Goal: Task Accomplishment & Management: Manage account settings

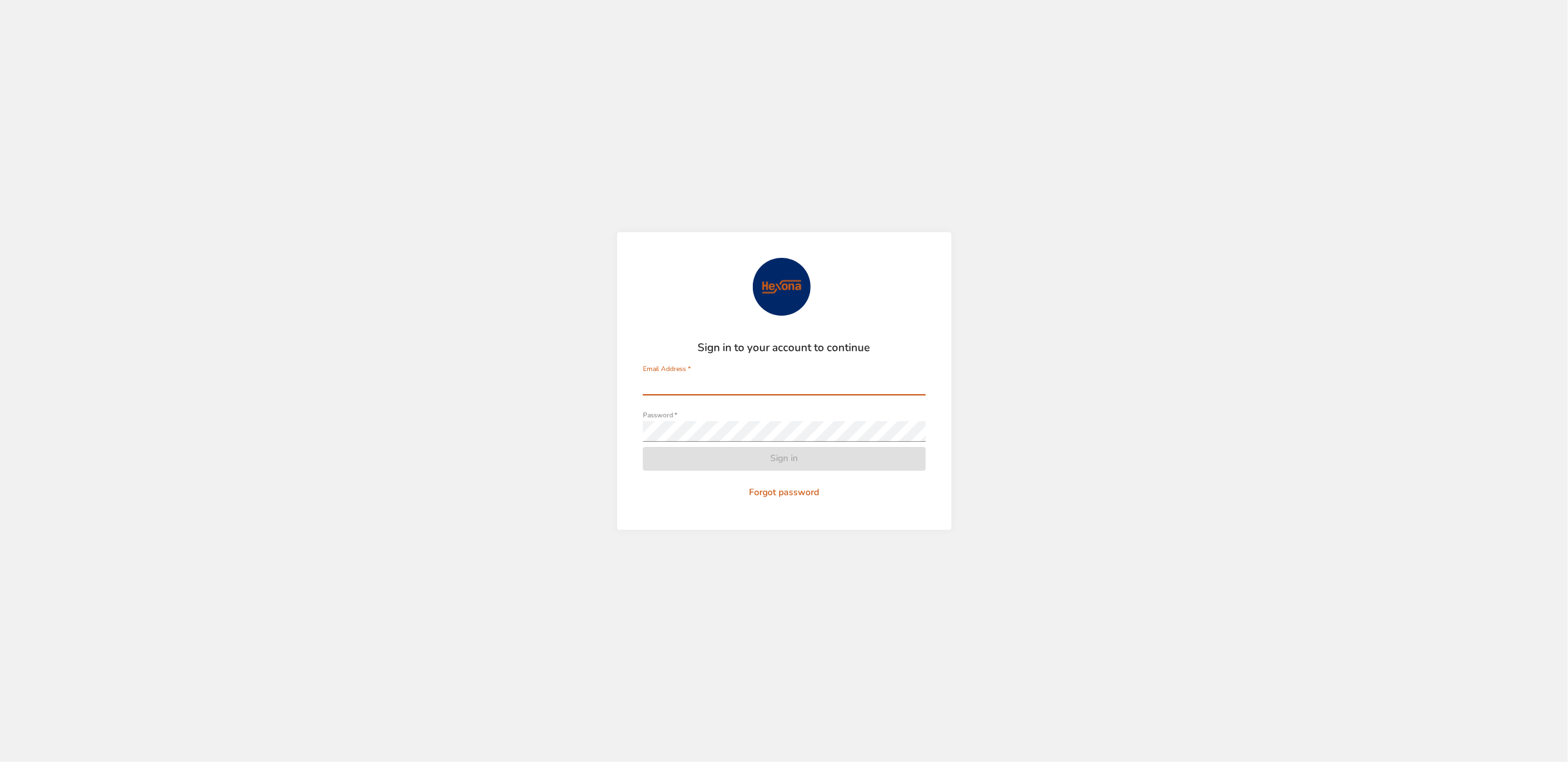
type input "**********"
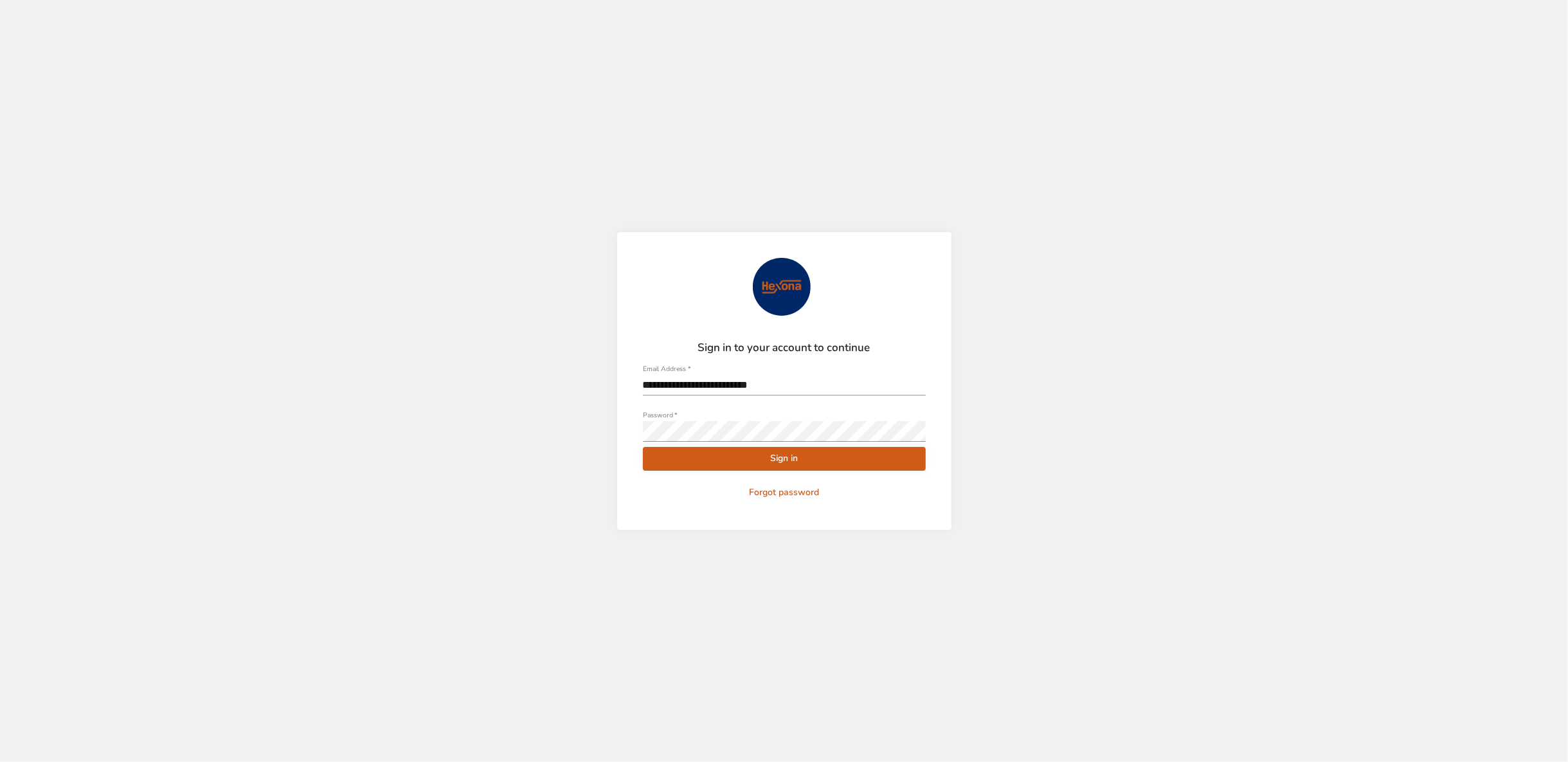
click at [689, 467] on button "Sign in" at bounding box center [784, 458] width 283 height 24
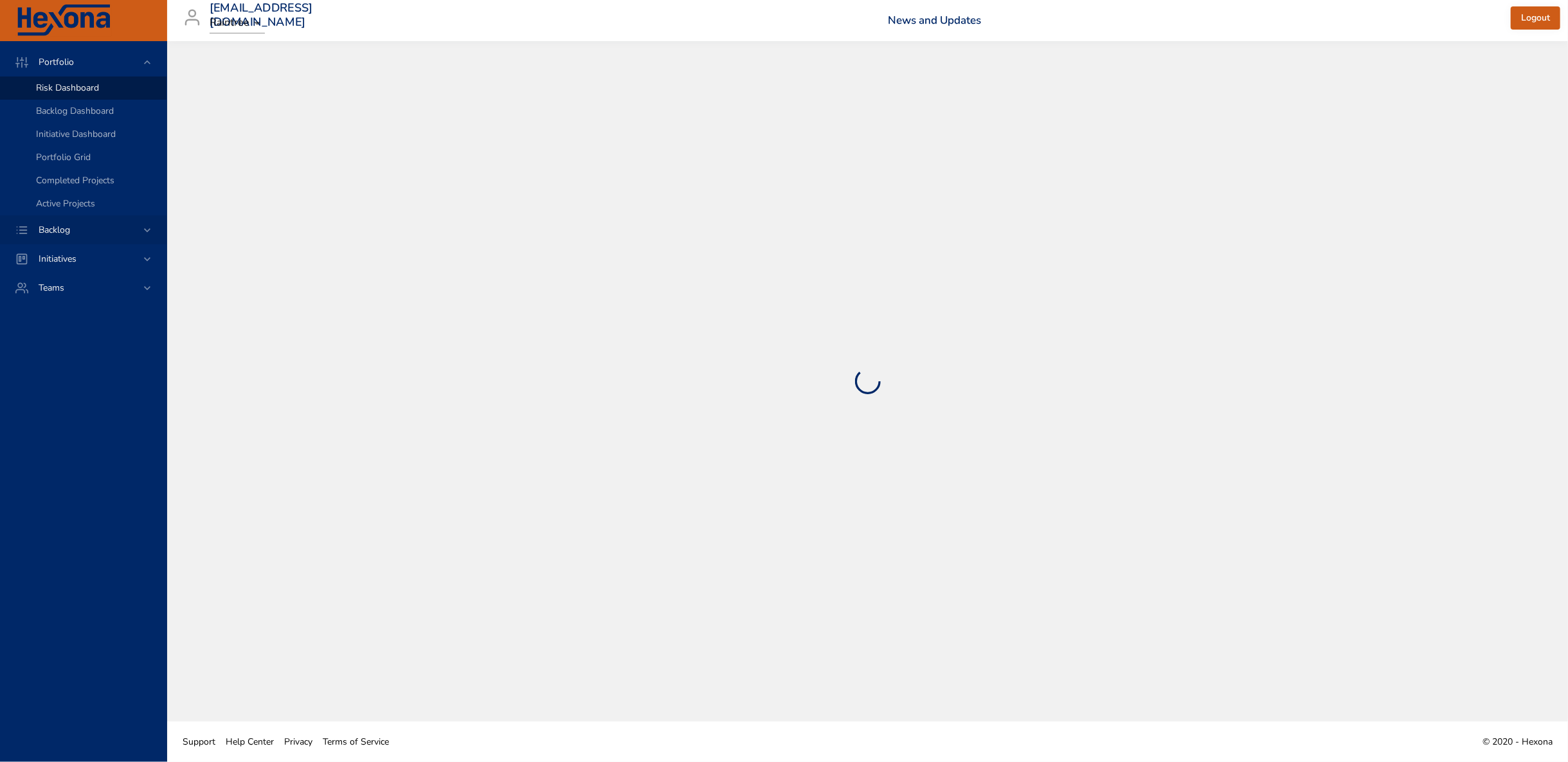
click at [157, 236] on div "Backlog" at bounding box center [83, 230] width 166 height 29
click at [80, 114] on span "Backlog Details" at bounding box center [67, 117] width 62 height 12
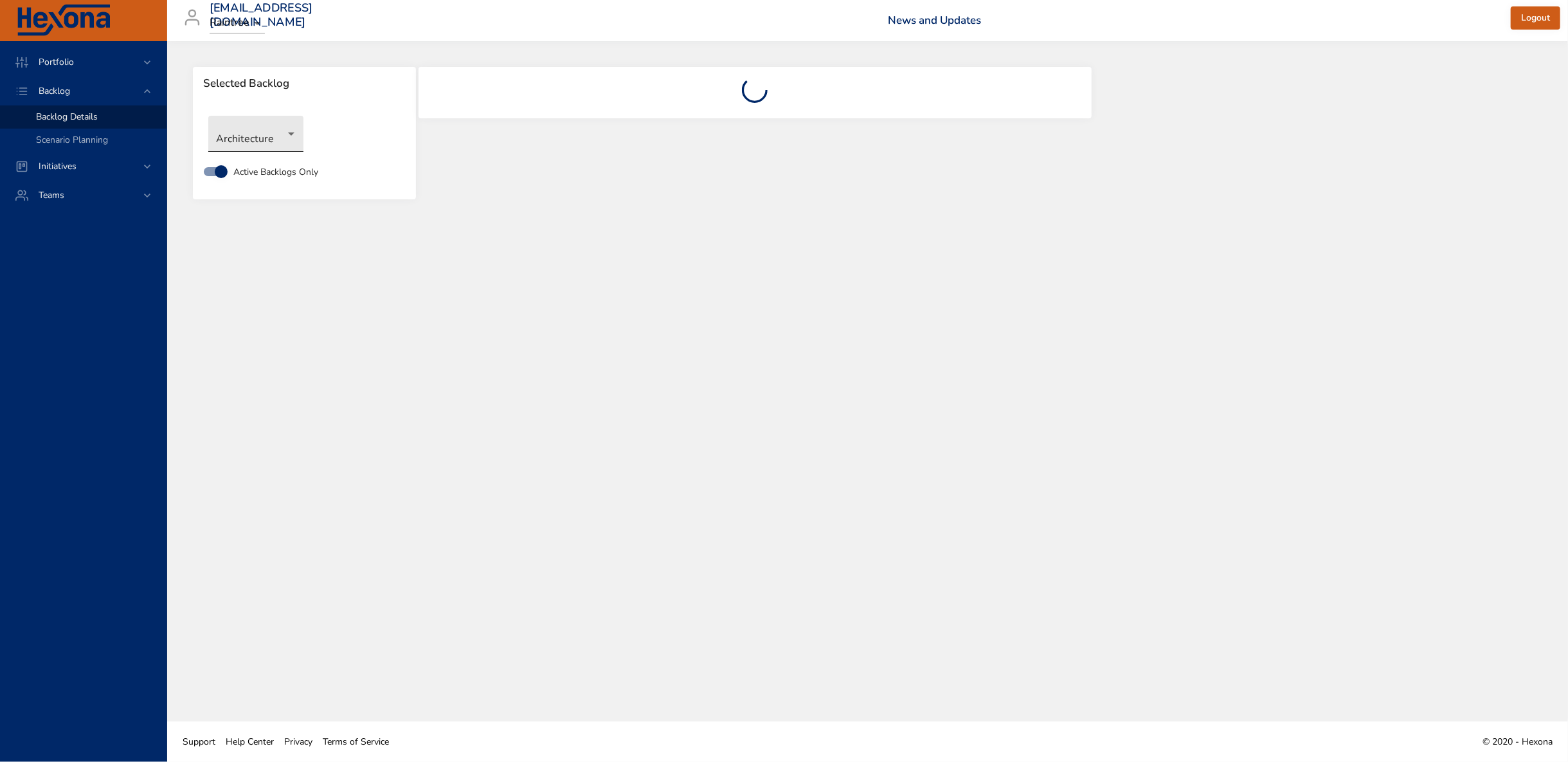
click at [289, 141] on body "Portfolio Backlog Backlog Details Scenario Planning Initiatives Teams [EMAIL_AD…" at bounding box center [784, 381] width 1568 height 762
click at [298, 260] on li "Front Office: Catfish" at bounding box center [274, 261] width 132 height 21
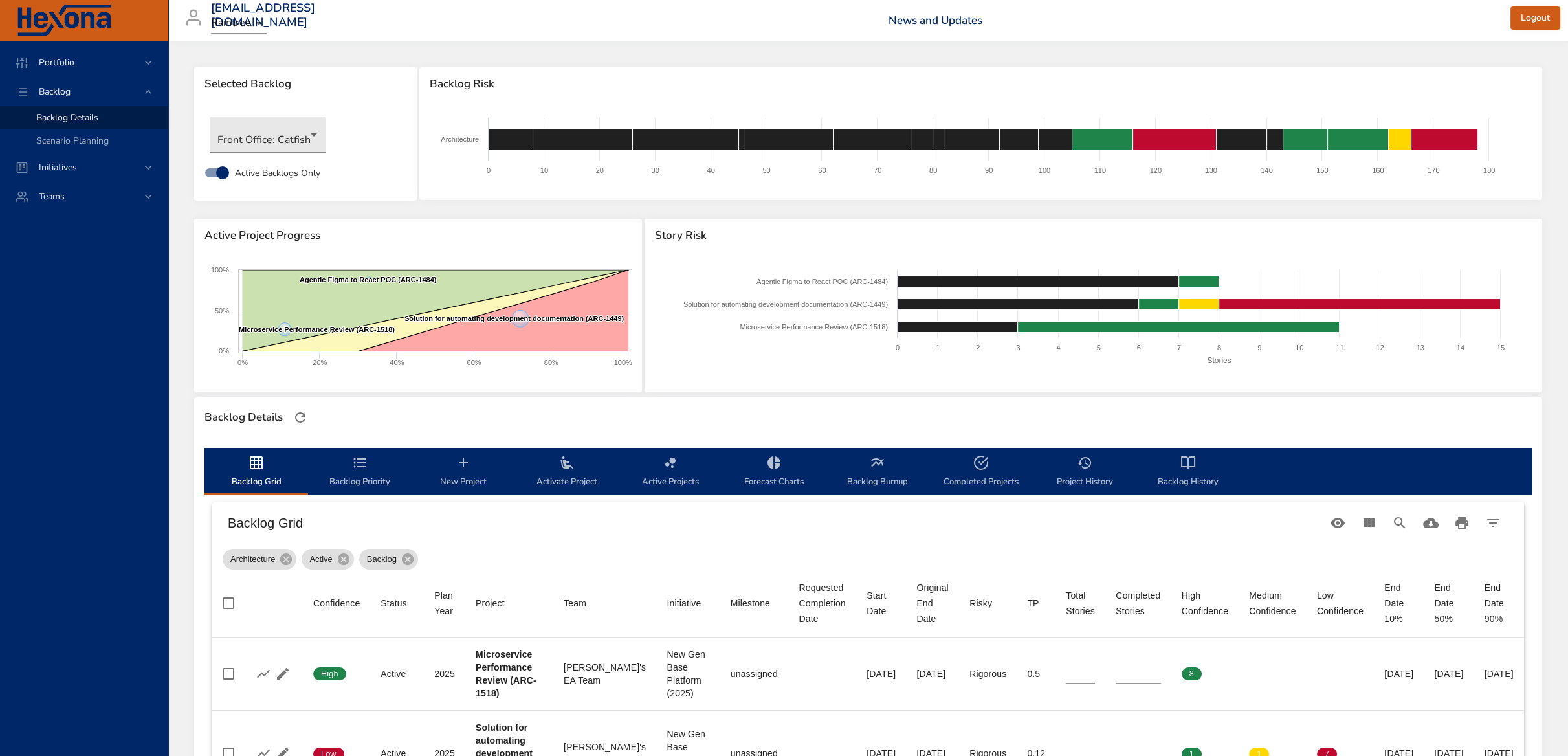
type input "*"
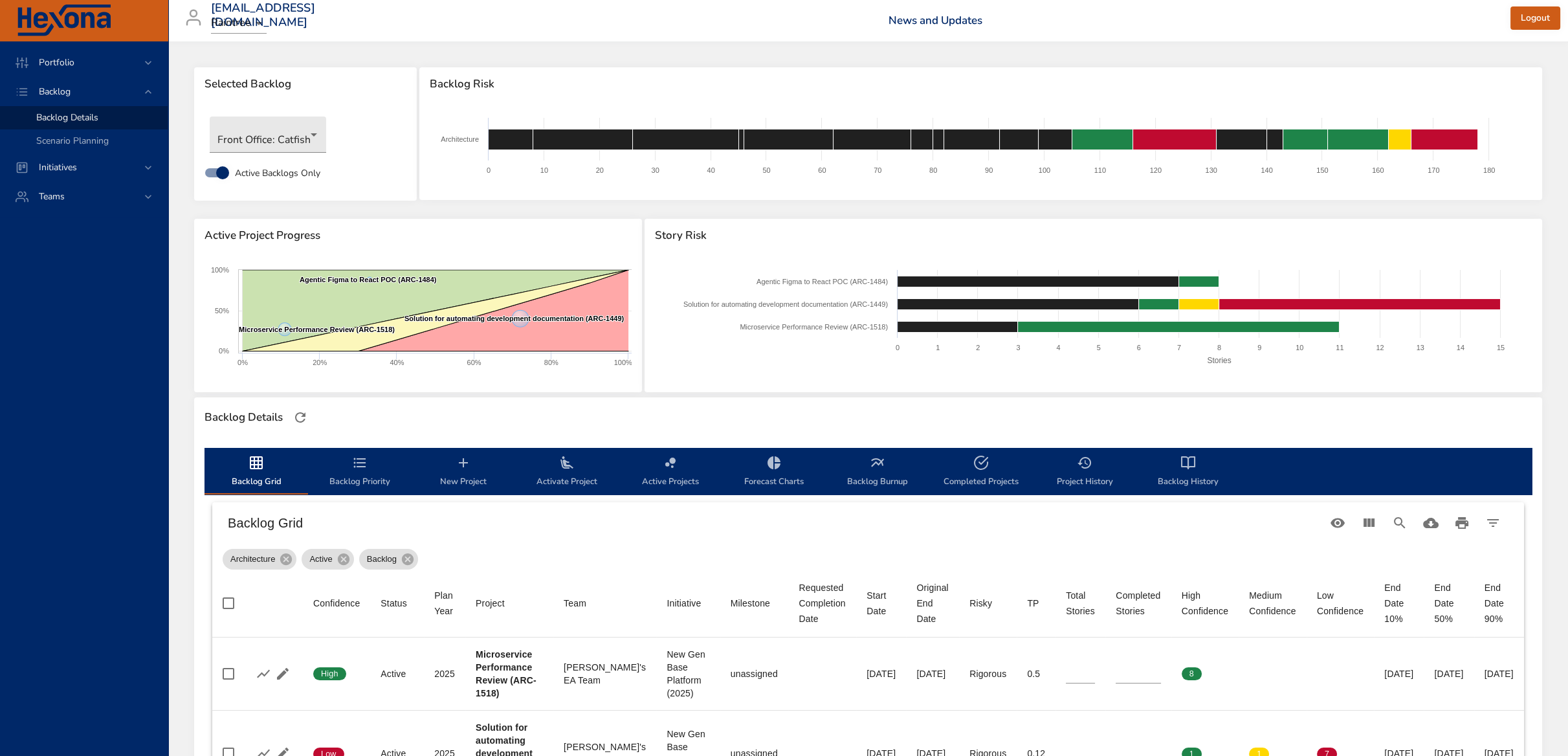
type input "*"
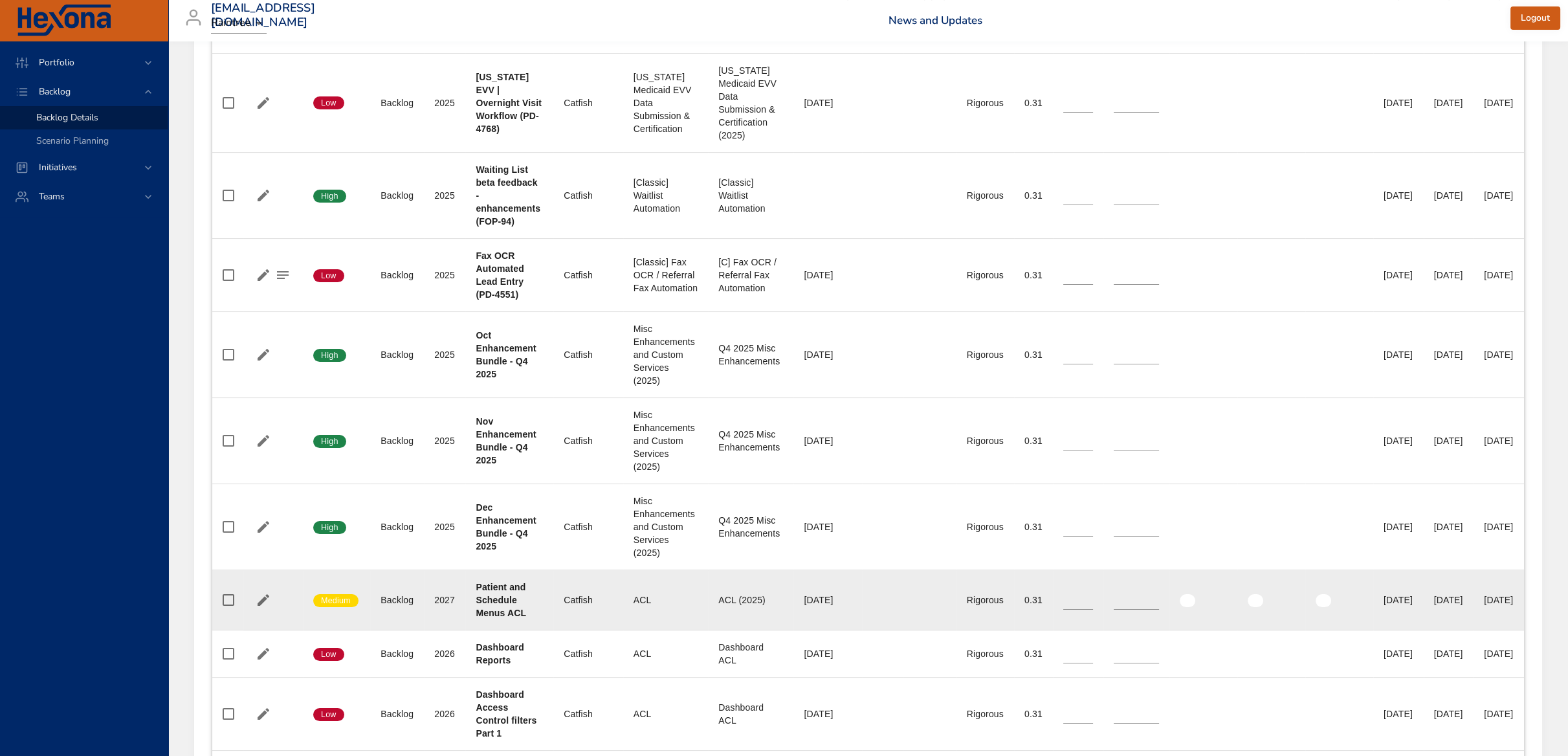
scroll to position [871, 0]
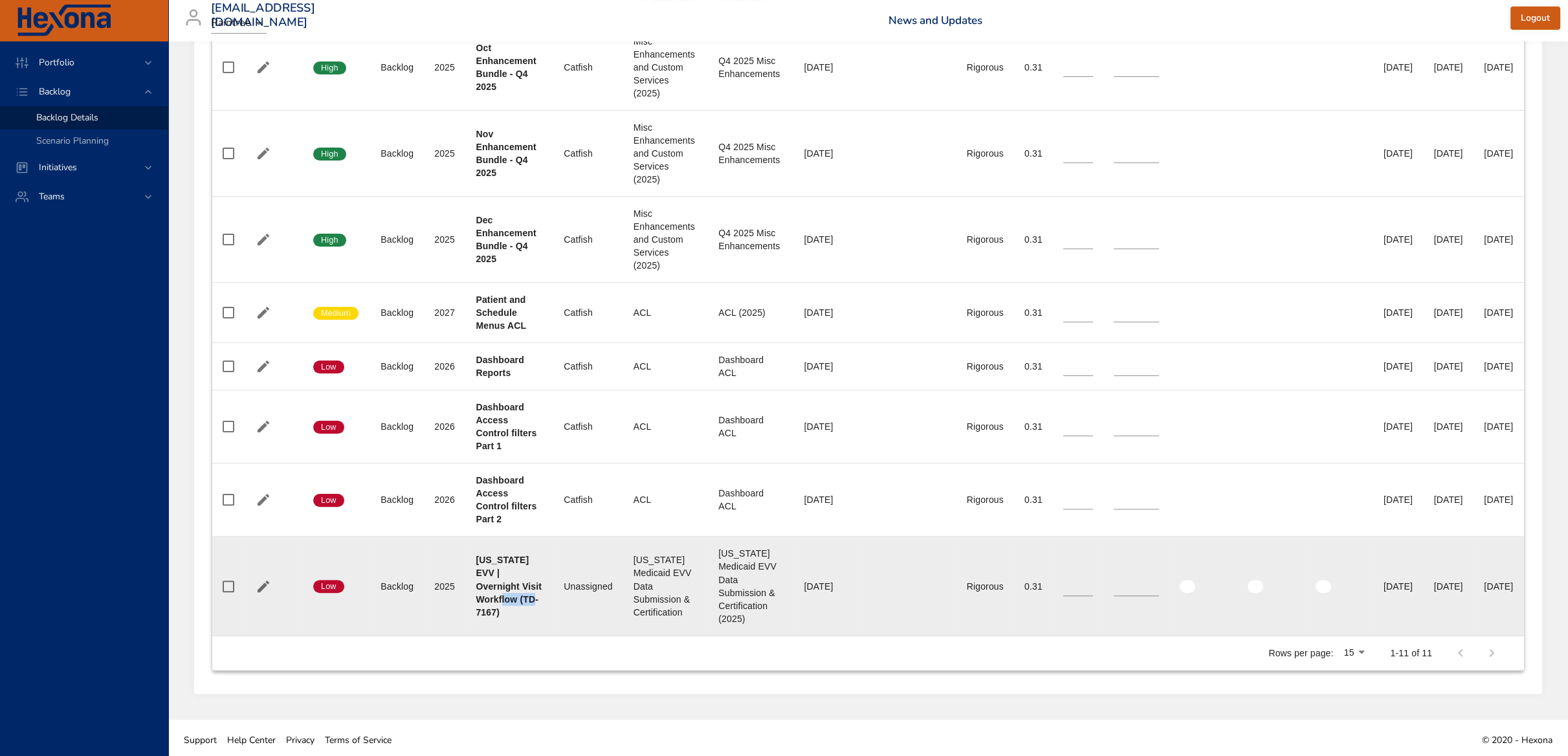
drag, startPoint x: 477, startPoint y: 603, endPoint x: 513, endPoint y: 599, distance: 36.2
click at [513, 599] on b "Texas EVV | Overnight Visit Workflow (TD-7167)" at bounding box center [508, 585] width 66 height 62
copy b "TD-7167"
click at [259, 585] on icon "button" at bounding box center [263, 587] width 12 height 12
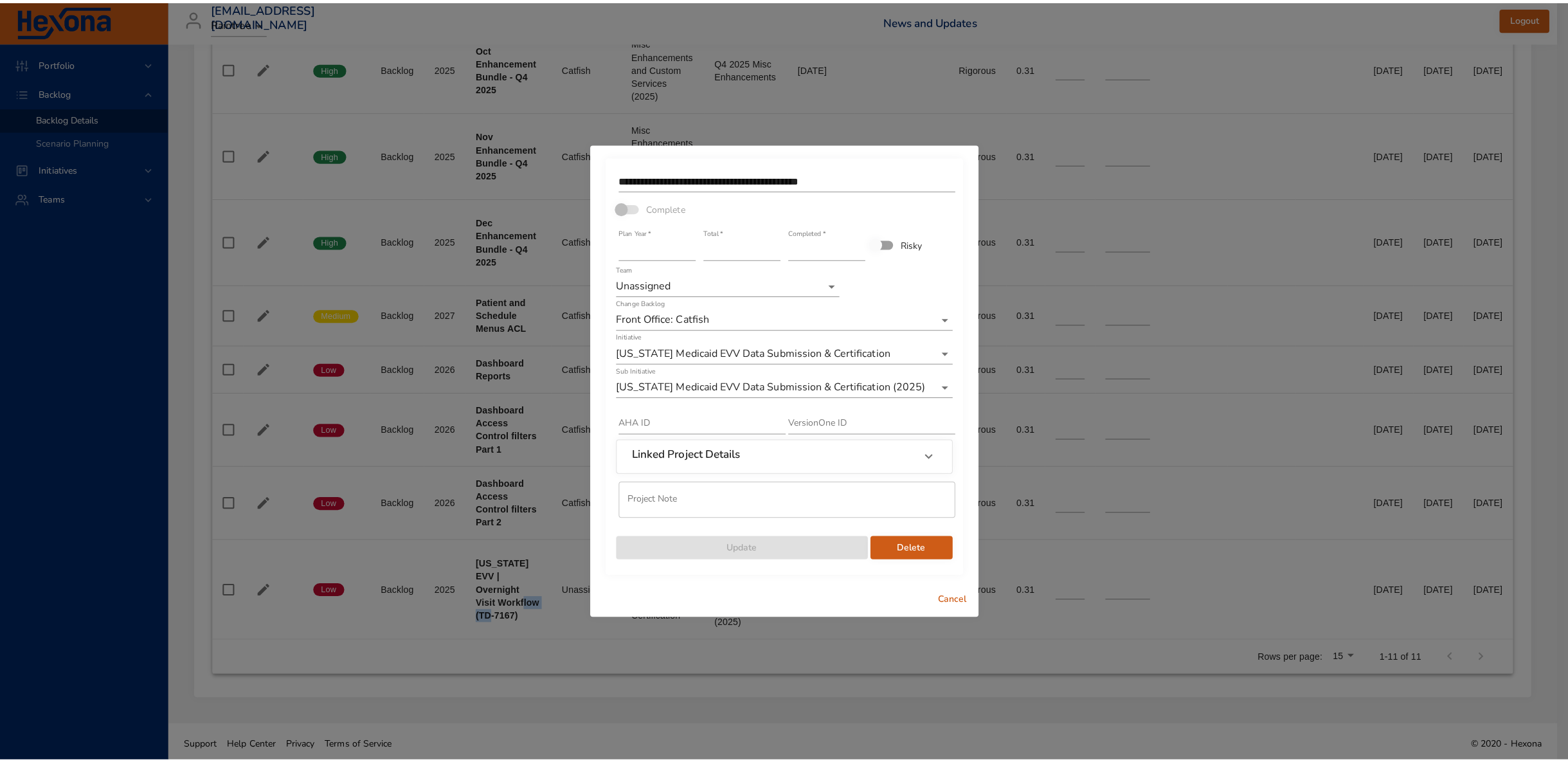
scroll to position [855, 0]
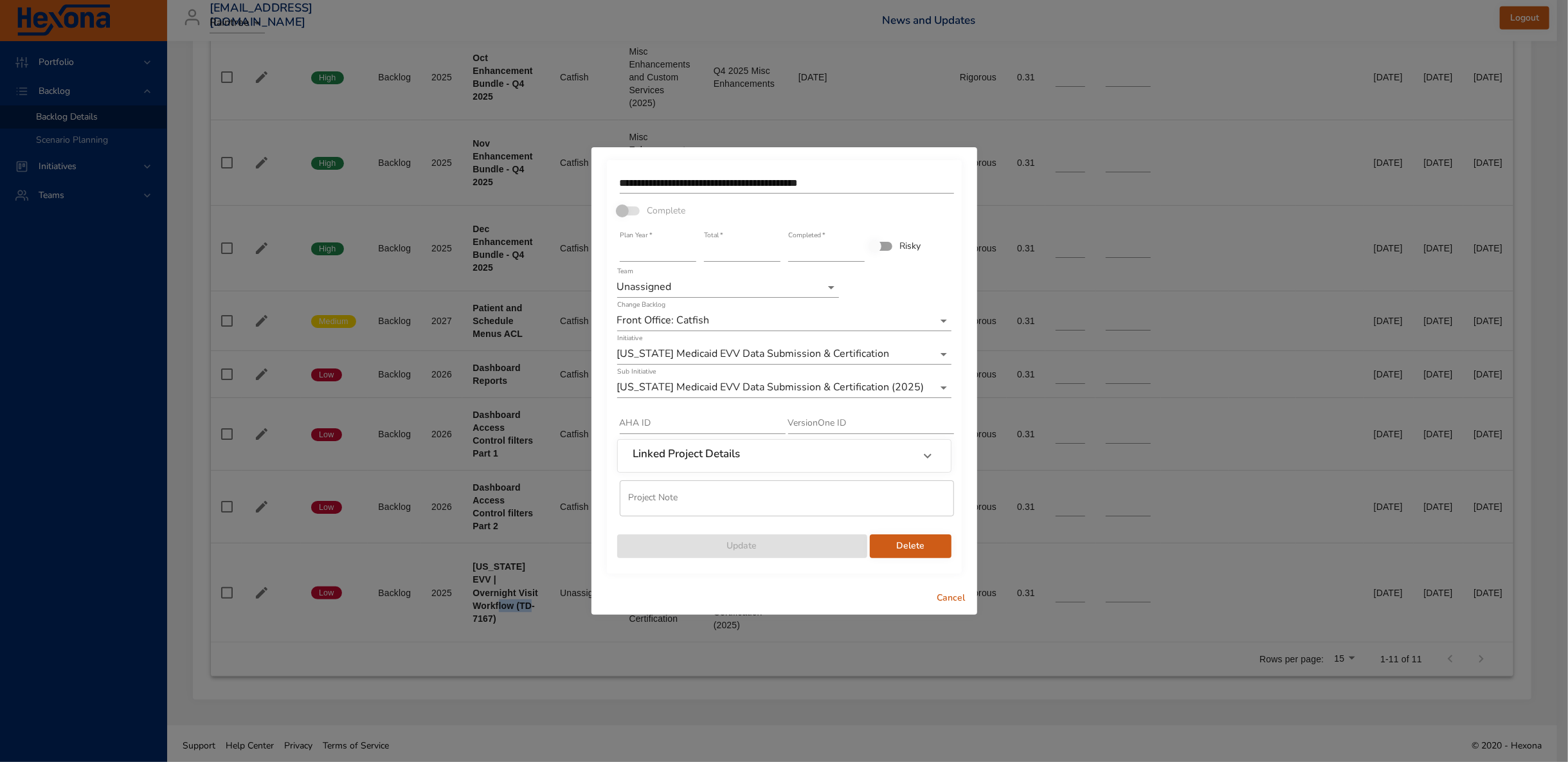
click at [910, 546] on span "Delete" at bounding box center [911, 546] width 61 height 16
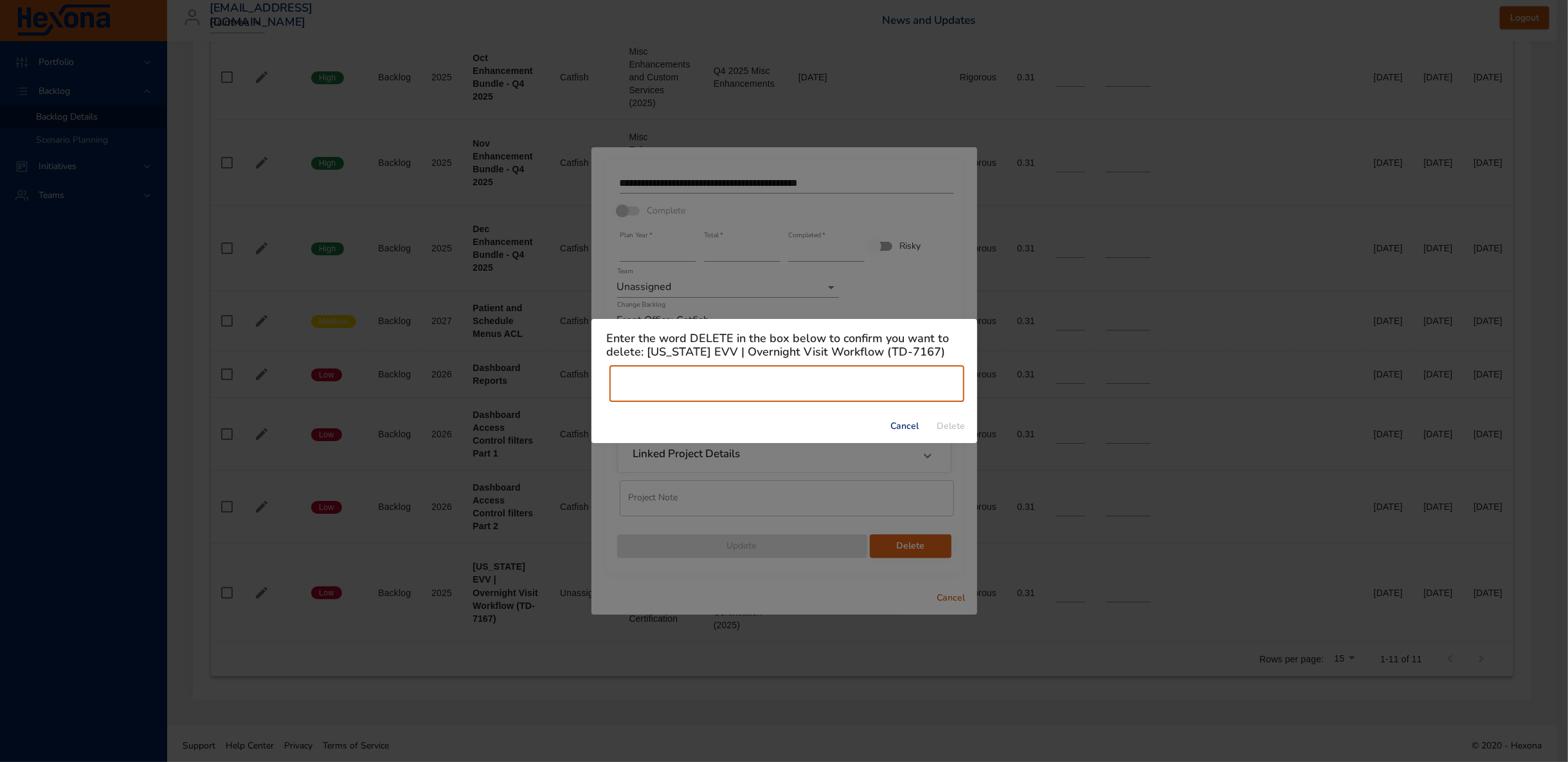
click at [682, 387] on input "text" at bounding box center [787, 384] width 355 height 36
type input "******"
click at [956, 431] on span "Delete" at bounding box center [952, 427] width 31 height 16
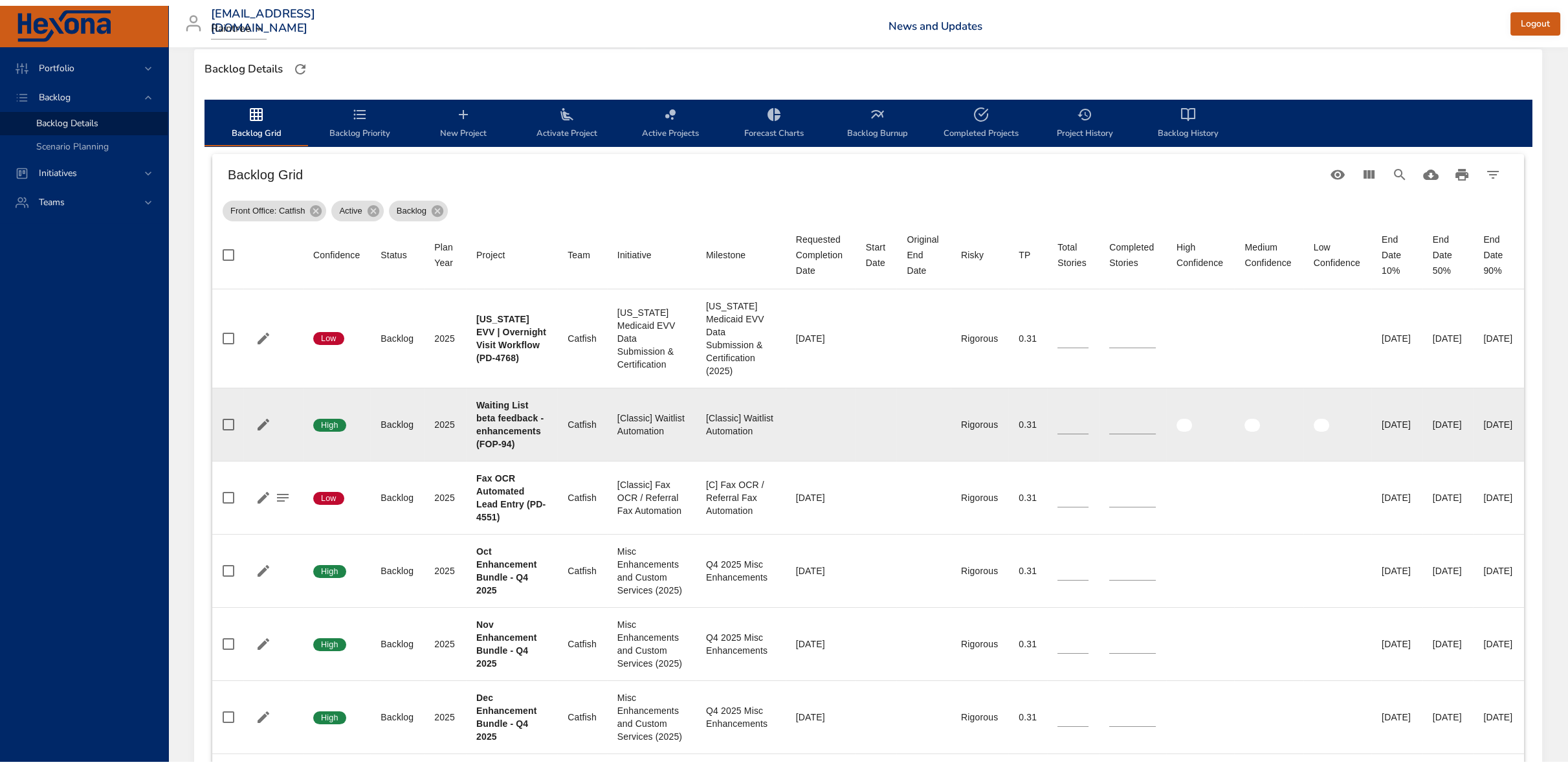
scroll to position [197, 0]
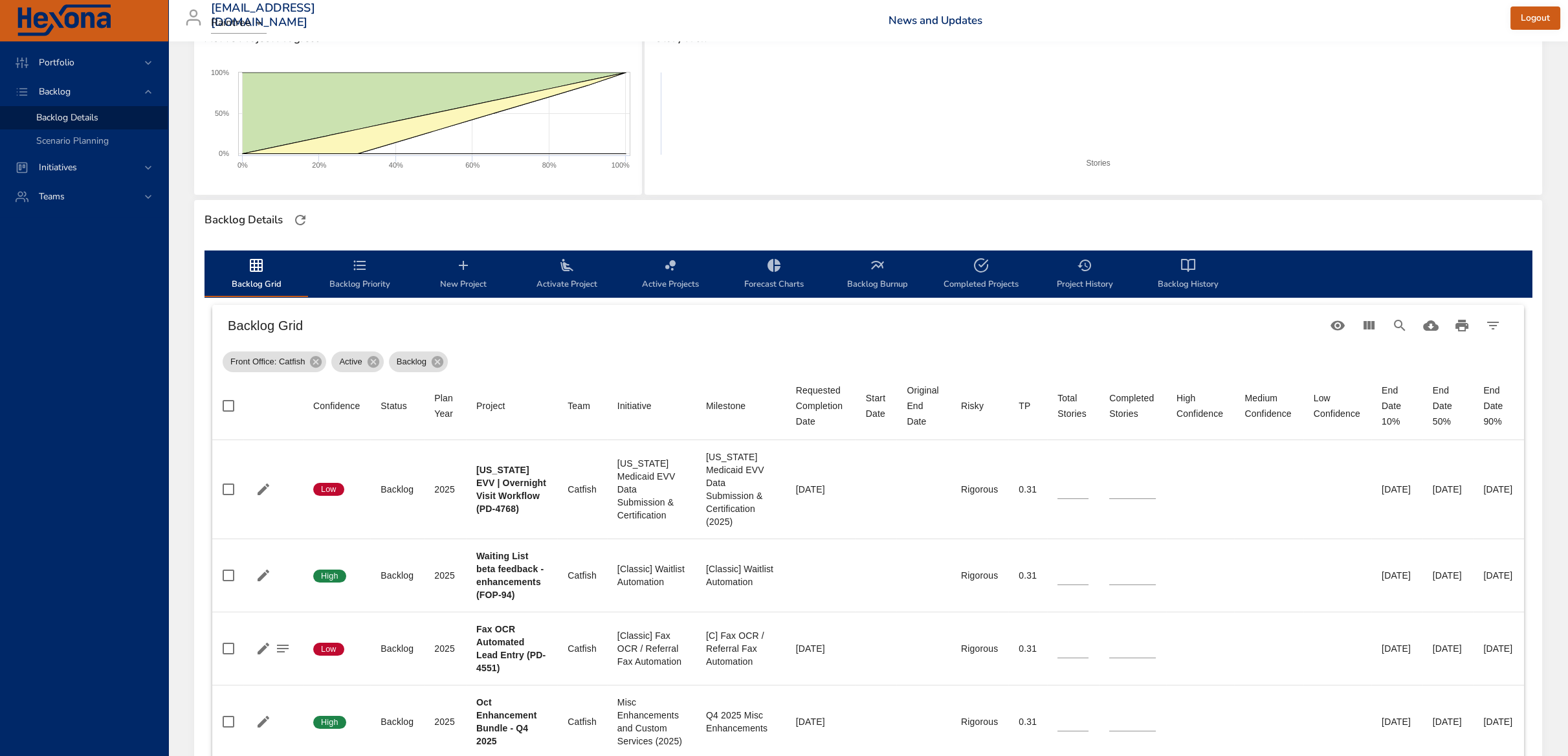
click at [1191, 269] on icon "backlog-tab" at bounding box center [1191, 265] width 7 height 12
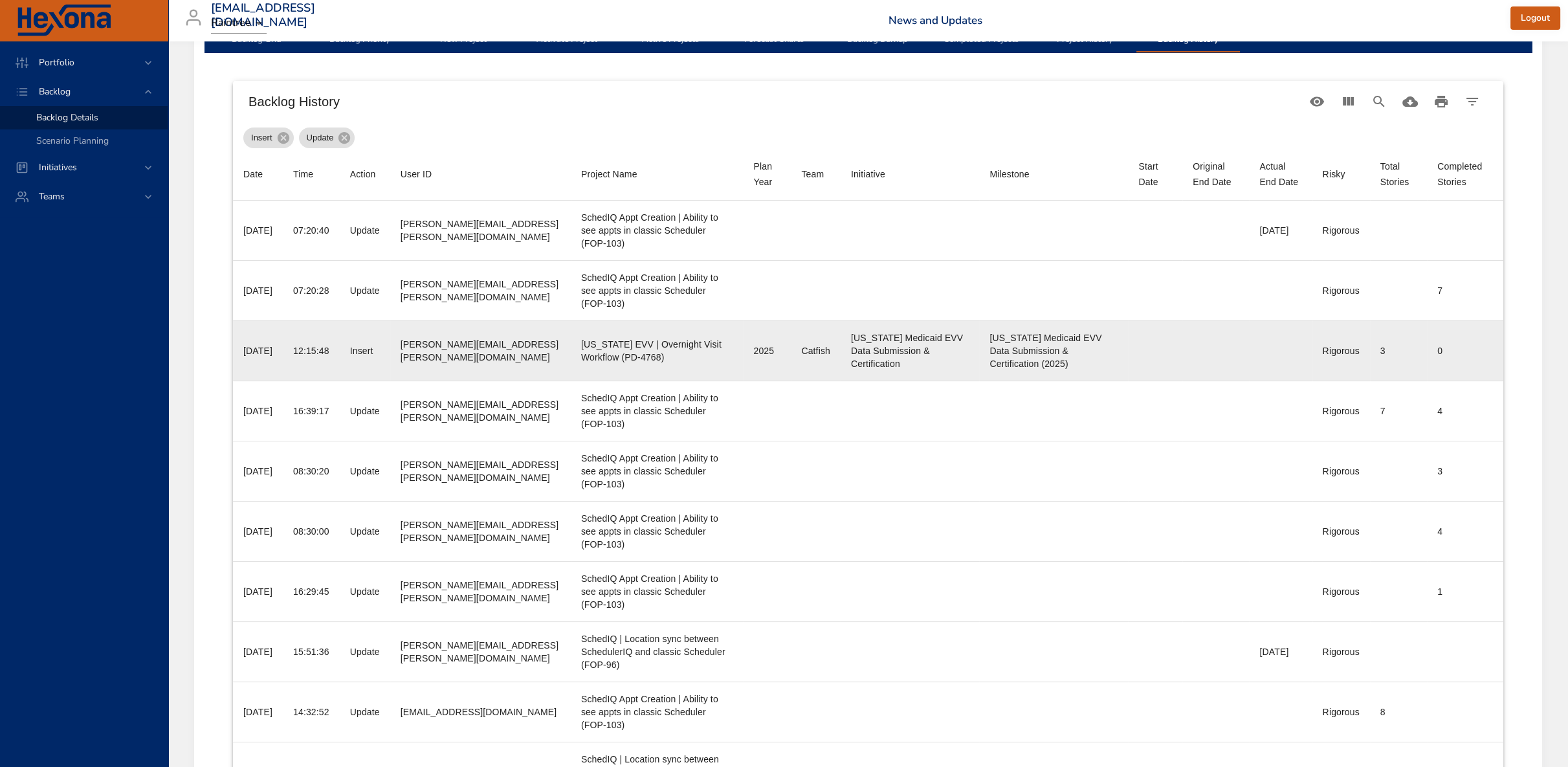
scroll to position [485, 0]
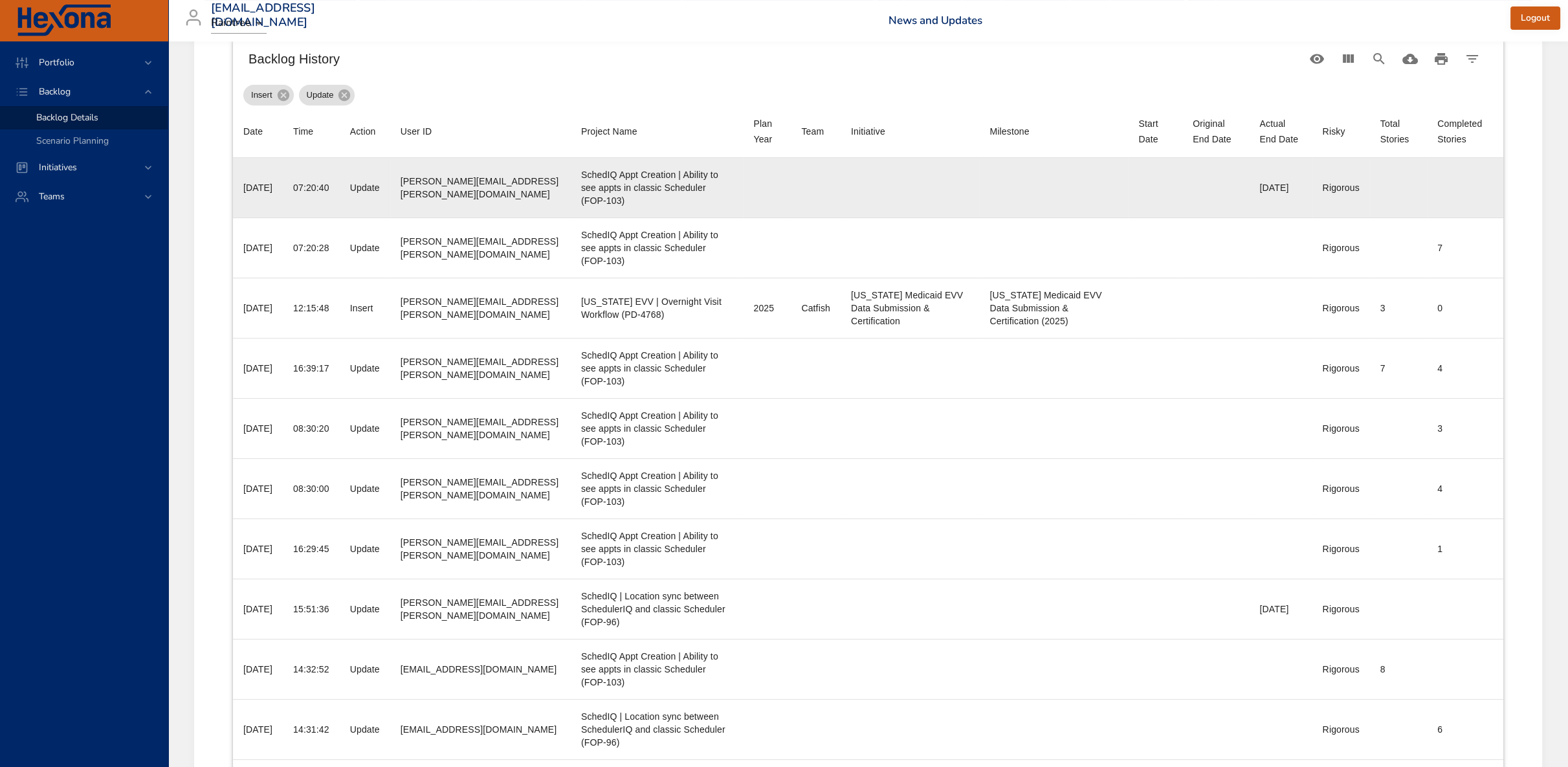
click at [283, 180] on td "Date 2025-08-28" at bounding box center [258, 188] width 50 height 60
drag, startPoint x: 455, startPoint y: 178, endPoint x: 464, endPoint y: 179, distance: 9.1
click at [455, 178] on div "gerold.kivisakk@raintreeinc.com" at bounding box center [480, 188] width 160 height 26
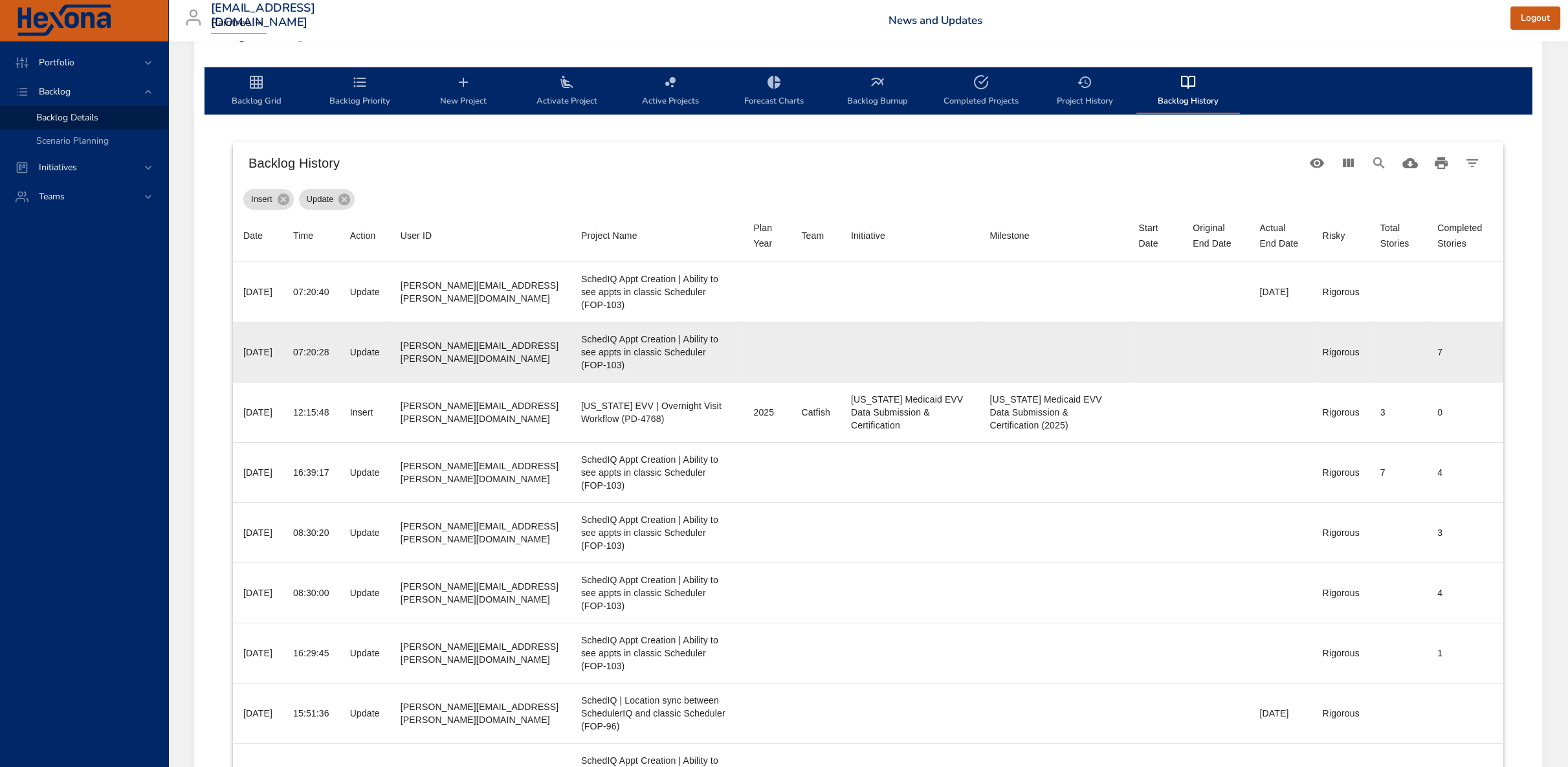
scroll to position [269, 0]
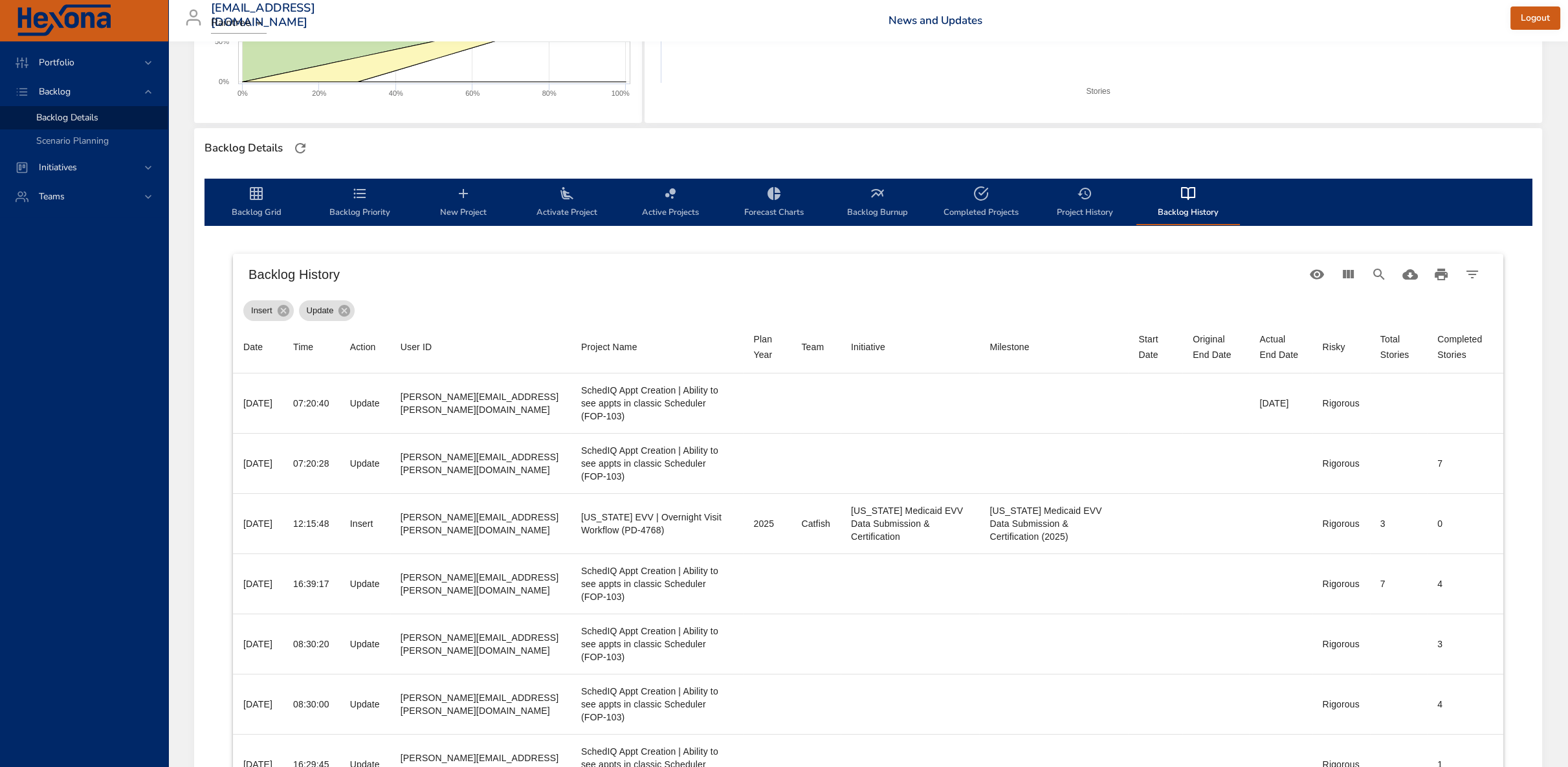
click at [1083, 192] on icon "backlog-tab" at bounding box center [1085, 194] width 16 height 16
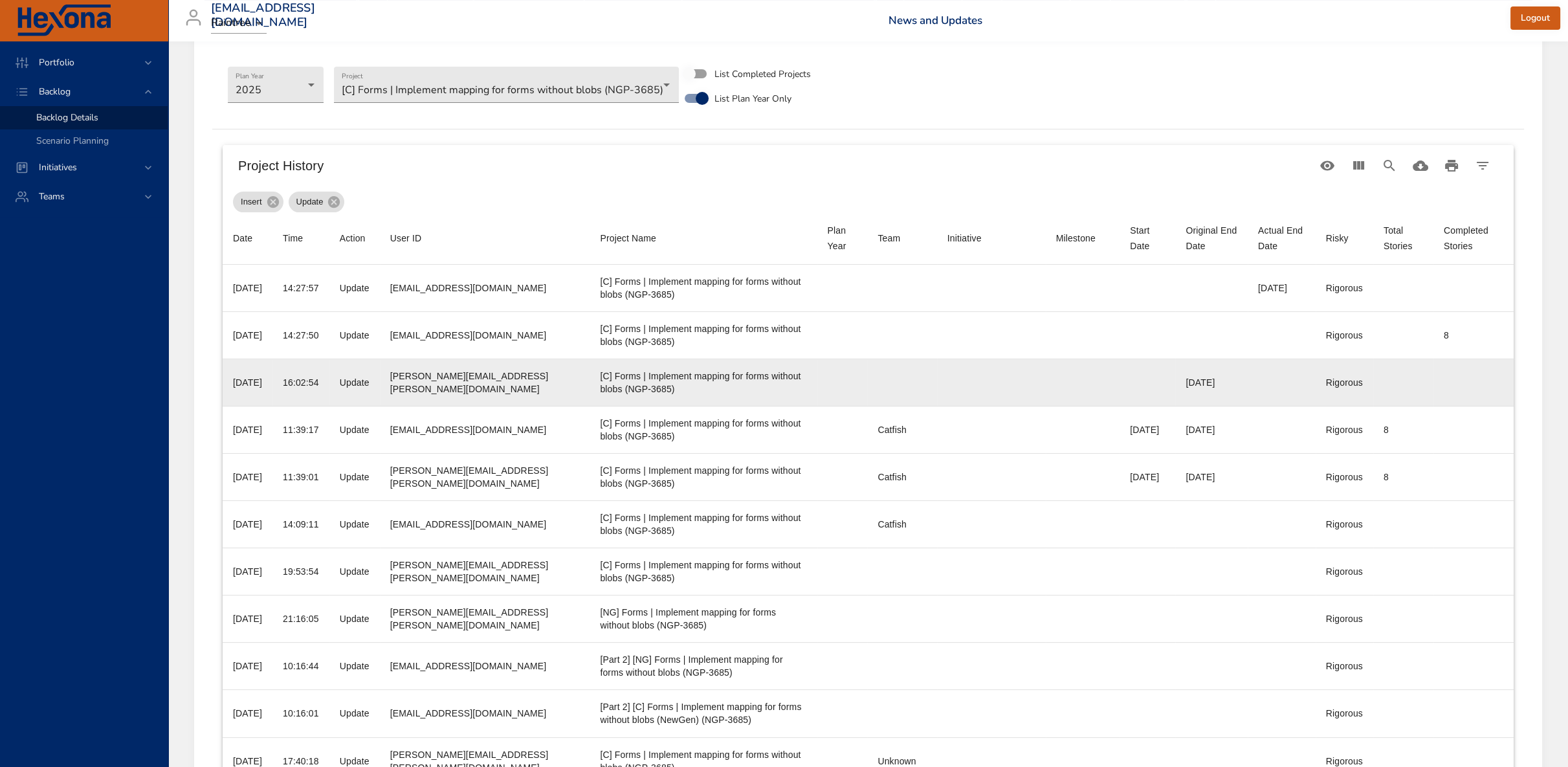
scroll to position [341, 0]
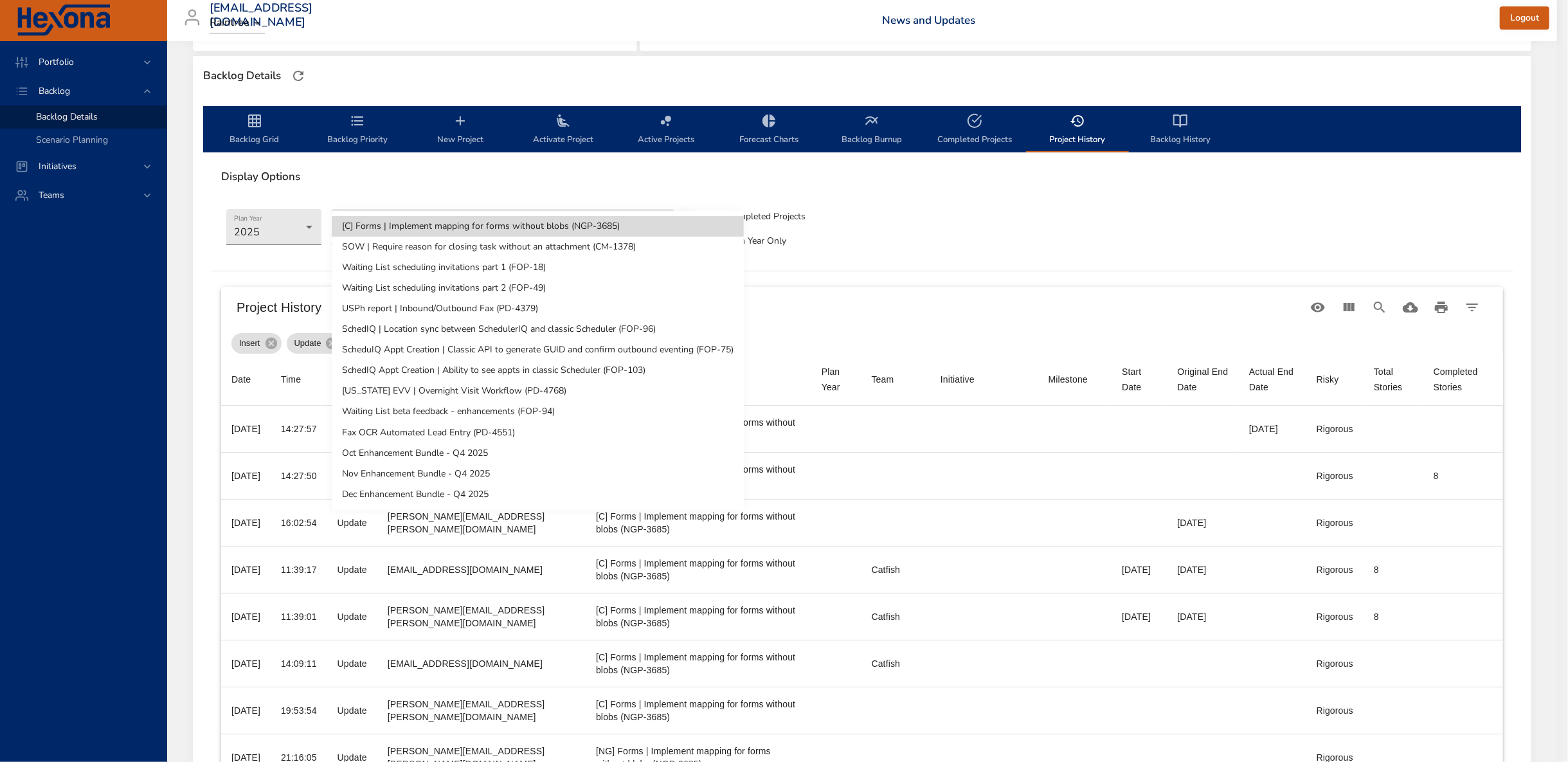
click at [519, 234] on body "Portfolio Backlog Backlog Details Scenario Planning Initiatives Teams kaisa.tel…" at bounding box center [784, 42] width 1568 height 762
click at [528, 372] on li "SchedIQ Appt Creation | Ability to see appts in classic Scheduler (FOP-103)" at bounding box center [537, 370] width 412 height 21
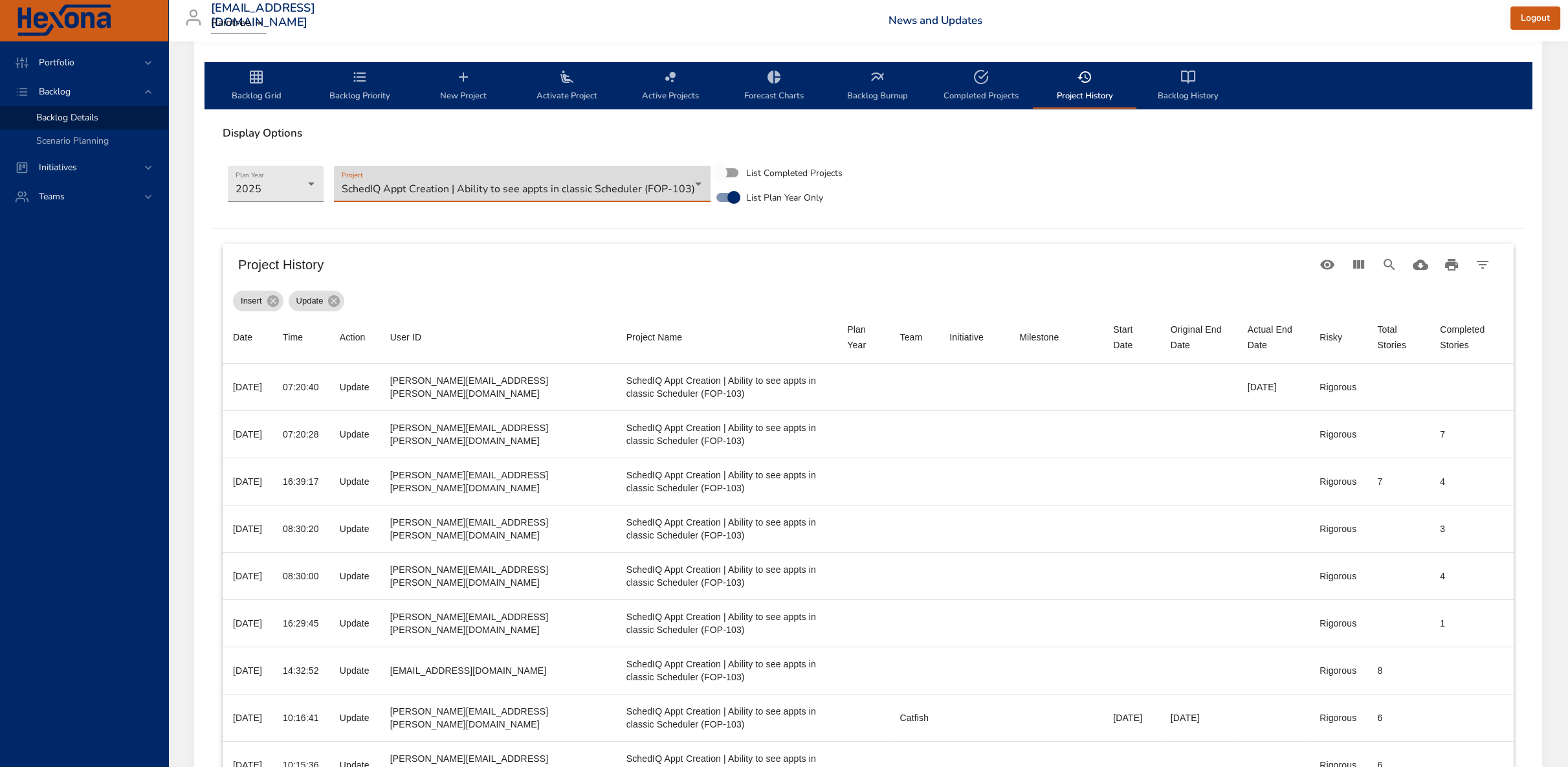
scroll to position [413, 0]
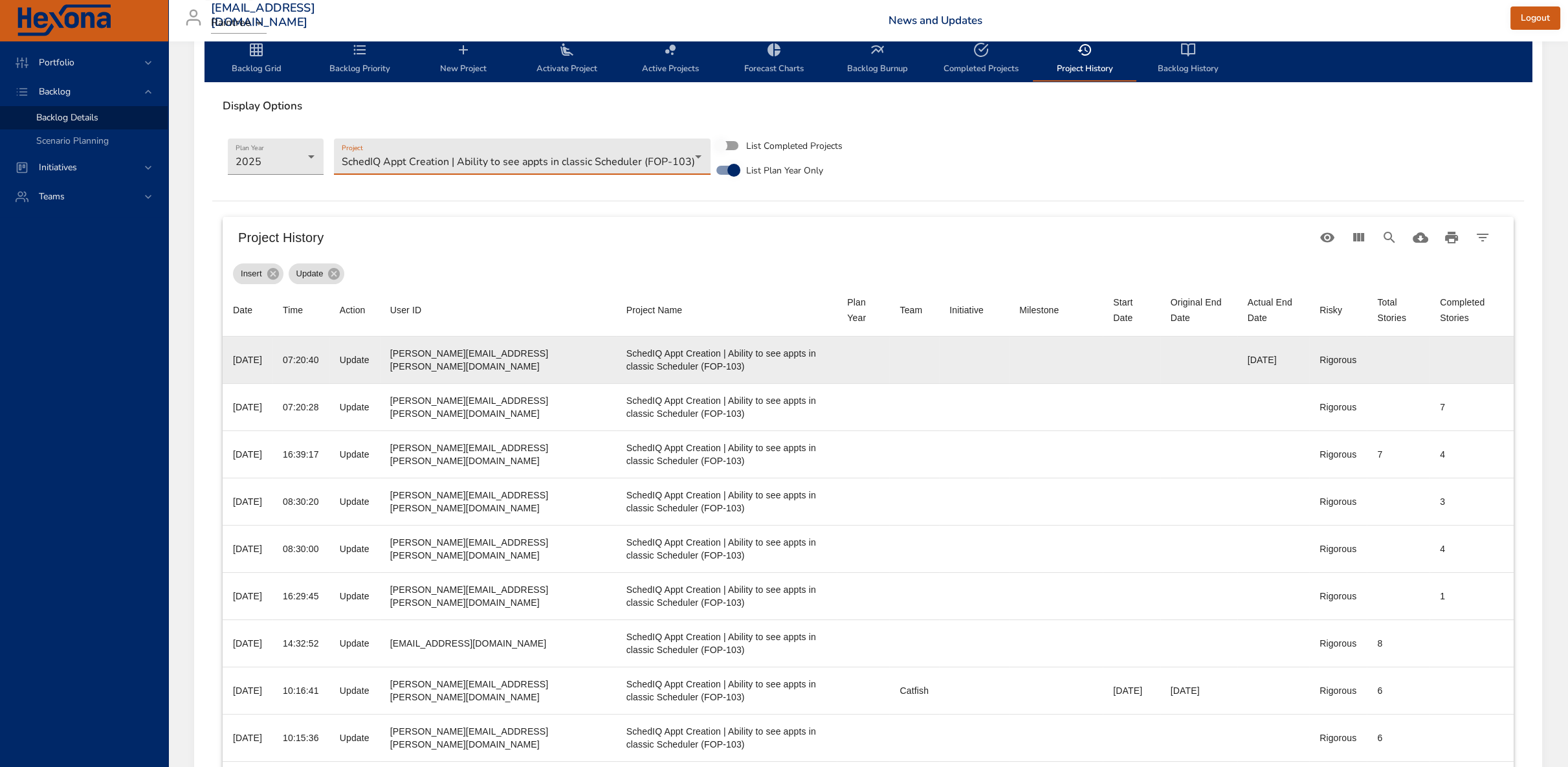
click at [1271, 360] on div "08/28/2025" at bounding box center [1273, 360] width 51 height 13
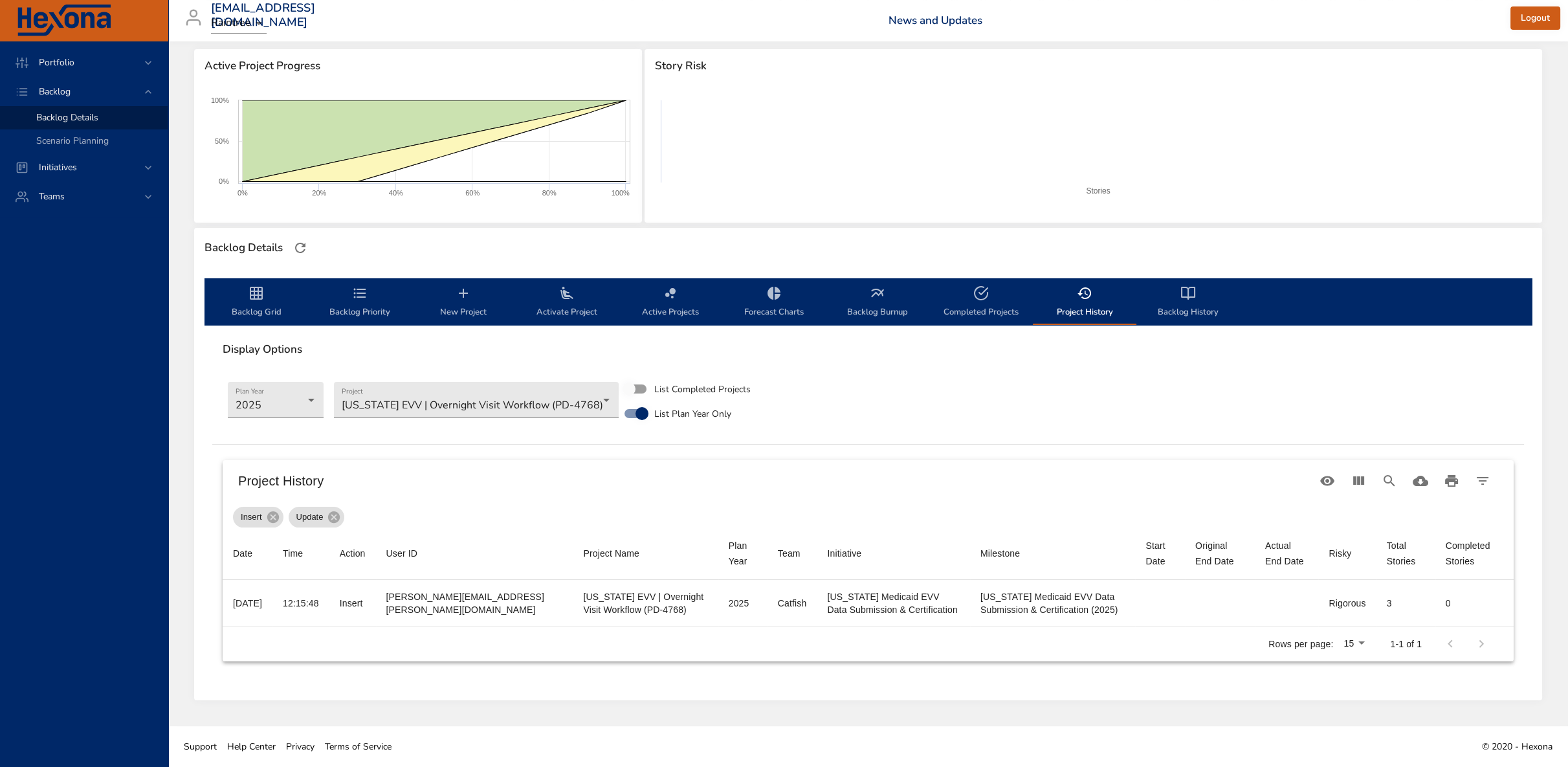
scroll to position [168, 0]
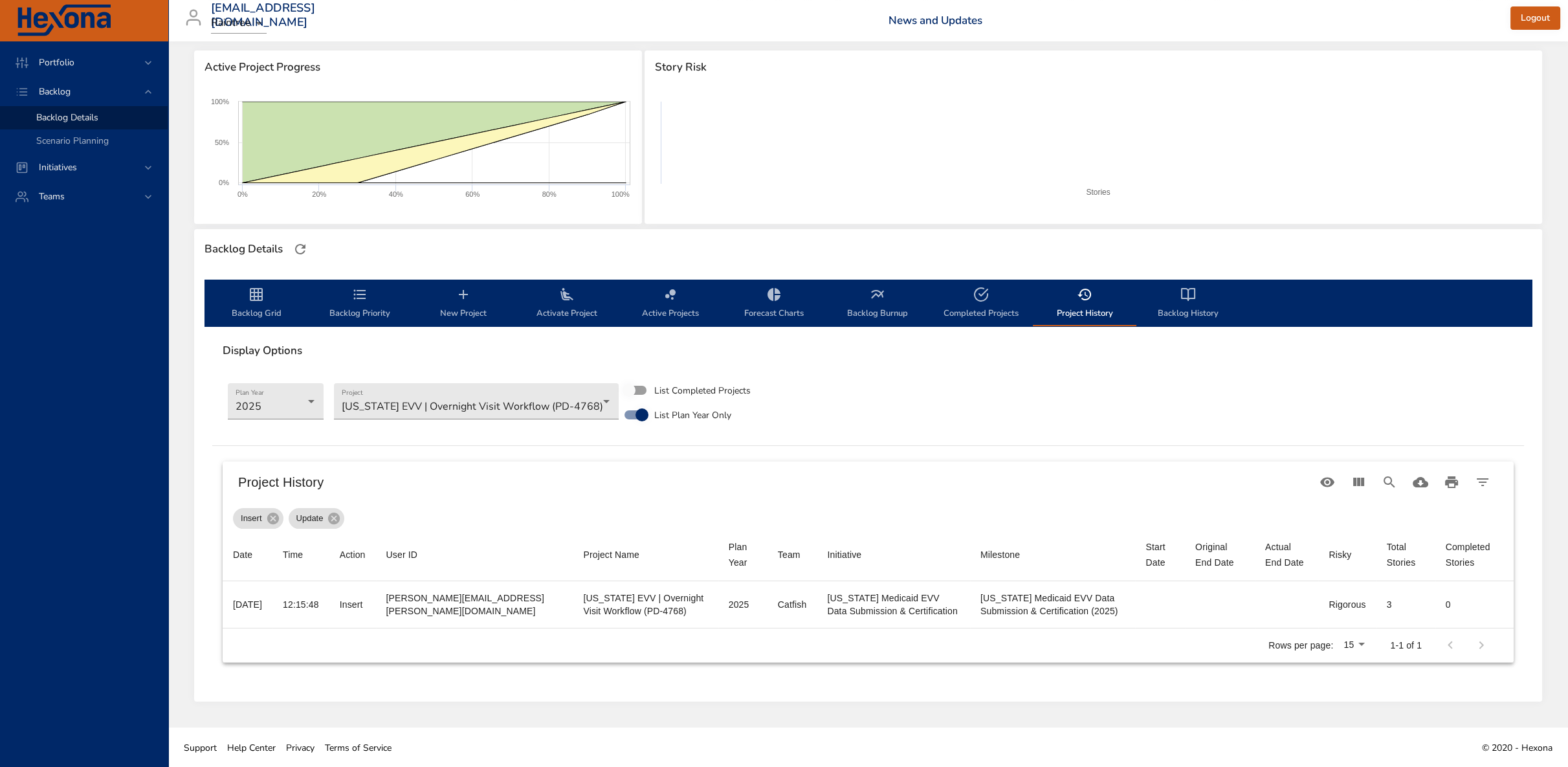
click at [367, 304] on span "Backlog Priority" at bounding box center [360, 304] width 88 height 35
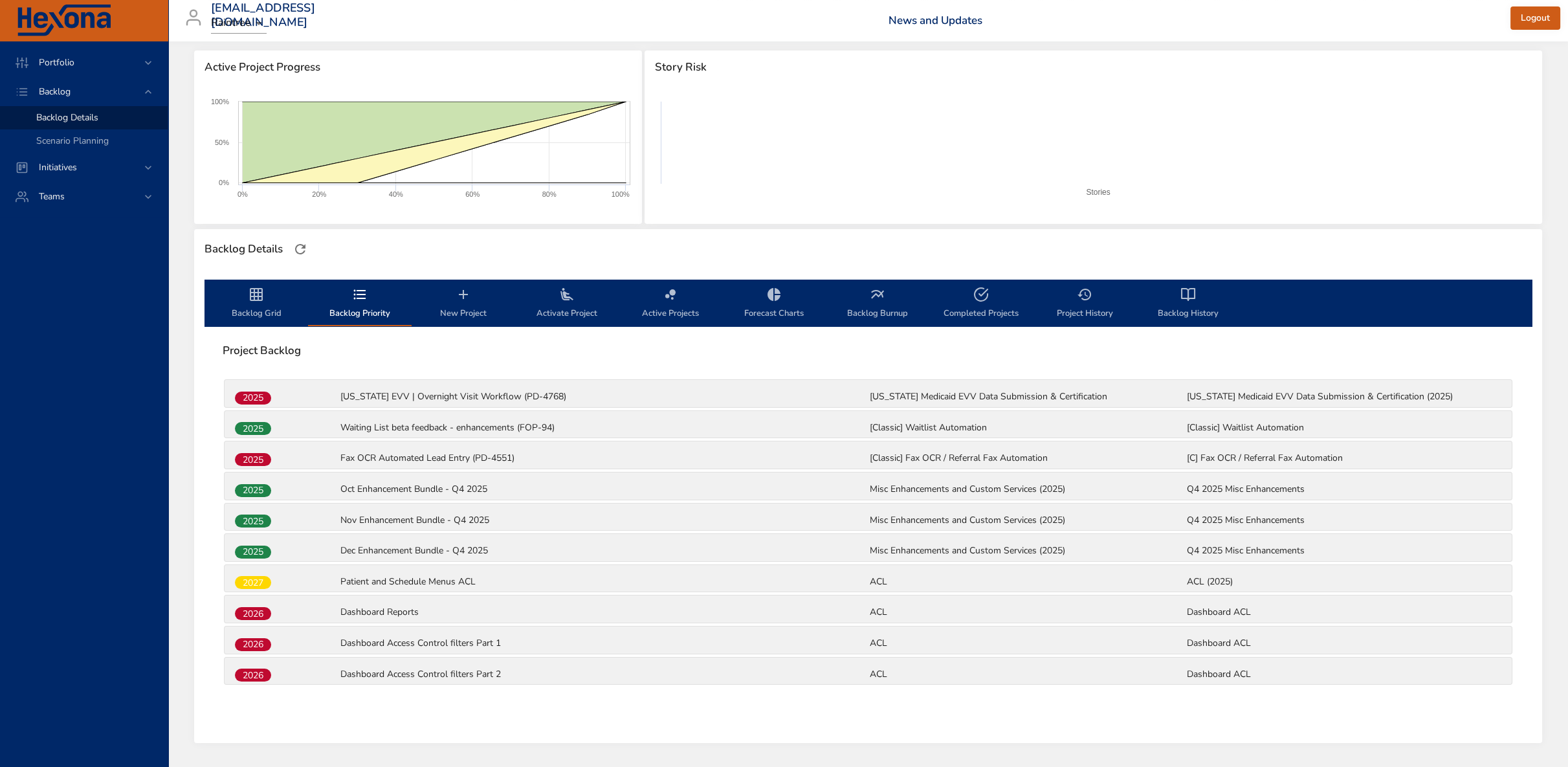
click at [561, 288] on icon "backlog-tab" at bounding box center [567, 295] width 16 height 16
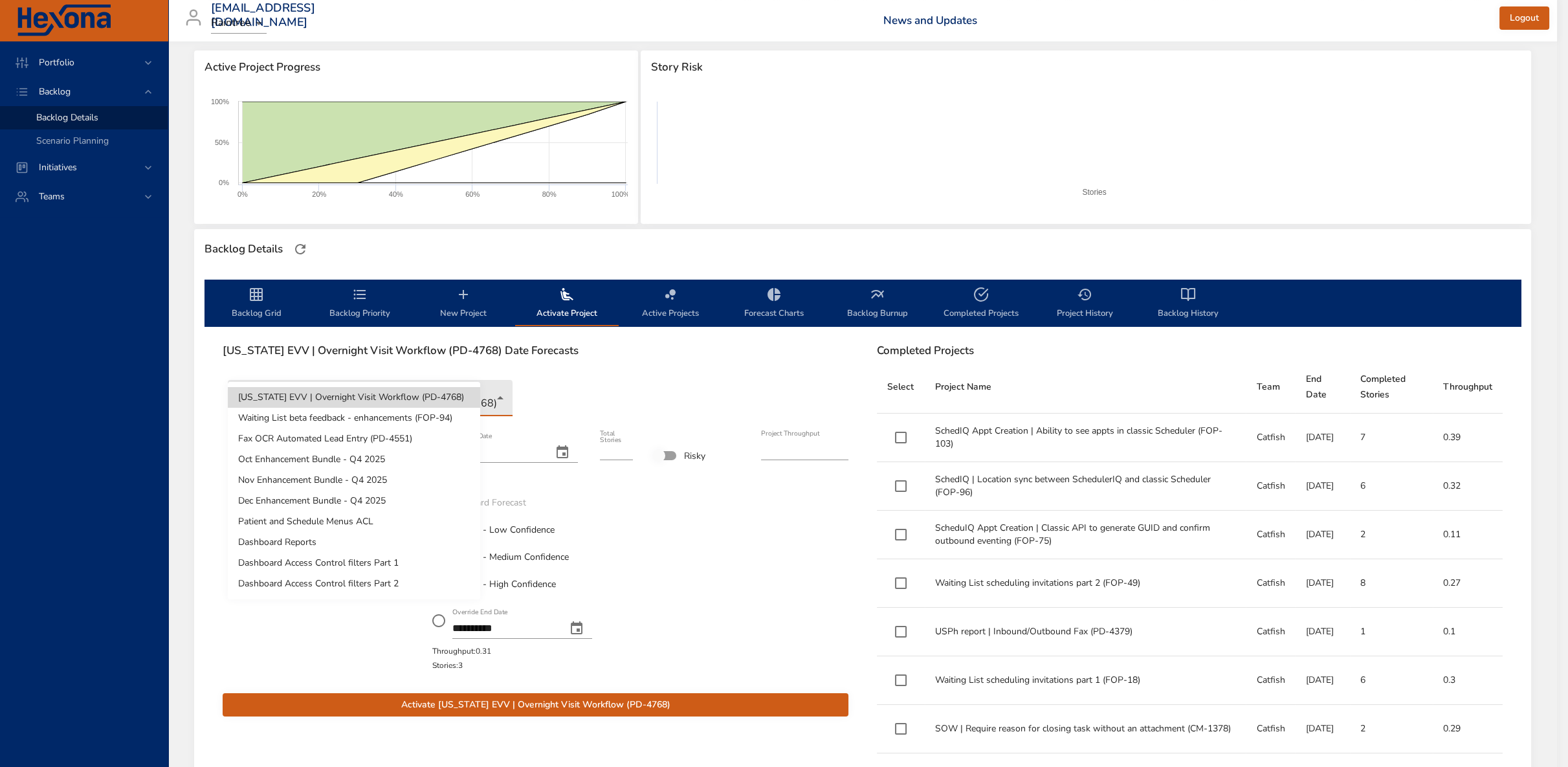
click at [392, 407] on body "**********" at bounding box center [784, 215] width 1568 height 767
click at [547, 371] on div at bounding box center [789, 383] width 1578 height 767
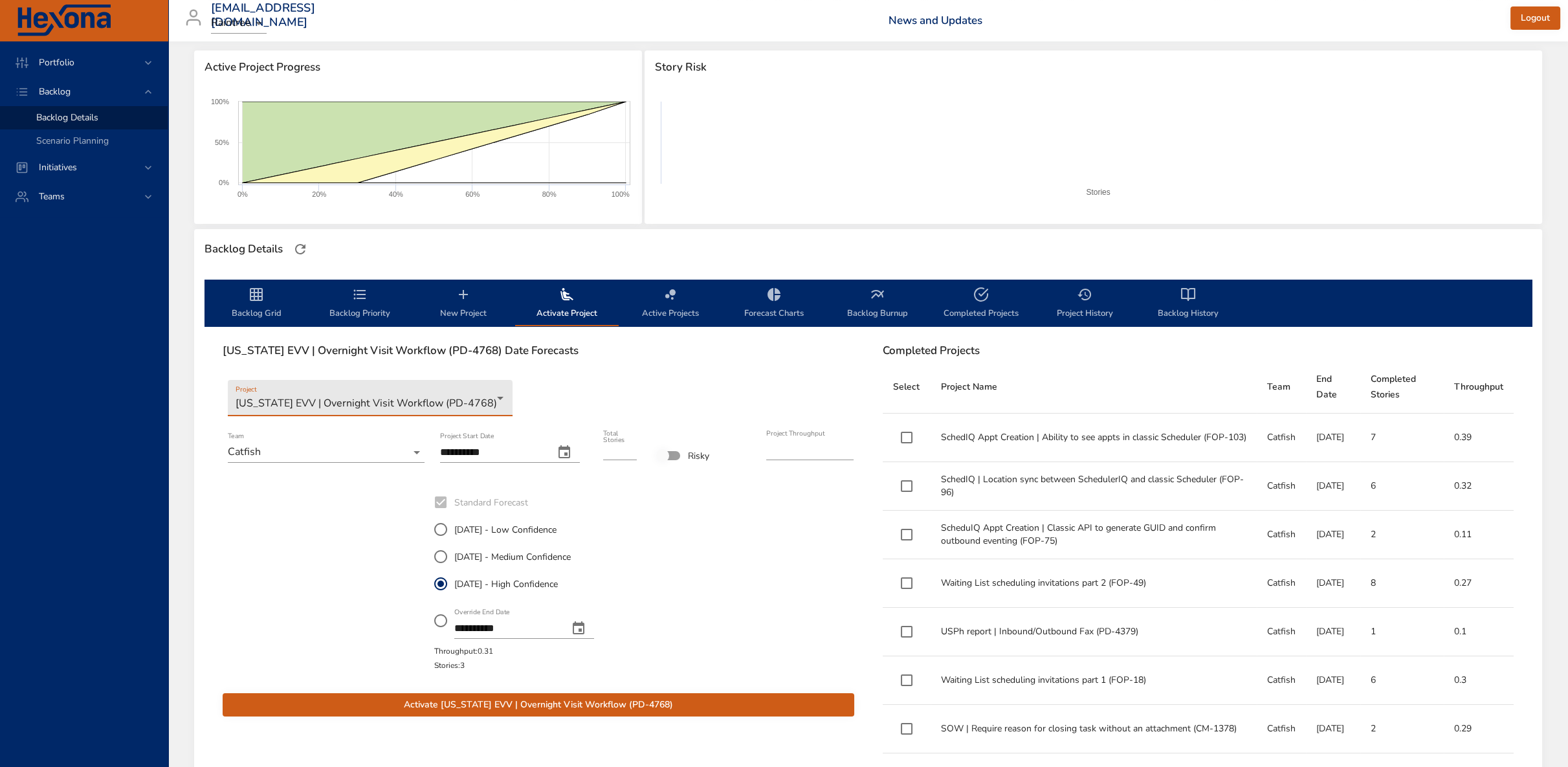
click at [676, 306] on span "Active Projects" at bounding box center [670, 304] width 88 height 35
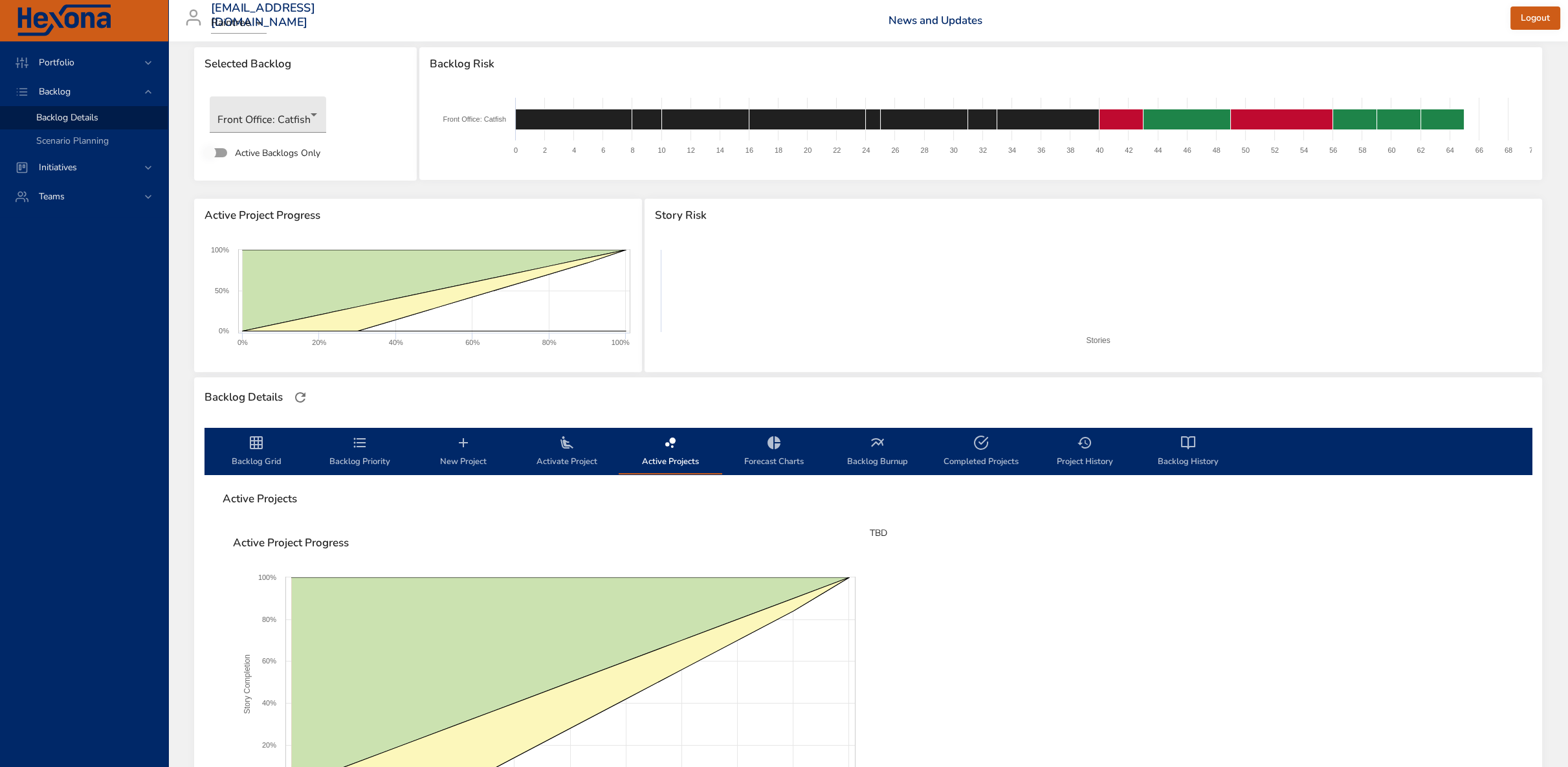
scroll to position [0, 0]
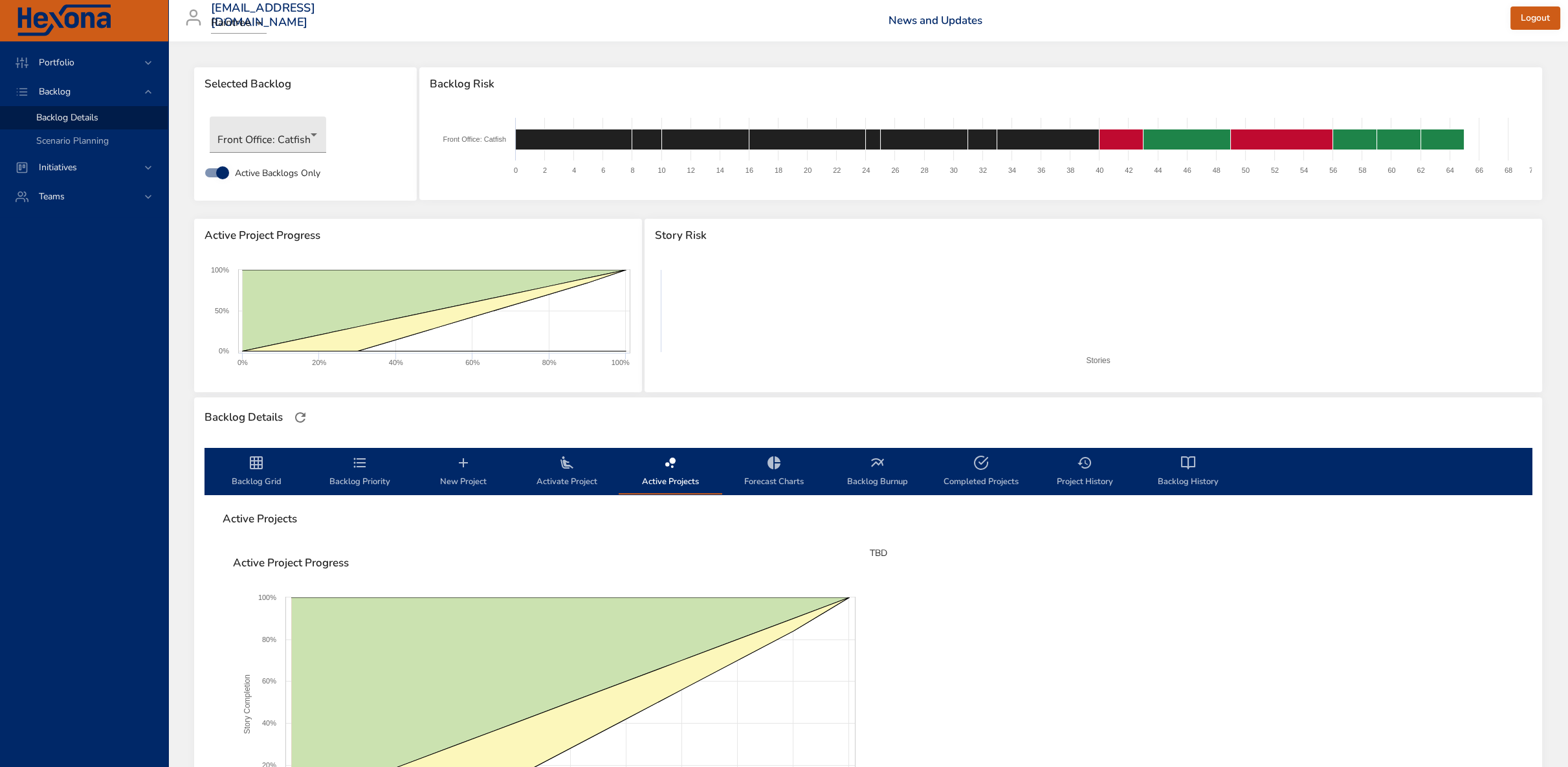
click at [774, 463] on icon "backlog-tab" at bounding box center [774, 463] width 16 height 16
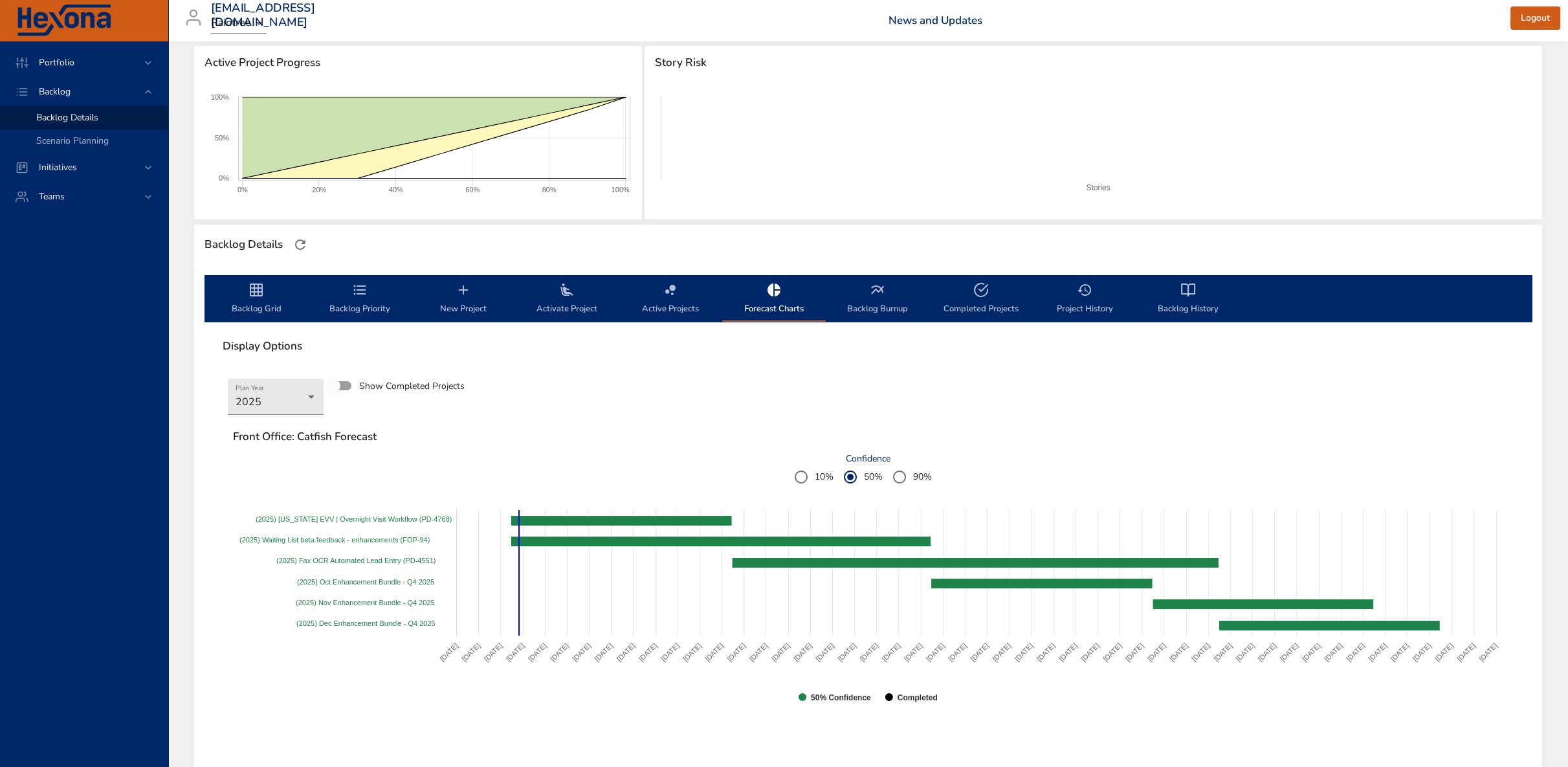
scroll to position [248, 0]
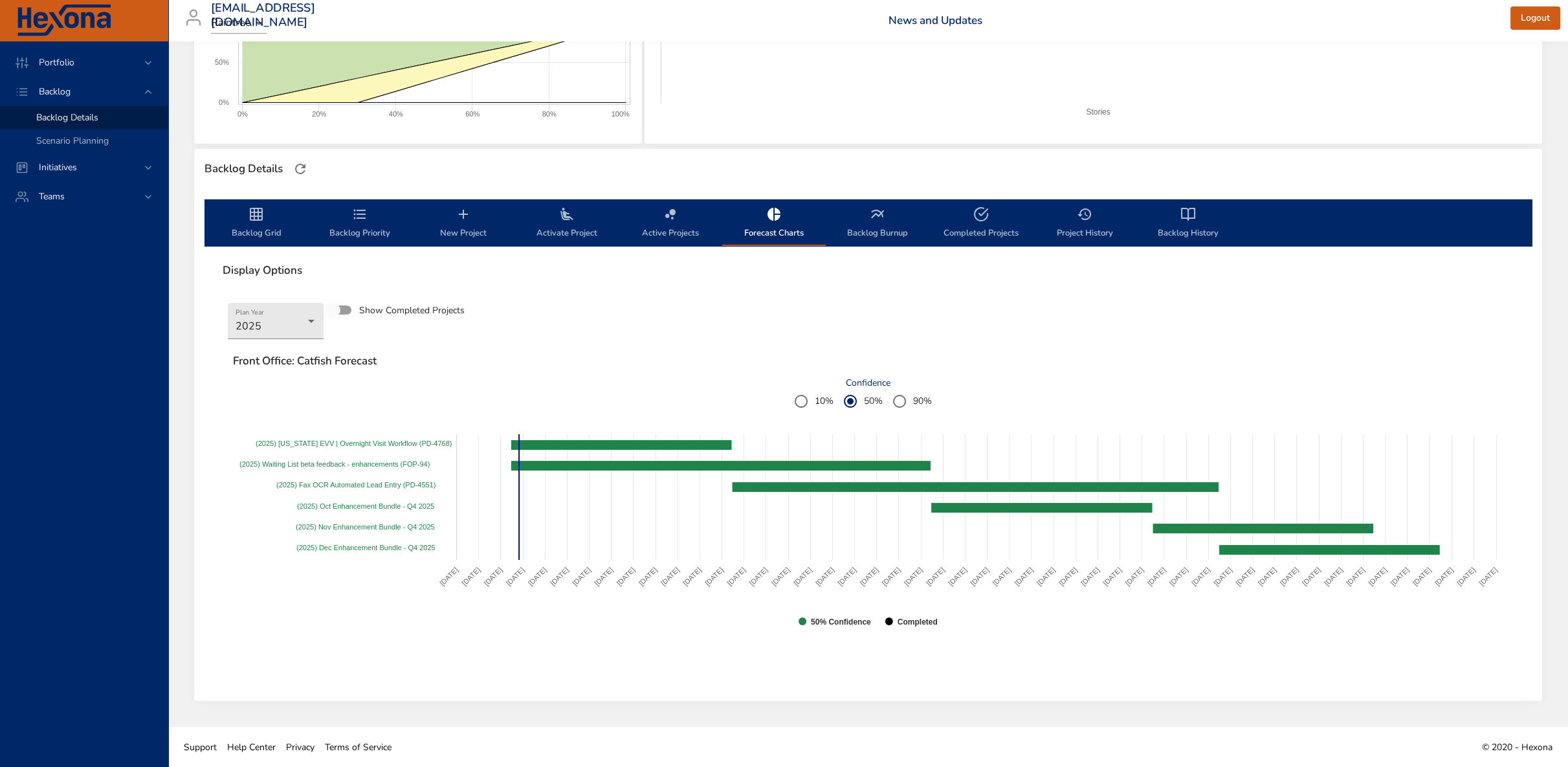
click at [879, 225] on span "Backlog Burnup" at bounding box center [877, 224] width 88 height 35
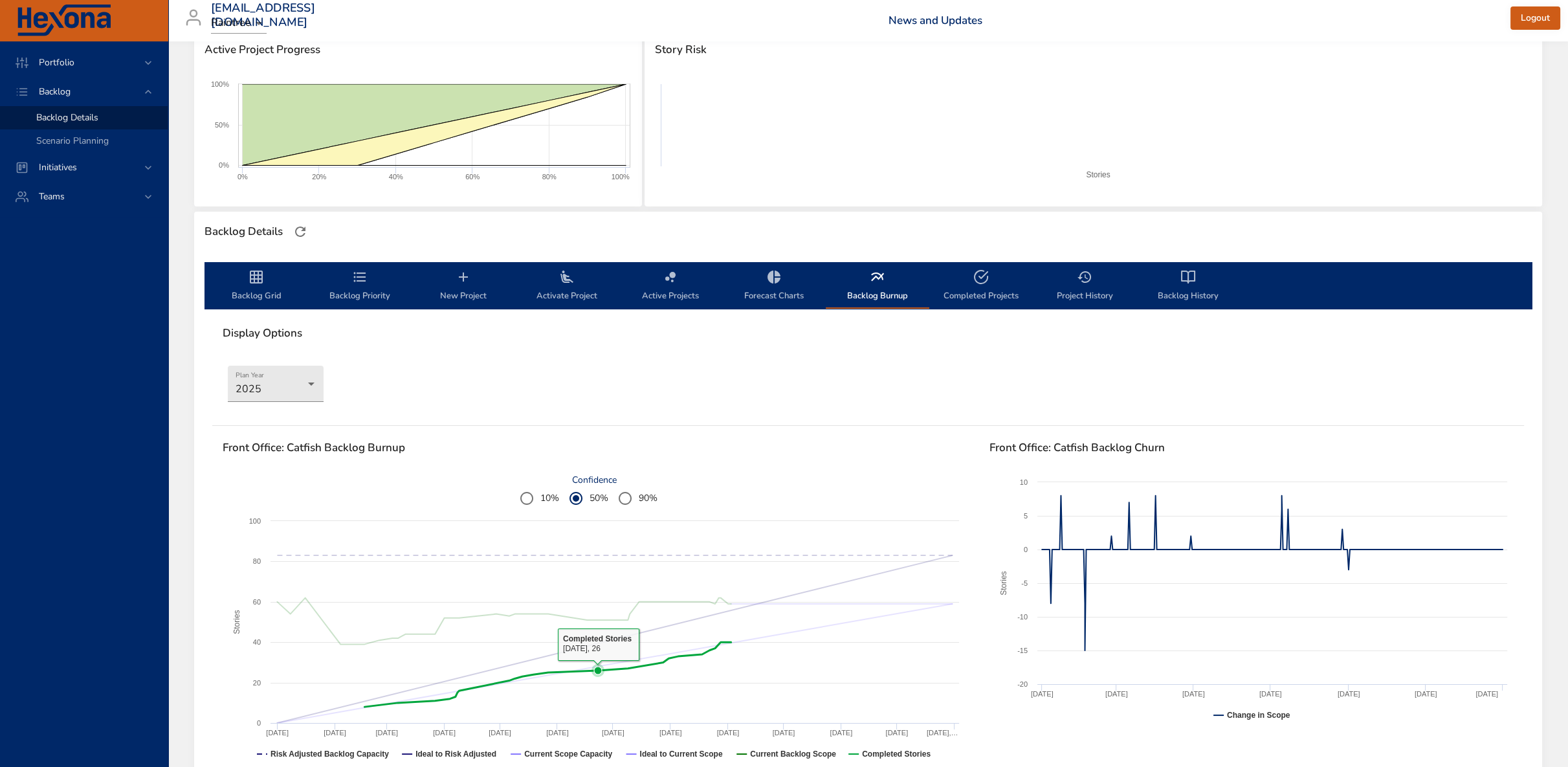
scroll to position [33, 0]
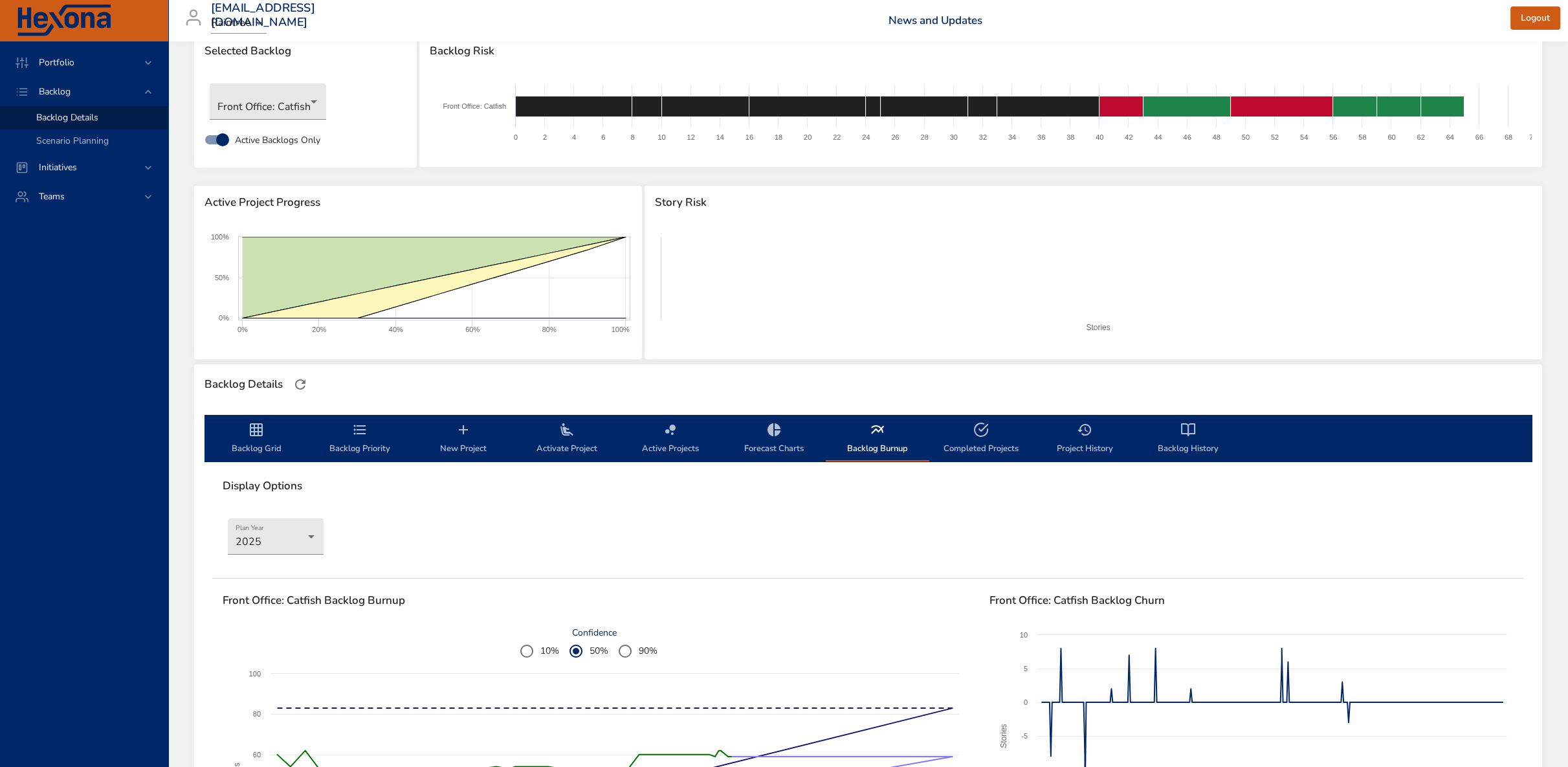
click at [966, 429] on span "Completed Projects" at bounding box center [980, 439] width 88 height 35
select select "***"
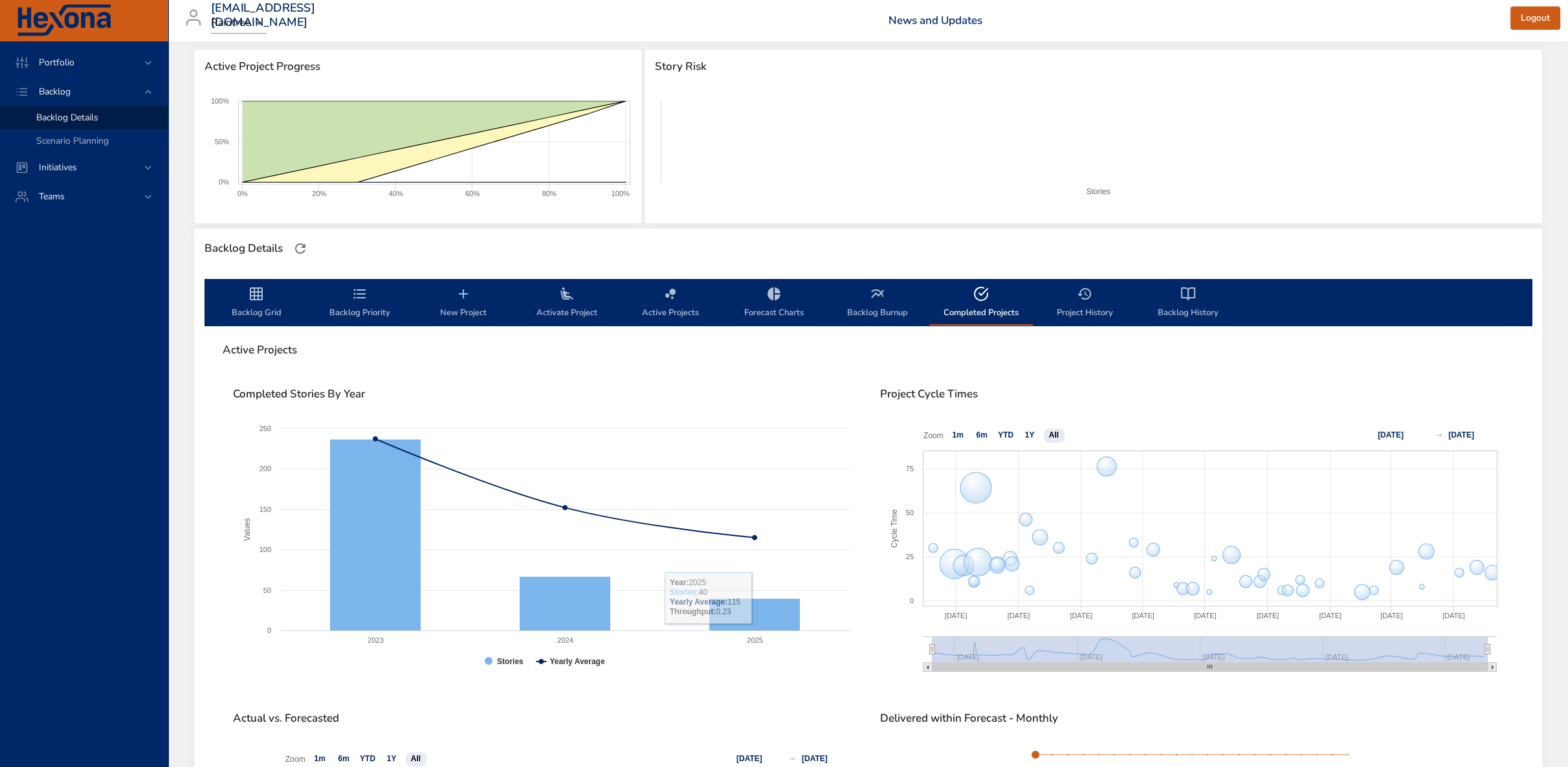
scroll to position [248, 0]
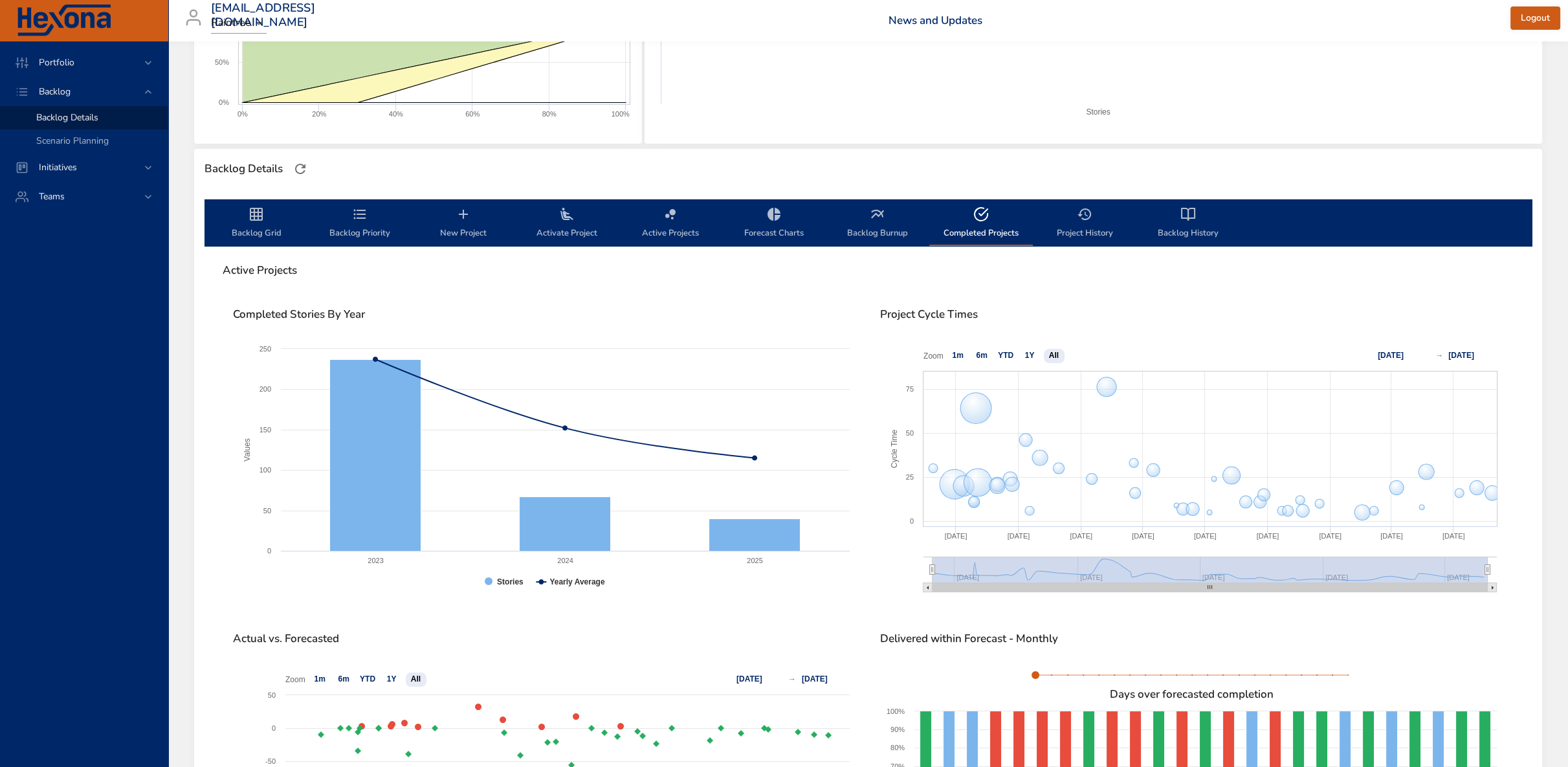
click at [1092, 204] on button "Project History" at bounding box center [1084, 223] width 104 height 47
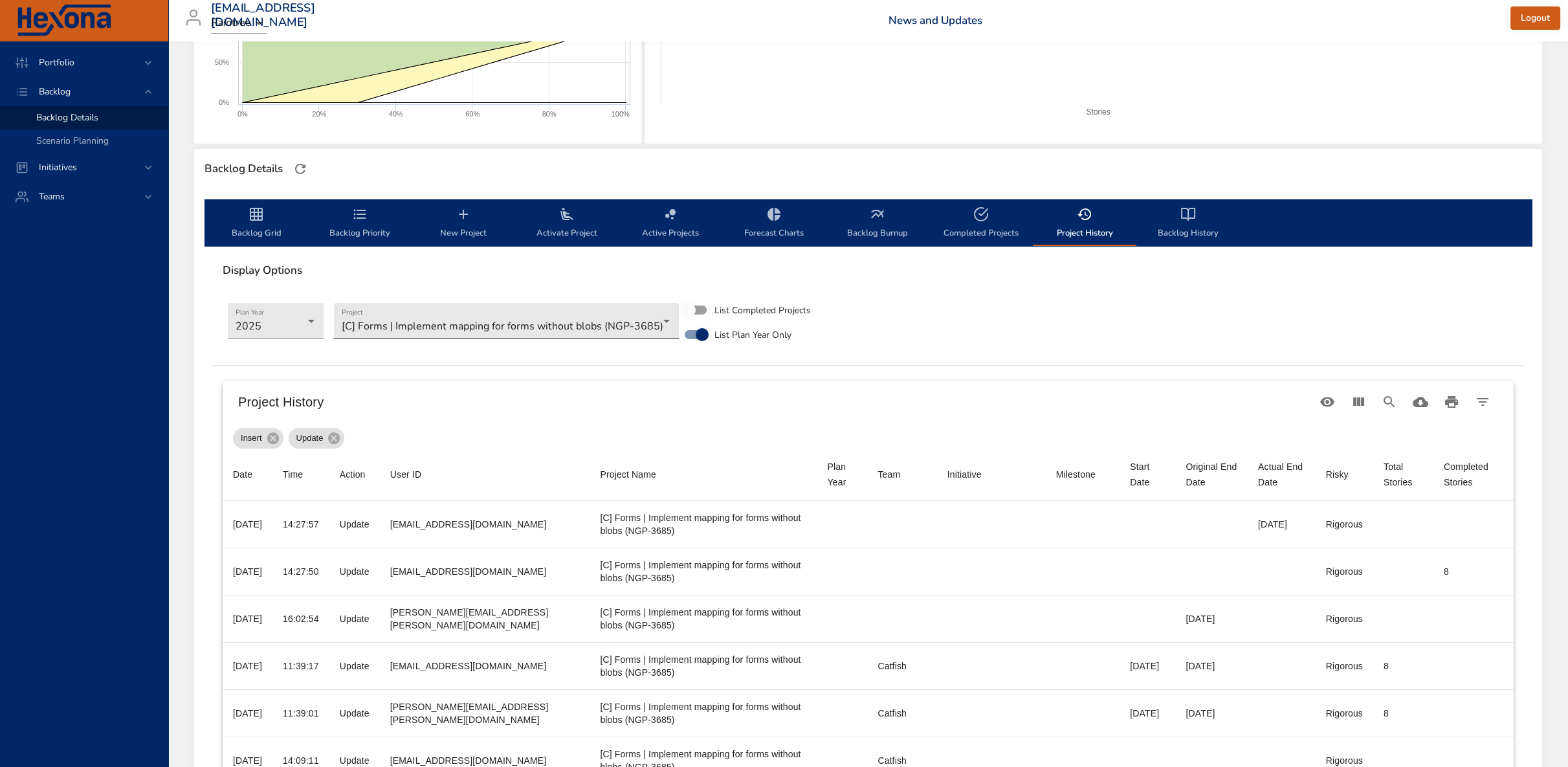
click at [464, 326] on body "Portfolio Backlog Backlog Details Scenario Planning Initiatives Teams kaisa.tel…" at bounding box center [784, 135] width 1568 height 767
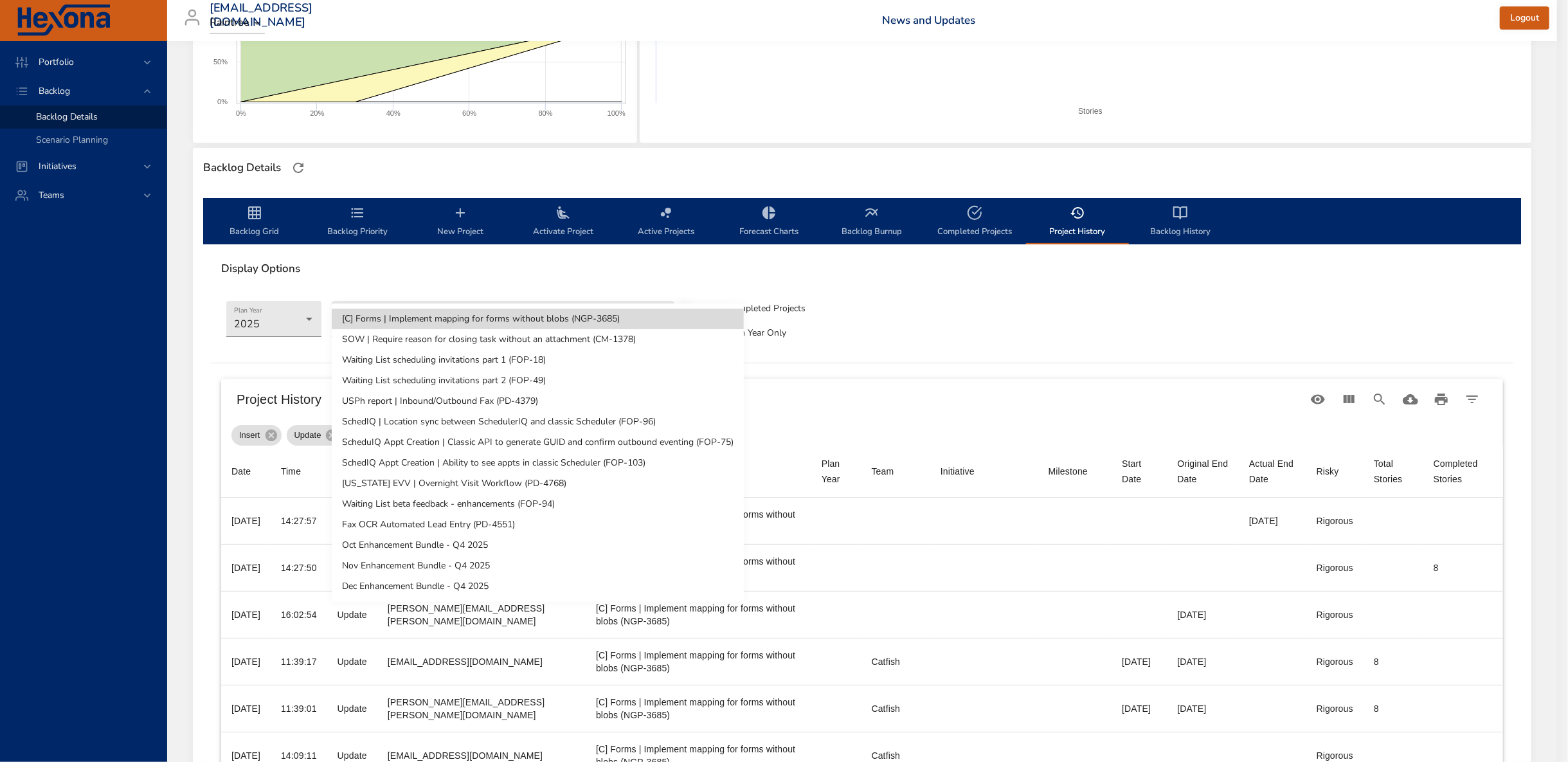
click at [421, 464] on li "SchedIQ Appt Creation | Ability to see appts in classic Scheduler (FOP-103)" at bounding box center [537, 463] width 412 height 21
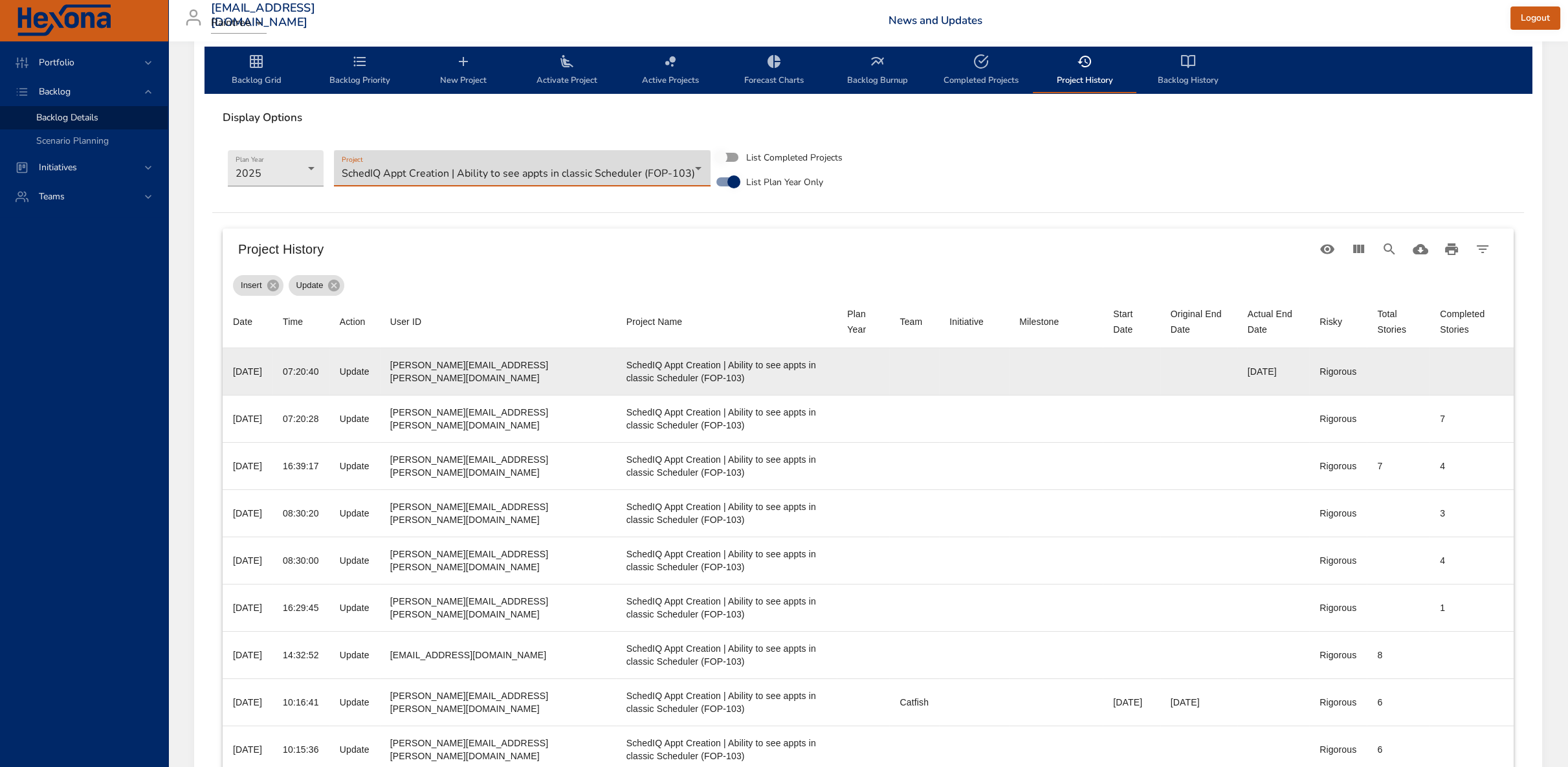
scroll to position [464, 0]
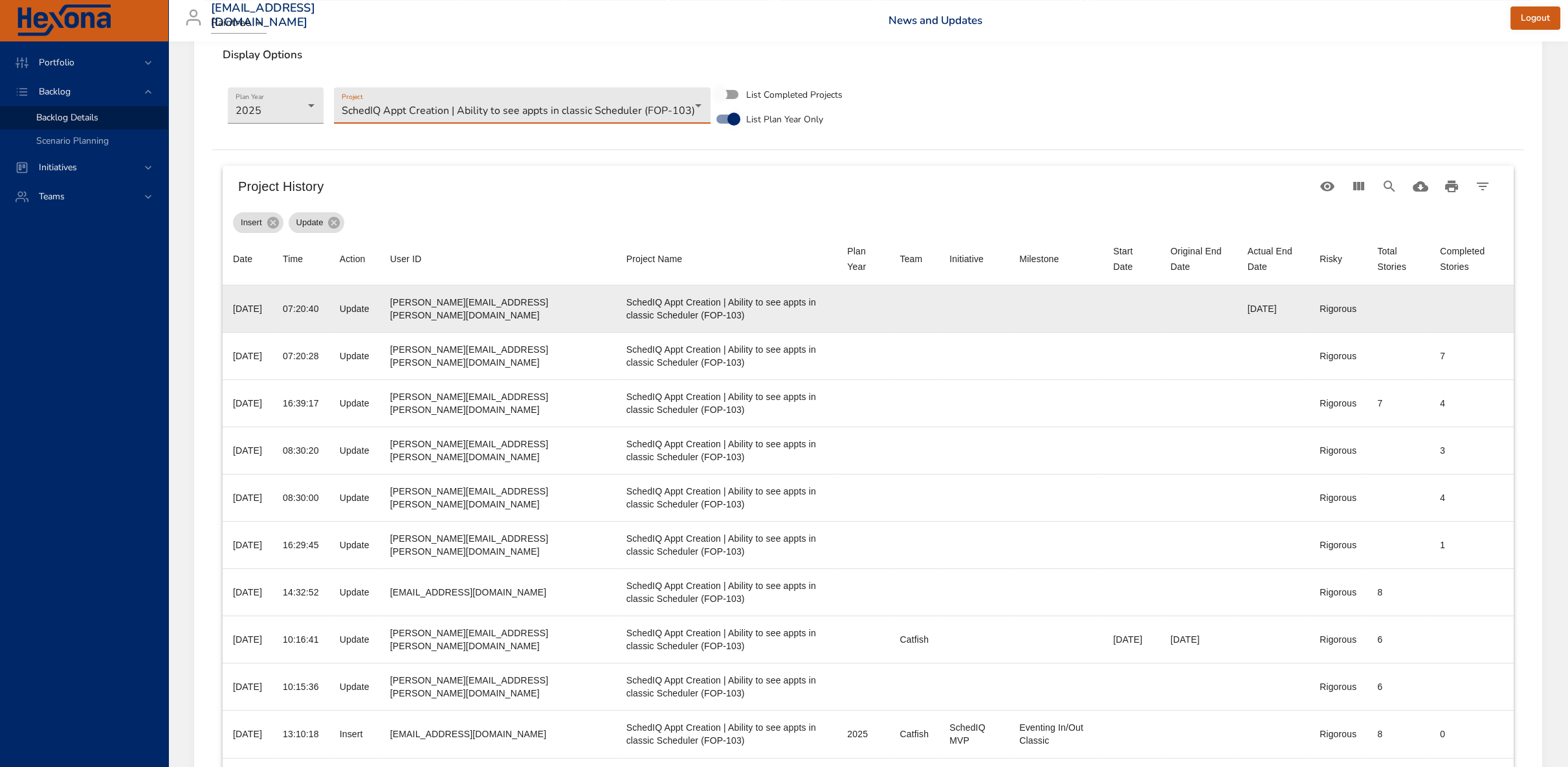
click at [442, 304] on div "gerold.kivisakk@raintreeinc.com" at bounding box center [498, 309] width 216 height 26
click at [745, 306] on div "SchedIQ Appt Creation | Ability to see appts in classic Scheduler (FOP-103)" at bounding box center [726, 309] width 201 height 26
click at [654, 317] on div "SchedIQ Appt Creation | Ability to see appts in classic Scheduler (FOP-103)" at bounding box center [726, 309] width 201 height 26
click at [262, 313] on div "2025-08-28" at bounding box center [248, 309] width 29 height 13
click at [247, 308] on div "2025-08-28" at bounding box center [248, 309] width 29 height 13
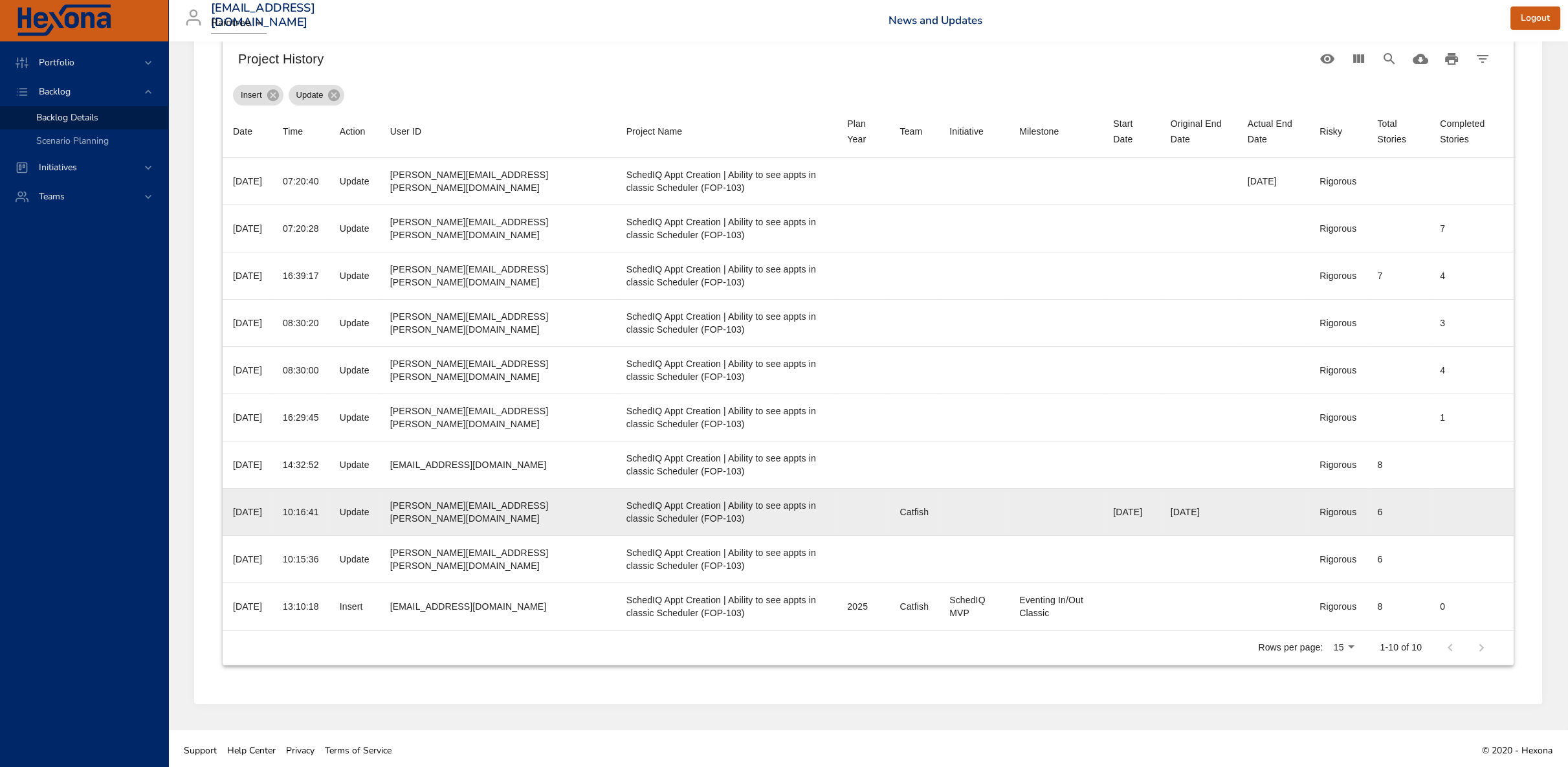
scroll to position [448, 0]
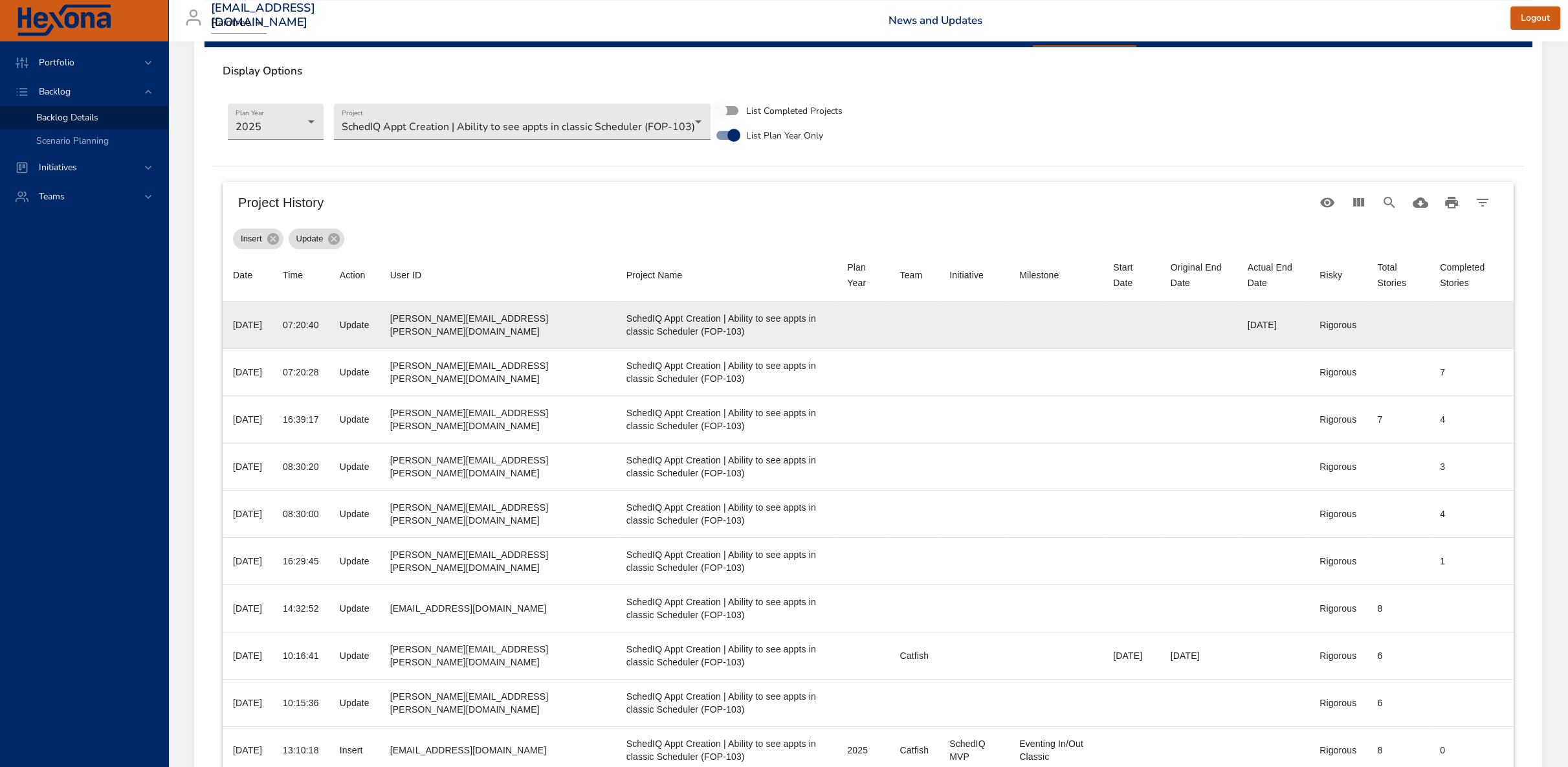
click at [1390, 313] on td "Total Stories" at bounding box center [1398, 325] width 63 height 48
click at [1237, 317] on td "Actual End Date 08/28/2025" at bounding box center [1273, 325] width 72 height 48
click at [1102, 324] on td "Start Date" at bounding box center [1131, 325] width 57 height 48
click at [1237, 332] on td "Actual End Date 08/28/2025" at bounding box center [1273, 325] width 72 height 48
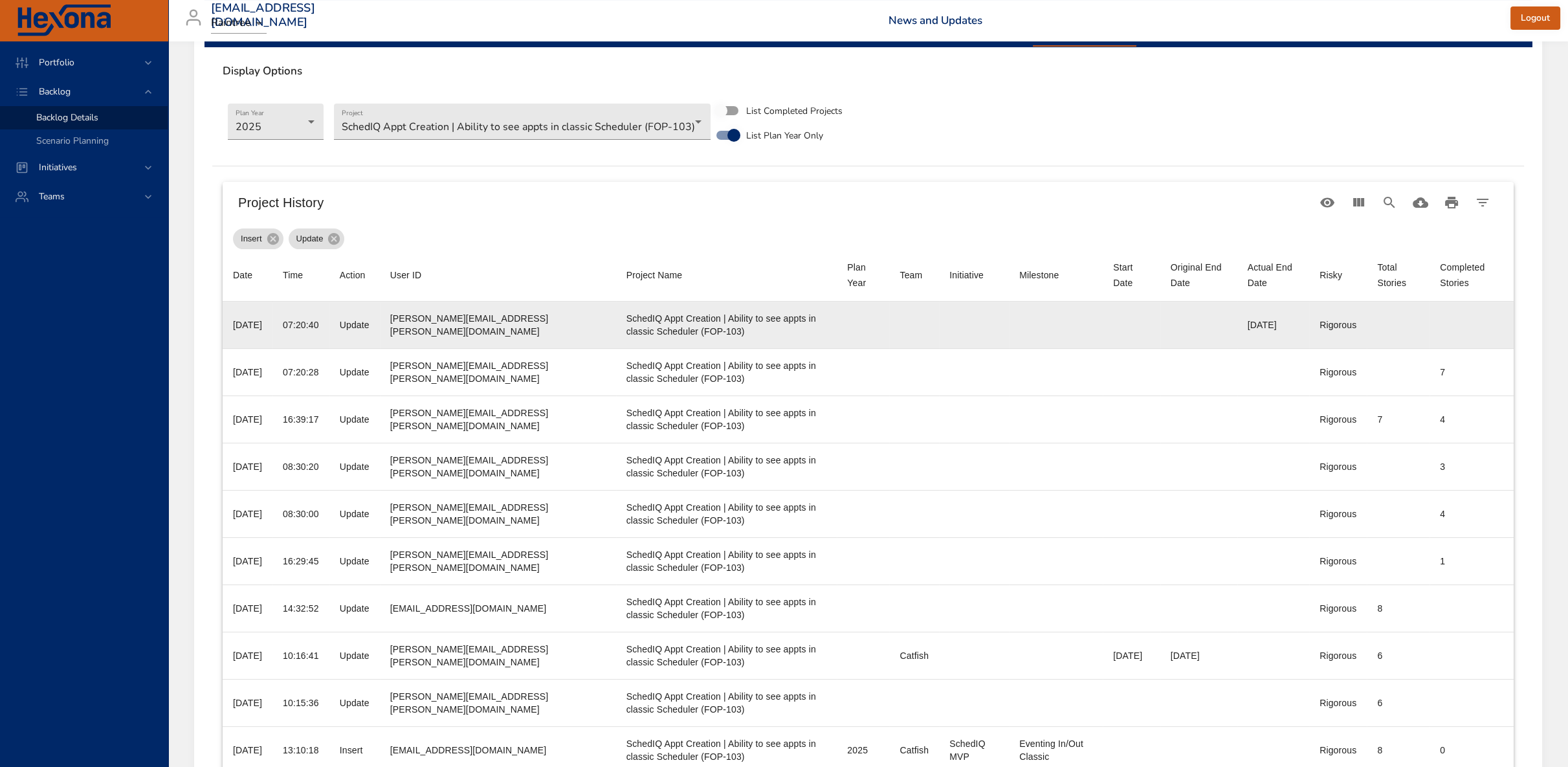
click at [1266, 330] on div "08/28/2025" at bounding box center [1273, 325] width 51 height 13
click at [889, 321] on td "Team" at bounding box center [914, 325] width 50 height 48
drag, startPoint x: 737, startPoint y: 317, endPoint x: 685, endPoint y: 322, distance: 52.2
click at [736, 317] on div "SchedIQ Appt Creation | Ability to see appts in classic Scheduler (FOP-103)" at bounding box center [726, 325] width 201 height 26
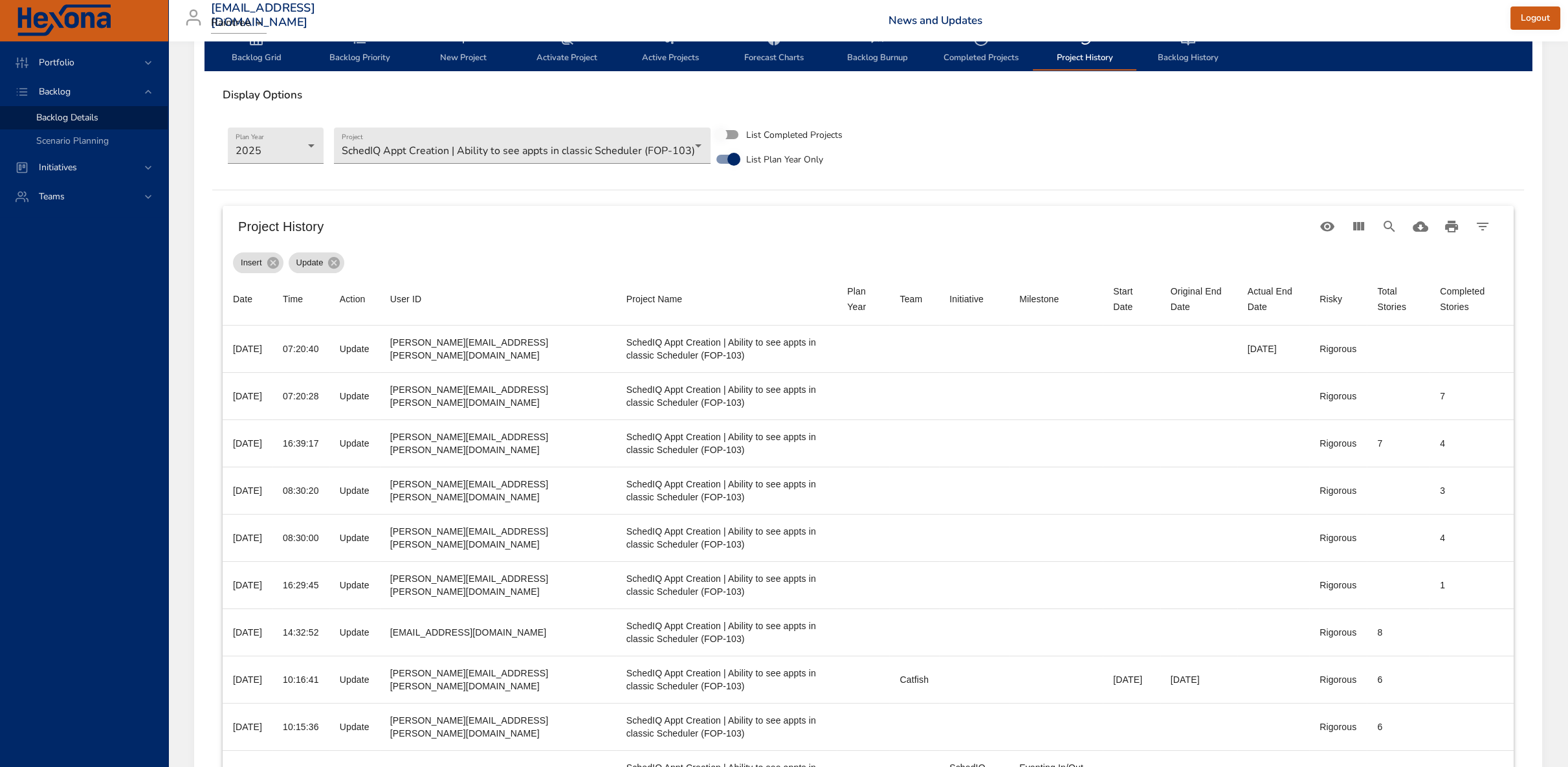
scroll to position [304, 0]
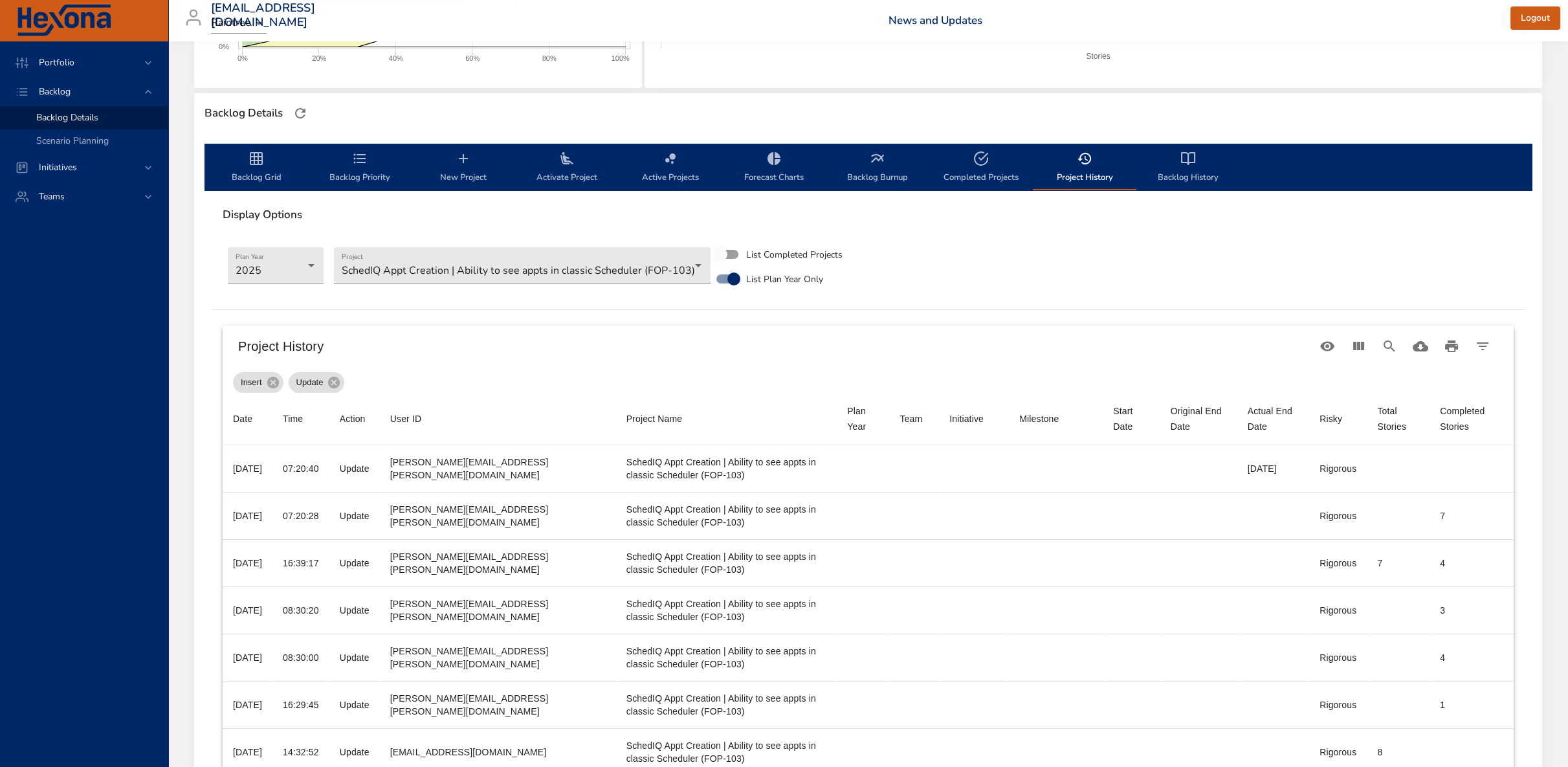
click at [365, 173] on span "Backlog Priority" at bounding box center [360, 167] width 88 height 35
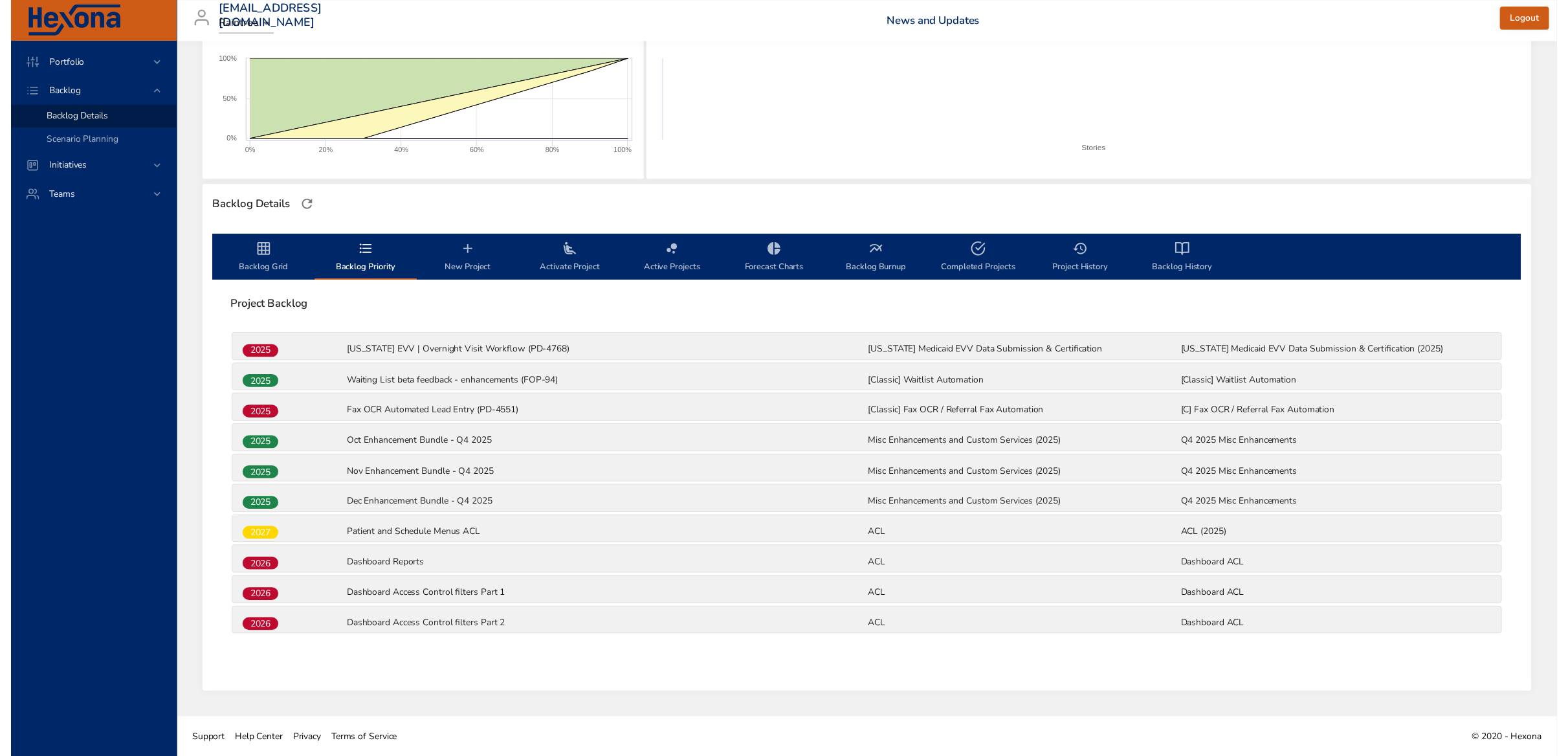
scroll to position [203, 0]
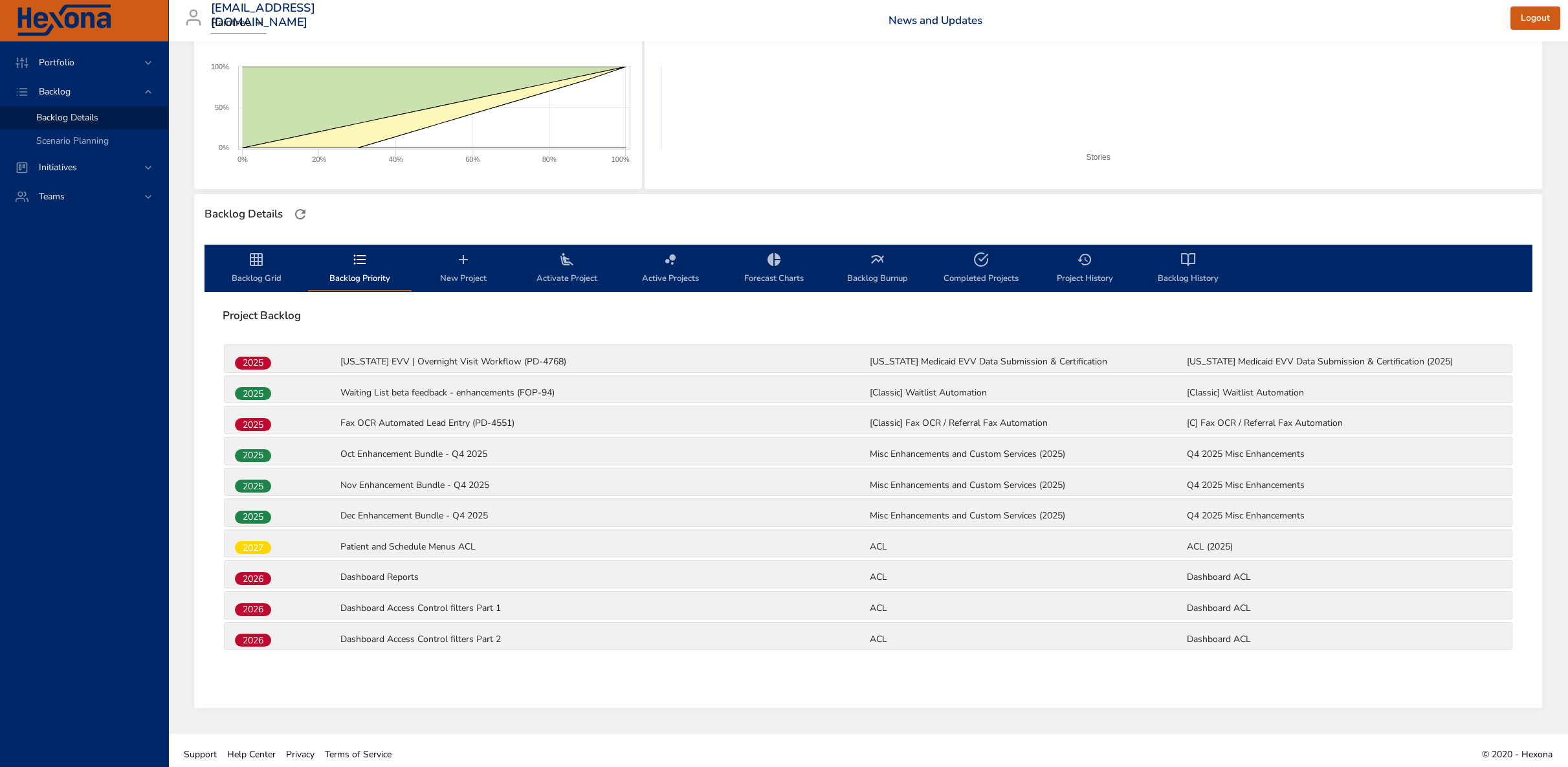
click at [257, 261] on icon "backlog-tab" at bounding box center [256, 259] width 13 height 13
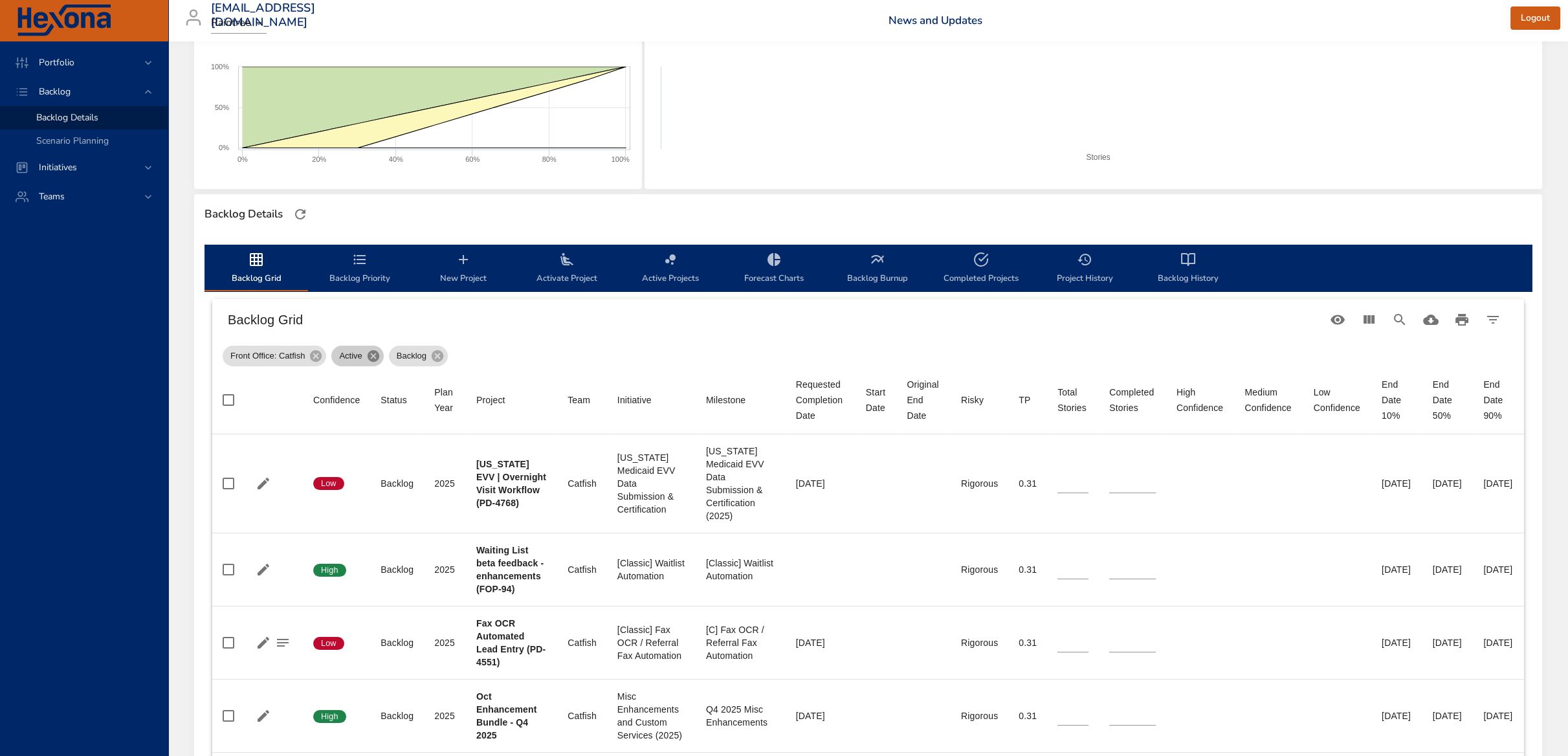
click at [368, 359] on icon at bounding box center [373, 356] width 14 height 14
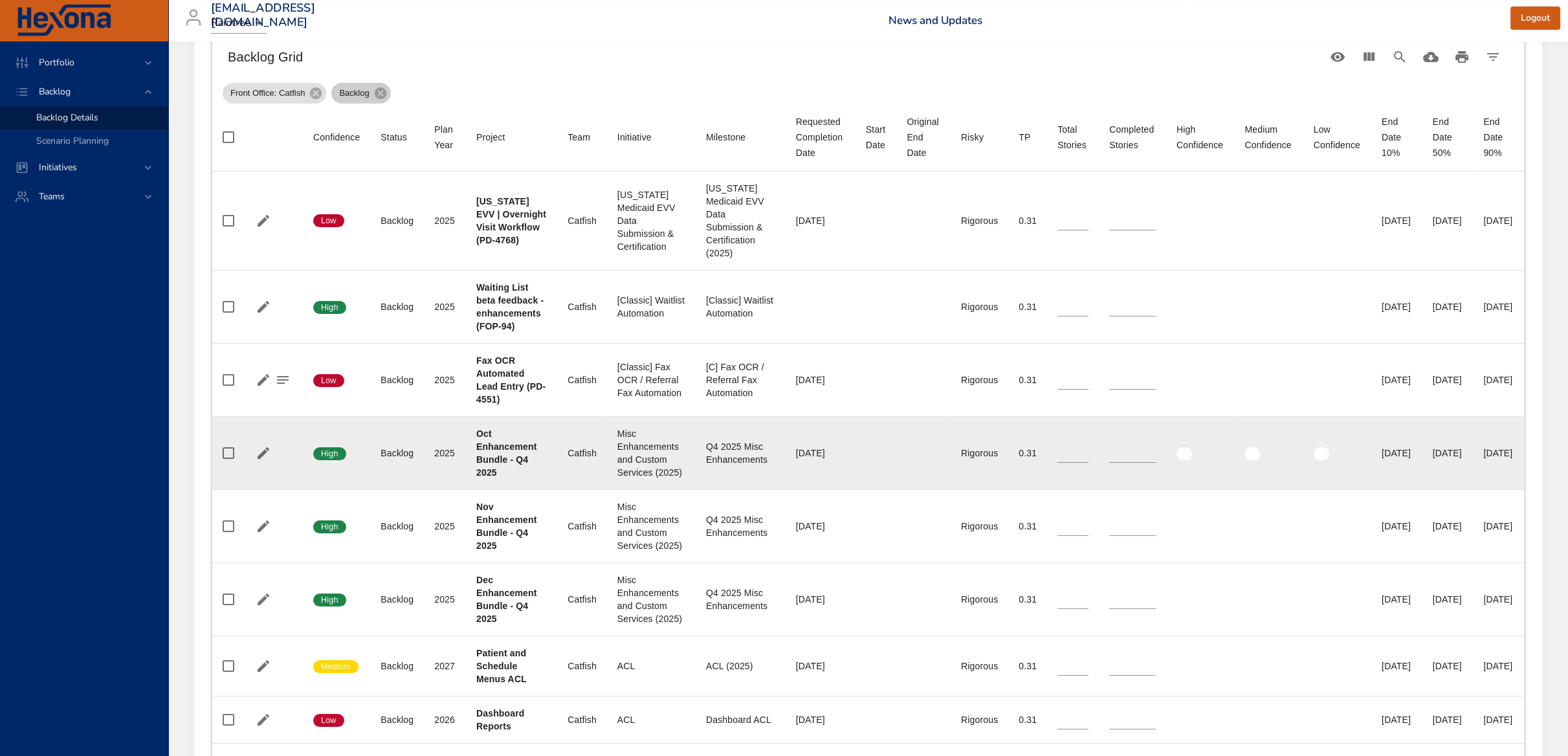
scroll to position [341, 0]
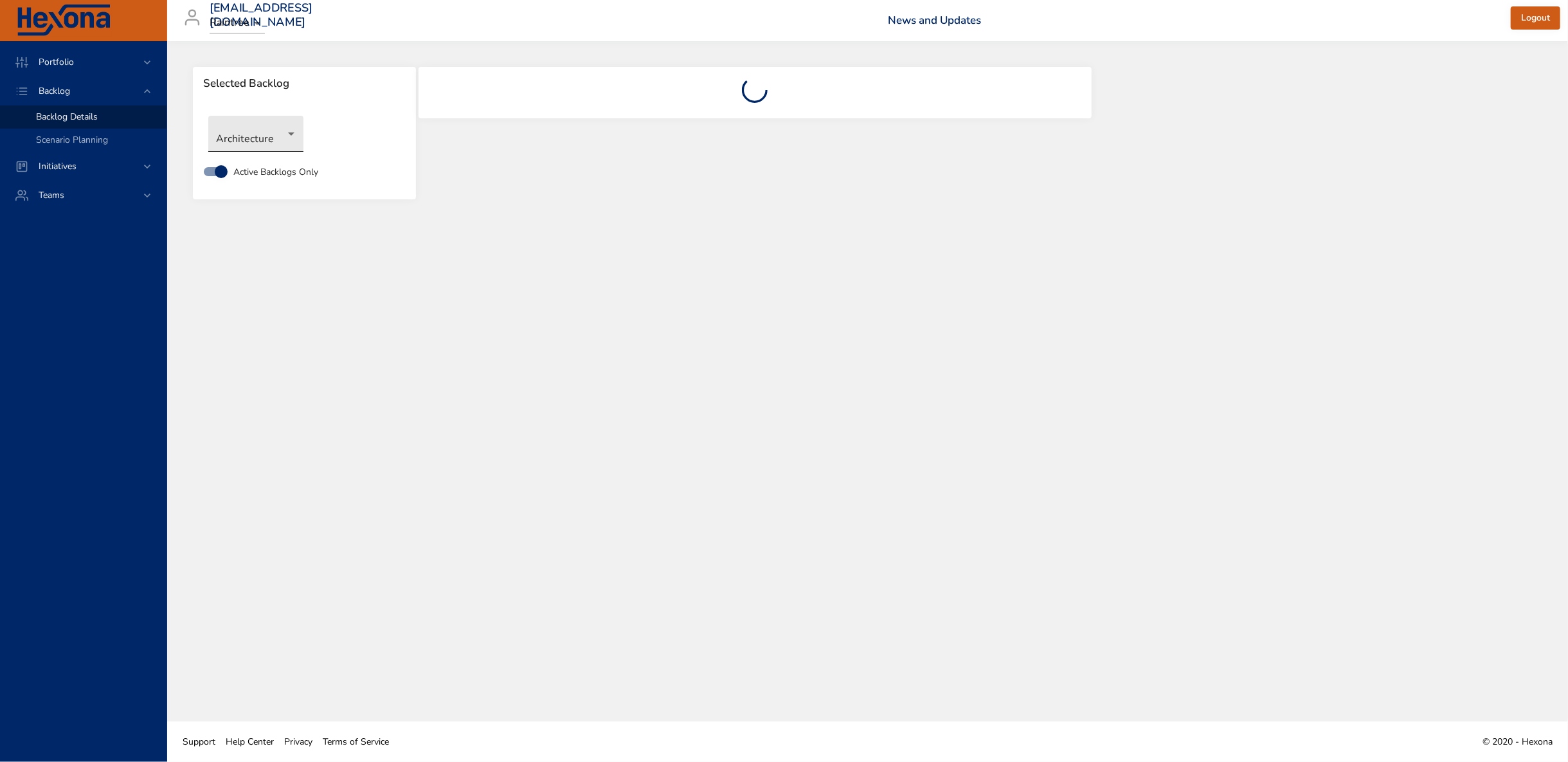
click at [259, 122] on body "Portfolio Backlog Backlog Details Scenario Planning Initiatives Teams [EMAIL_AD…" at bounding box center [784, 381] width 1568 height 762
click at [265, 261] on li "Front Office: Catfish" at bounding box center [274, 261] width 132 height 21
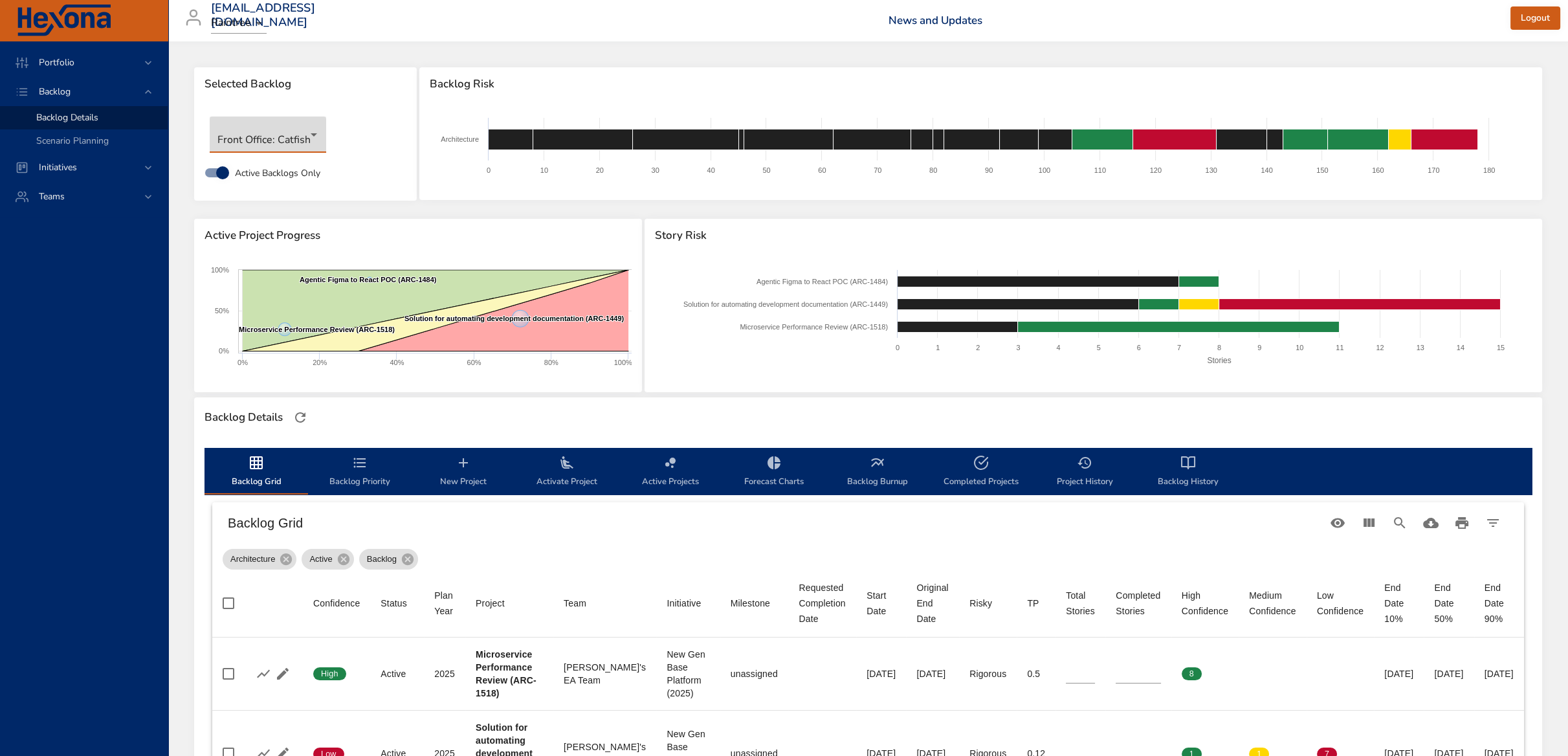
type input "*"
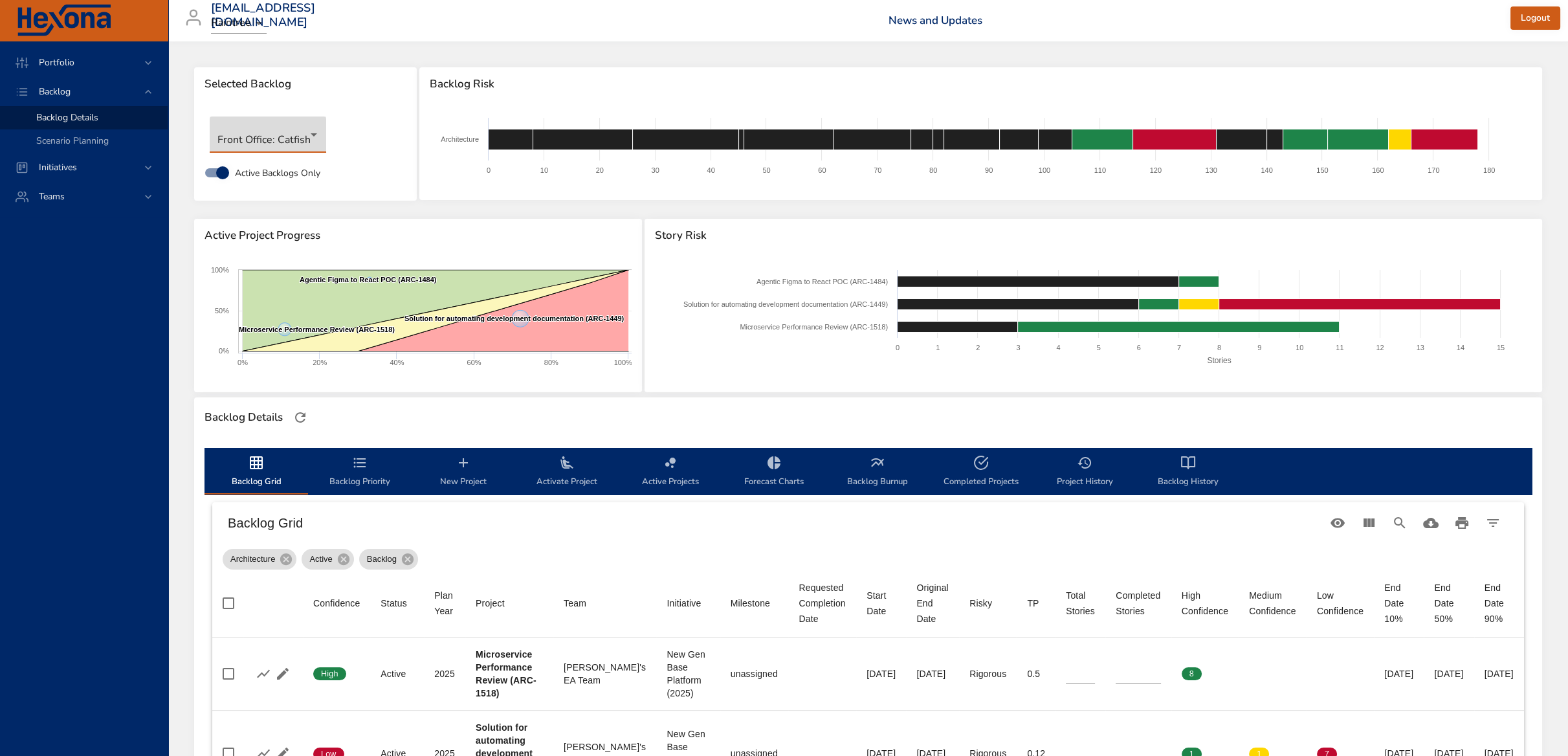
type input "*"
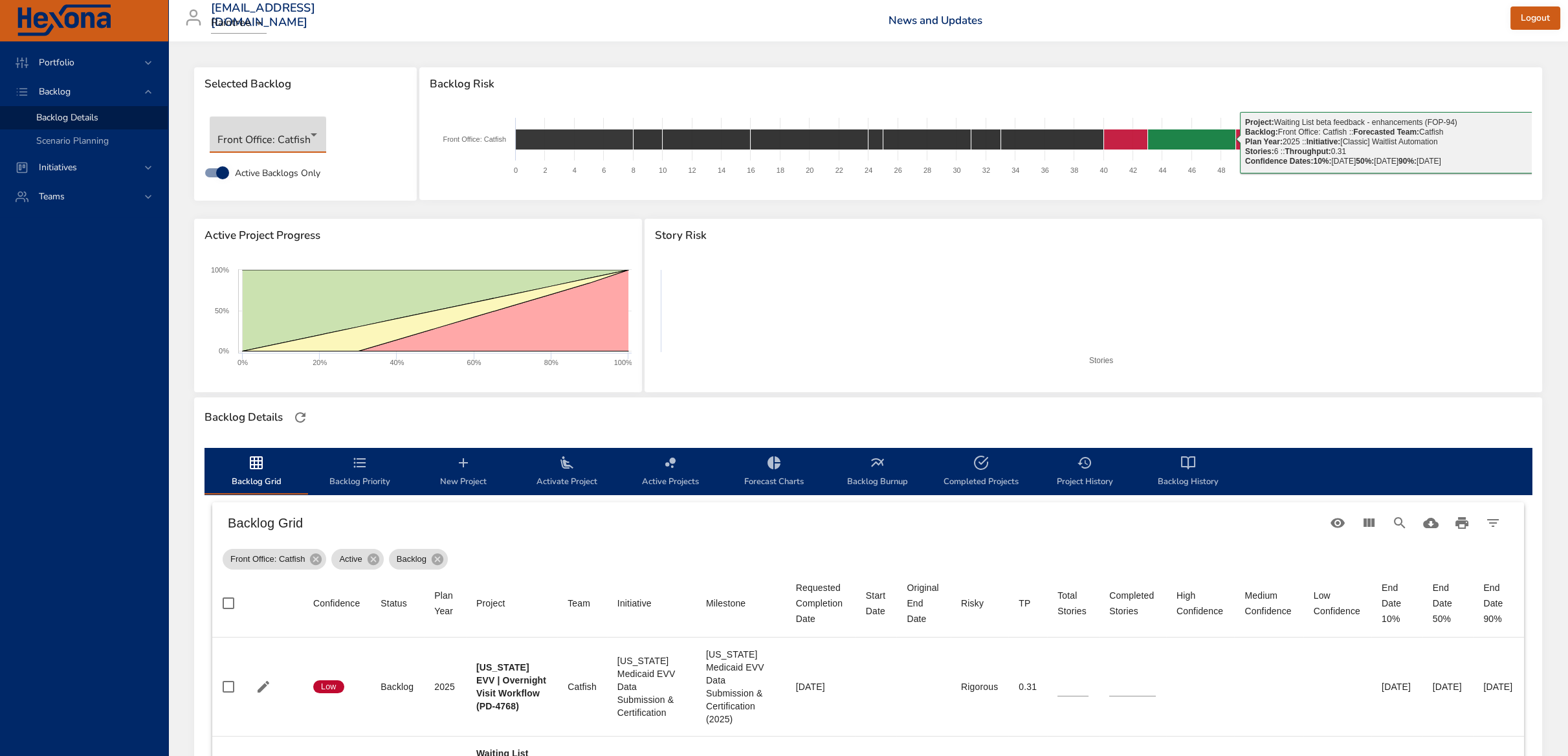
click at [1009, 306] on rect at bounding box center [1101, 320] width 892 height 113
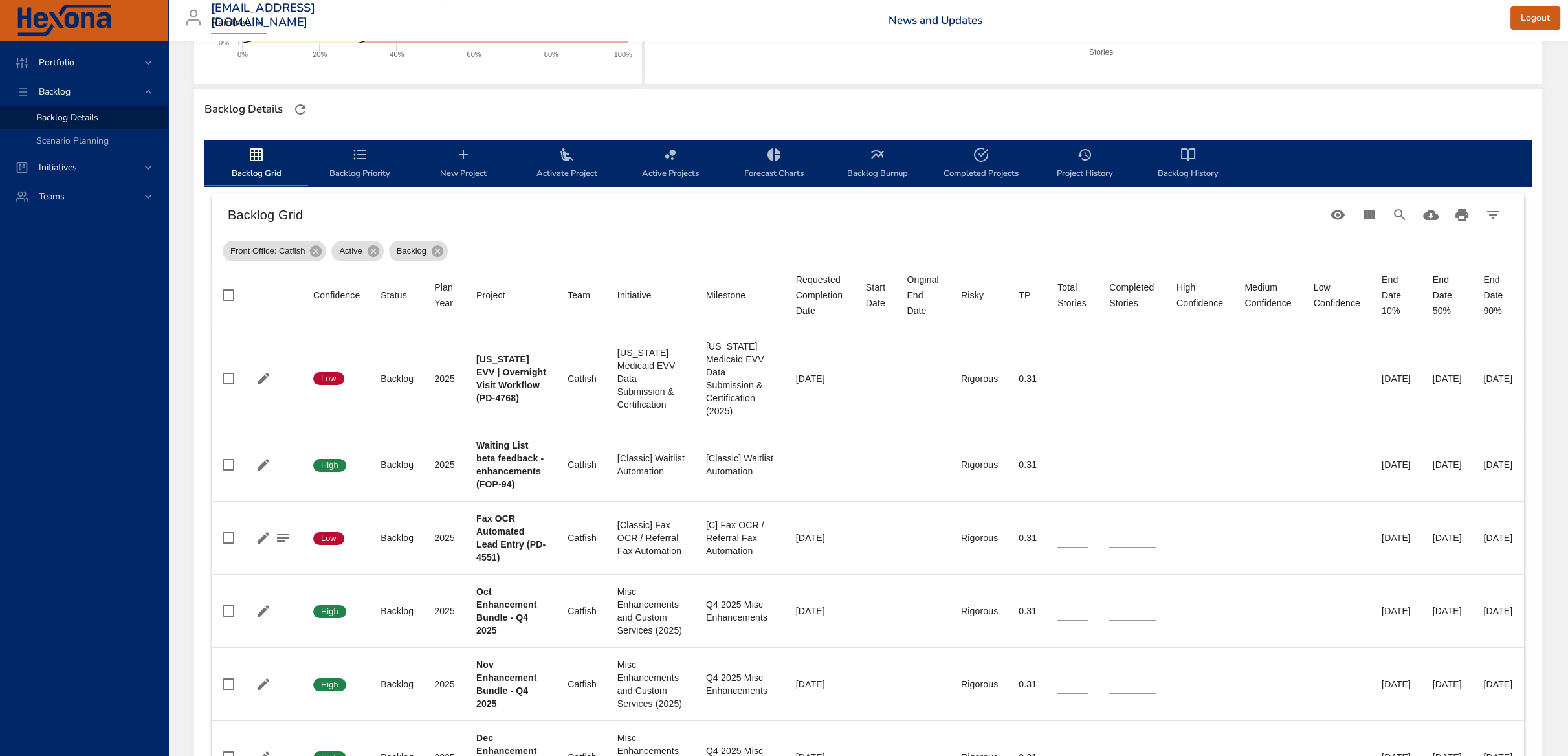
scroll to position [341, 0]
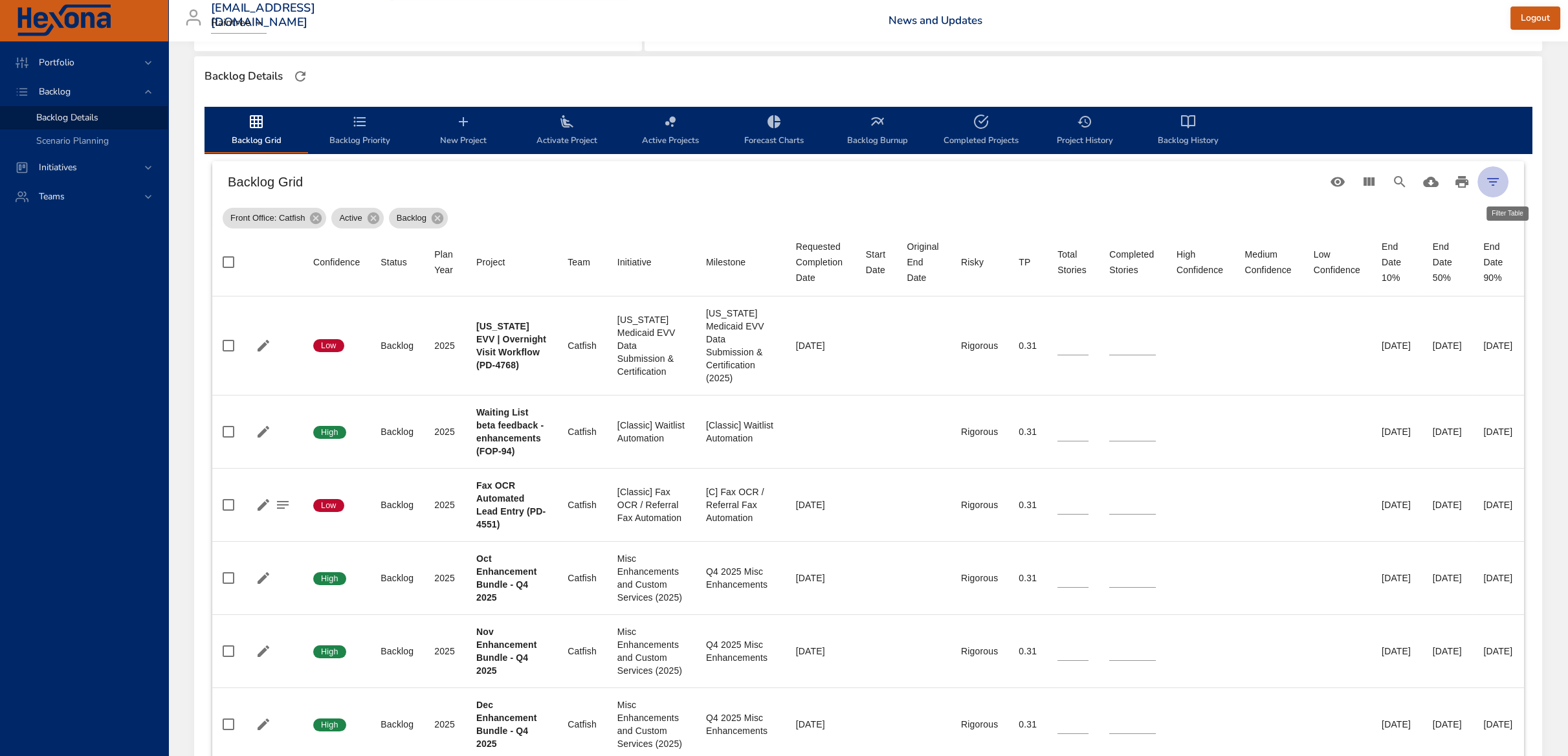
click at [1500, 174] on icon "Filter Table" at bounding box center [1492, 182] width 16 height 16
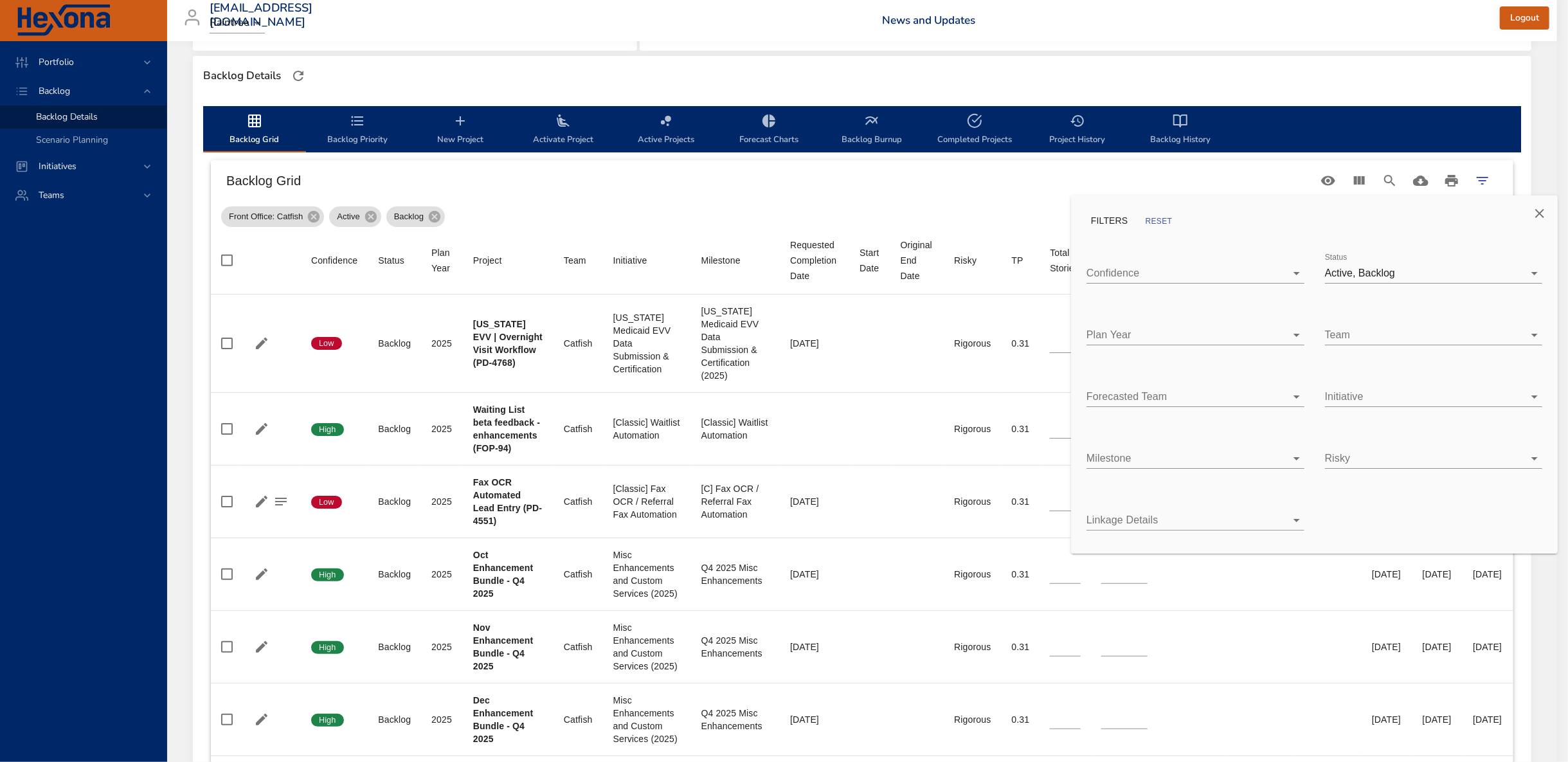
click at [1385, 273] on body "Portfolio Backlog Backlog Details Scenario Planning Initiatives Teams kaisa.tel…" at bounding box center [784, 42] width 1568 height 762
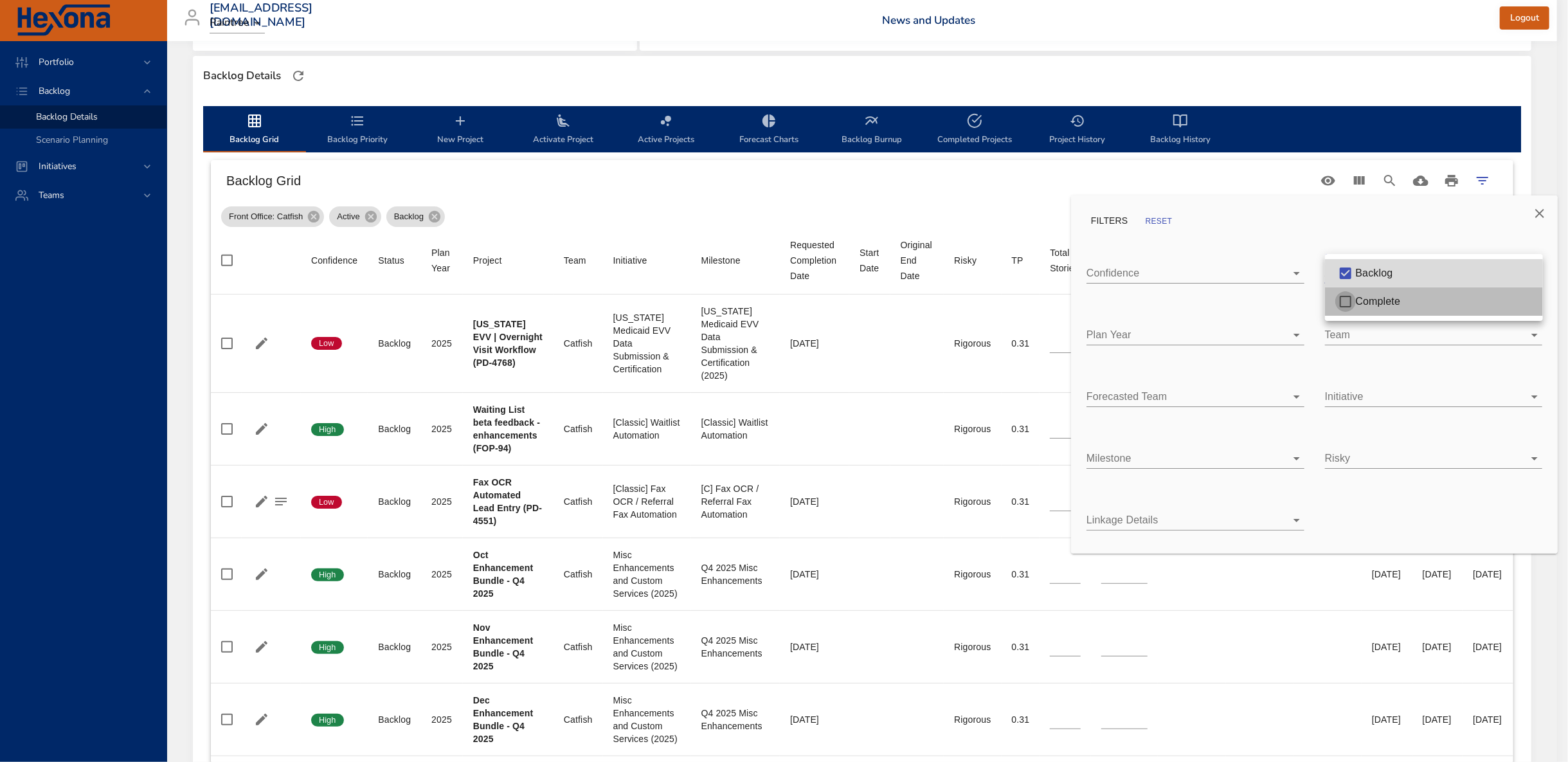
type input "**"
type input "*"
type input "**"
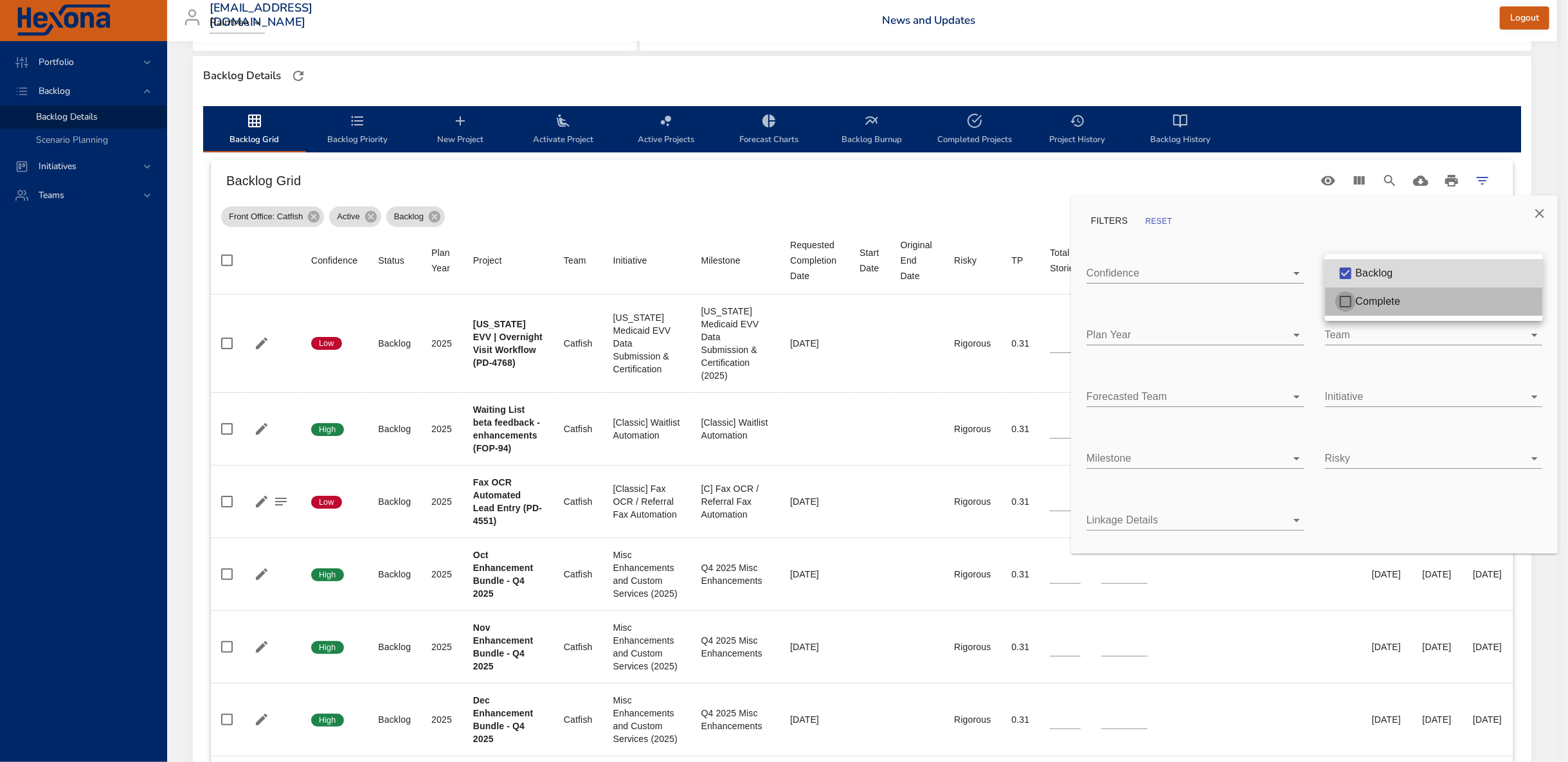
type input "**"
type input "*"
type input "**"
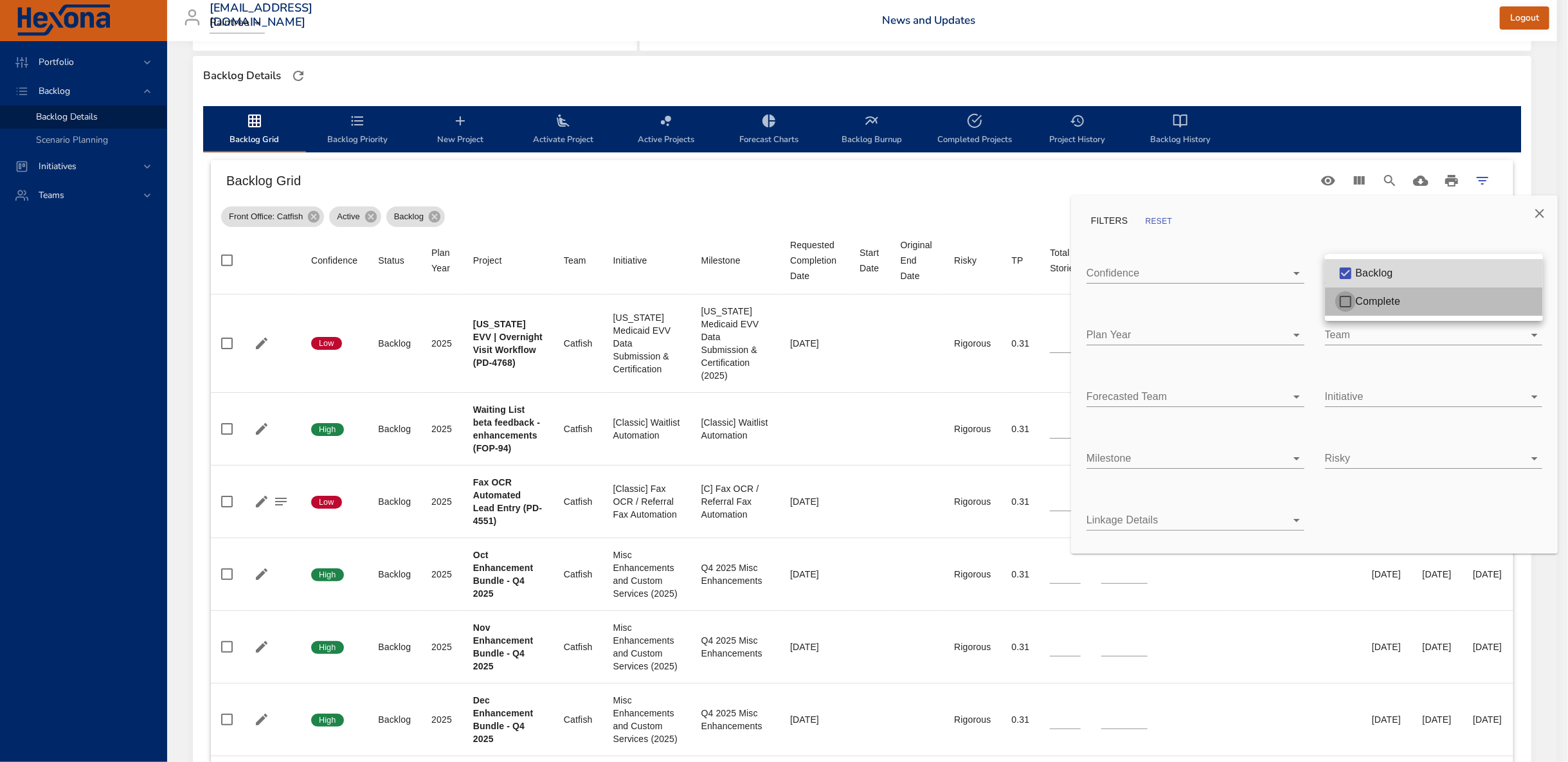
type input "**"
type input "*"
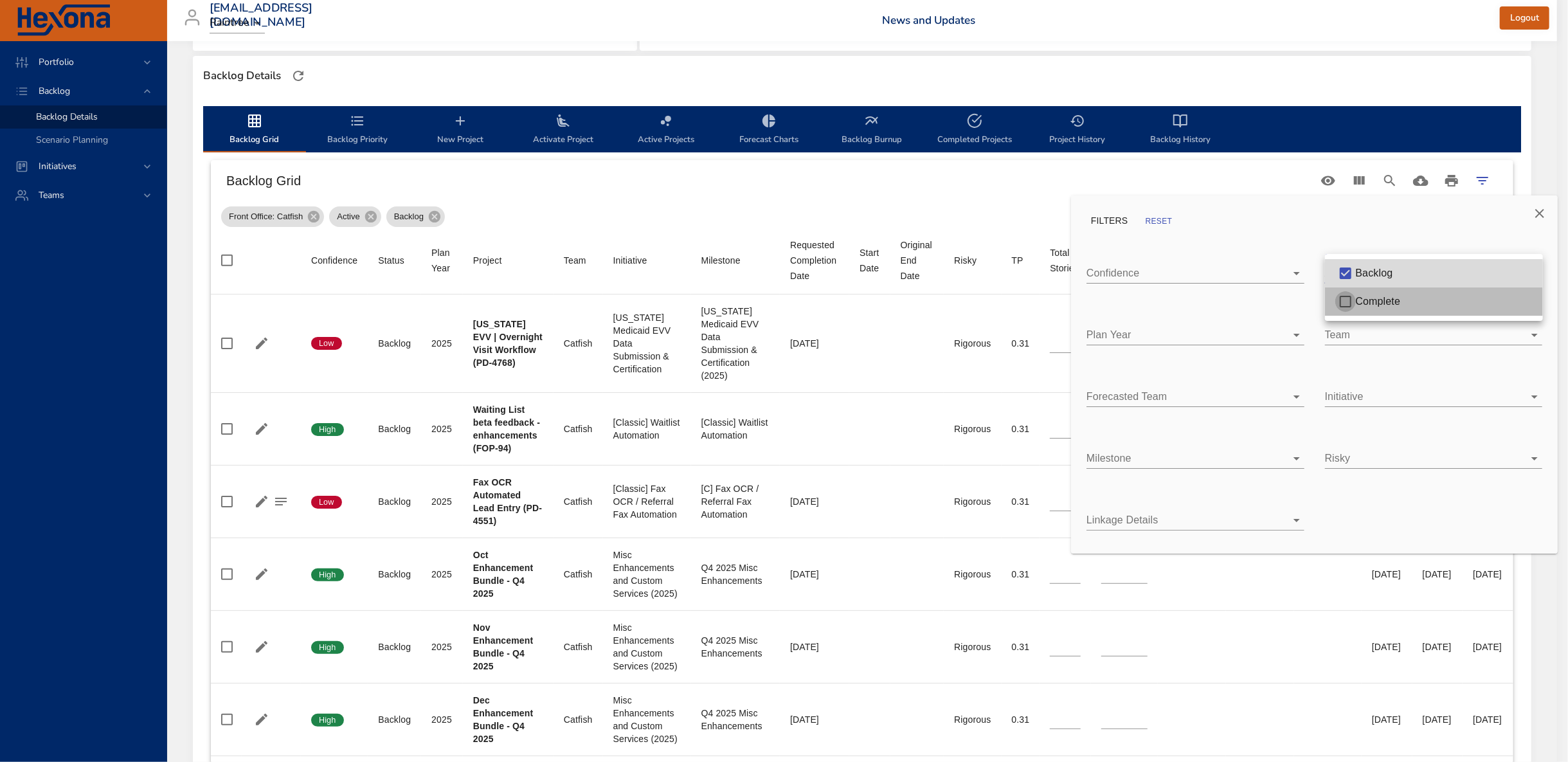
type input "*"
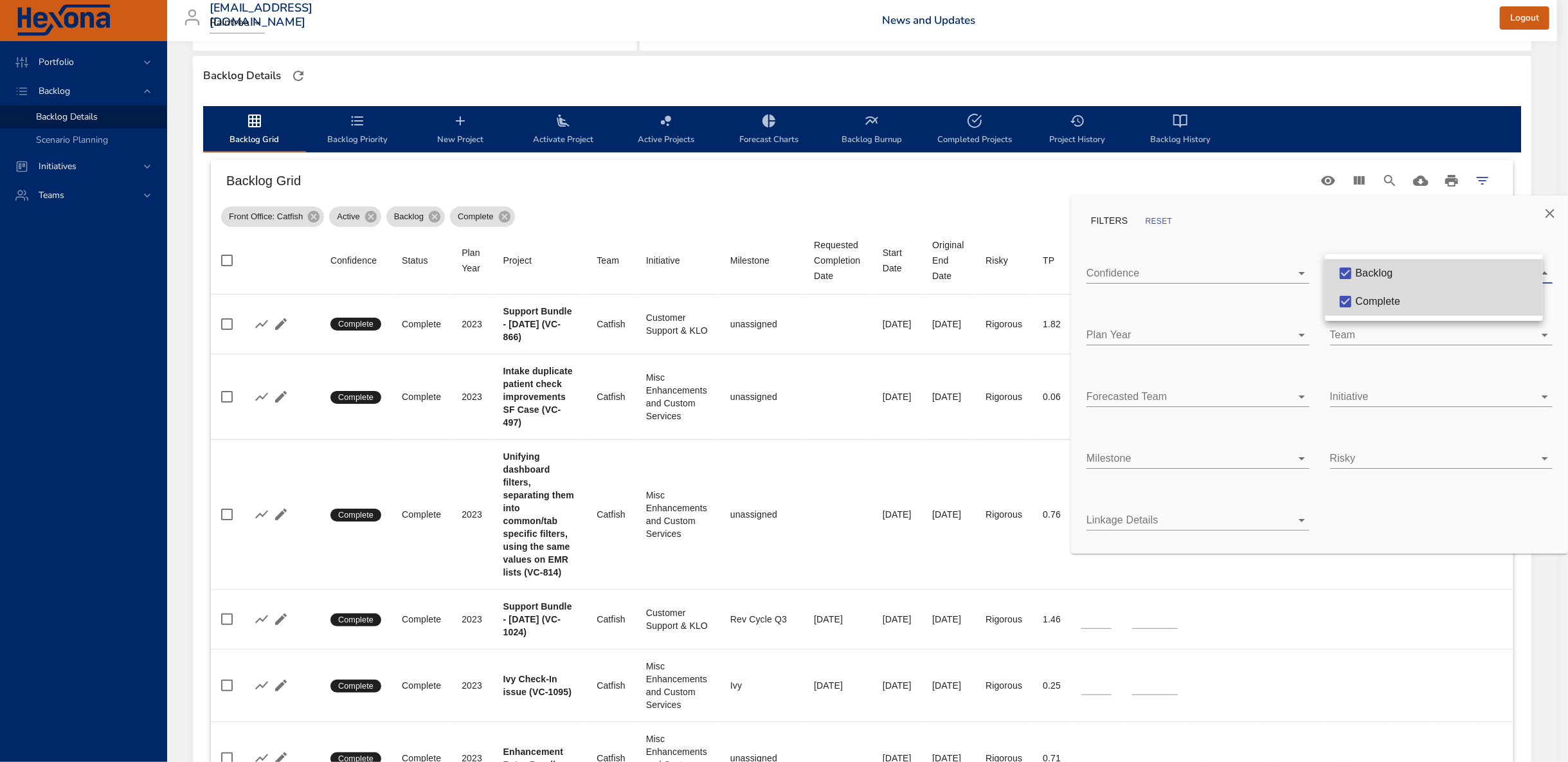
click at [988, 76] on div at bounding box center [784, 381] width 1568 height 762
click at [133, 368] on div at bounding box center [784, 381] width 1568 height 762
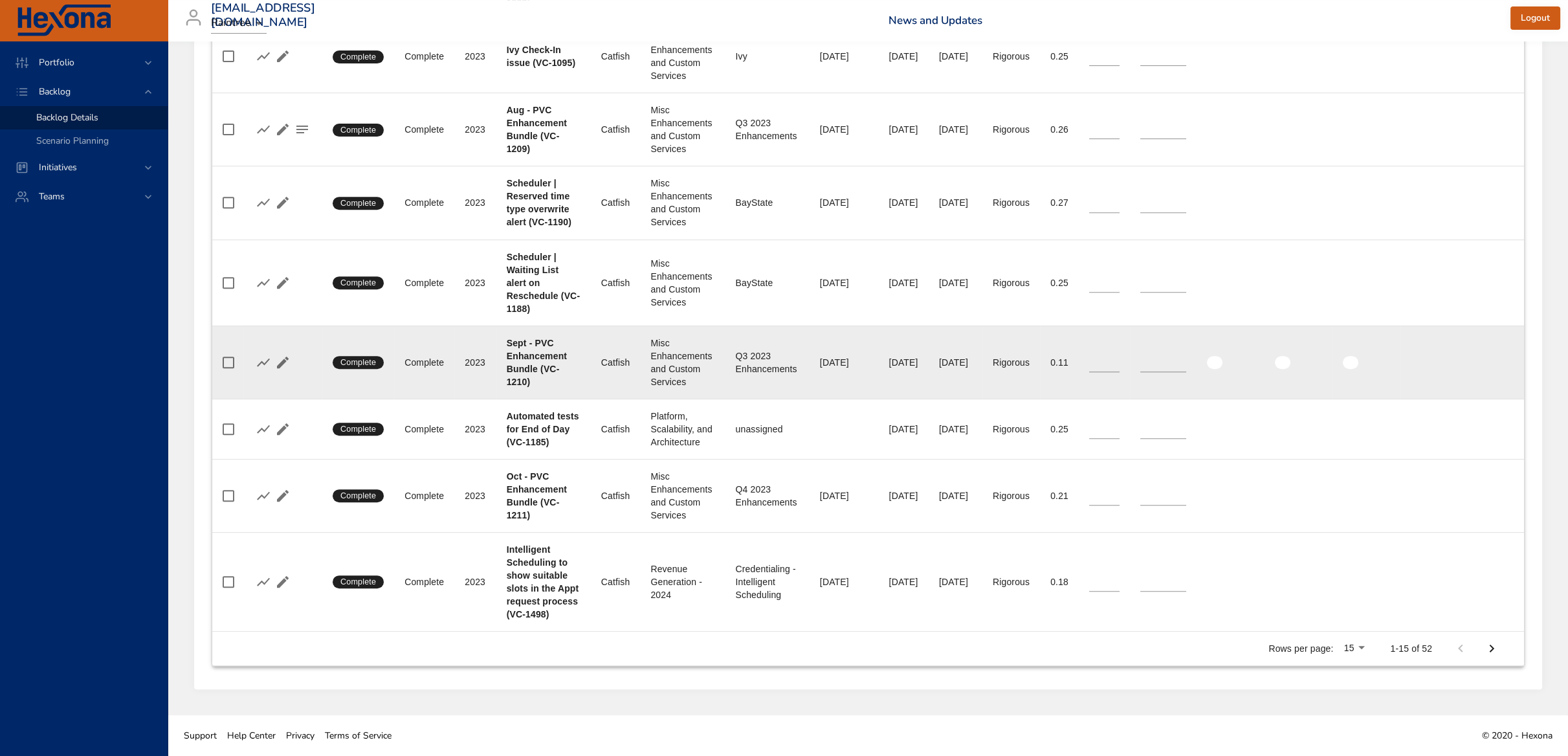
scroll to position [1292, 0]
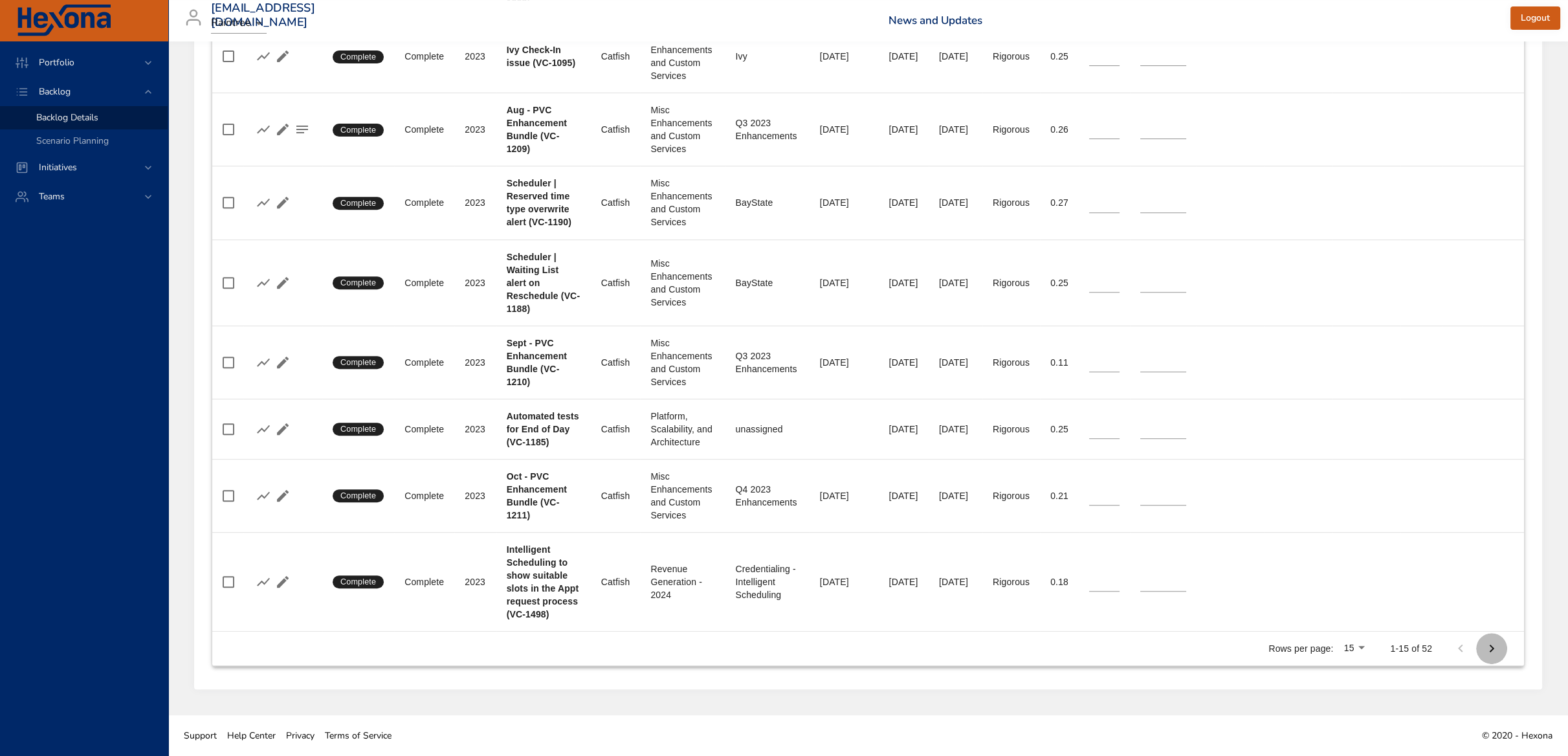
click at [1490, 649] on icon "Next Page" at bounding box center [1491, 648] width 16 height 16
type input "*"
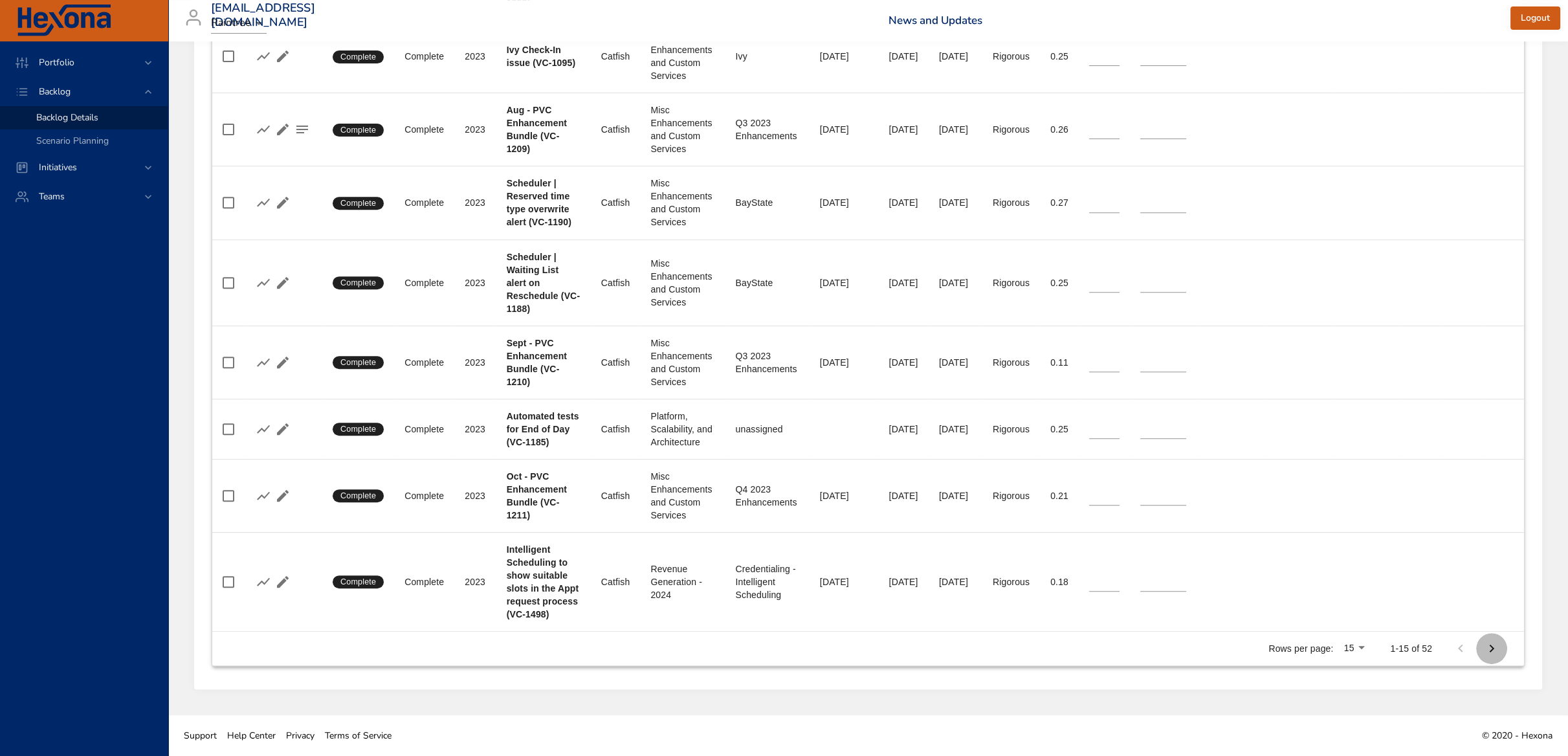
type input "*"
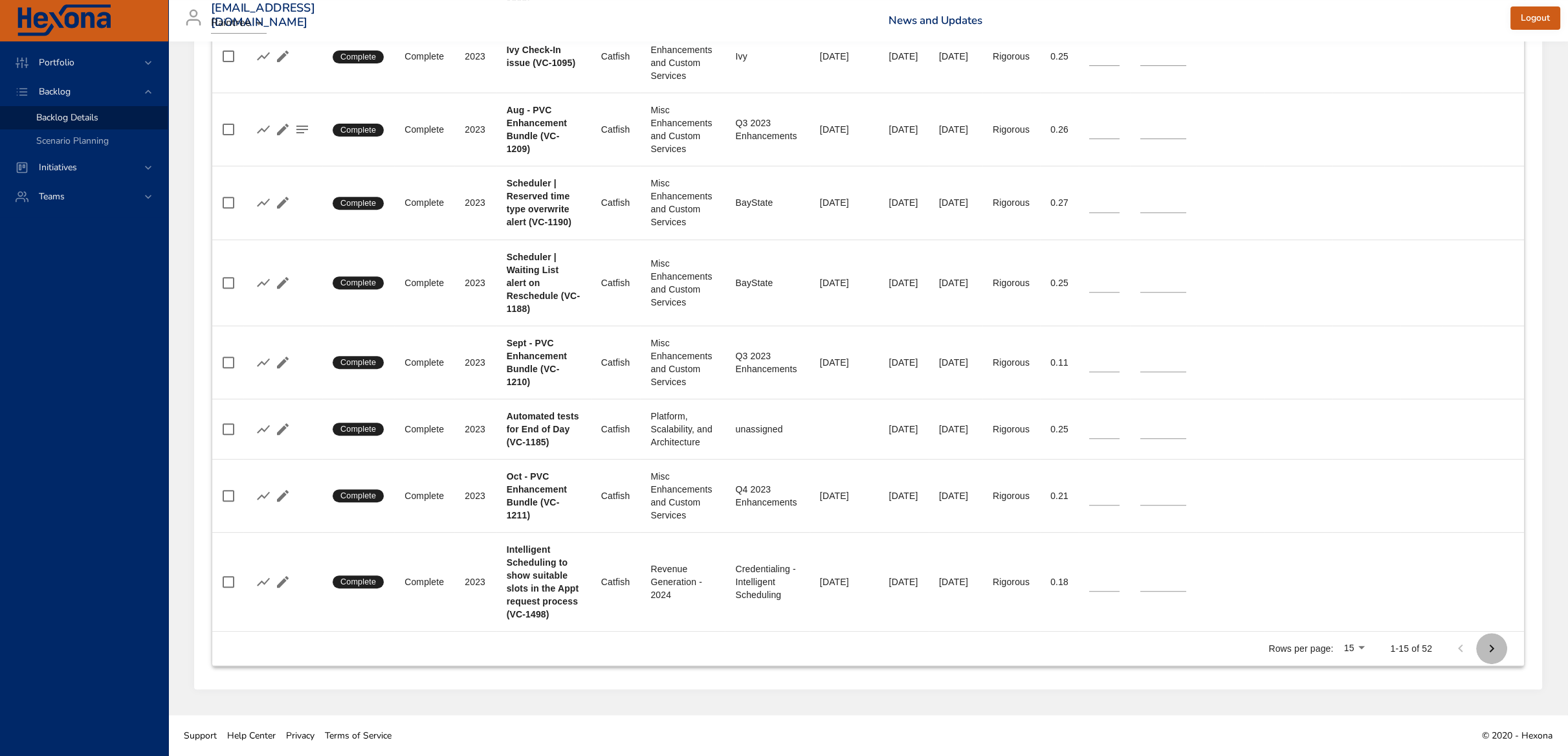
type input "*"
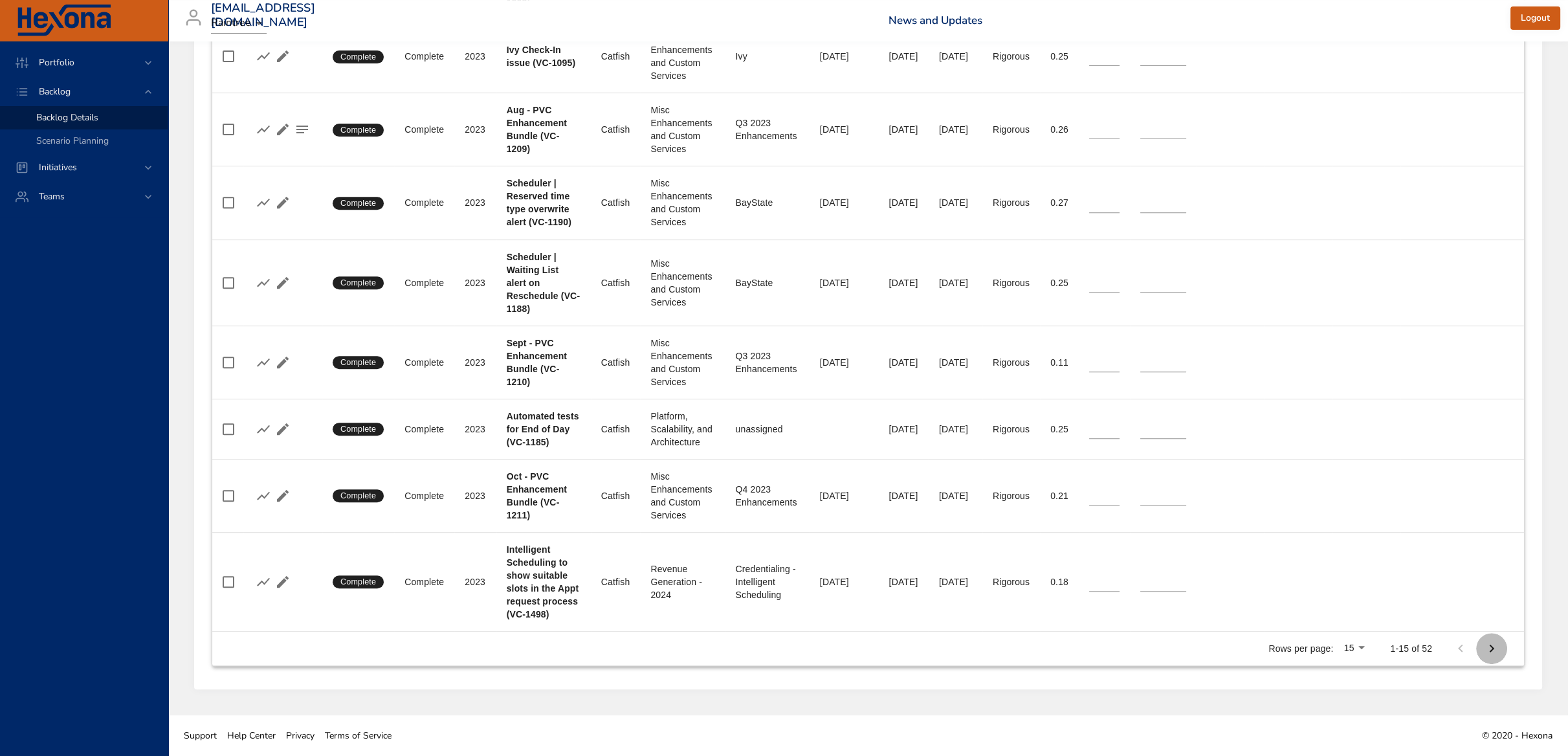
type input "*"
type input "**"
type input "*"
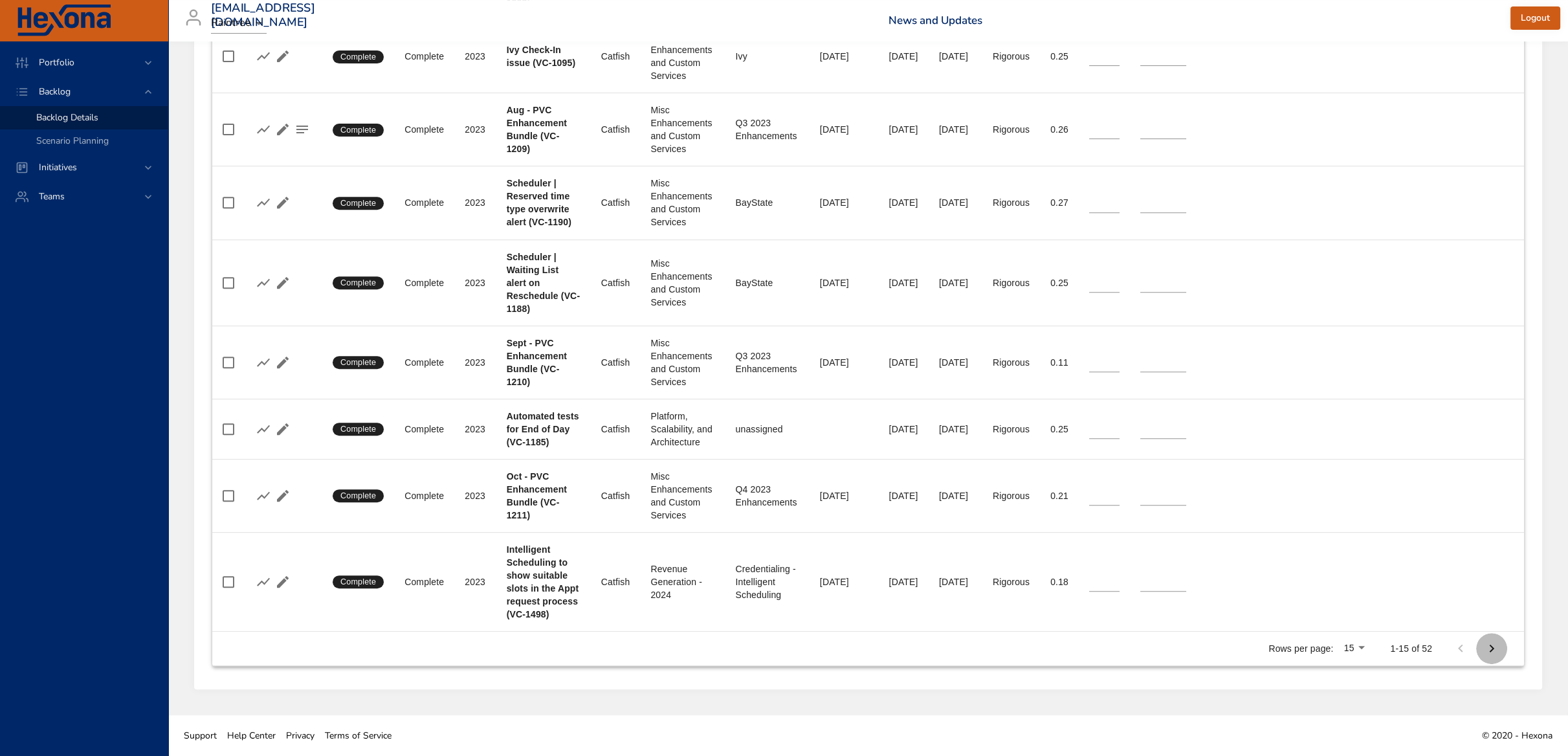
type input "*"
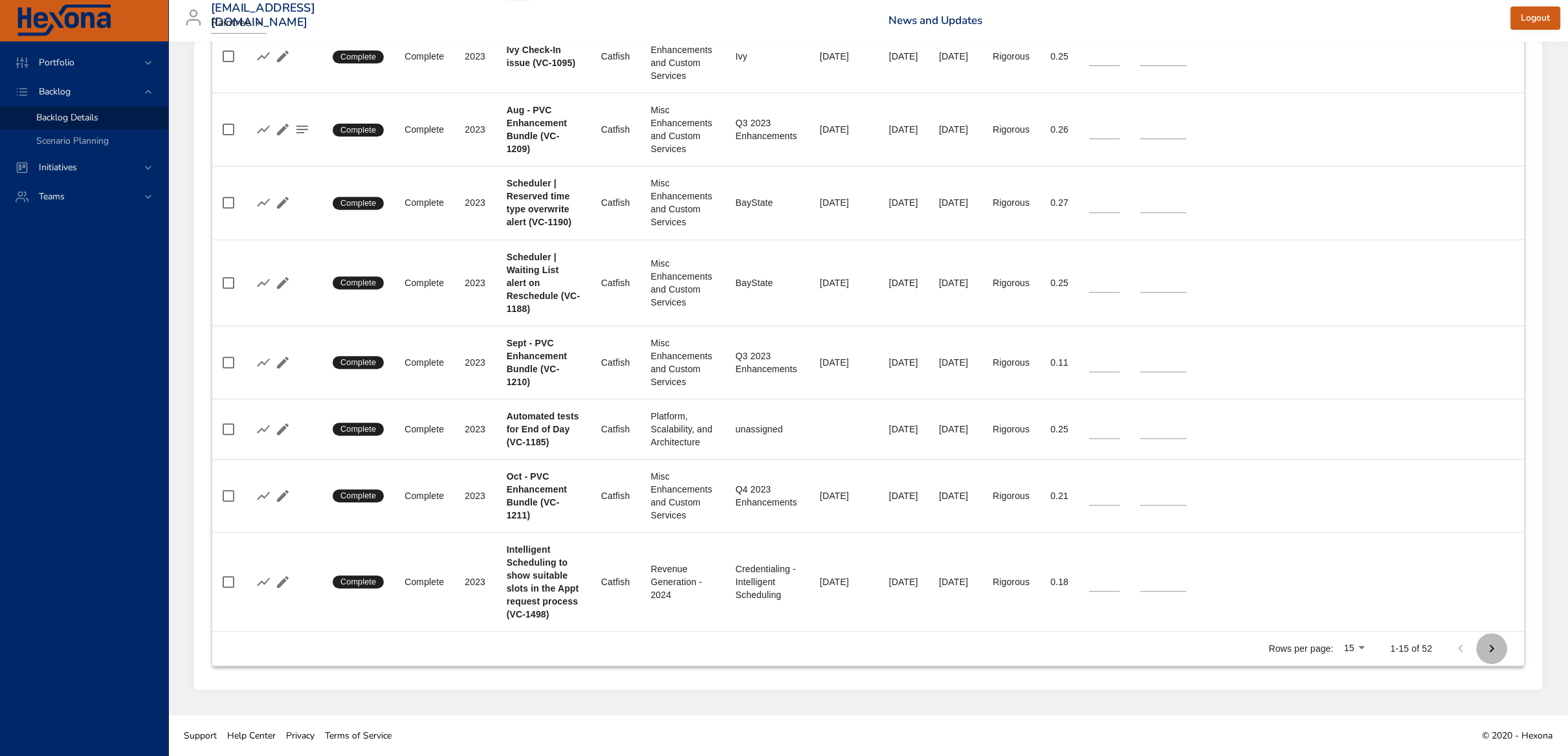
type input "*"
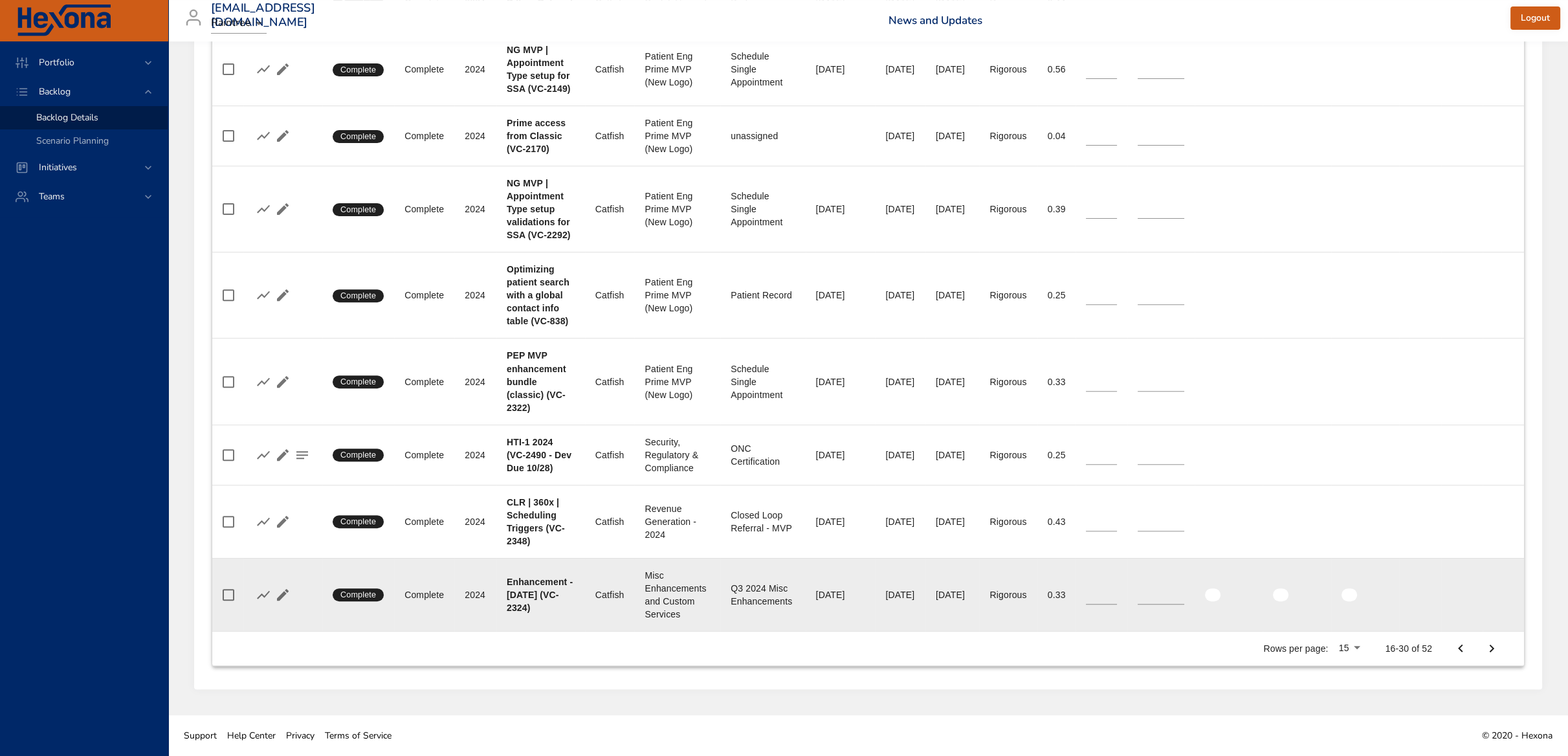
scroll to position [1189, 0]
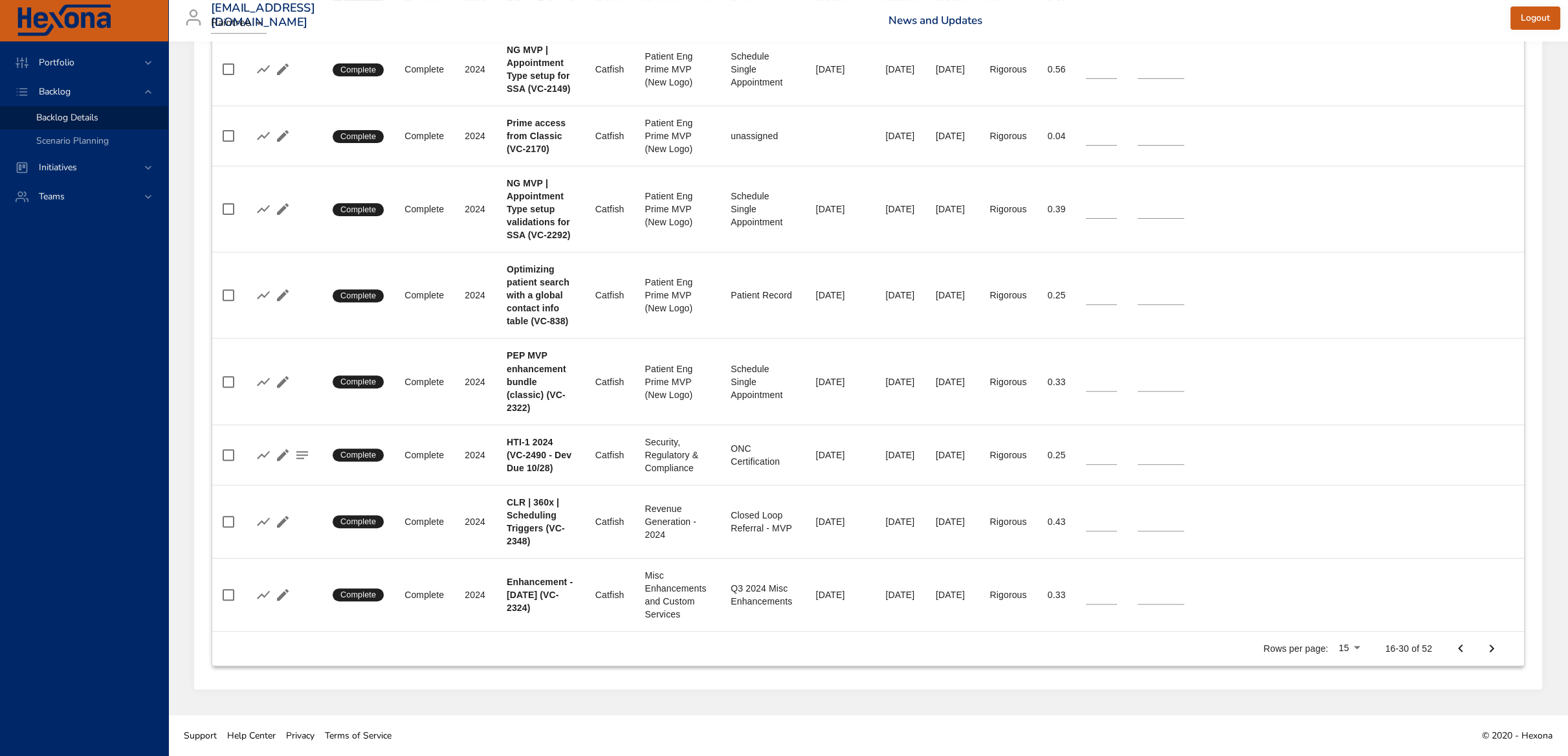
click at [1496, 648] on icon "Next Page" at bounding box center [1491, 648] width 16 height 16
type input "*"
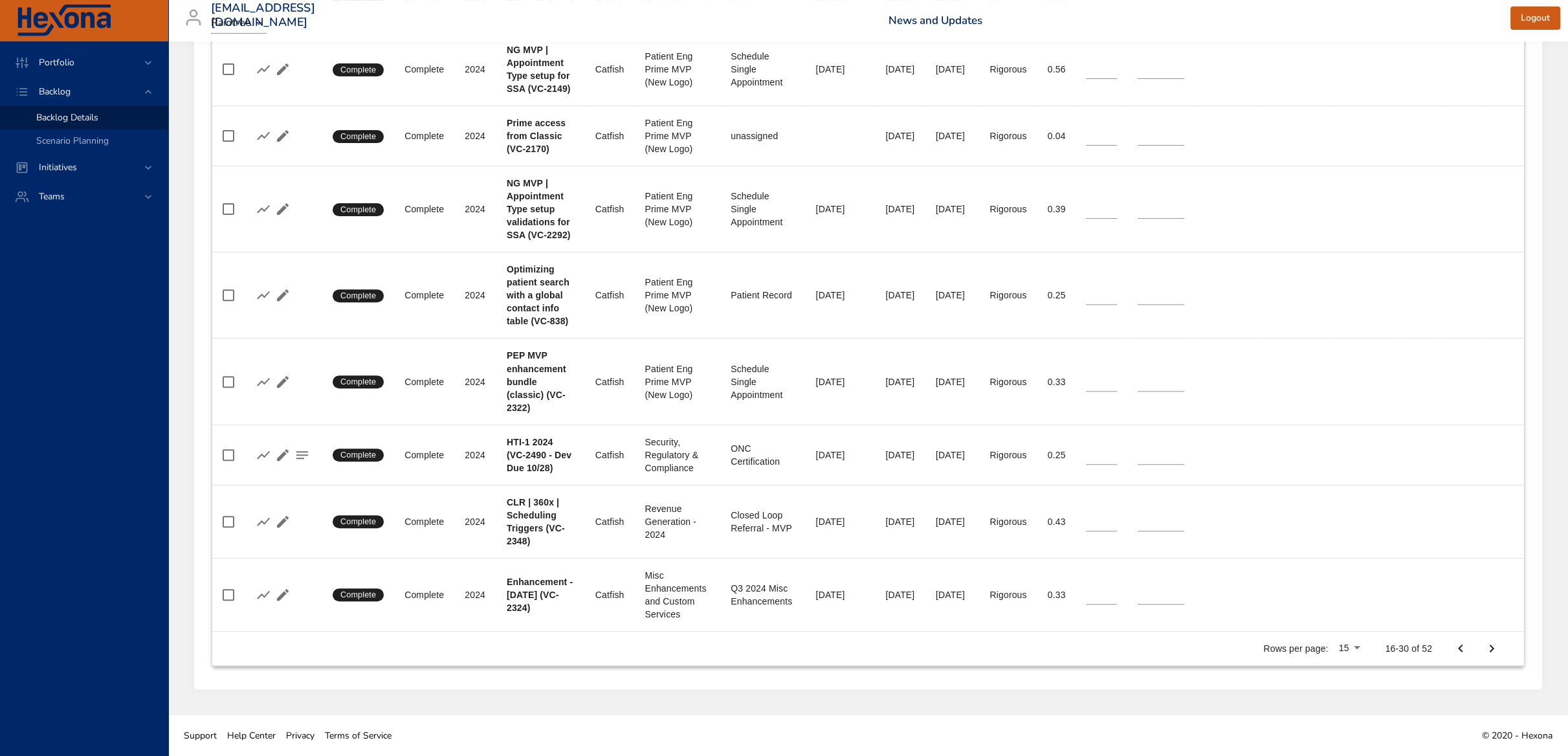
type input "*"
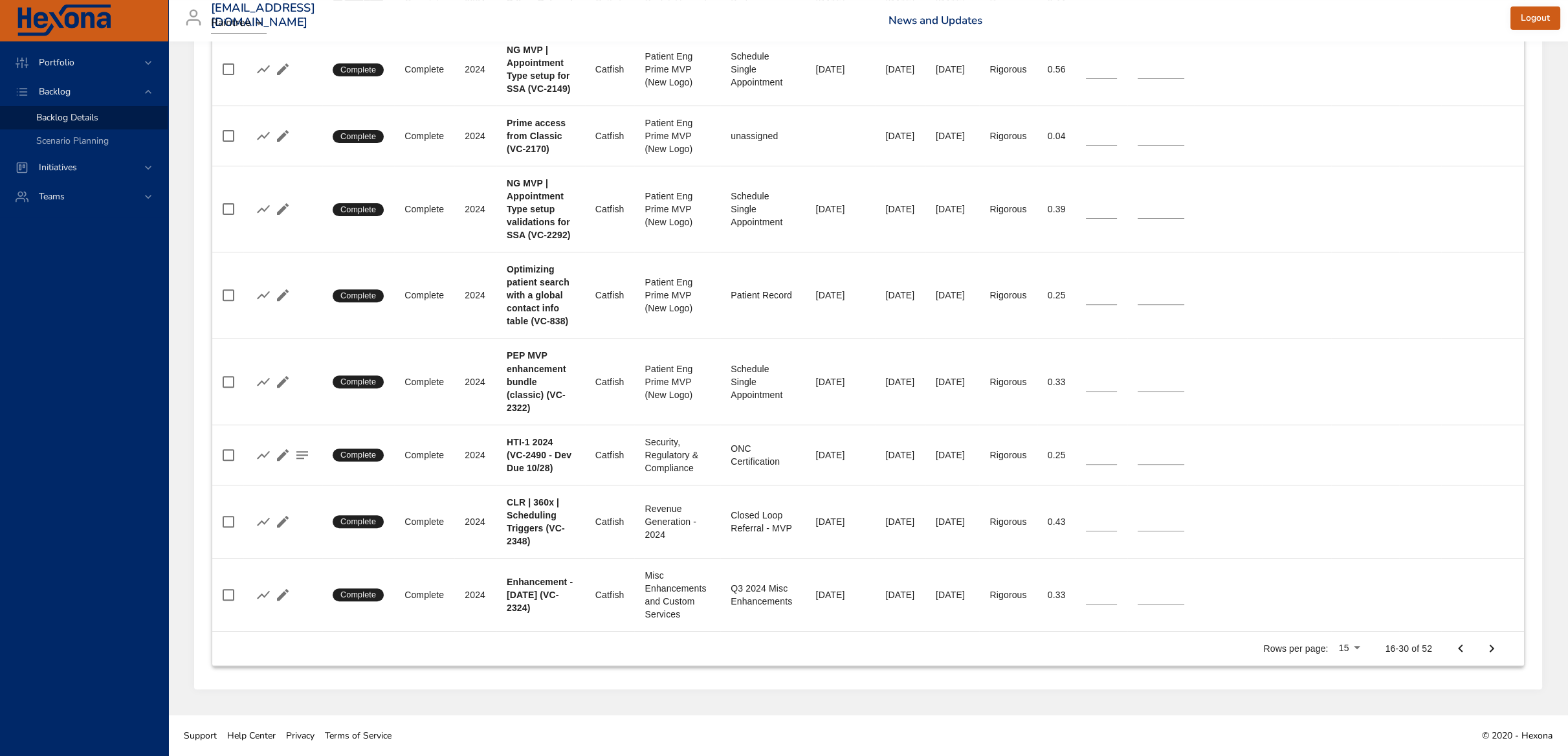
type input "*"
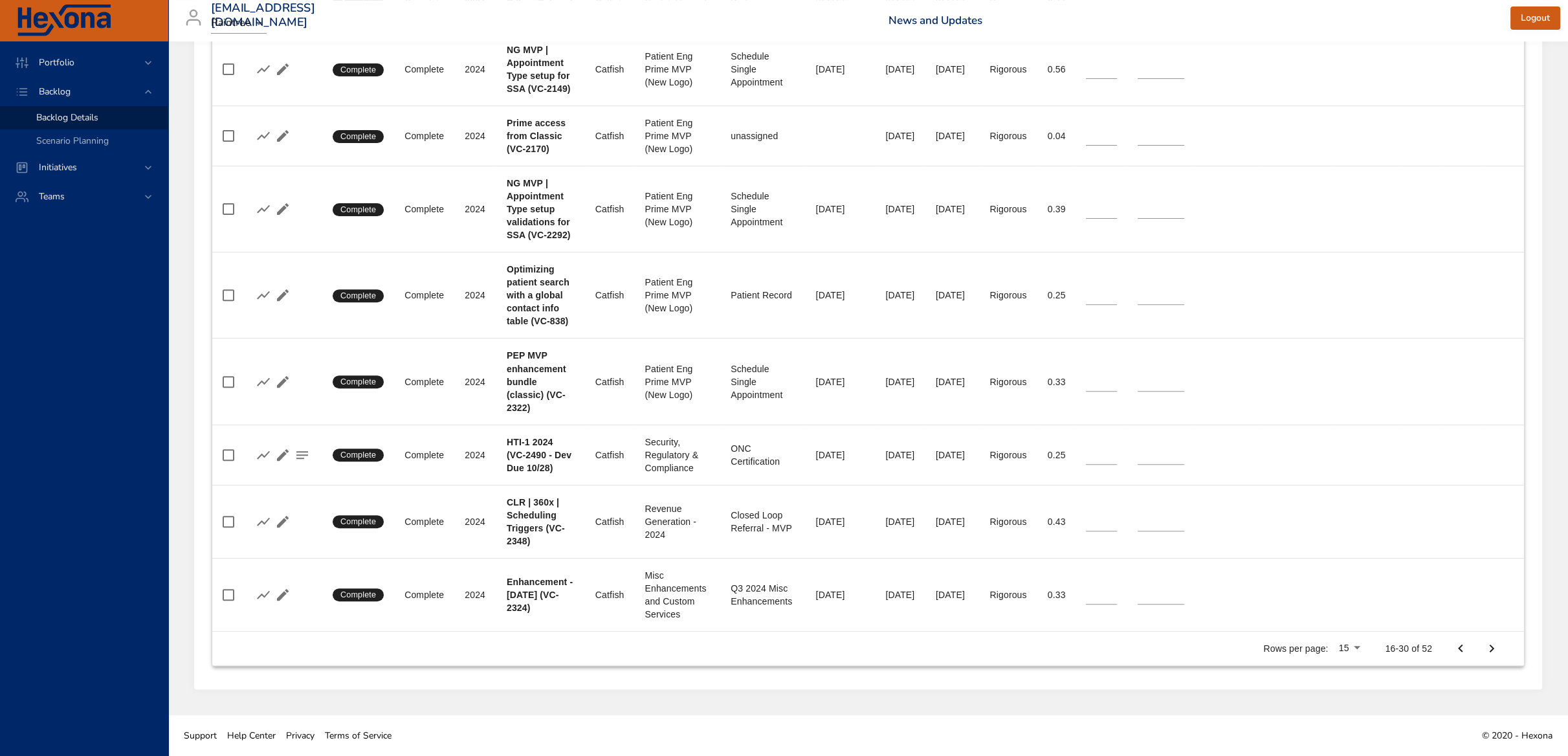
type input "*"
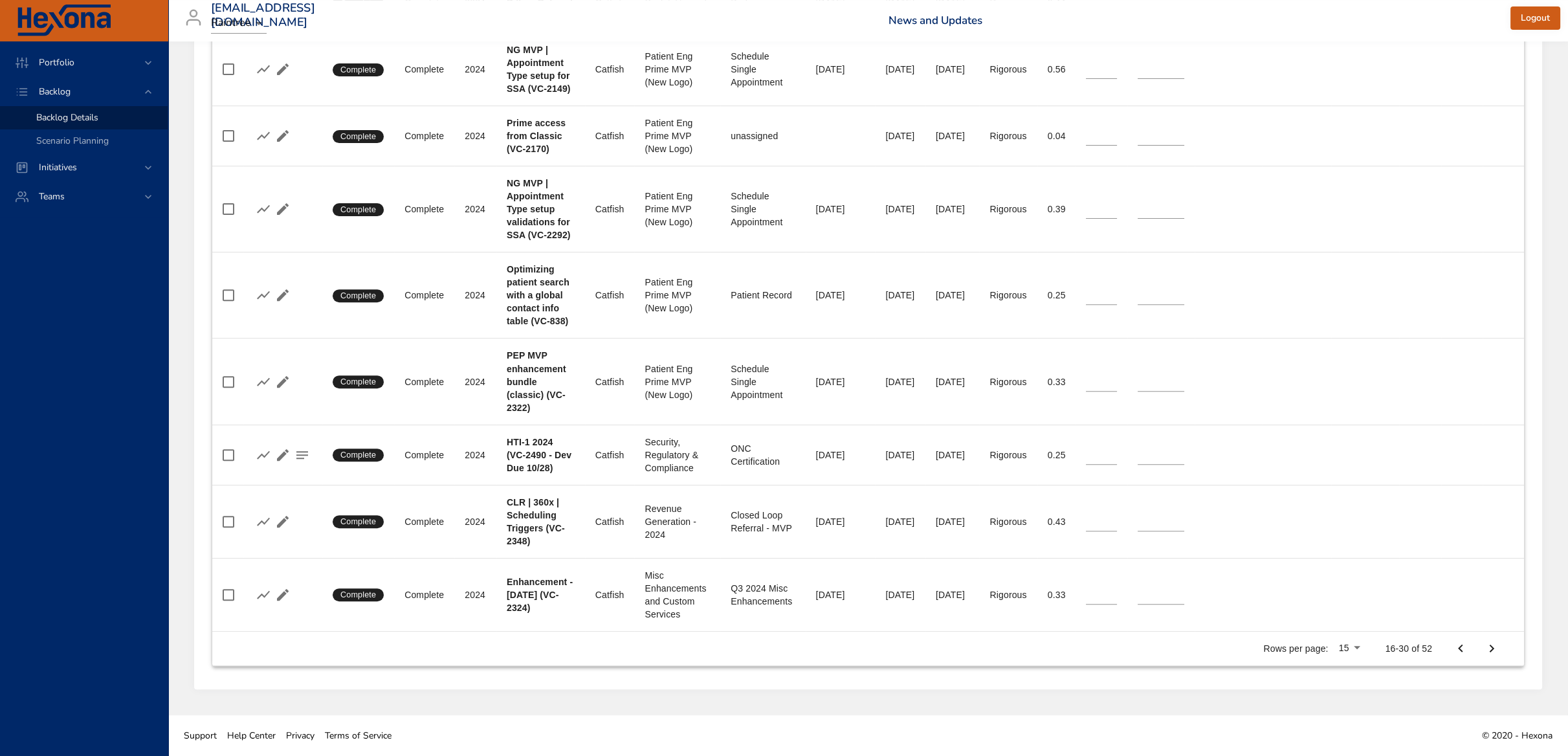
type input "*"
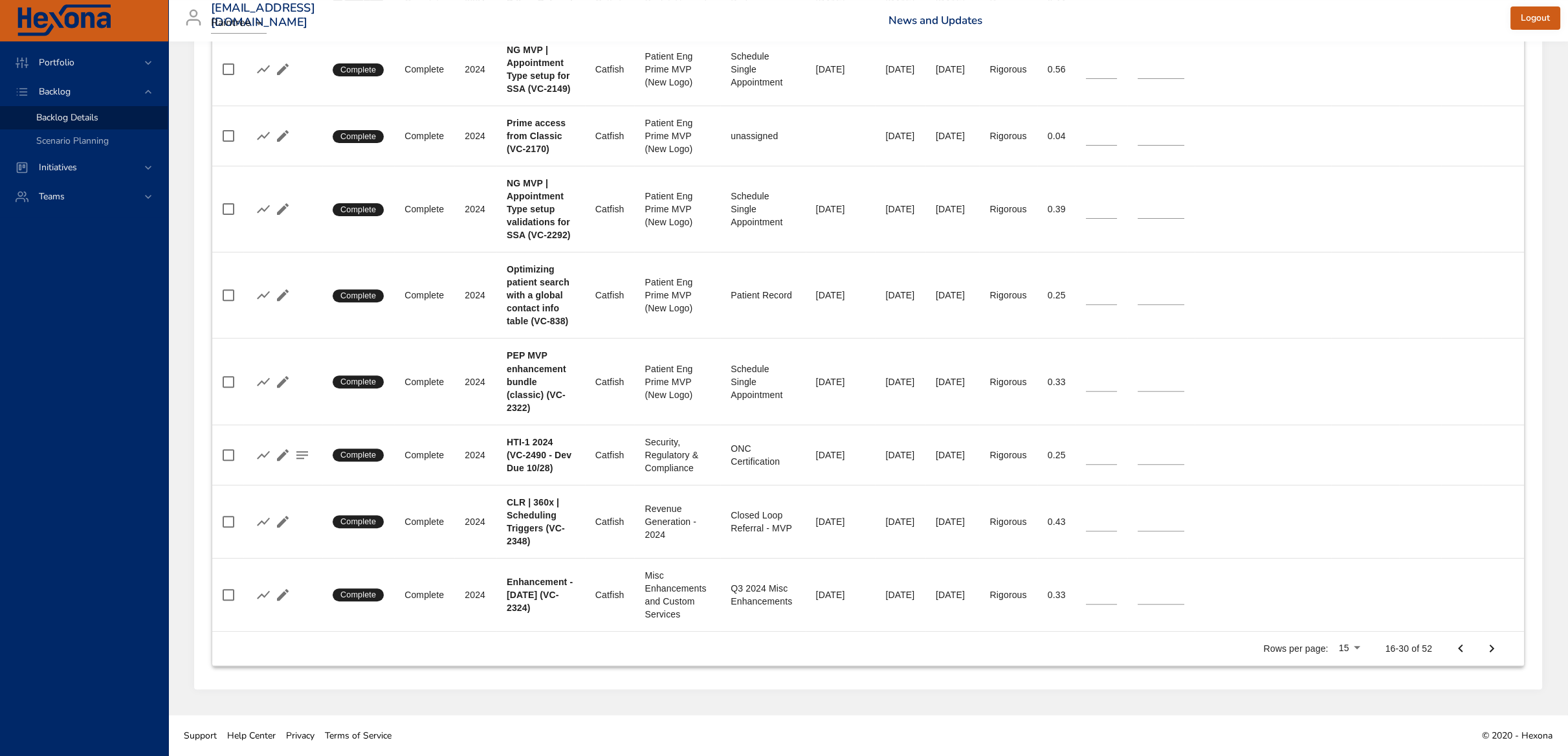
type input "*"
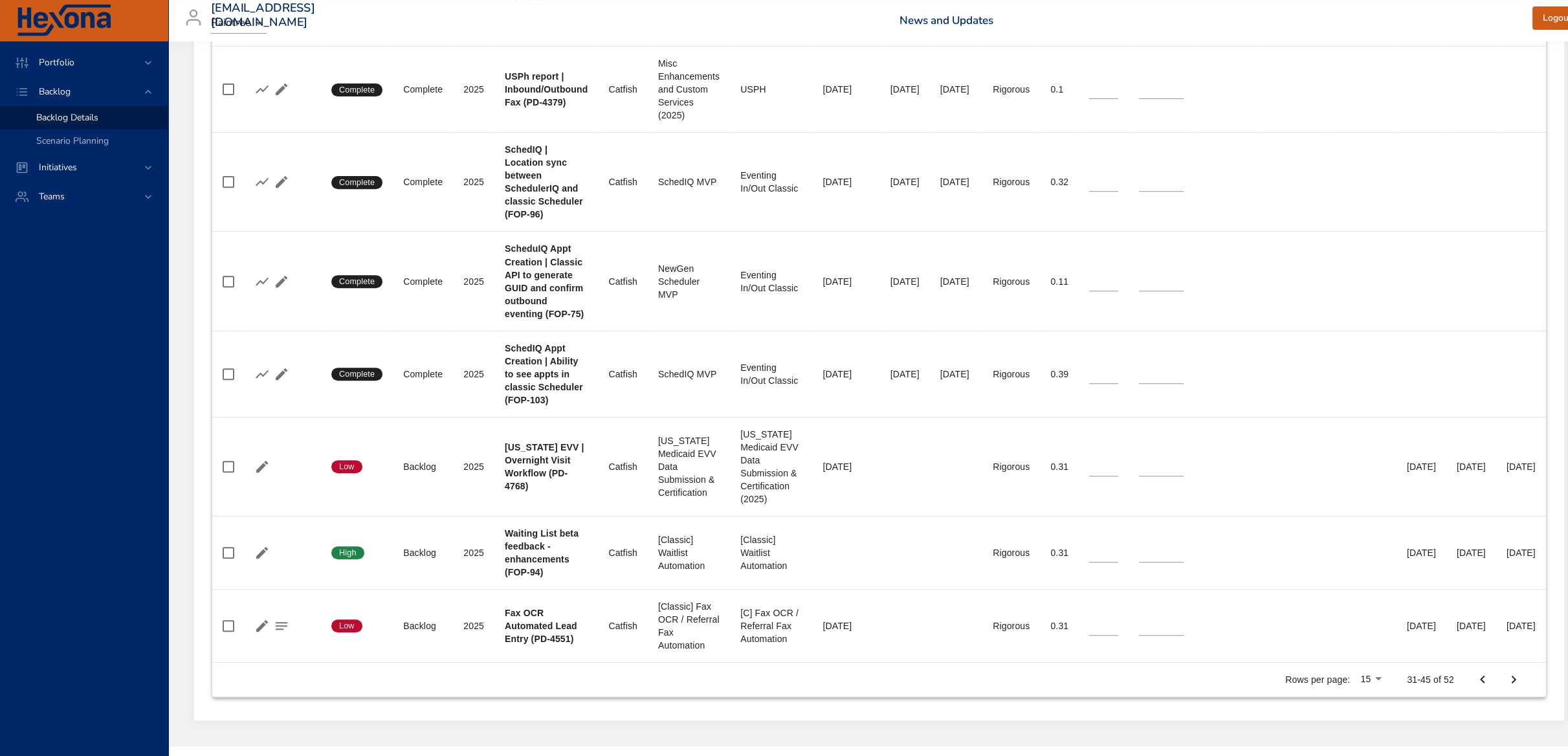
scroll to position [1215, 0]
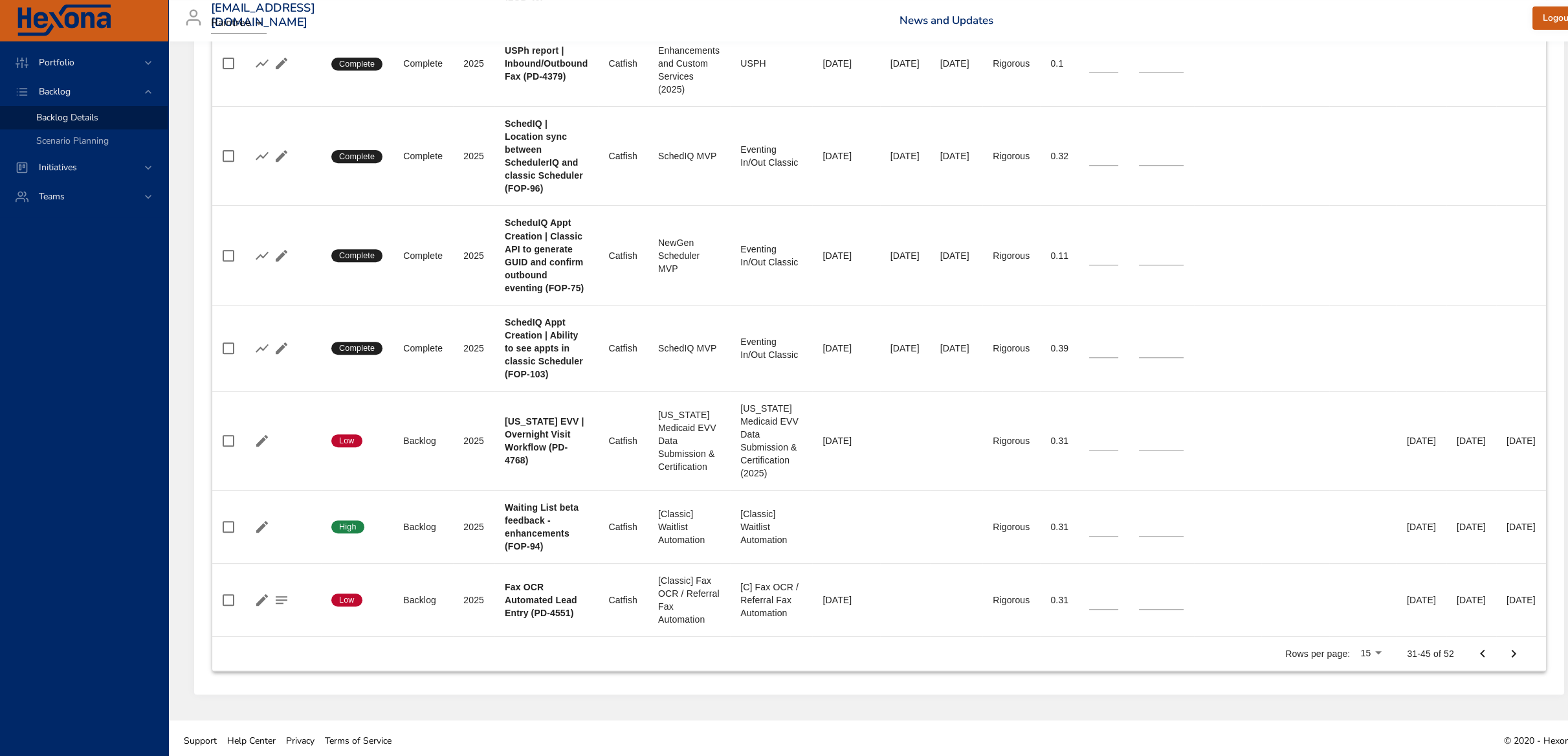
click at [1470, 649] on div "Rows per page: 15 31-45 of 52" at bounding box center [1400, 654] width 261 height 34
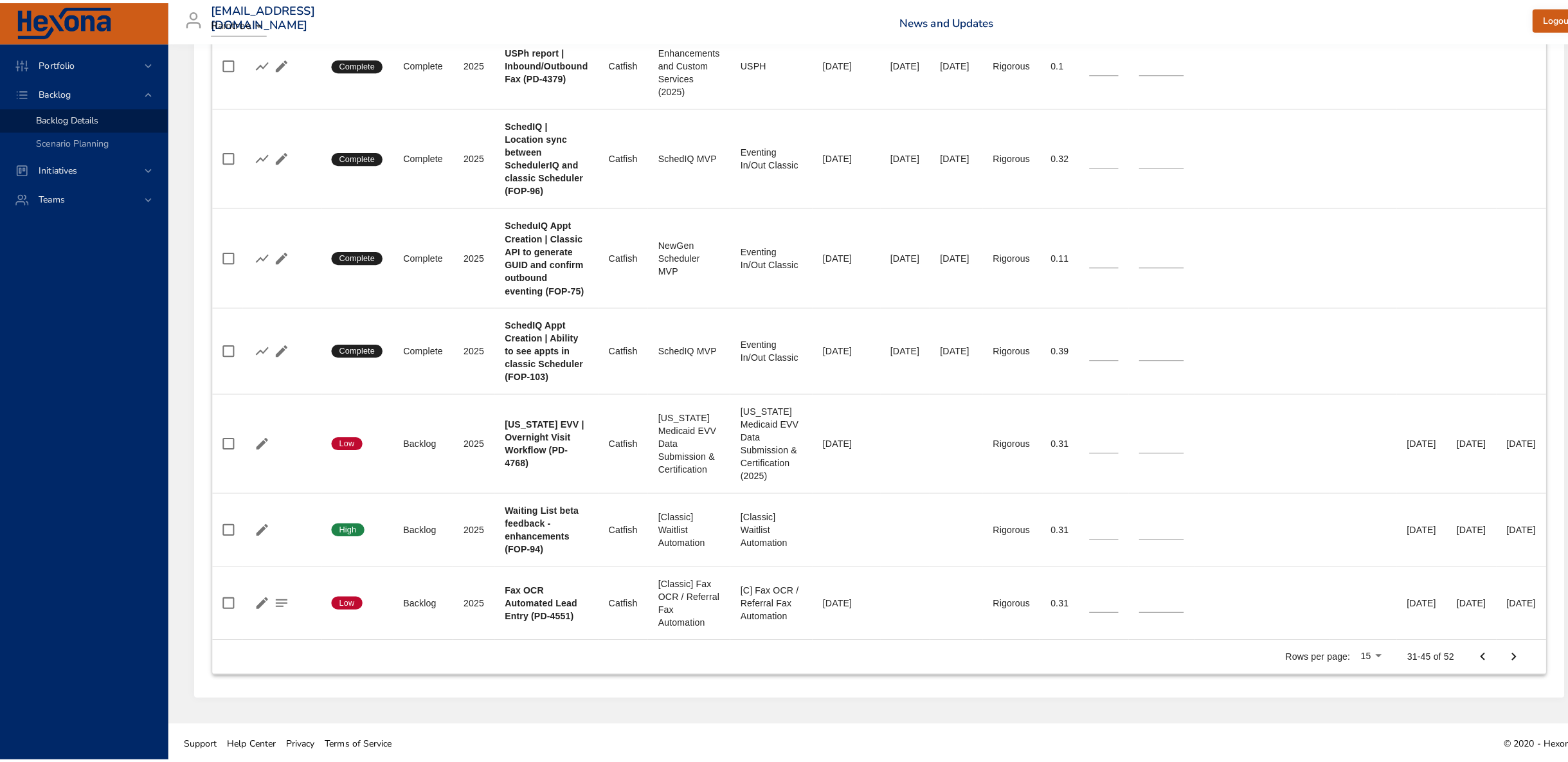
scroll to position [1196, 0]
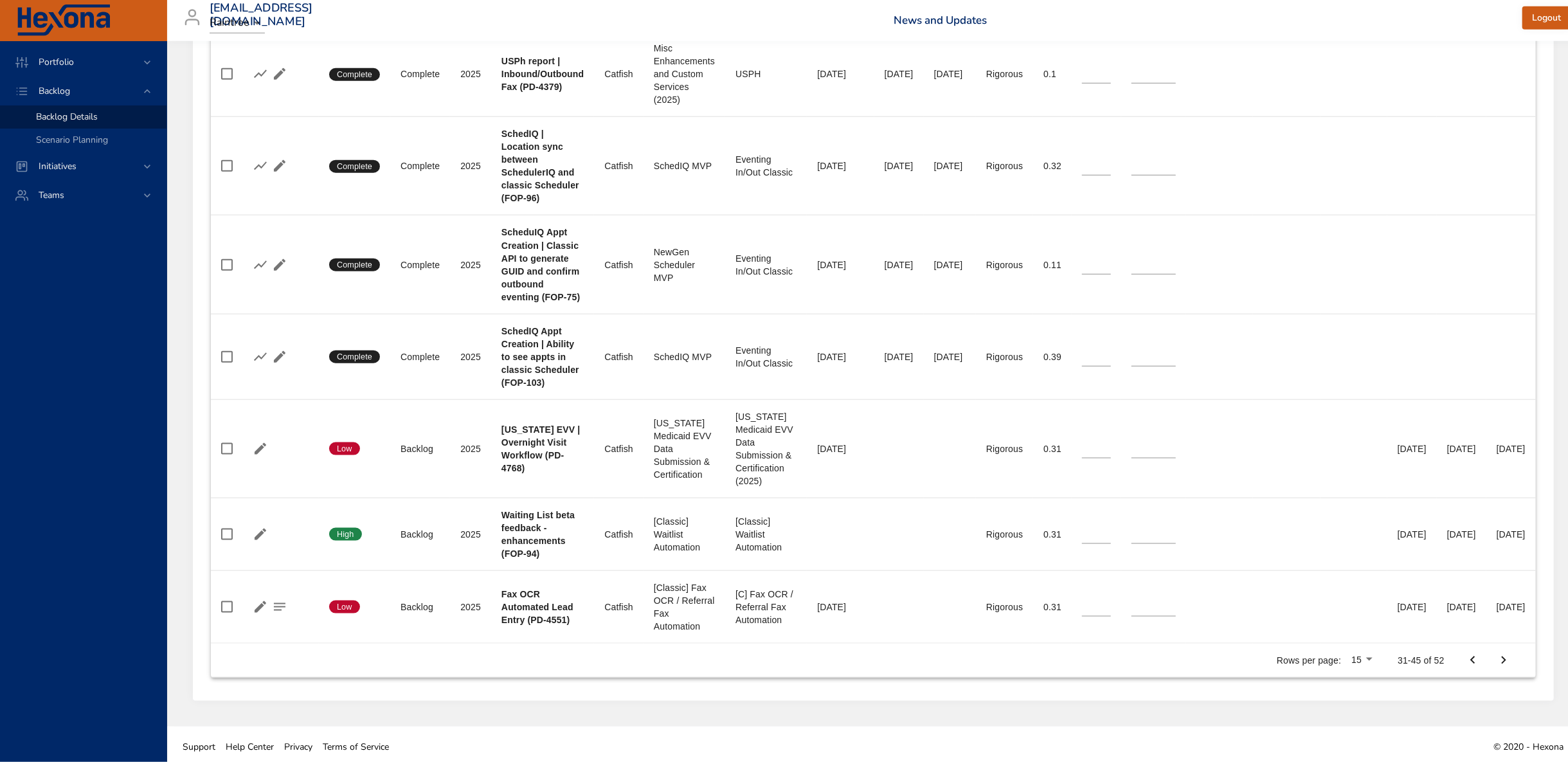
click at [1450, 678] on li "100" at bounding box center [1448, 678] width 38 height 23
type input "**"
type input "*"
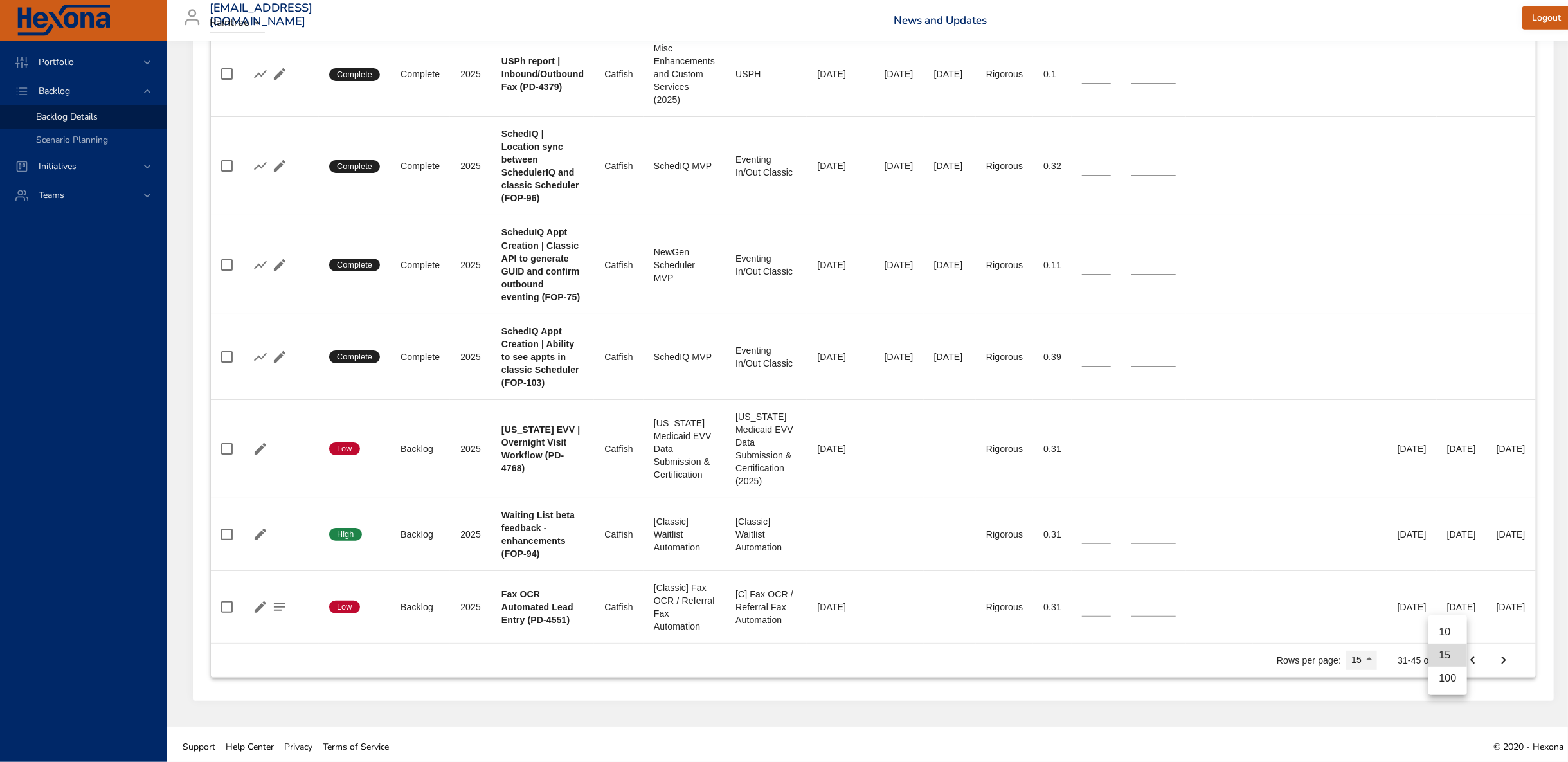
type input "*"
type input "**"
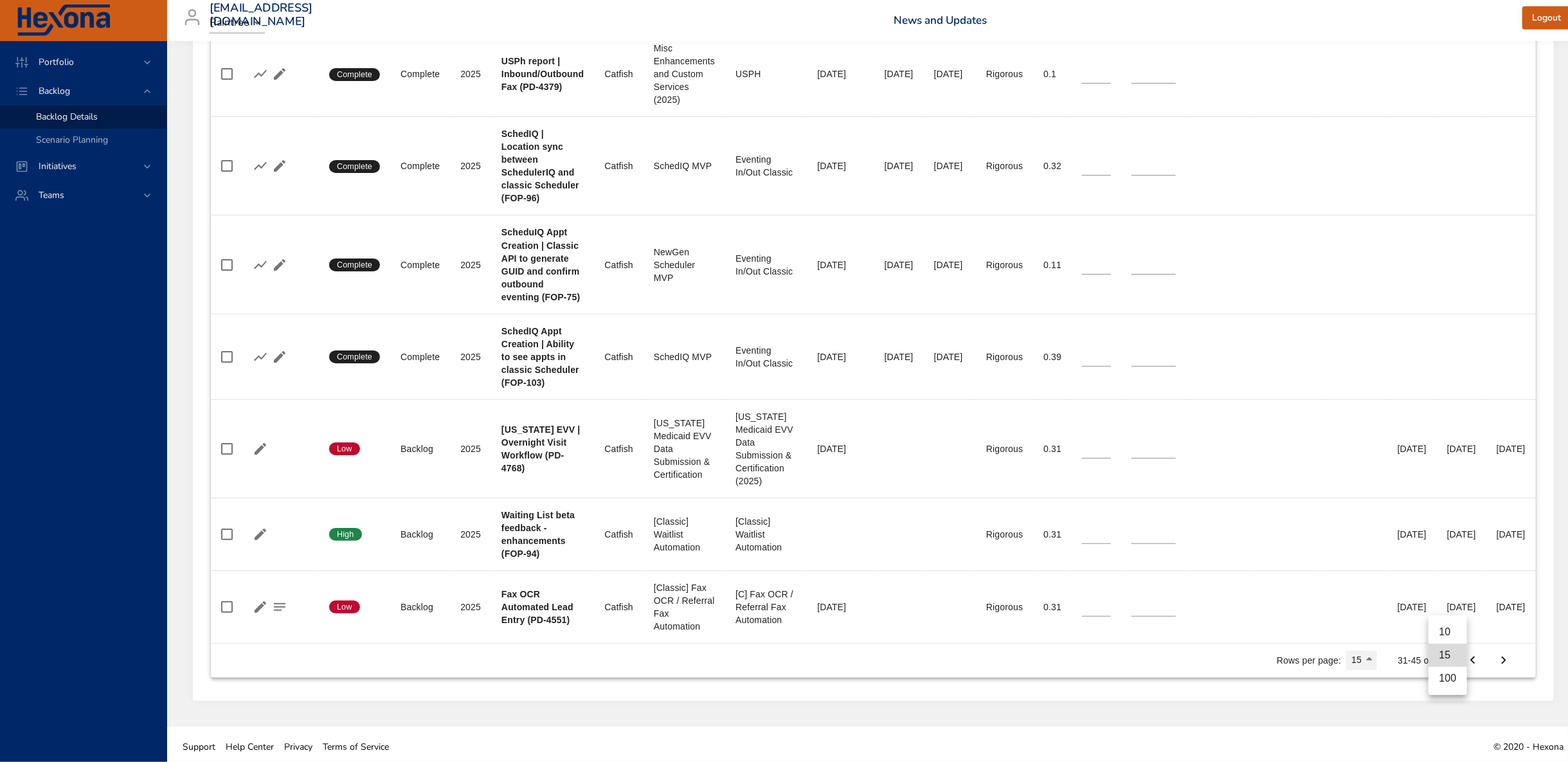
type input "*"
type input "**"
type input "*"
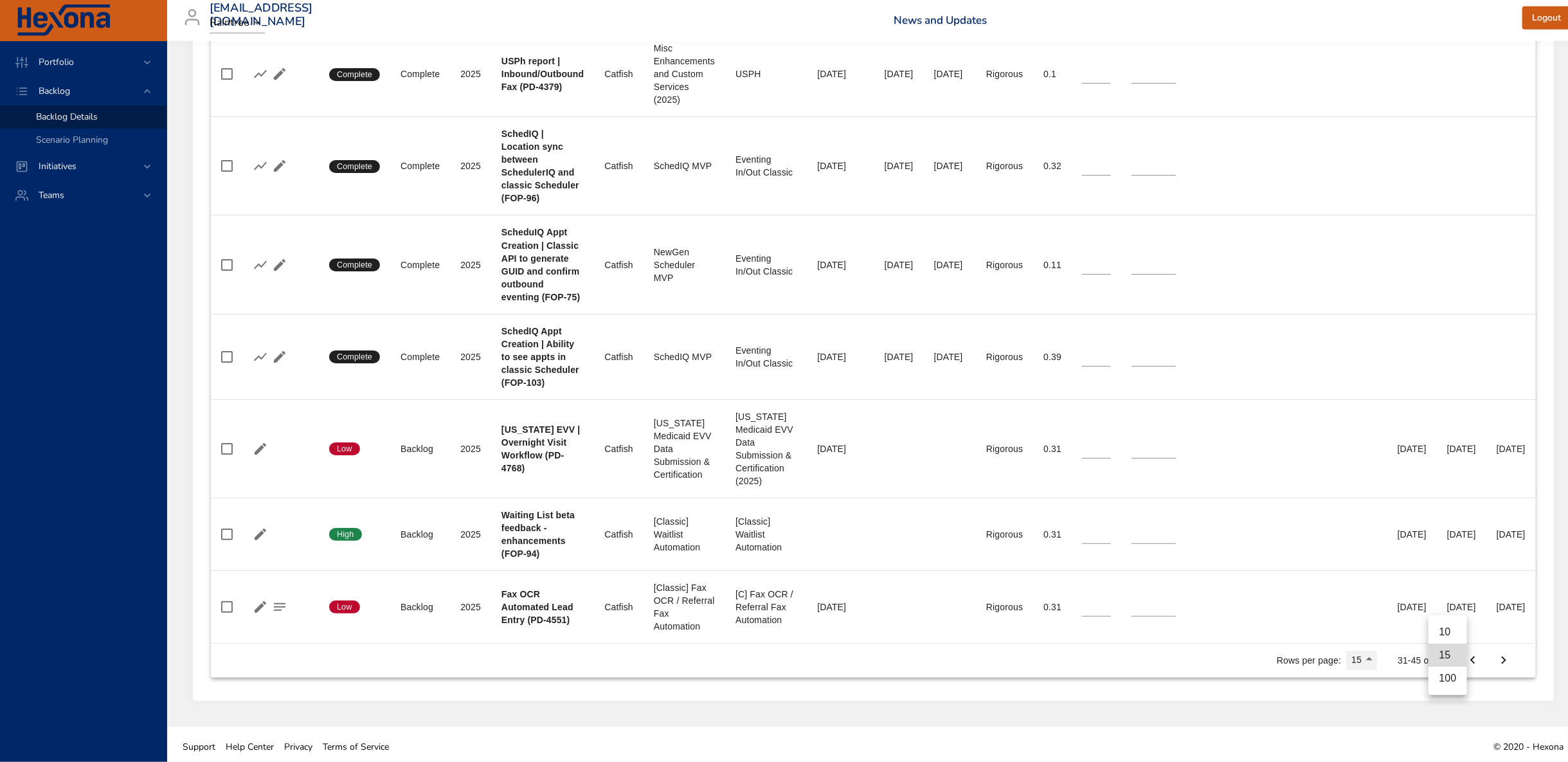
type input "*"
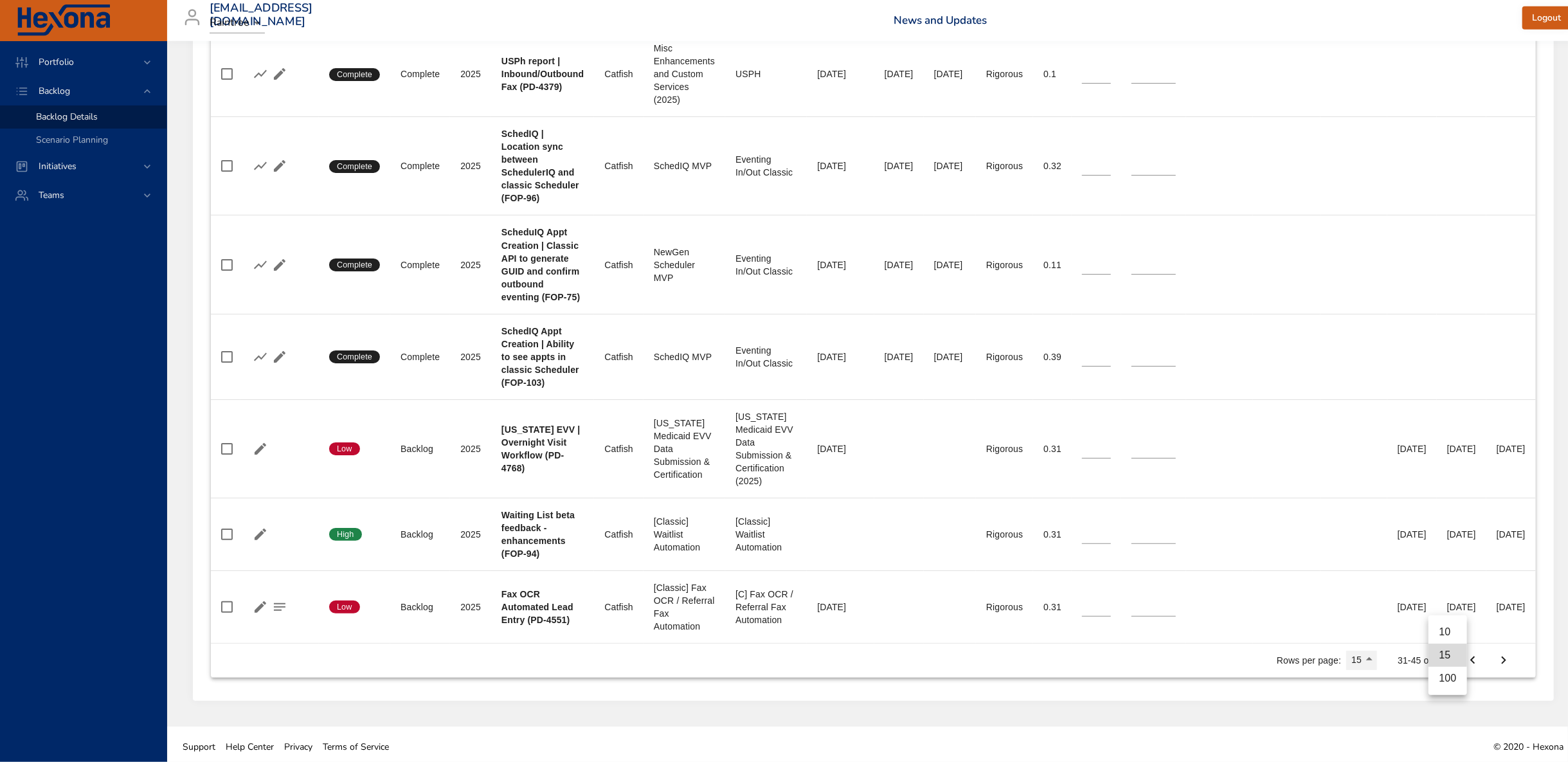
type input "*"
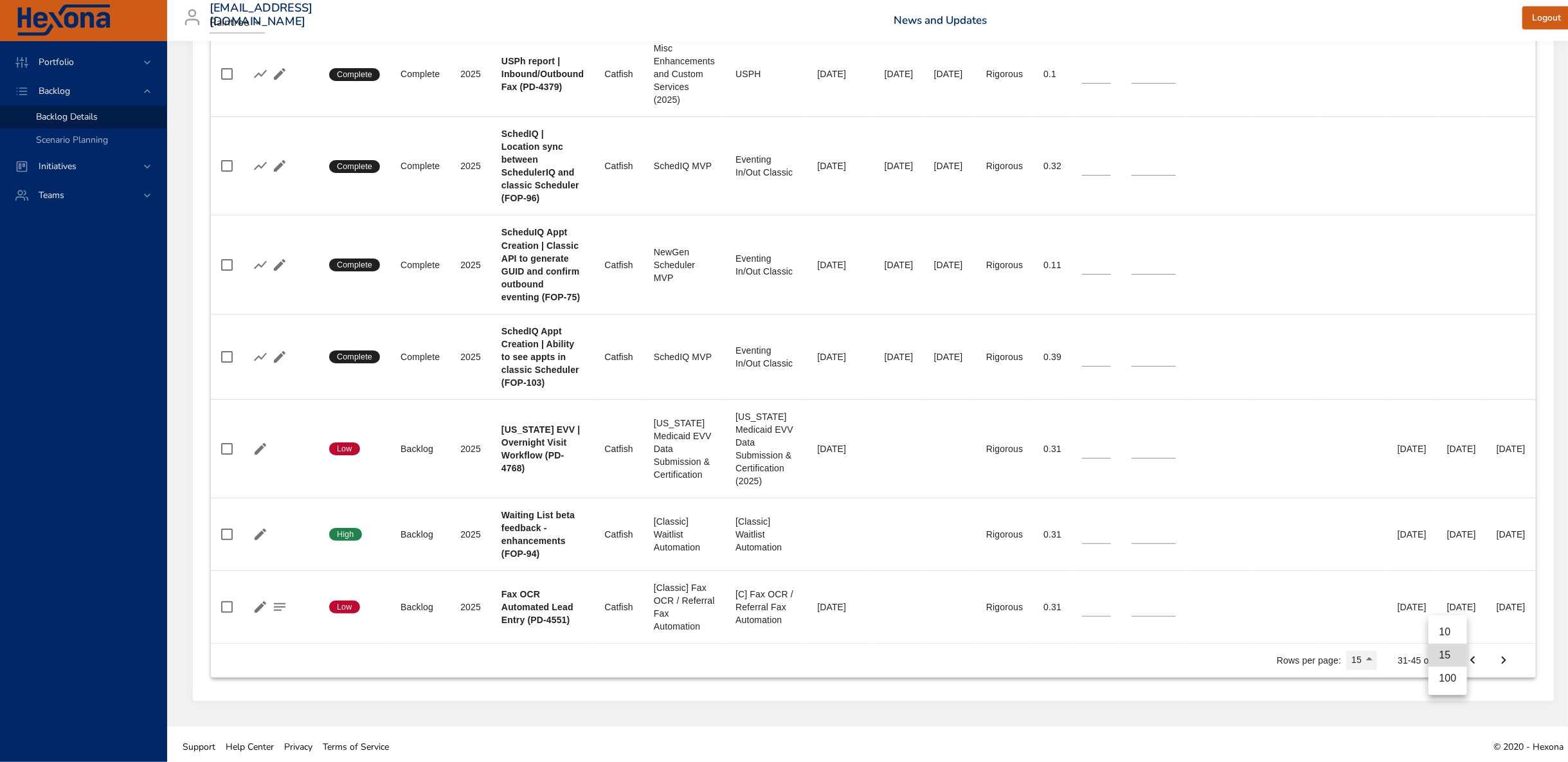
type input "*"
type input "**"
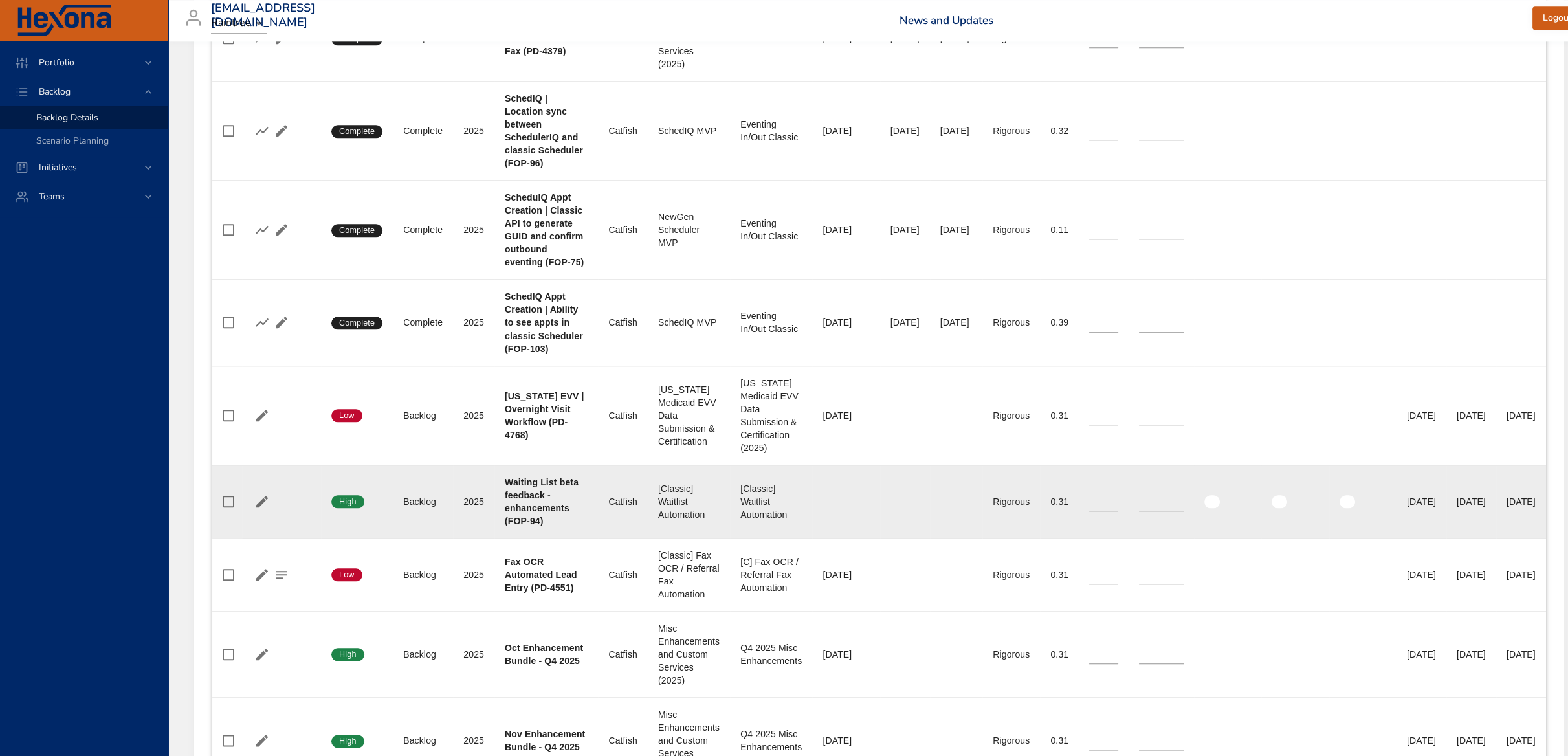
scroll to position [3311, 0]
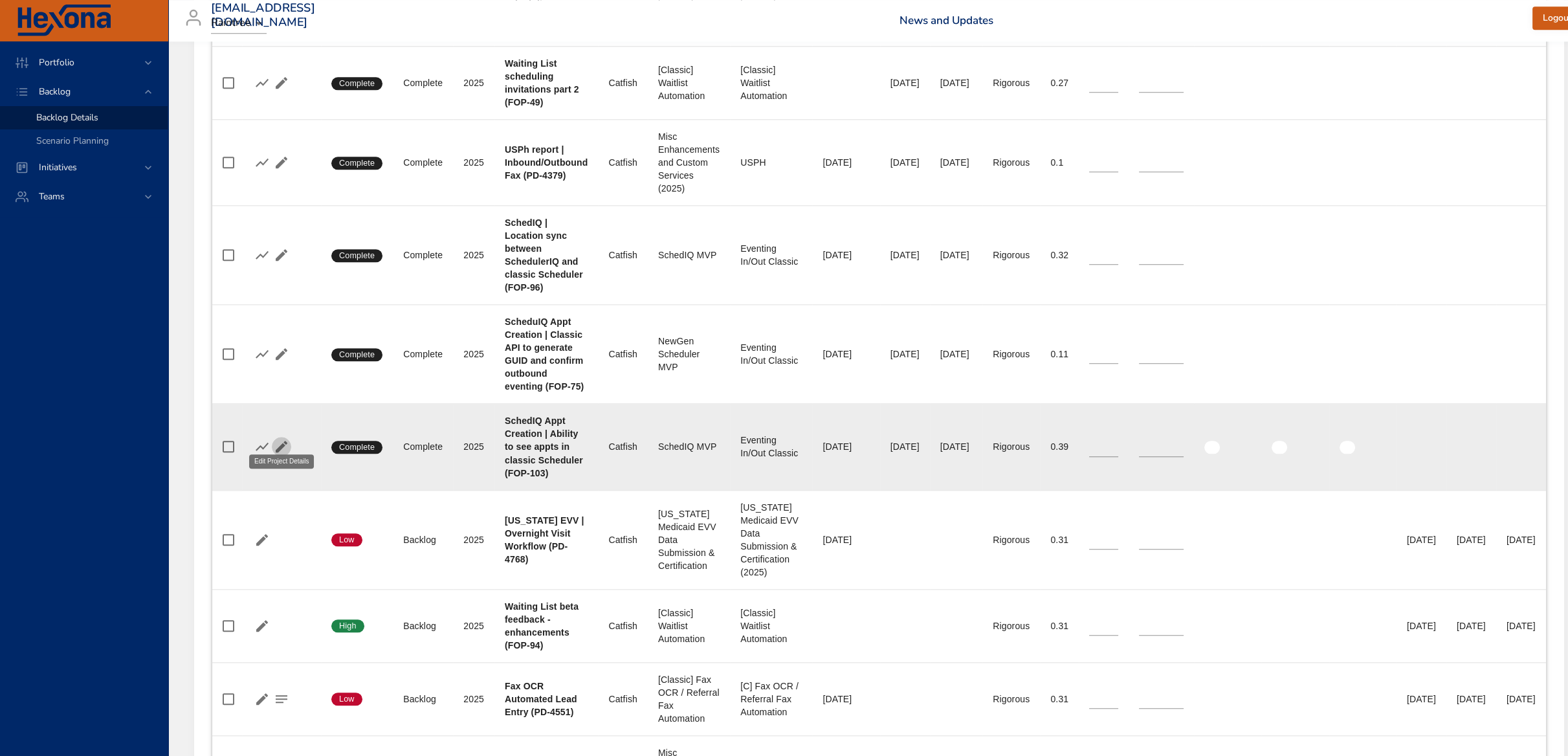
click at [276, 439] on icon "button" at bounding box center [281, 446] width 16 height 16
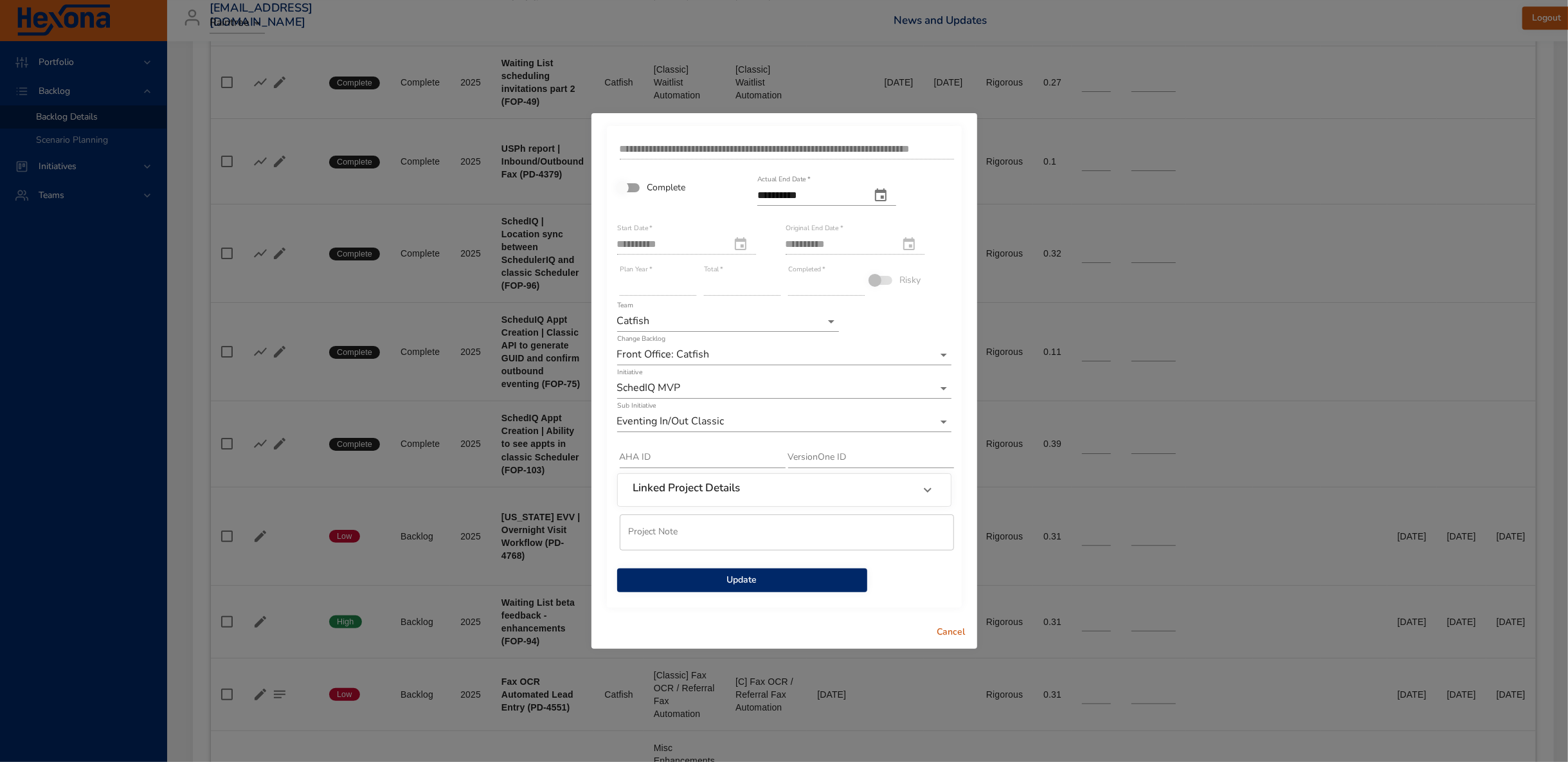
click at [812, 196] on input "**********" at bounding box center [809, 196] width 103 height 21
drag, startPoint x: 838, startPoint y: 196, endPoint x: 708, endPoint y: 196, distance: 130.0
click at [708, 196] on div "**********" at bounding box center [784, 364] width 337 height 458
click at [887, 190] on icon "actual end date" at bounding box center [881, 195] width 12 height 13
click at [868, 294] on p "12" at bounding box center [869, 294] width 10 height 13
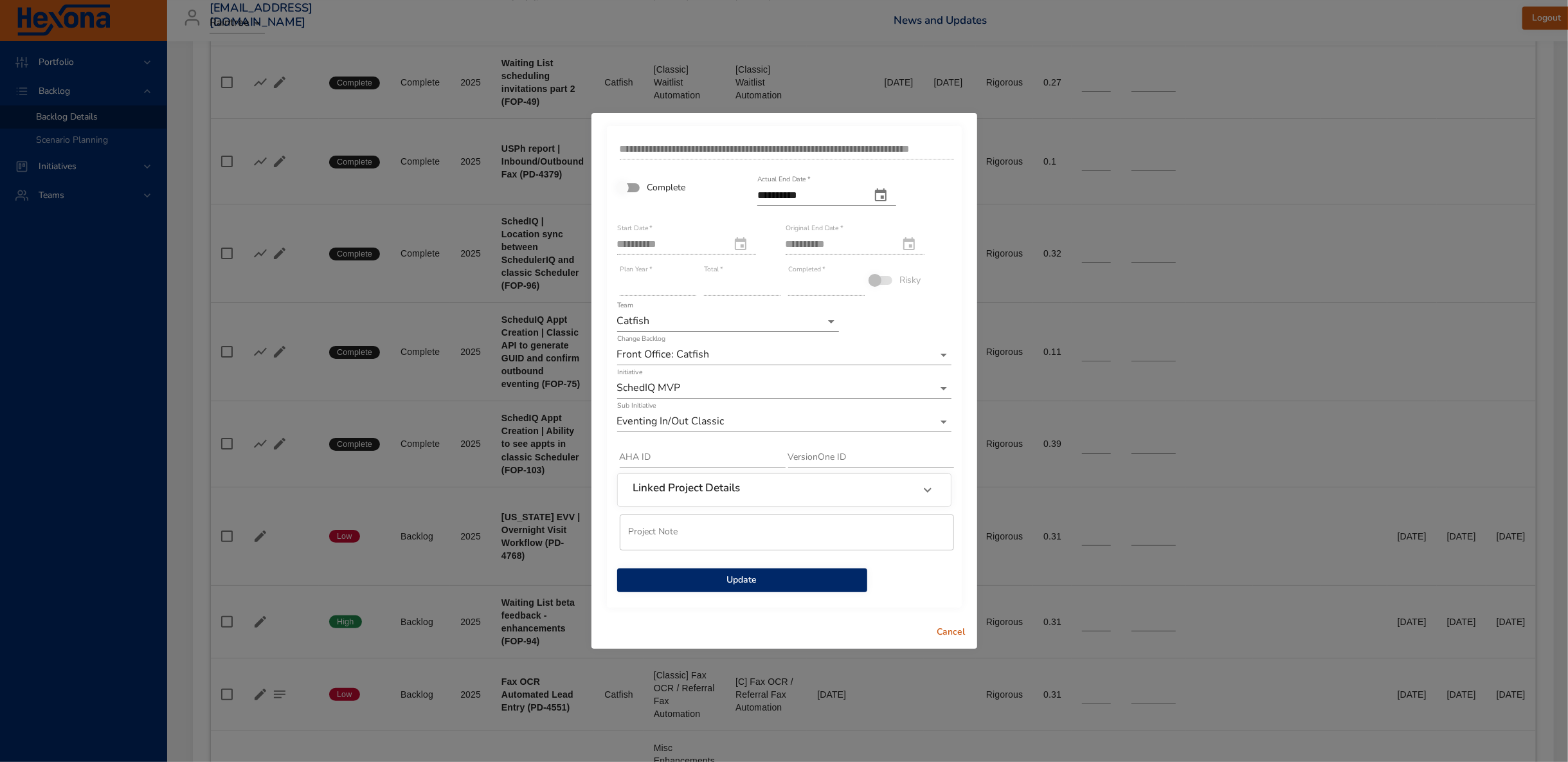
click at [791, 196] on input "**********" at bounding box center [809, 196] width 103 height 21
click at [792, 195] on input "**********" at bounding box center [809, 196] width 103 height 21
click at [801, 195] on input "**********" at bounding box center [809, 196] width 103 height 21
drag, startPoint x: 864, startPoint y: 196, endPoint x: 660, endPoint y: 196, distance: 204.0
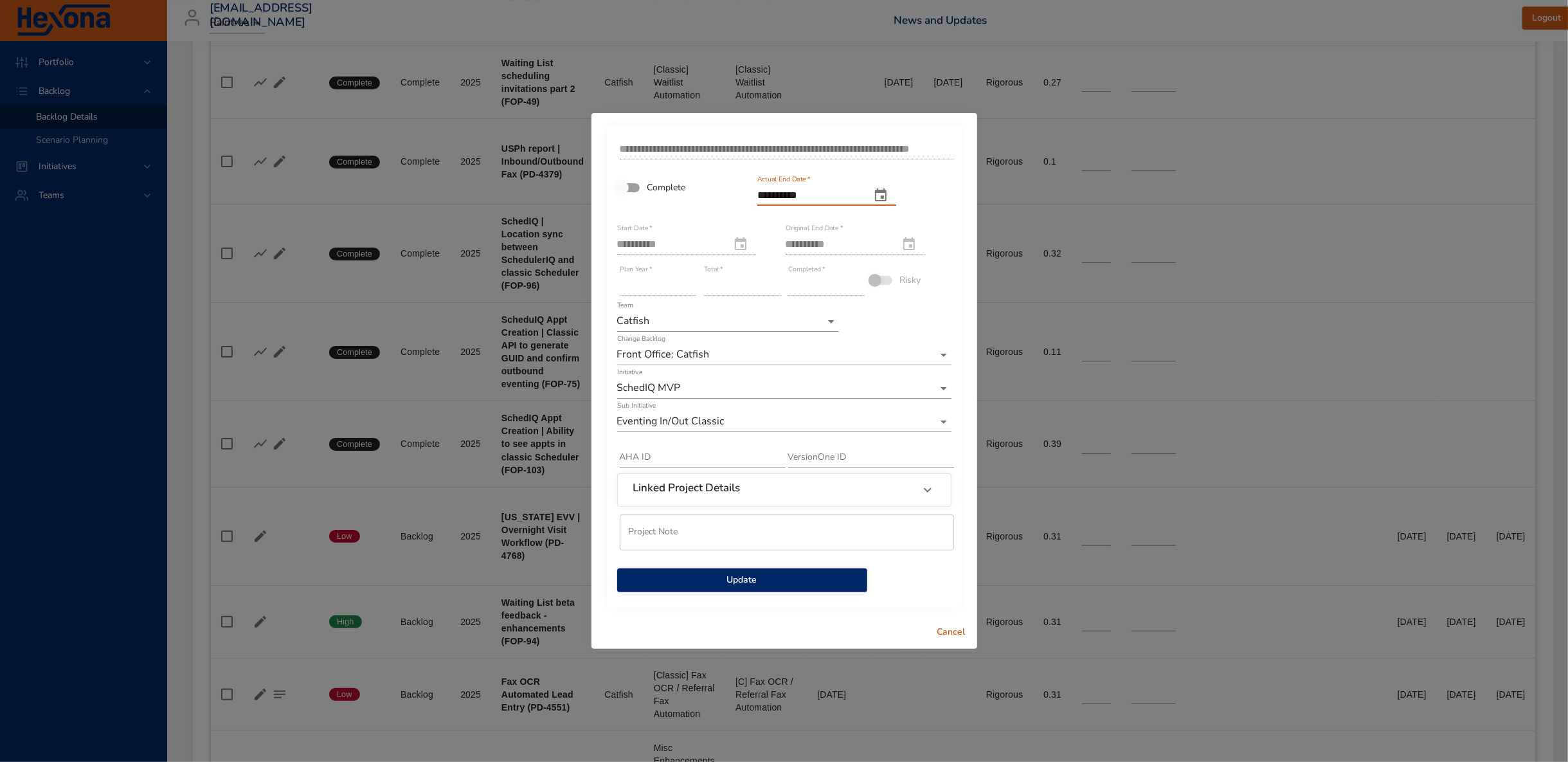
click at [665, 196] on div "**********" at bounding box center [784, 364] width 337 height 458
click at [823, 201] on input "**********" at bounding box center [809, 196] width 103 height 21
drag, startPoint x: 831, startPoint y: 194, endPoint x: 704, endPoint y: 194, distance: 127.0
click at [704, 194] on div "**********" at bounding box center [784, 364] width 337 height 458
click at [887, 191] on icon "actual end date" at bounding box center [881, 195] width 12 height 13
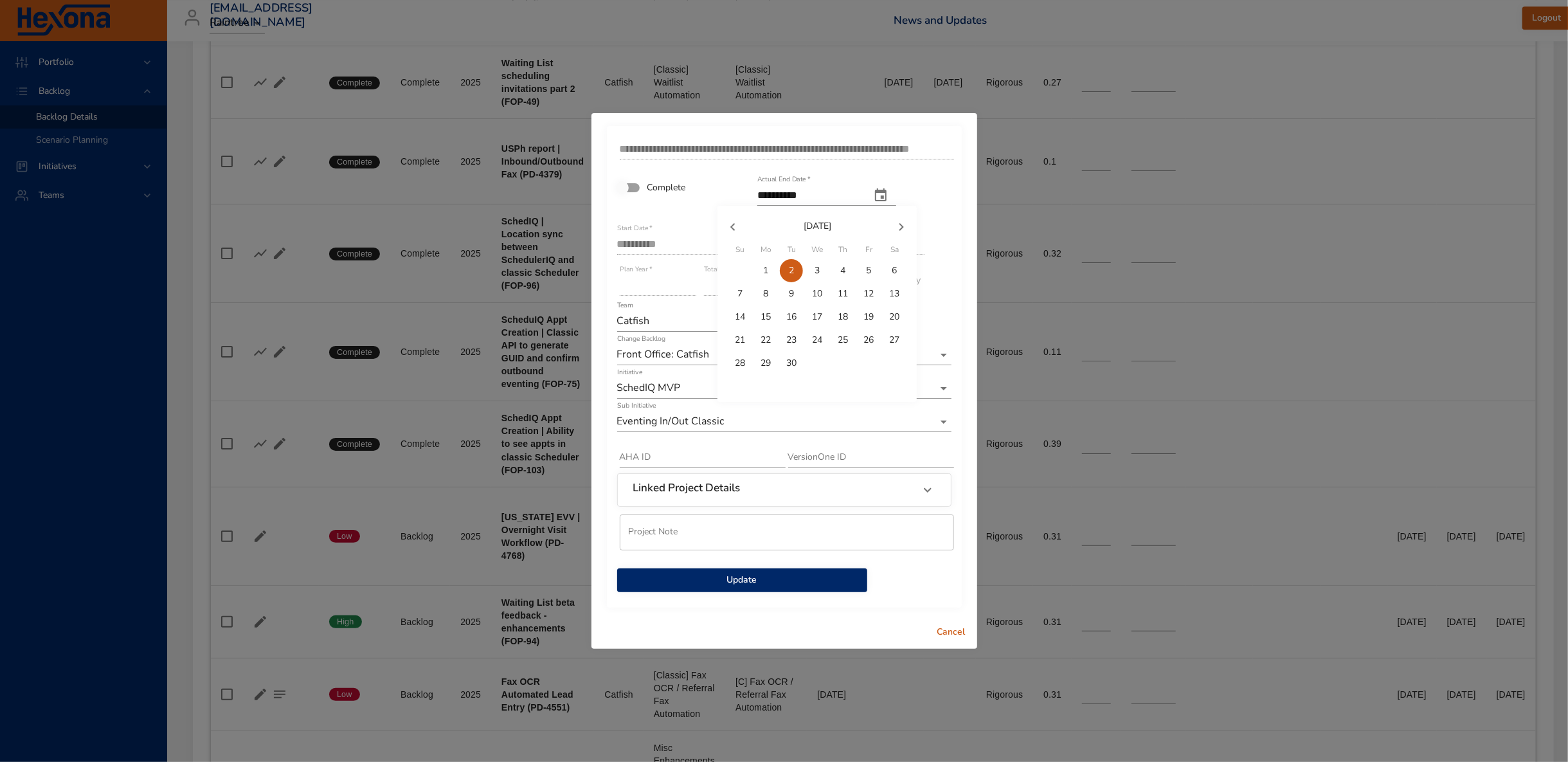
click at [869, 291] on p "12" at bounding box center [869, 294] width 10 height 13
type input "**********"
click at [709, 576] on span "Update" at bounding box center [742, 580] width 230 height 16
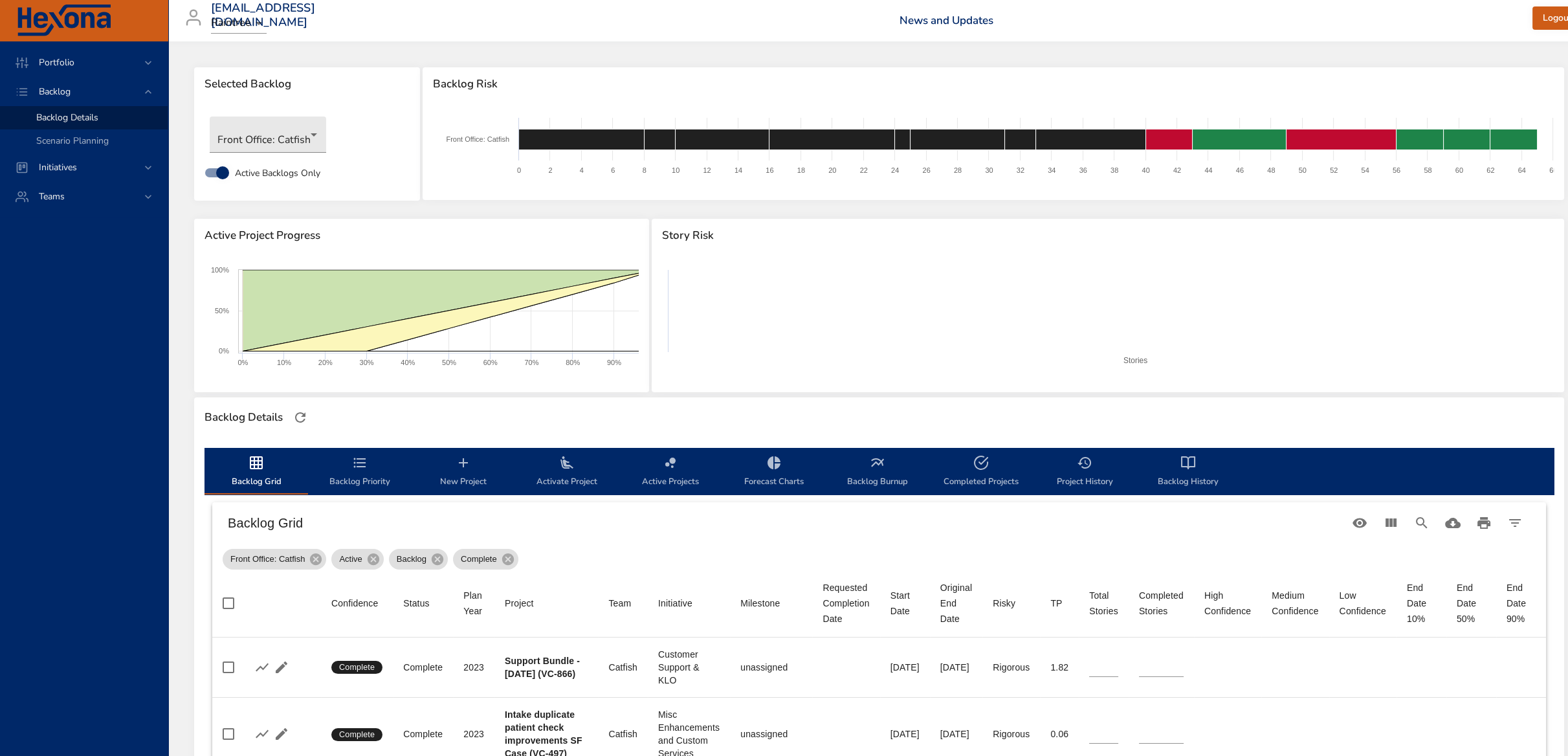
scroll to position [0, 104]
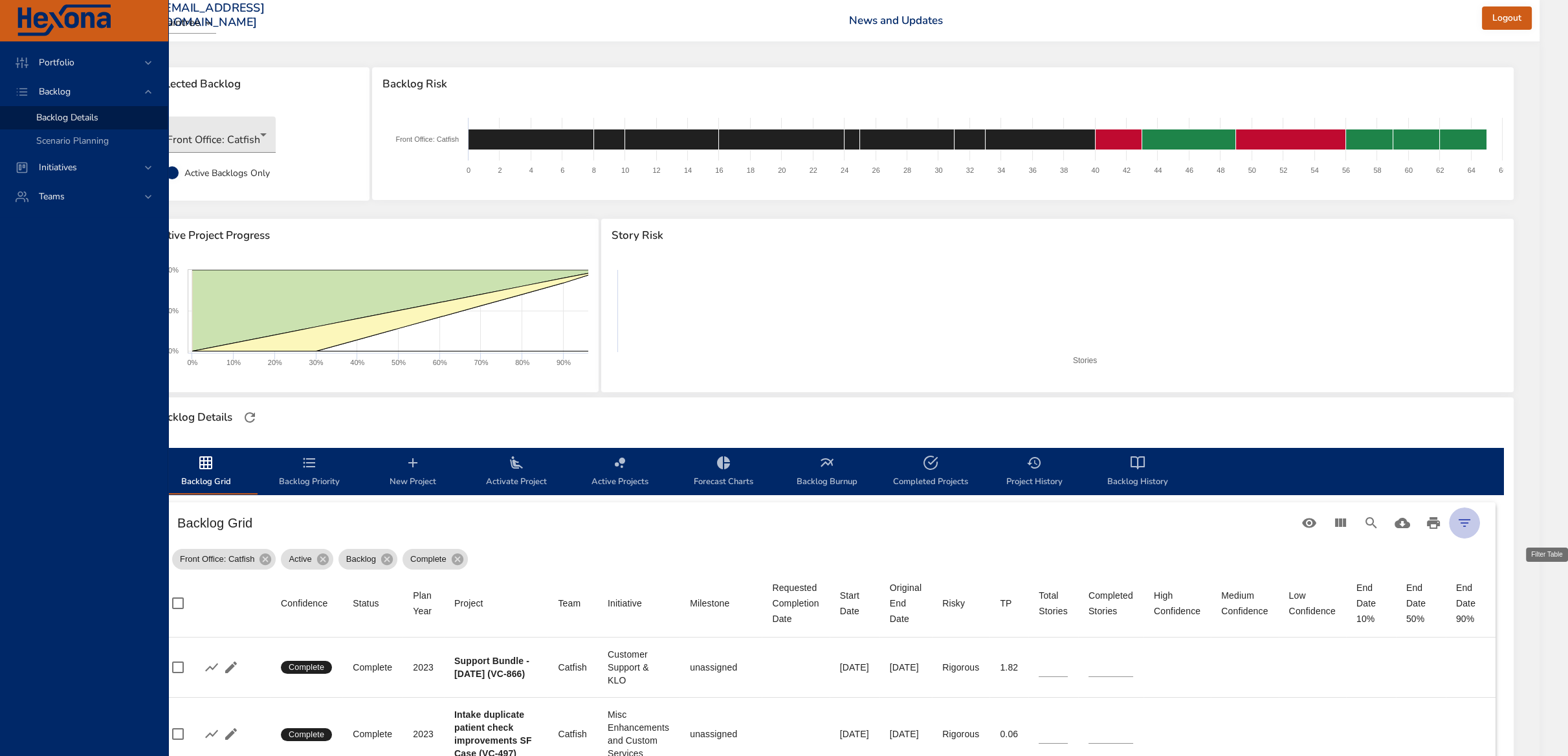
click at [1479, 523] on button "Filter Table" at bounding box center [1464, 523] width 31 height 31
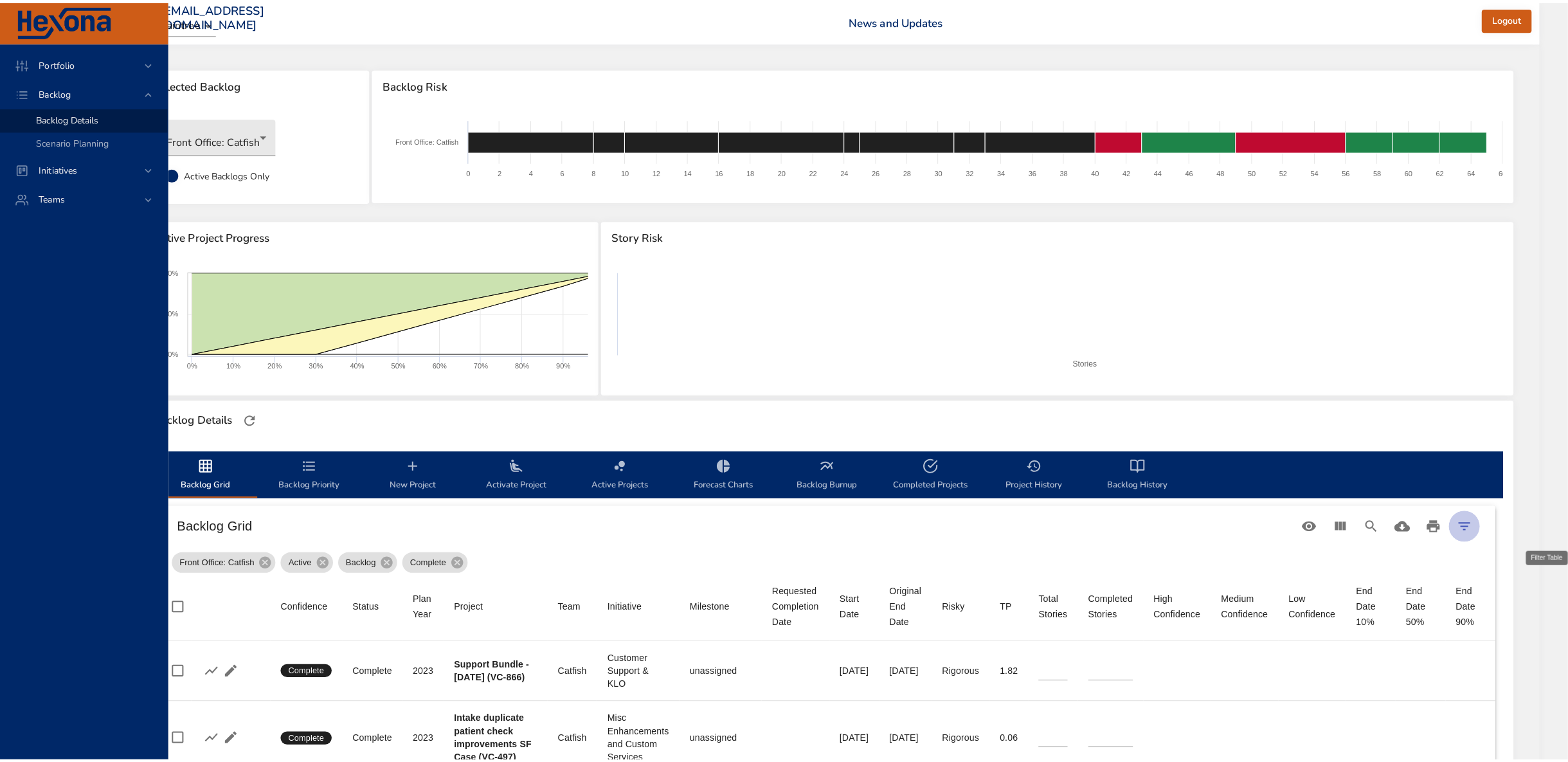
scroll to position [0, 93]
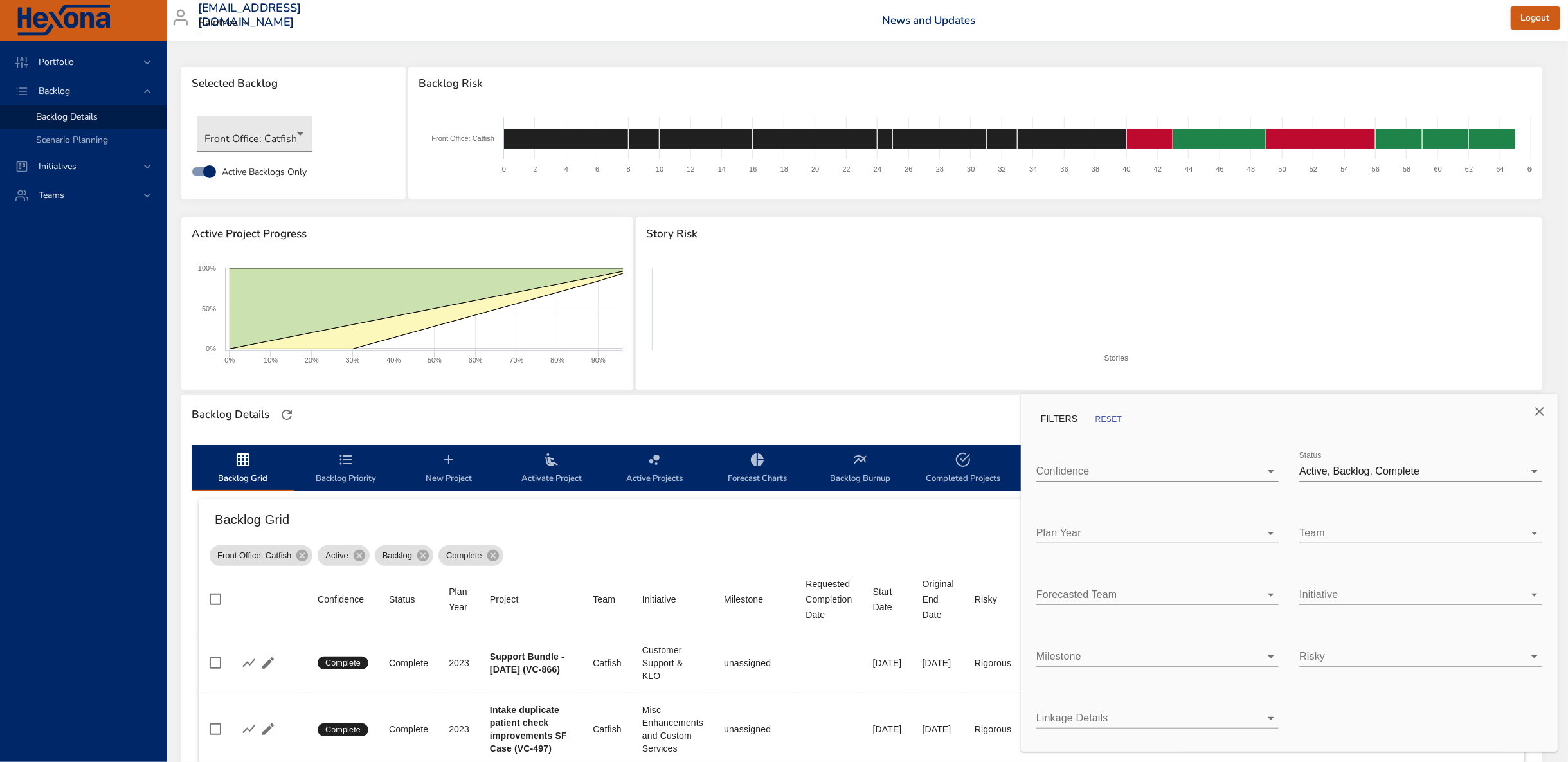
click at [1385, 480] on body "Portfolio Backlog Backlog Details Scenario Planning Initiatives Teams kaisa.tel…" at bounding box center [772, 381] width 1568 height 762
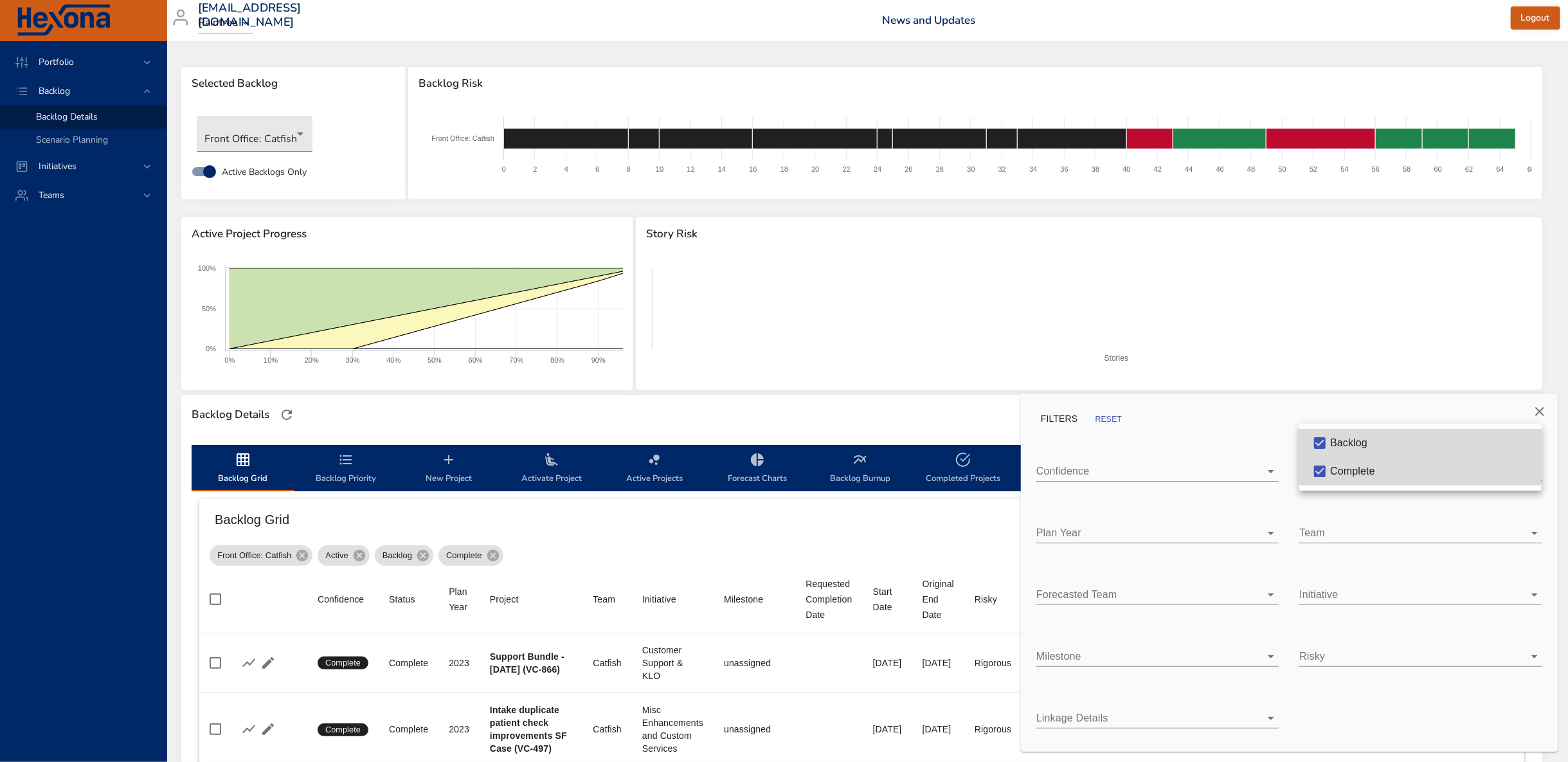
type input "*"
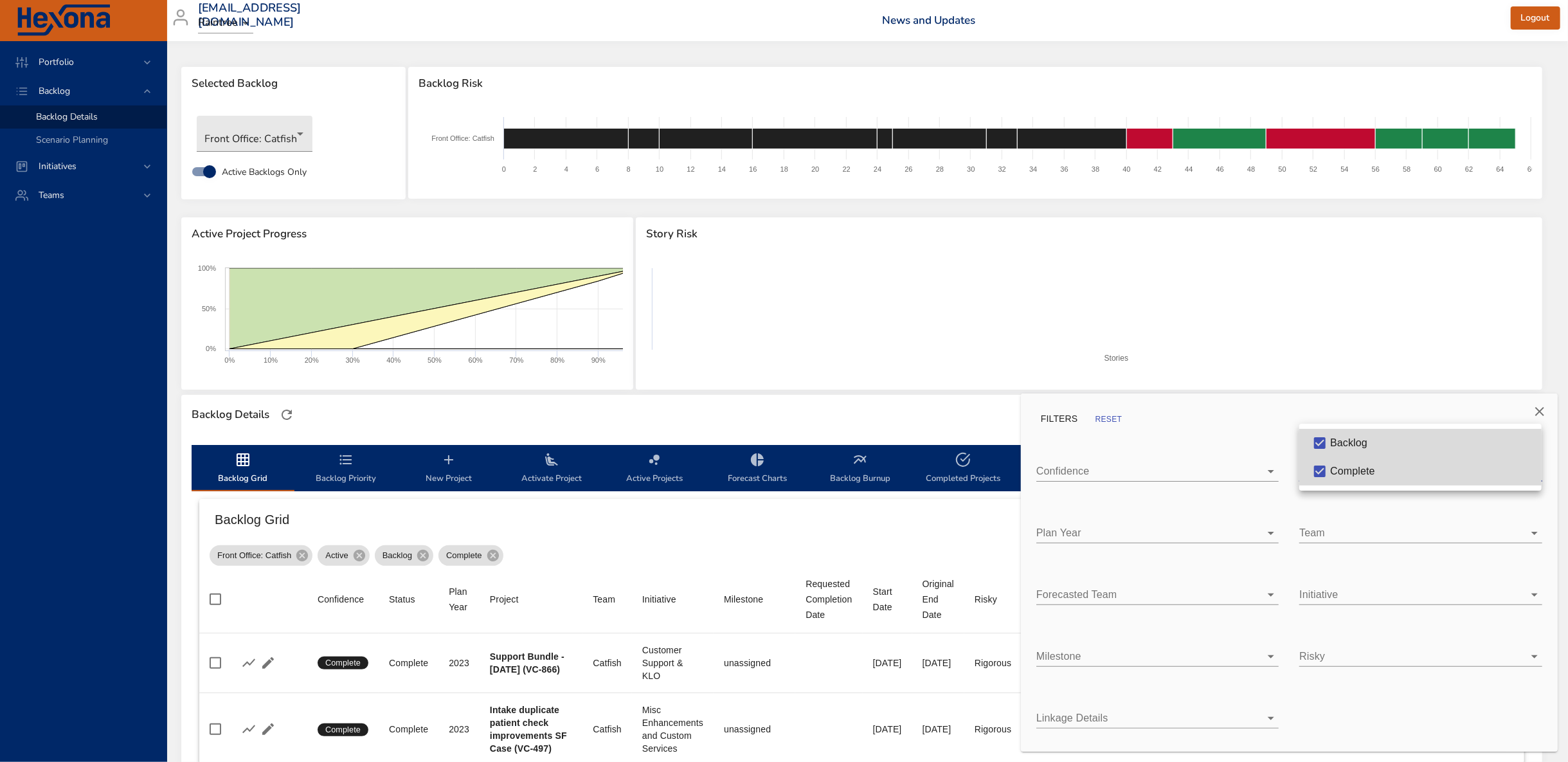
type input "*"
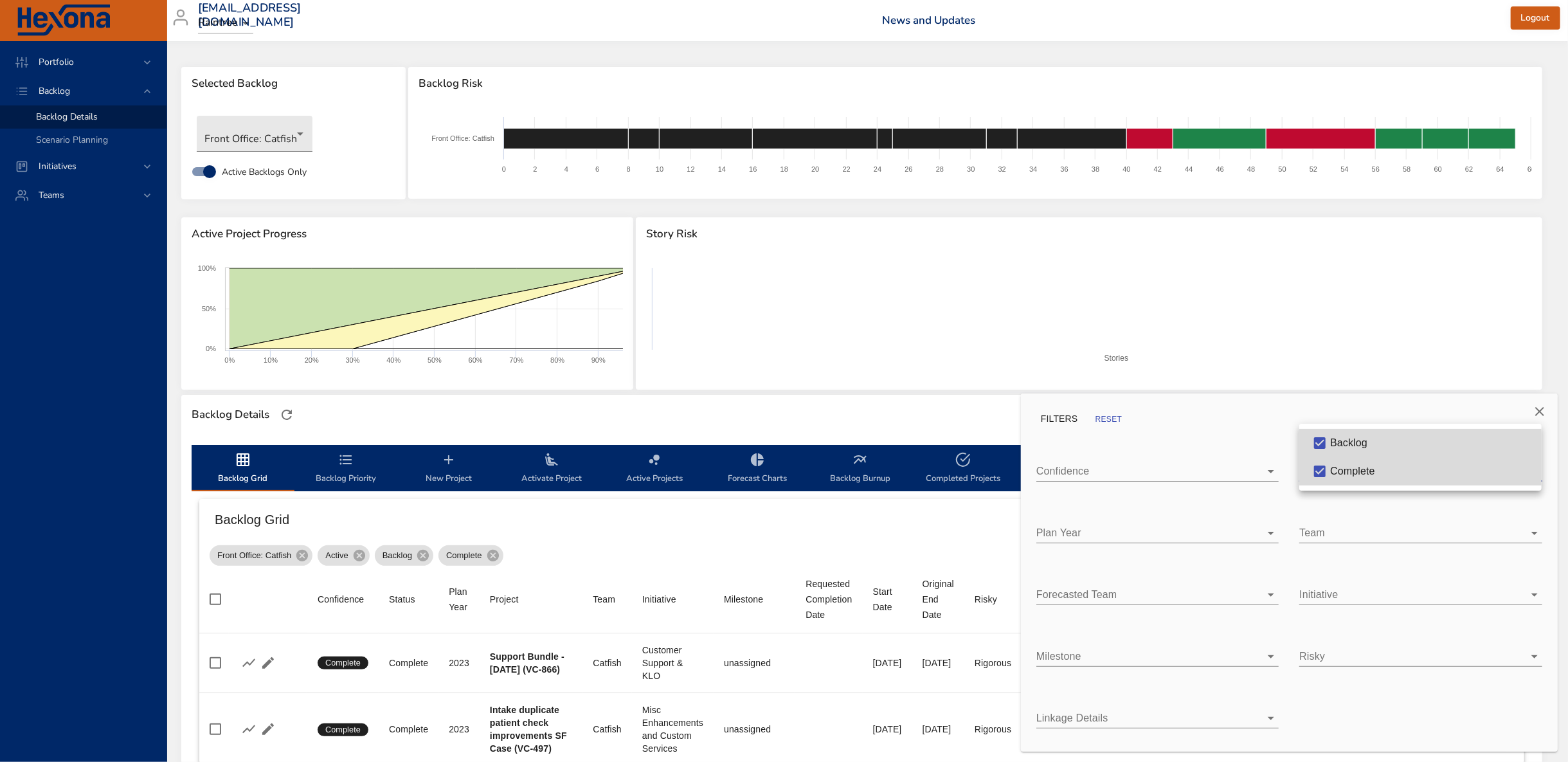
type input "*"
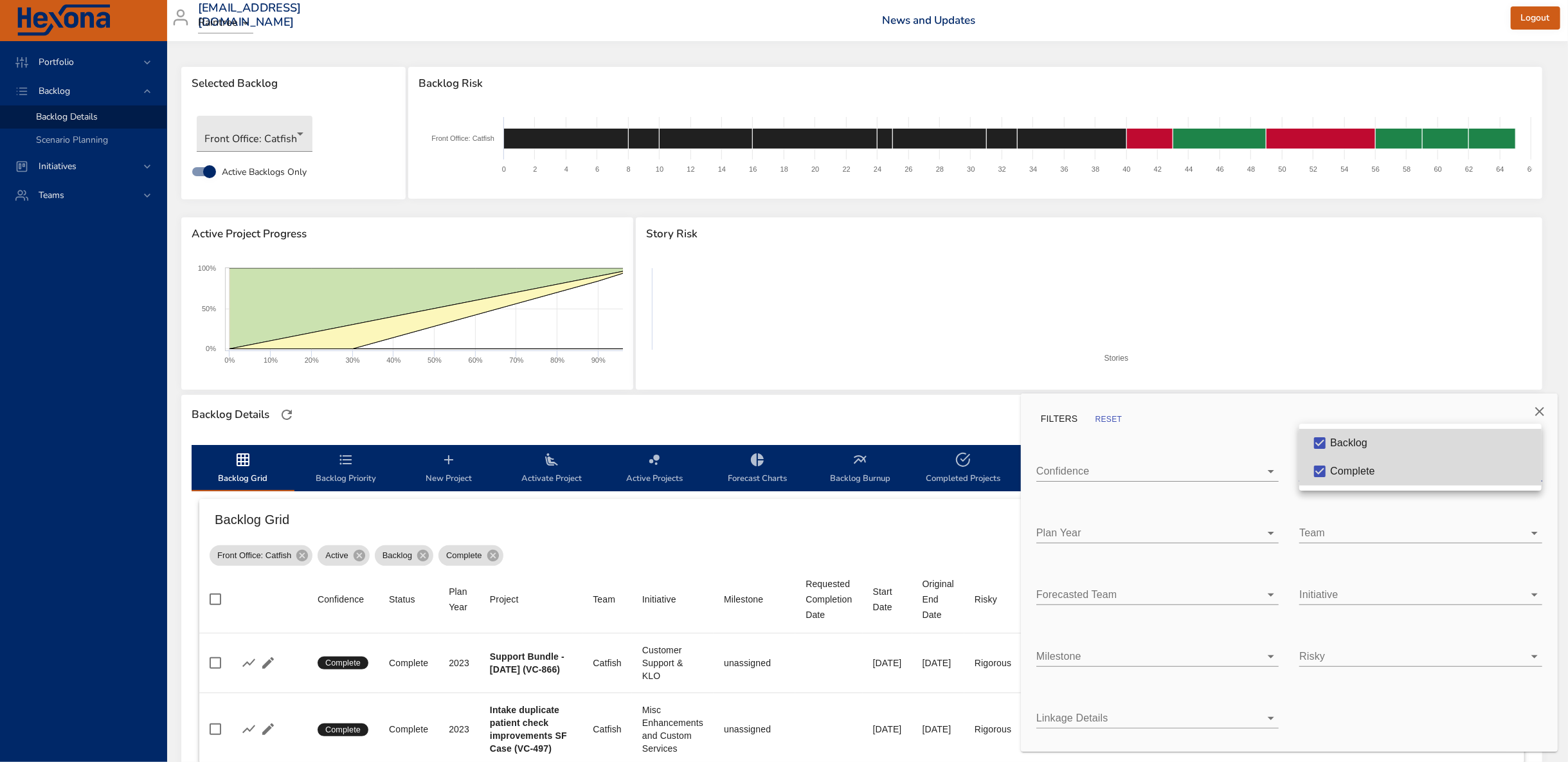
type input "**"
type input "*"
type input "**"
type input "*"
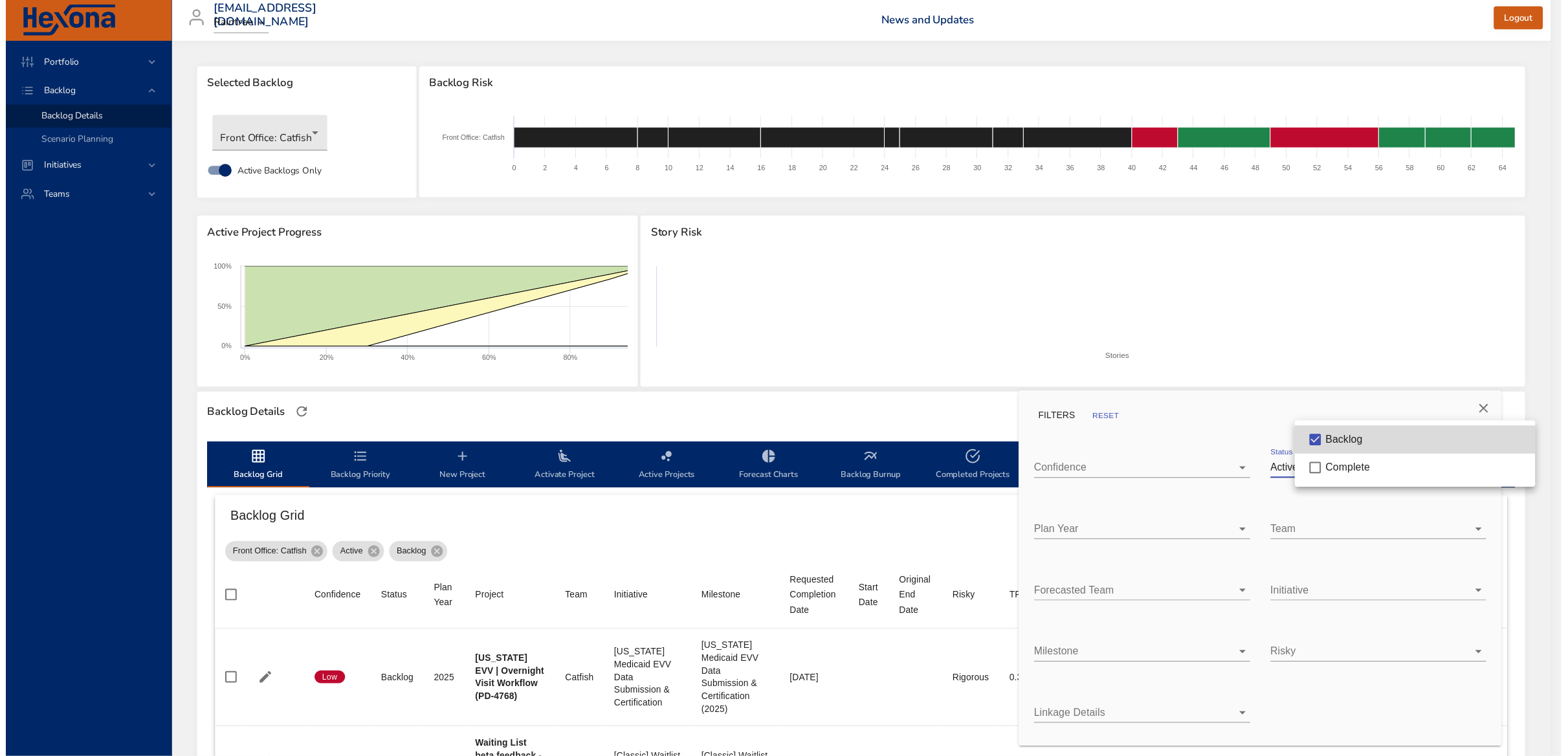
scroll to position [0, 4]
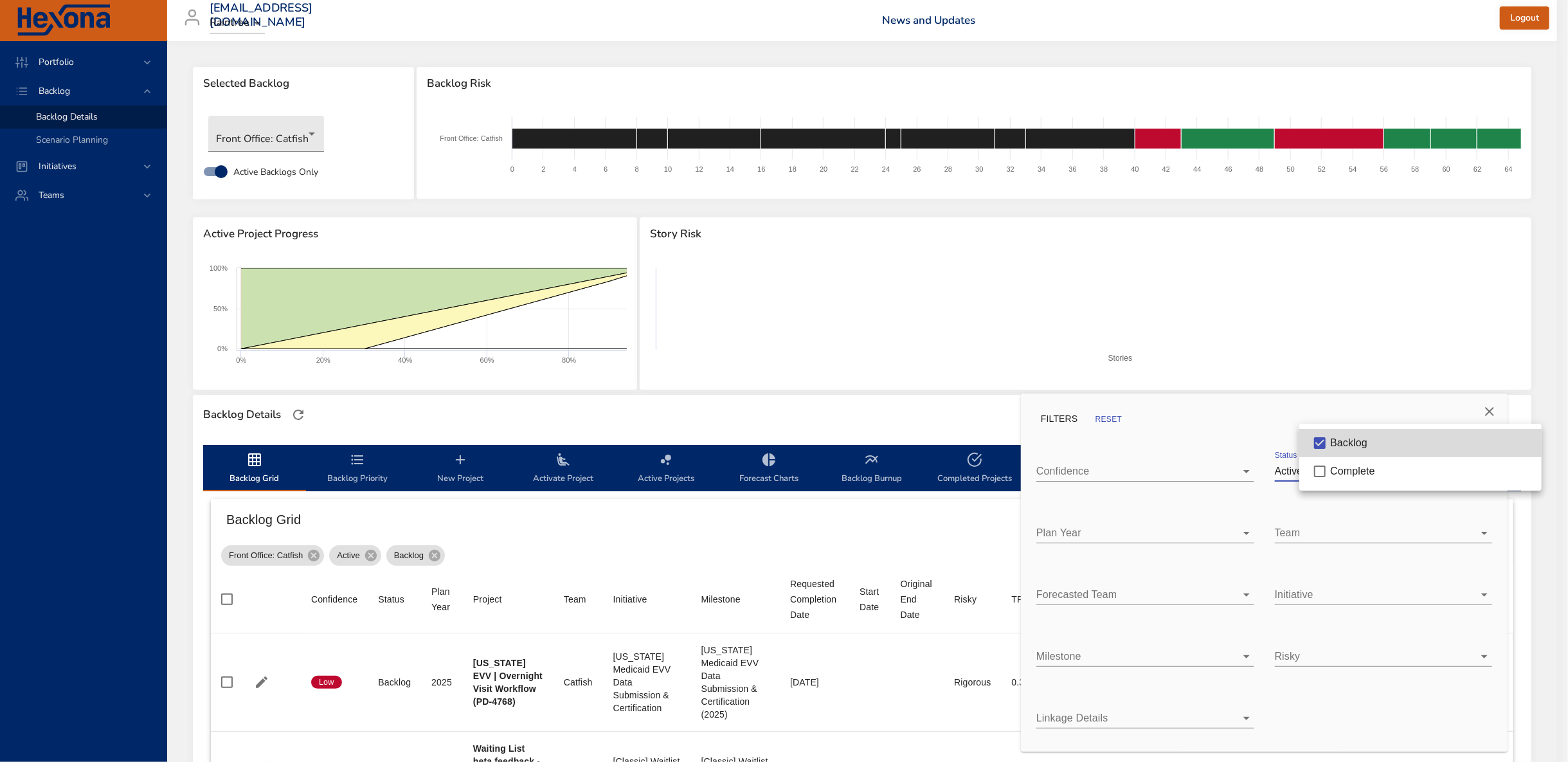
click at [812, 399] on div at bounding box center [784, 381] width 1568 height 762
click at [1488, 418] on icon "Close" at bounding box center [1490, 412] width 16 height 16
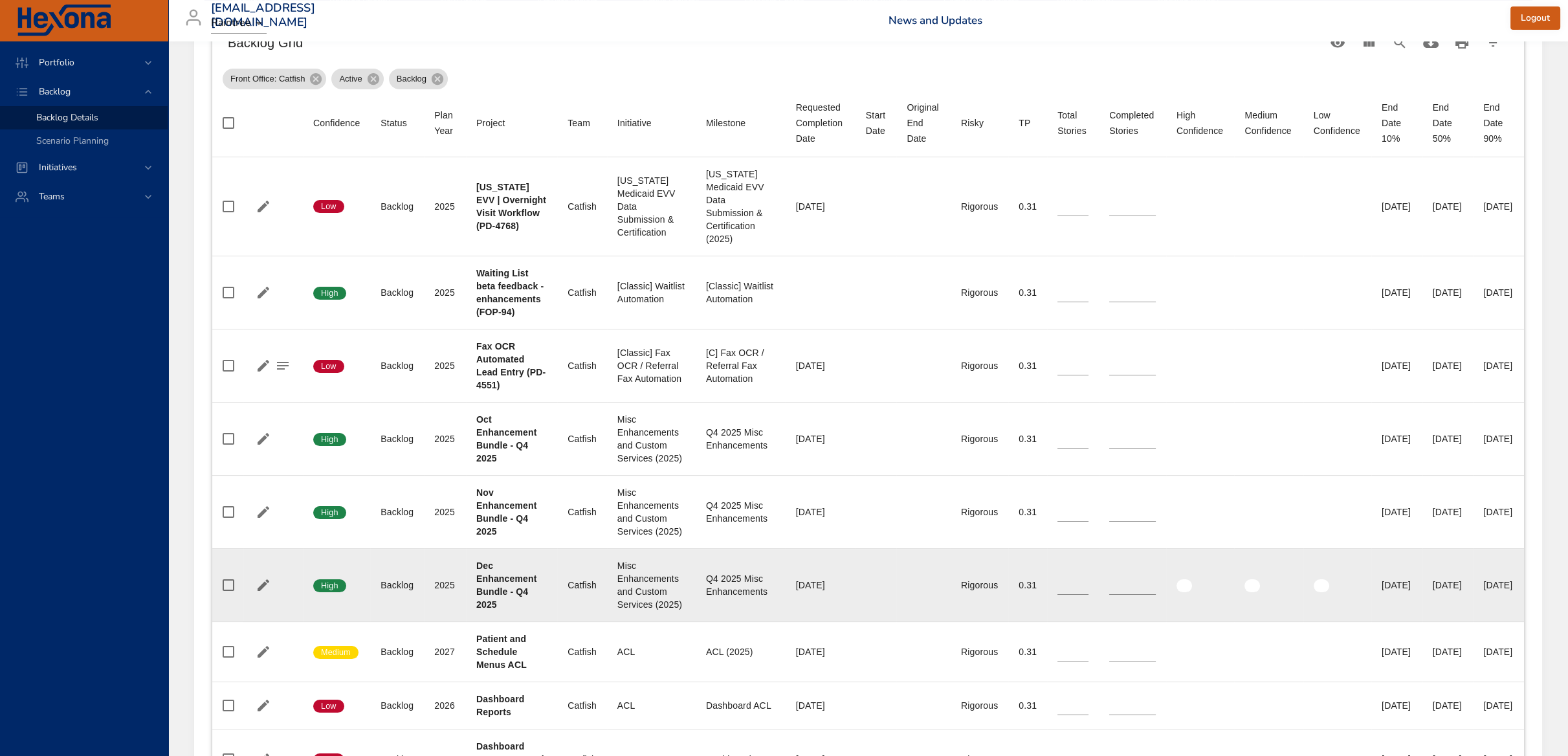
scroll to position [341, 4]
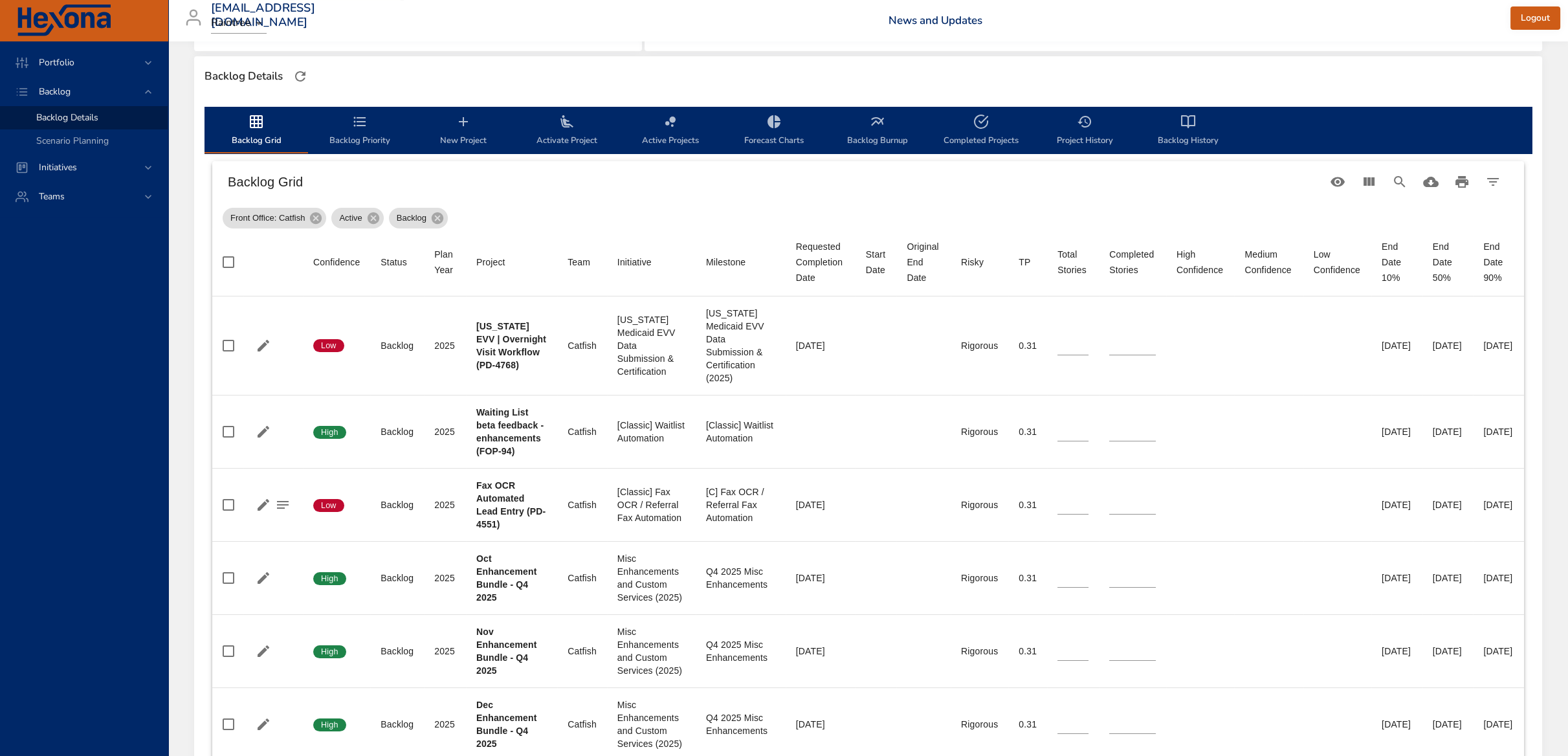
click at [346, 139] on span "Backlog Priority" at bounding box center [360, 131] width 88 height 35
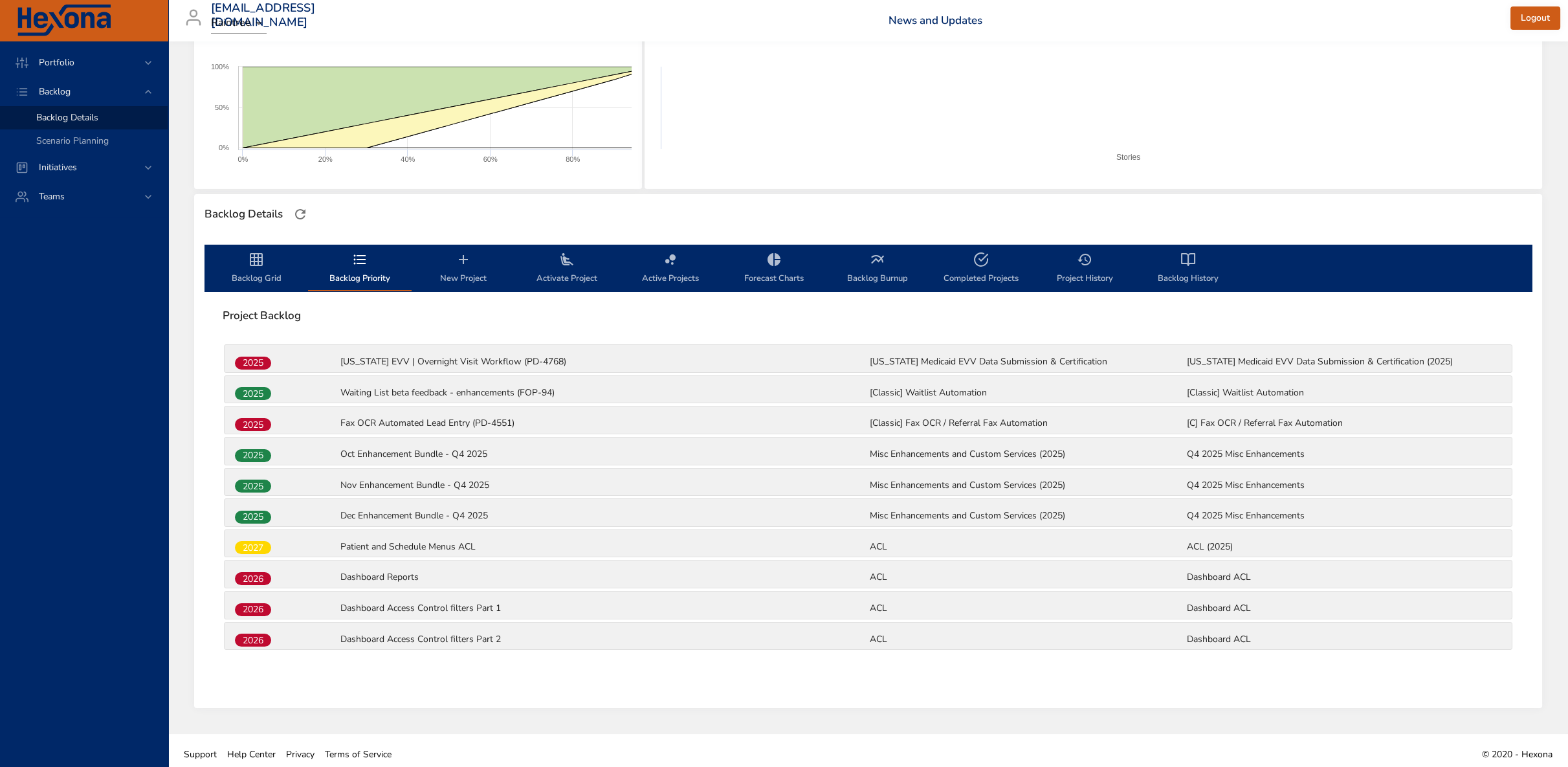
click at [256, 281] on span "Backlog Grid" at bounding box center [256, 268] width 88 height 35
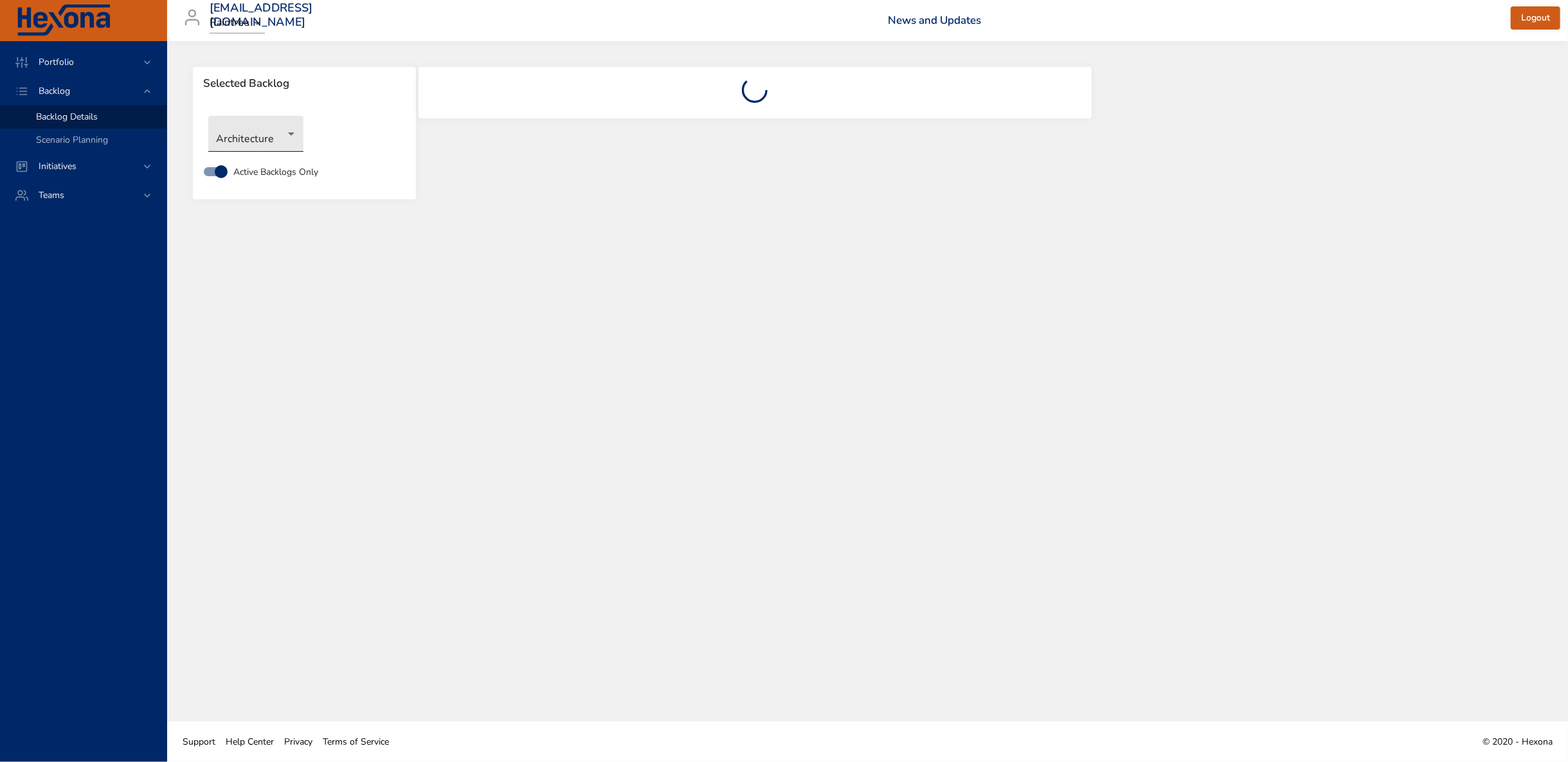
click at [252, 143] on body "Portfolio Backlog Backlog Details Scenario Planning Initiatives Teams [EMAIL_AD…" at bounding box center [784, 381] width 1568 height 762
click at [282, 266] on li "Front Office: Catfish" at bounding box center [274, 261] width 132 height 21
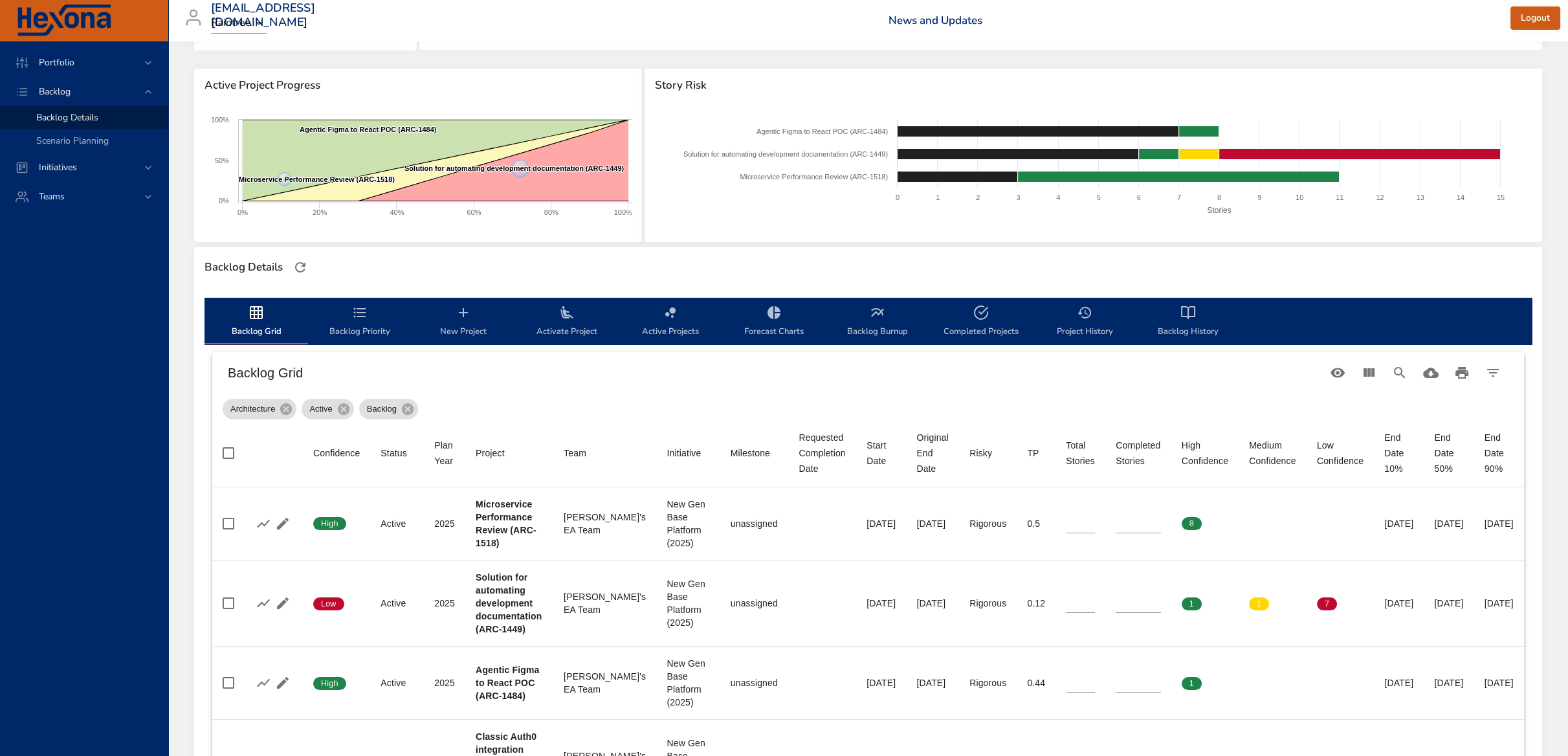
scroll to position [287, 0]
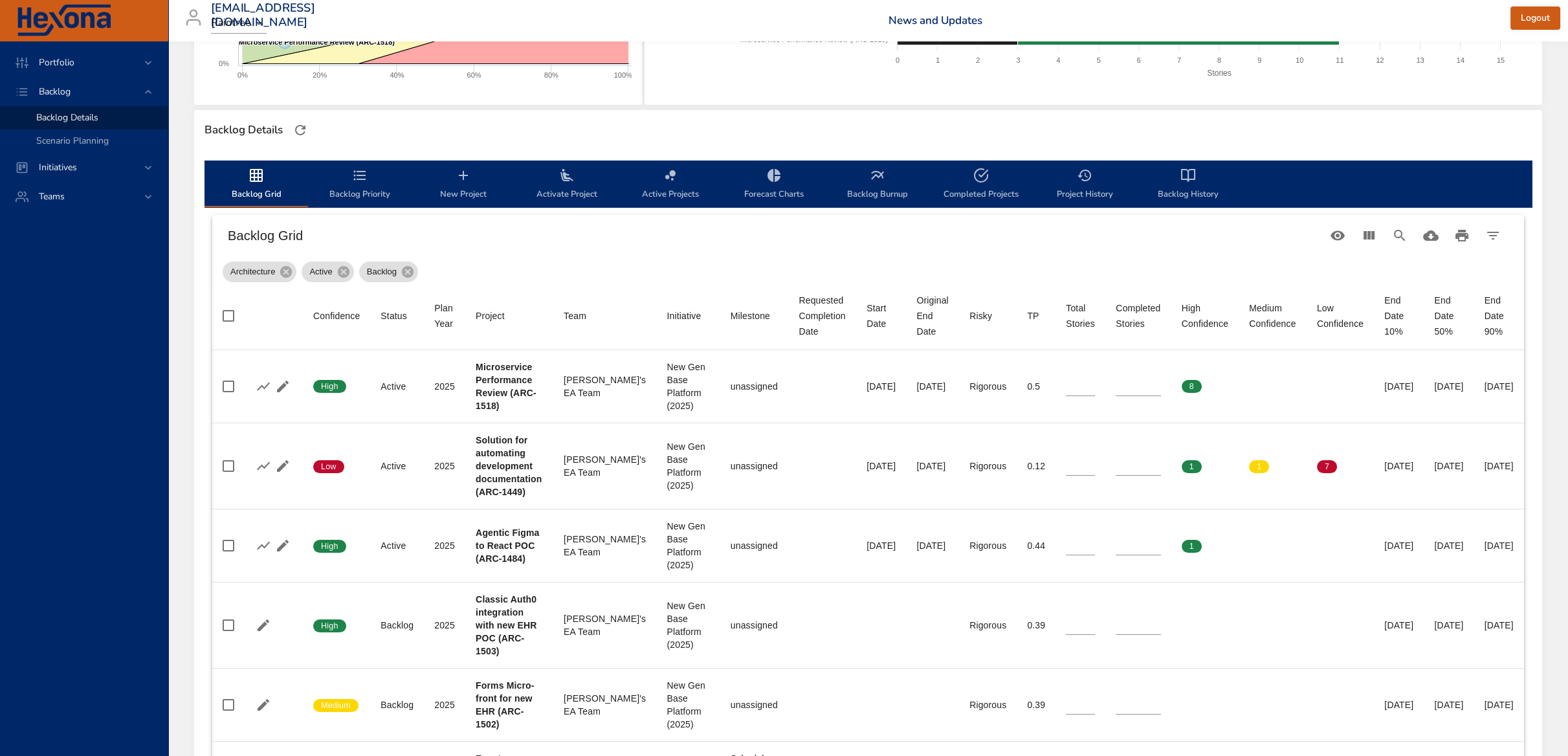
type input "*"
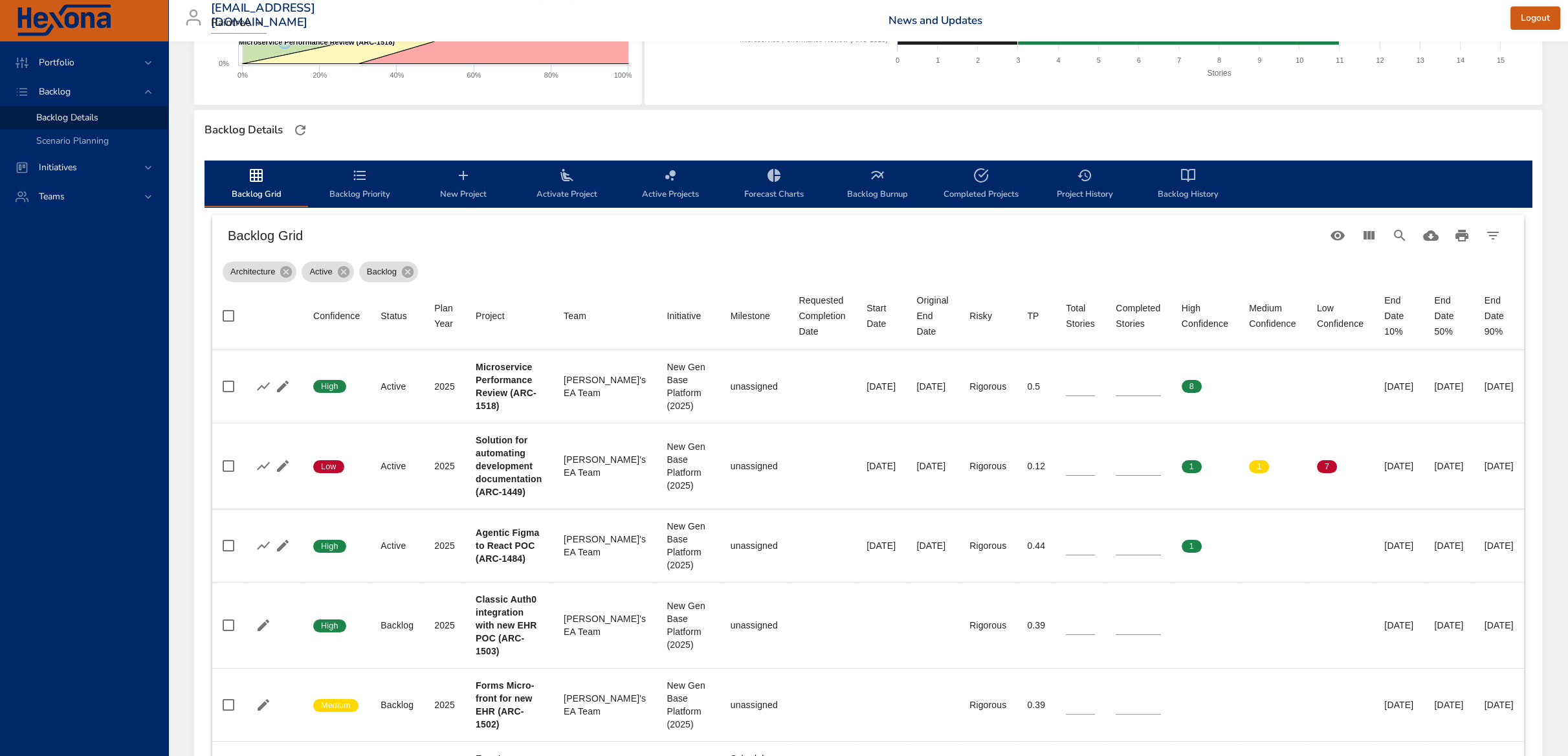
type input "*"
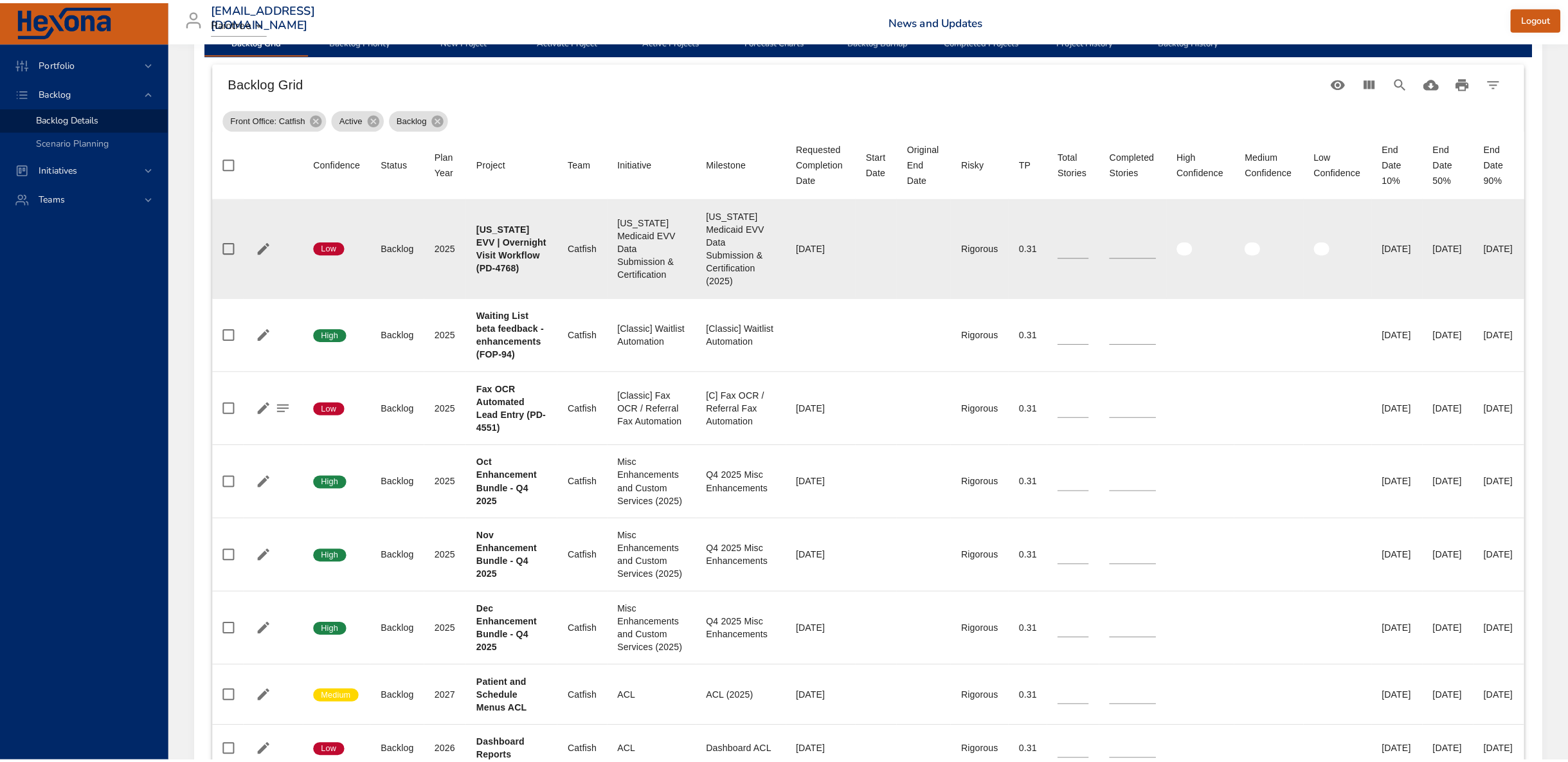
scroll to position [410, 0]
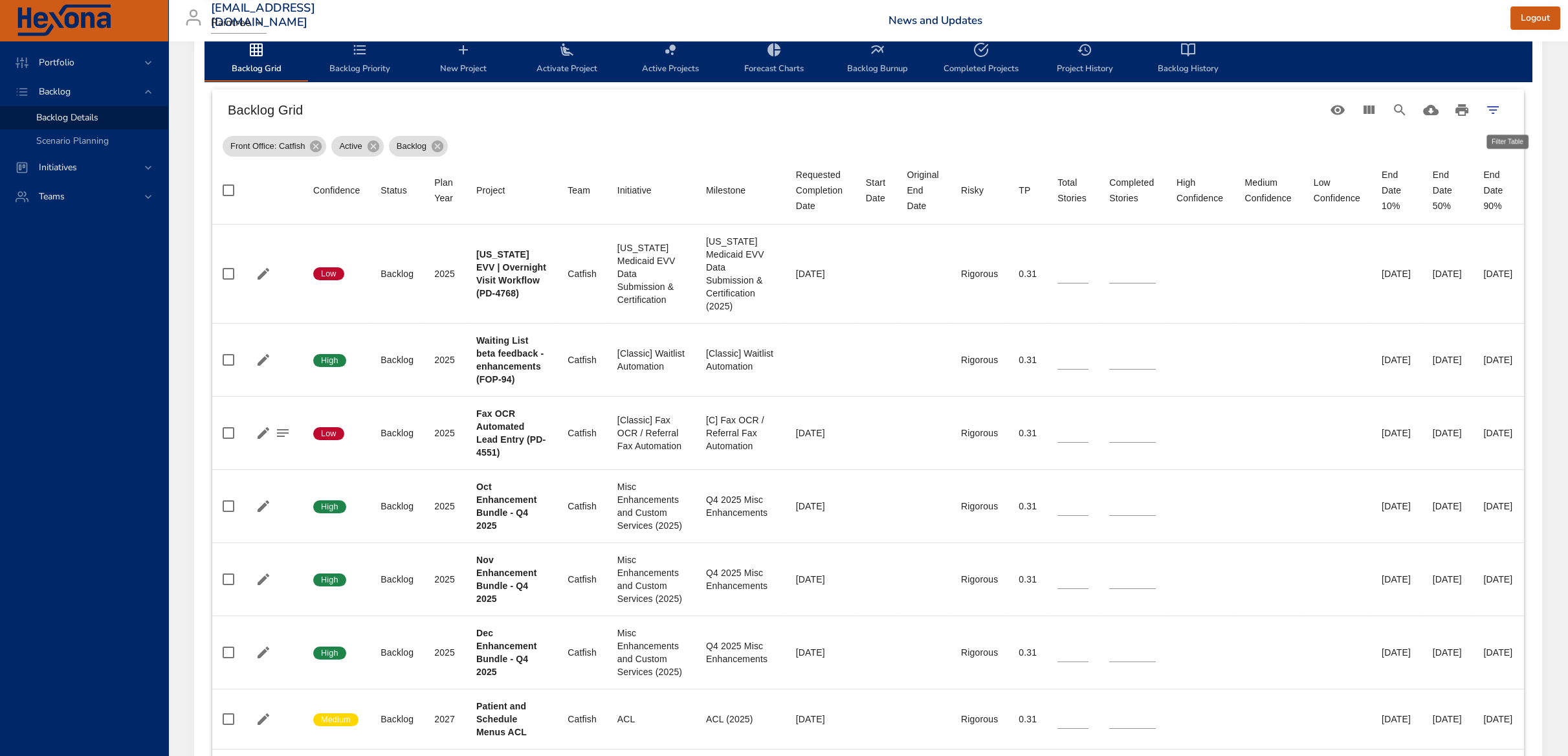
click at [1500, 111] on icon "Filter Table" at bounding box center [1492, 110] width 16 height 16
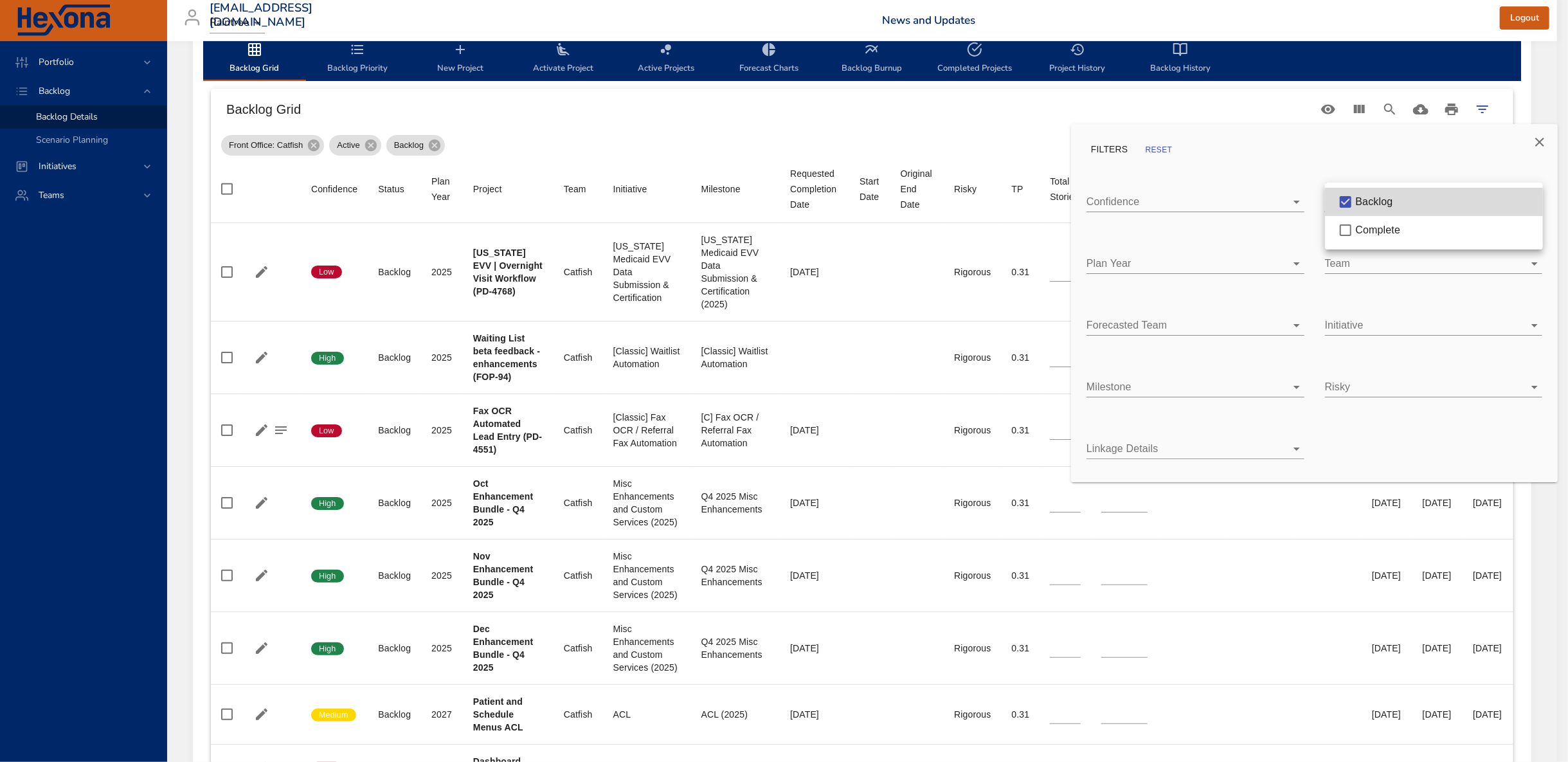
click at [1375, 237] on div "Complete" at bounding box center [1444, 230] width 177 height 16
type input "**"
type input "*"
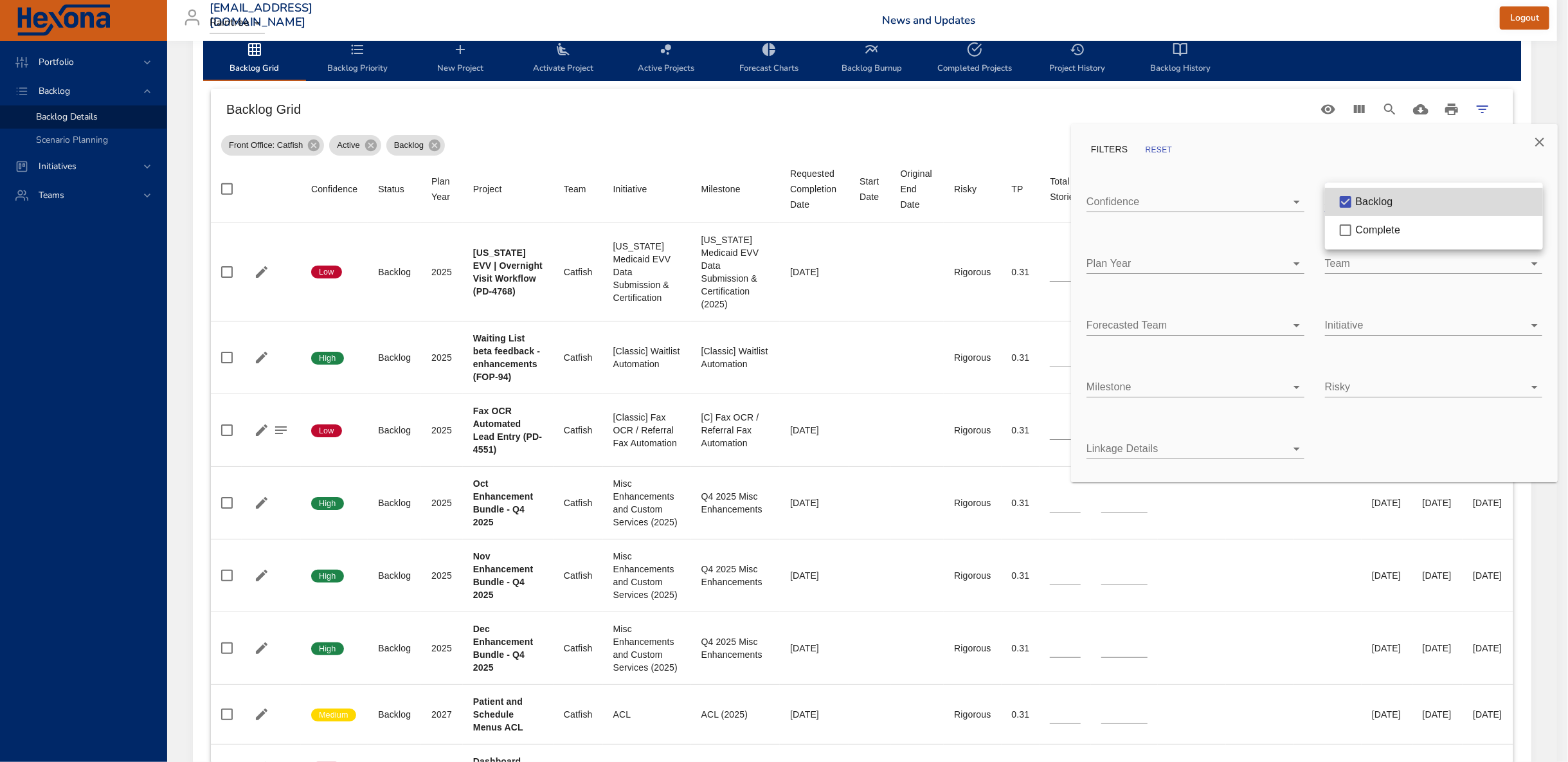
type input "*"
type input "**"
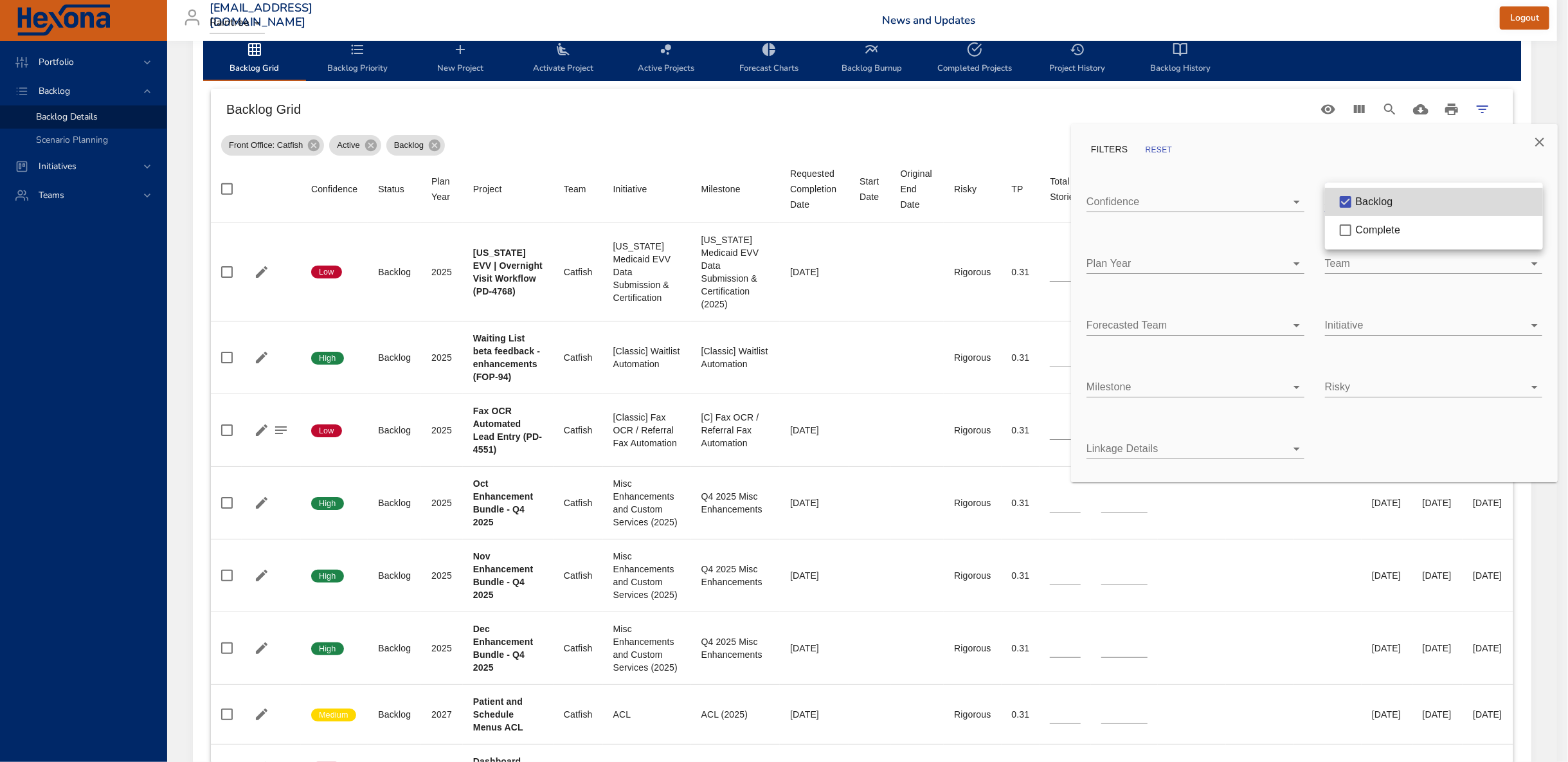
type input "*"
type input "**"
type input "*"
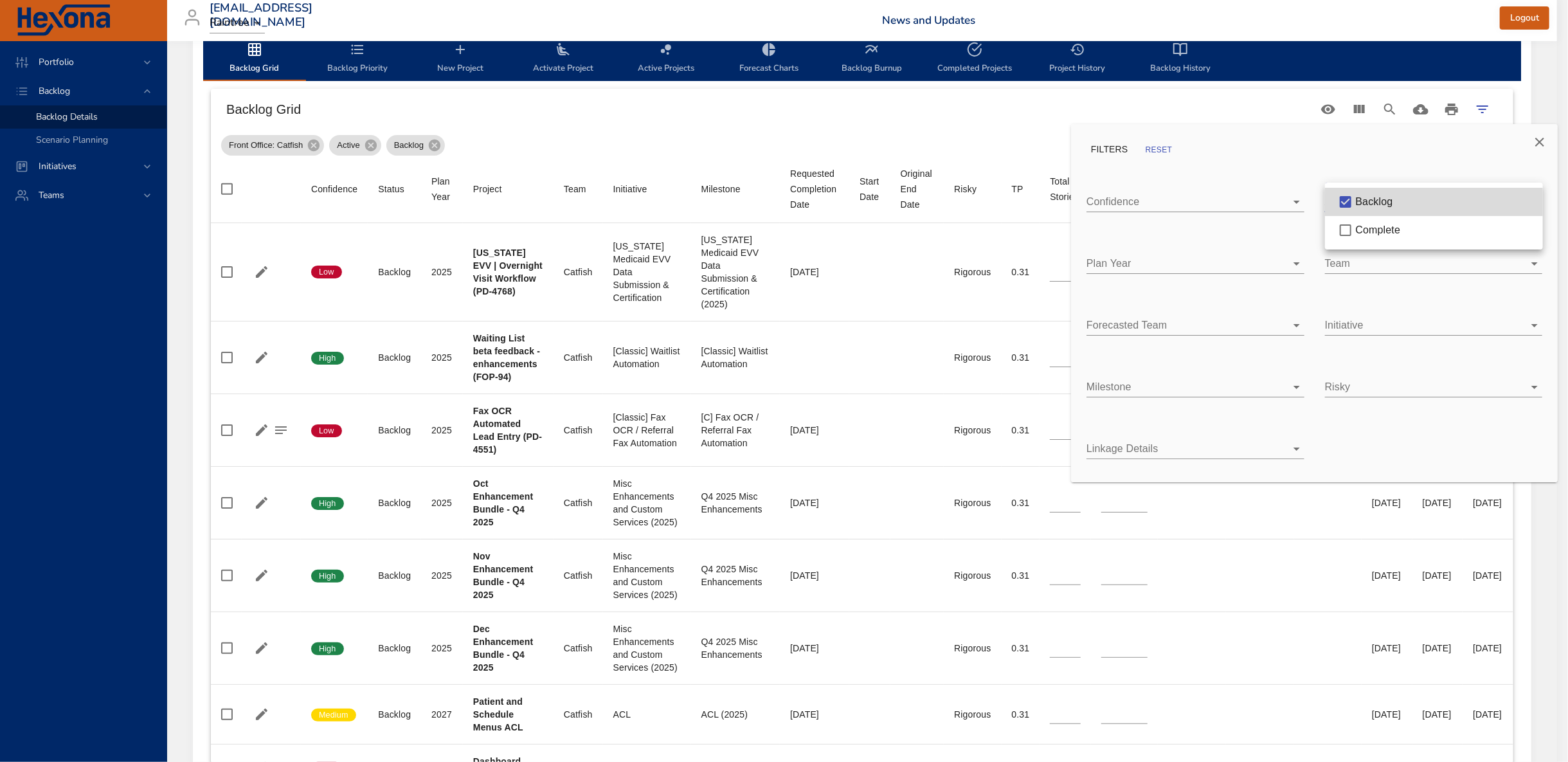
type input "*"
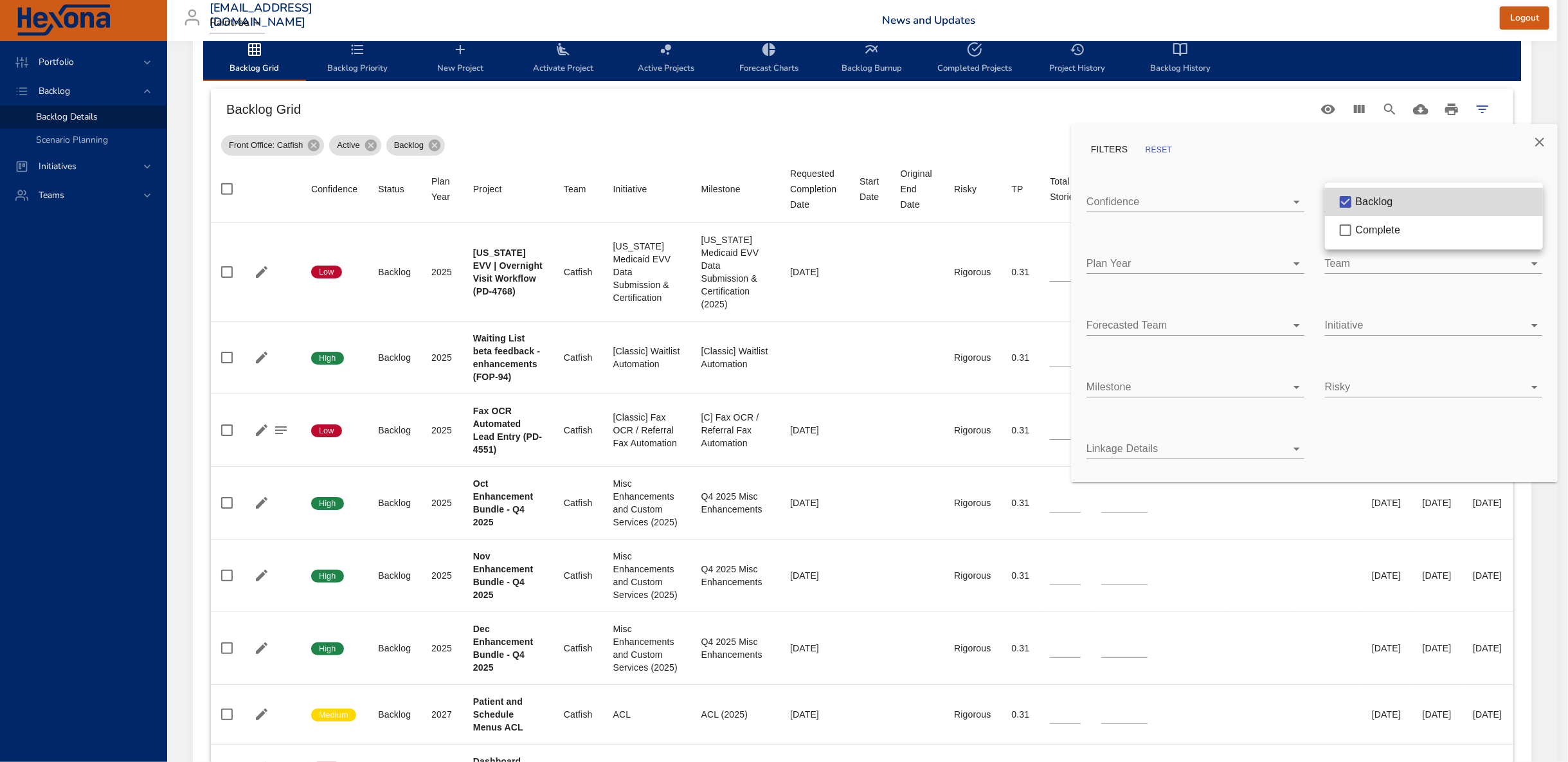
type input "*"
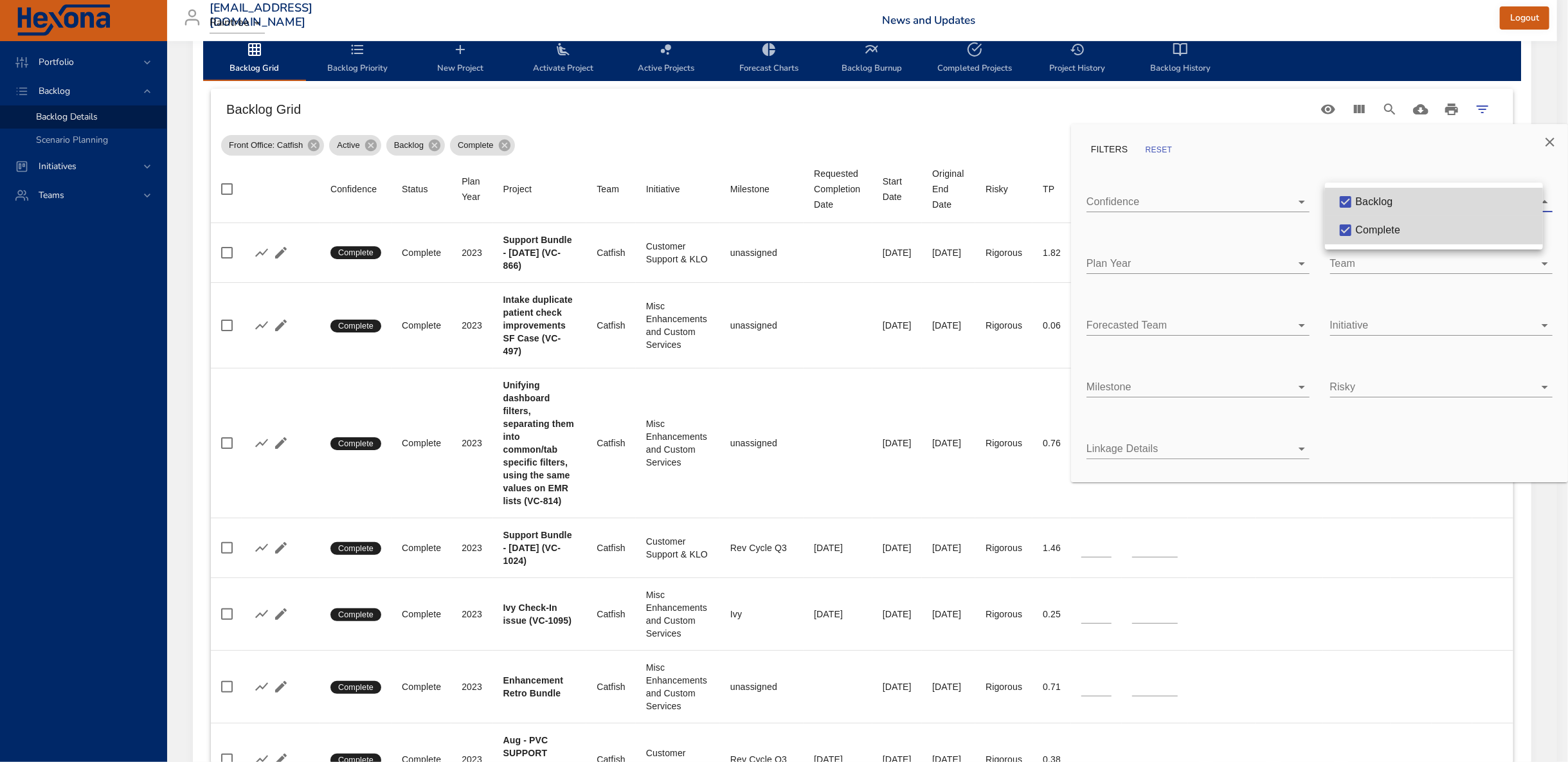
click at [135, 293] on div at bounding box center [784, 381] width 1568 height 762
click at [981, 121] on div at bounding box center [784, 381] width 1568 height 762
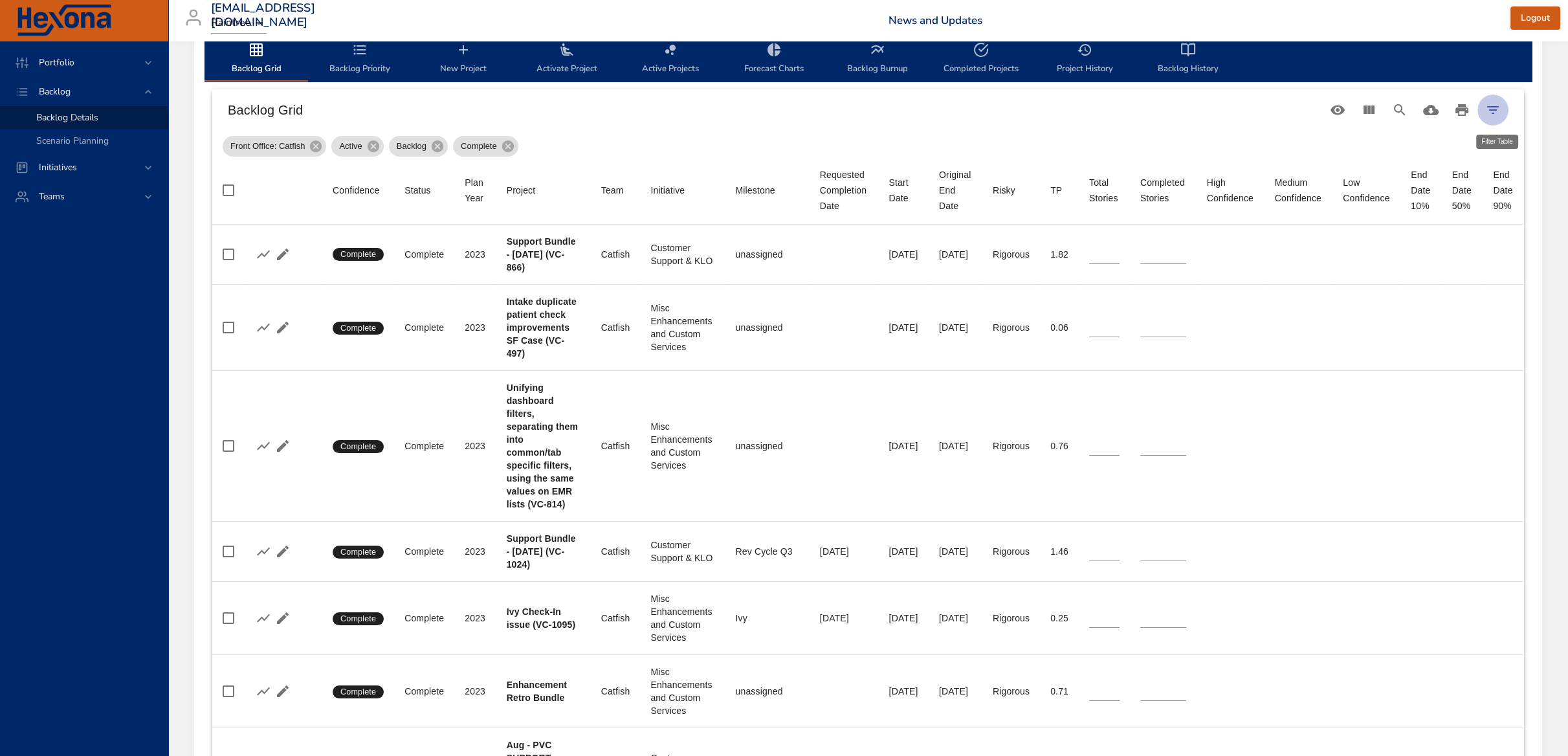
click at [1505, 111] on button "Filter Table" at bounding box center [1493, 110] width 31 height 31
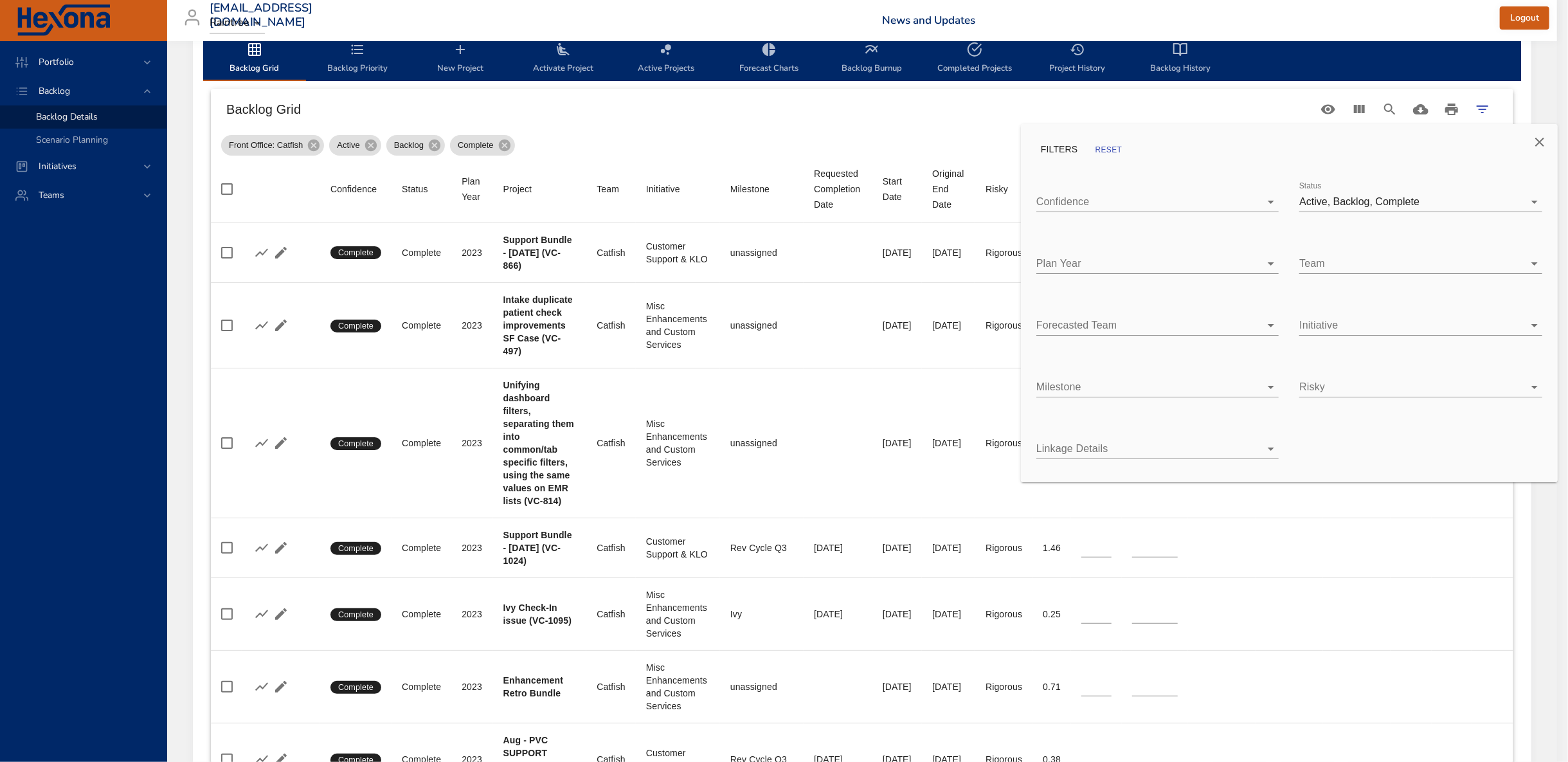
click at [1350, 254] on li "Catfish" at bounding box center [1420, 263] width 242 height 28
click at [1049, 265] on div at bounding box center [784, 381] width 1568 height 762
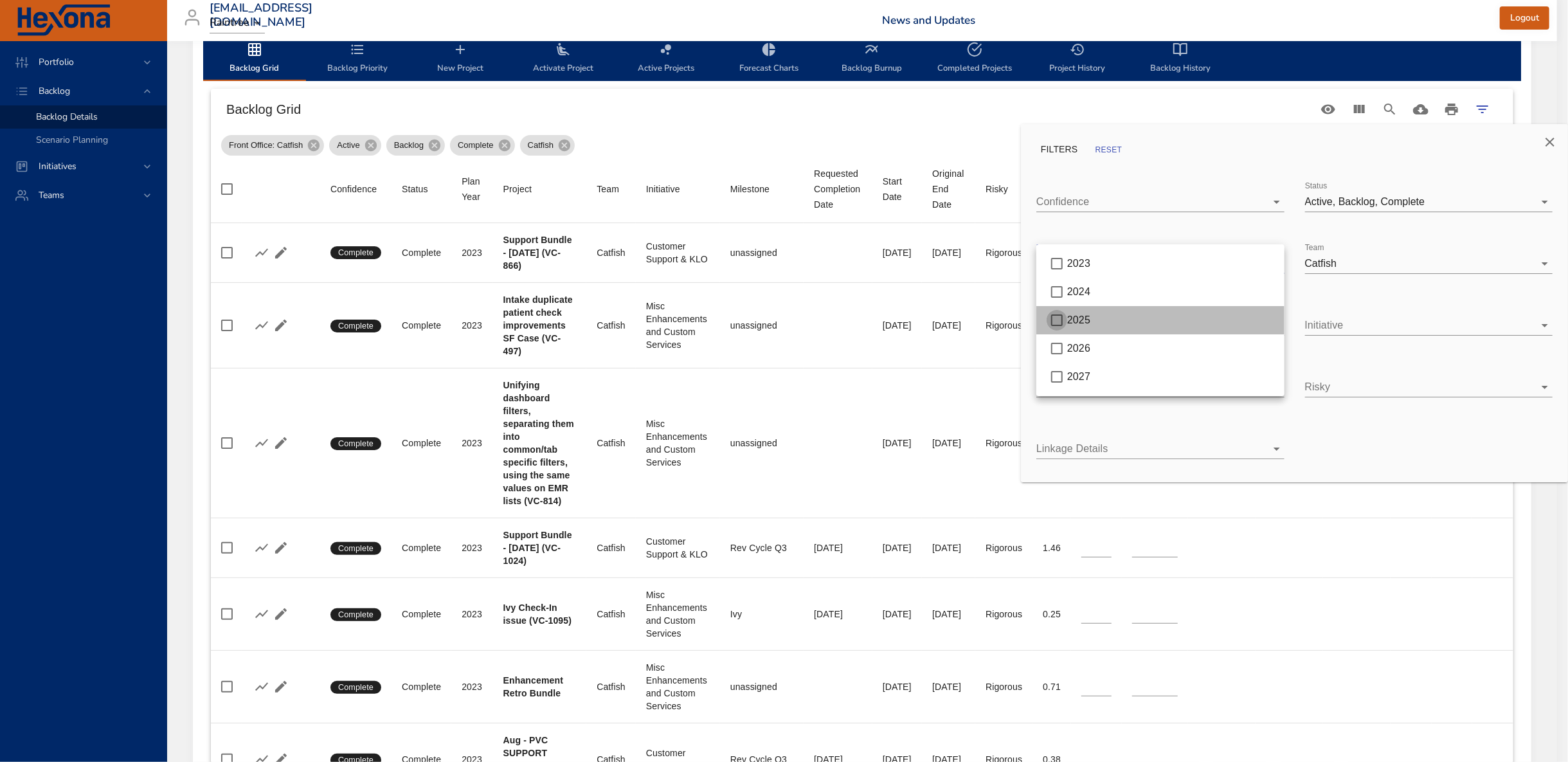
type input "*"
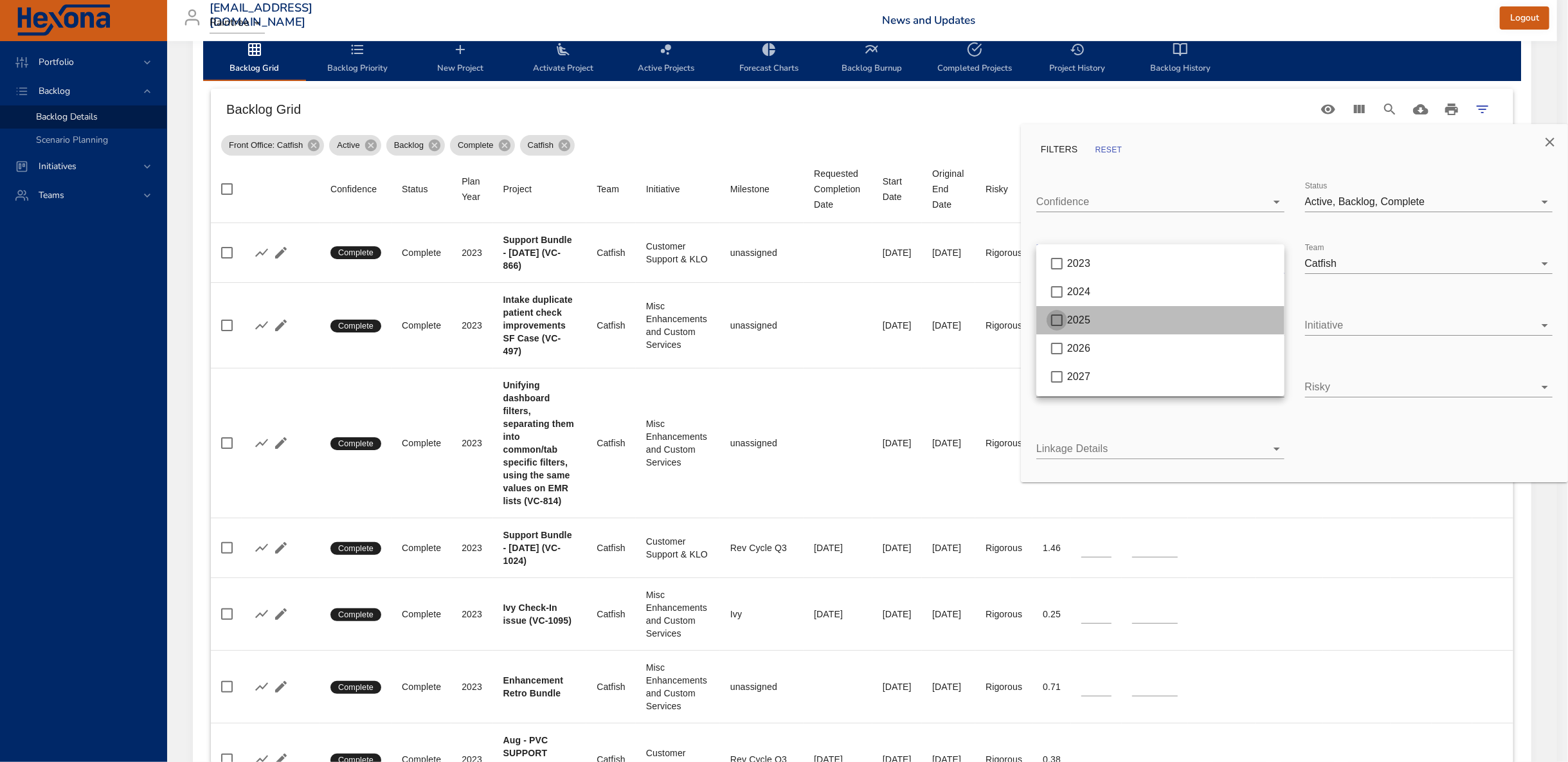
type input "*"
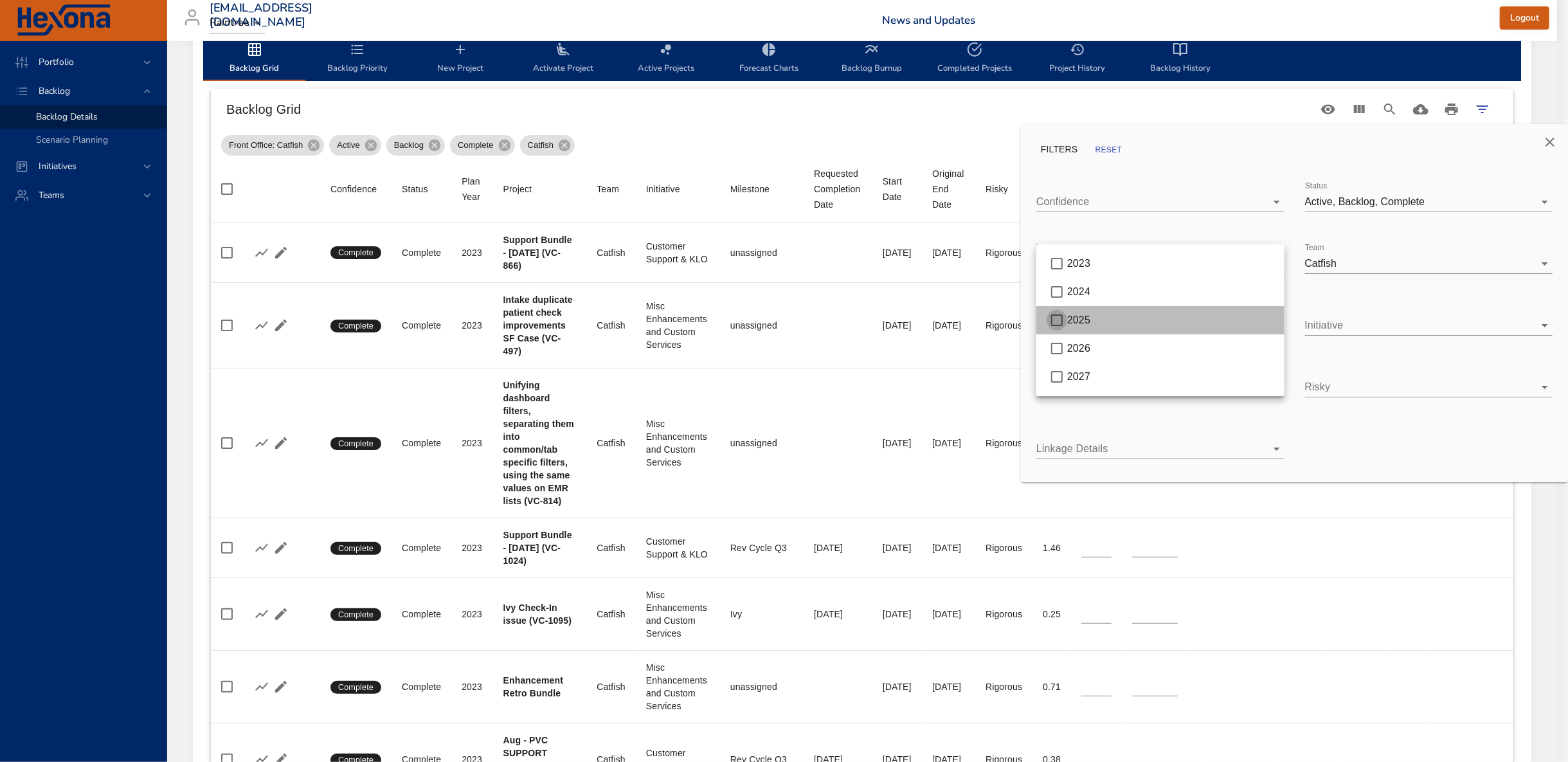
type input "*"
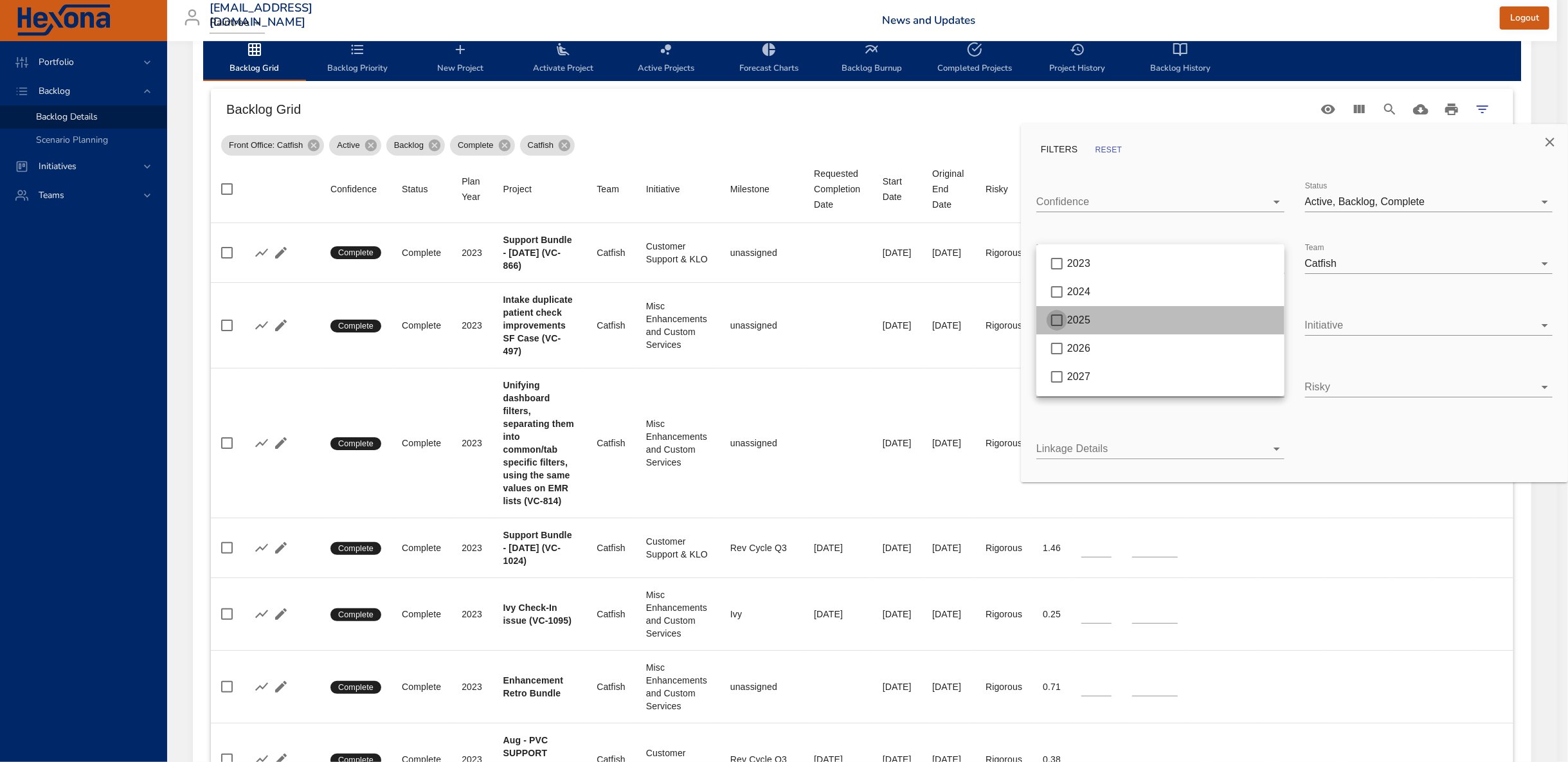
type input "*"
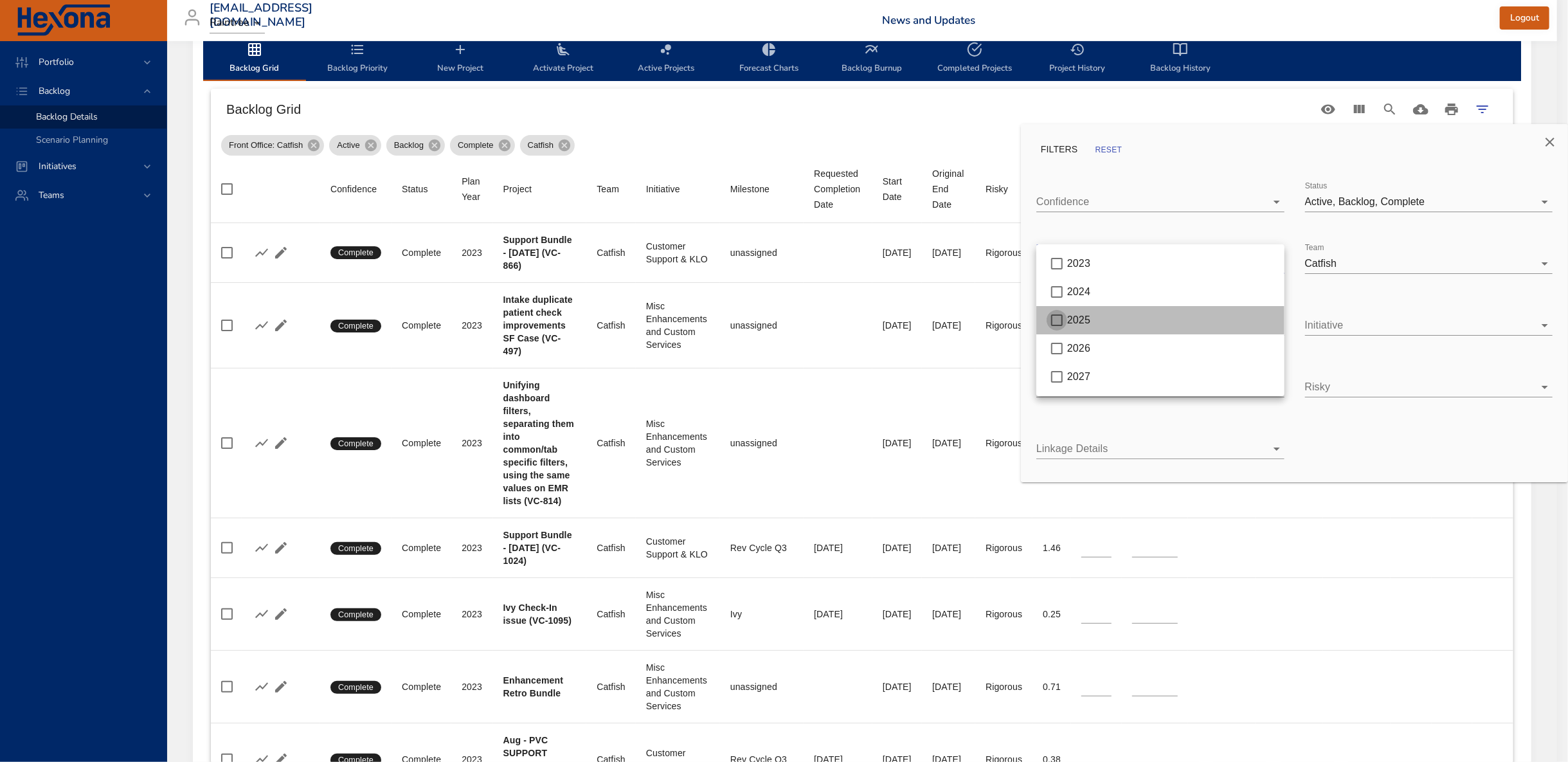
type input "*"
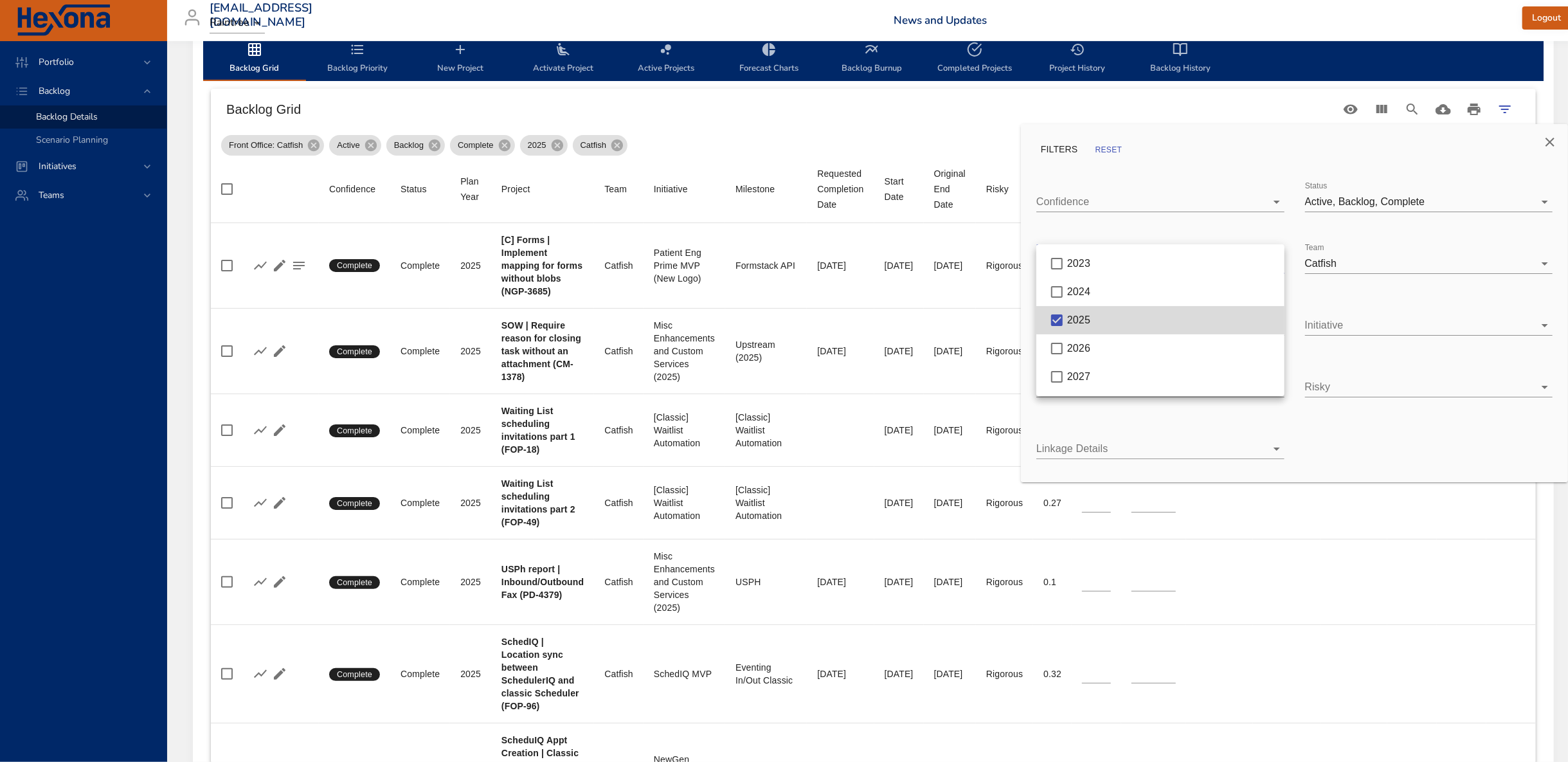
click at [1012, 106] on div at bounding box center [784, 381] width 1568 height 762
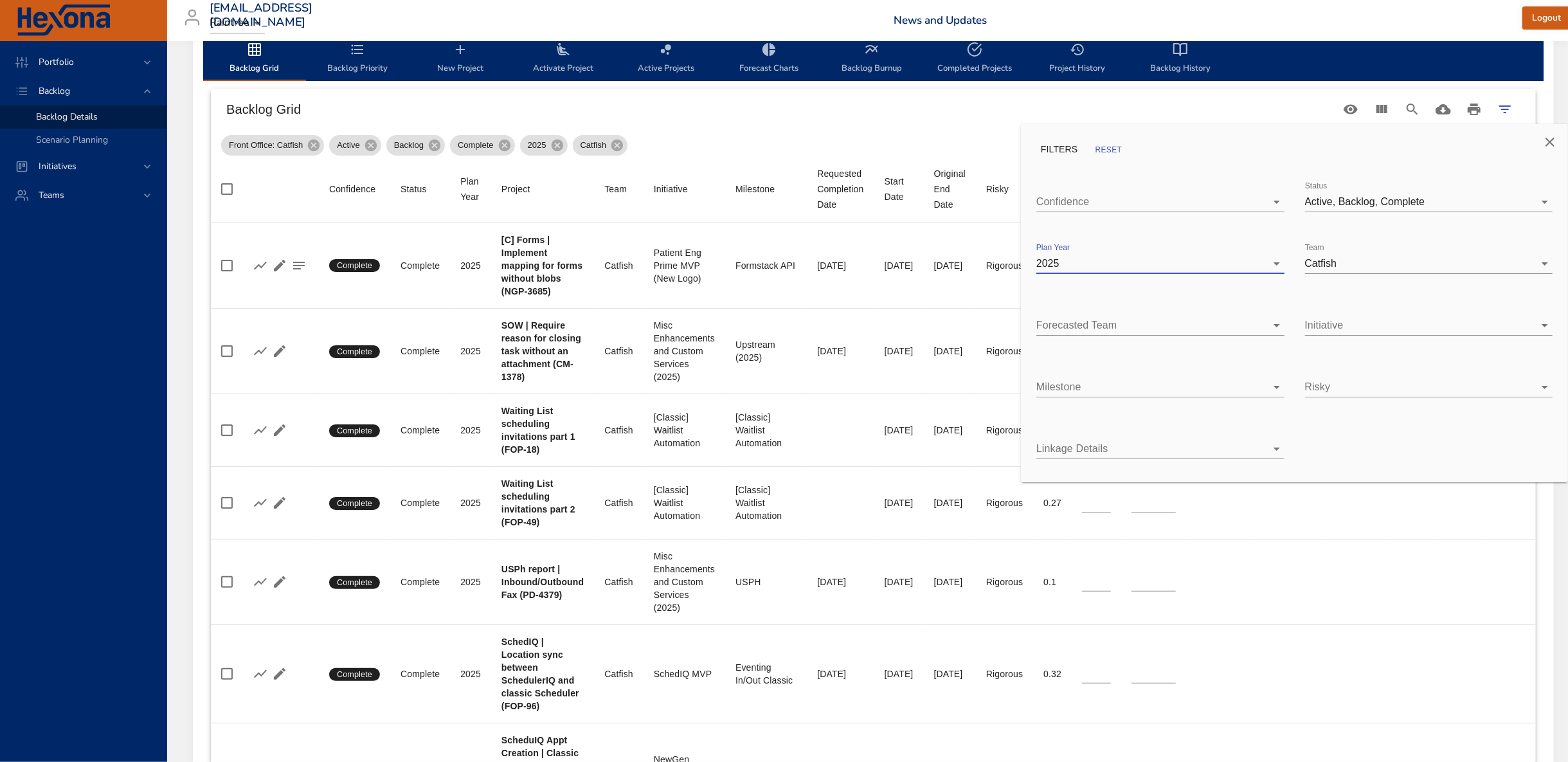
click at [172, 410] on div at bounding box center [784, 381] width 1568 height 762
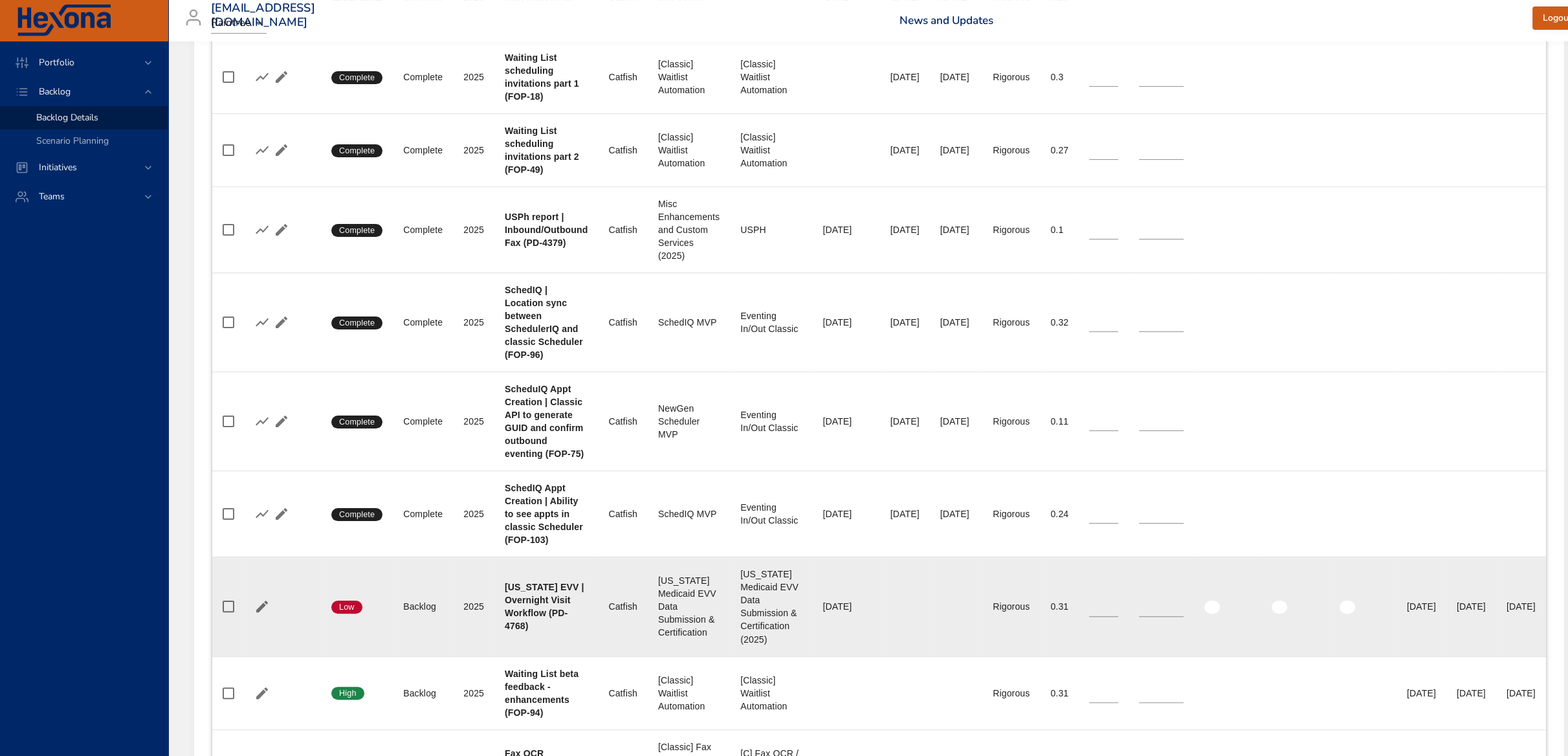
scroll to position [845, 0]
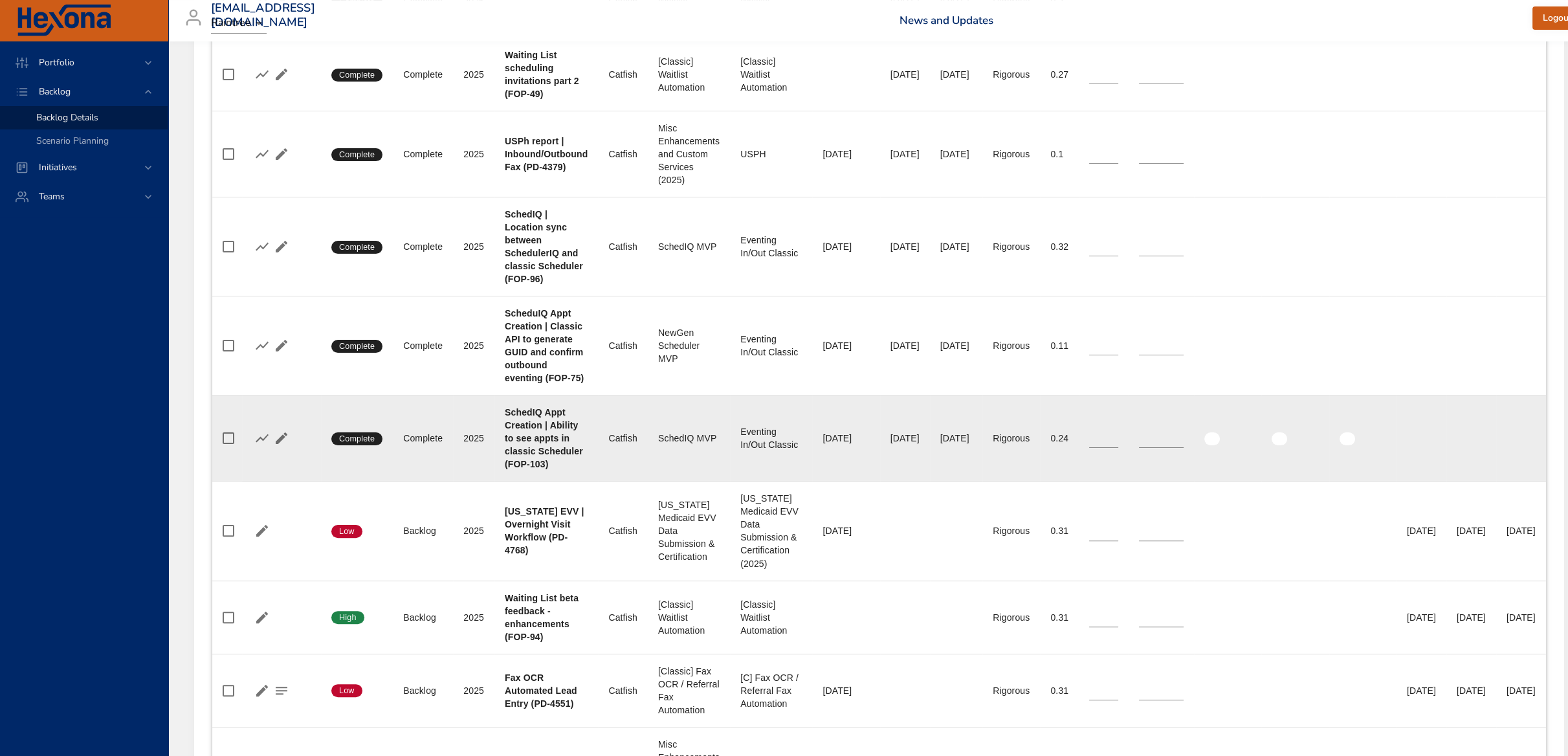
click at [344, 435] on span "Complete" at bounding box center [357, 439] width 51 height 12
click at [279, 433] on icon "button" at bounding box center [281, 438] width 16 height 16
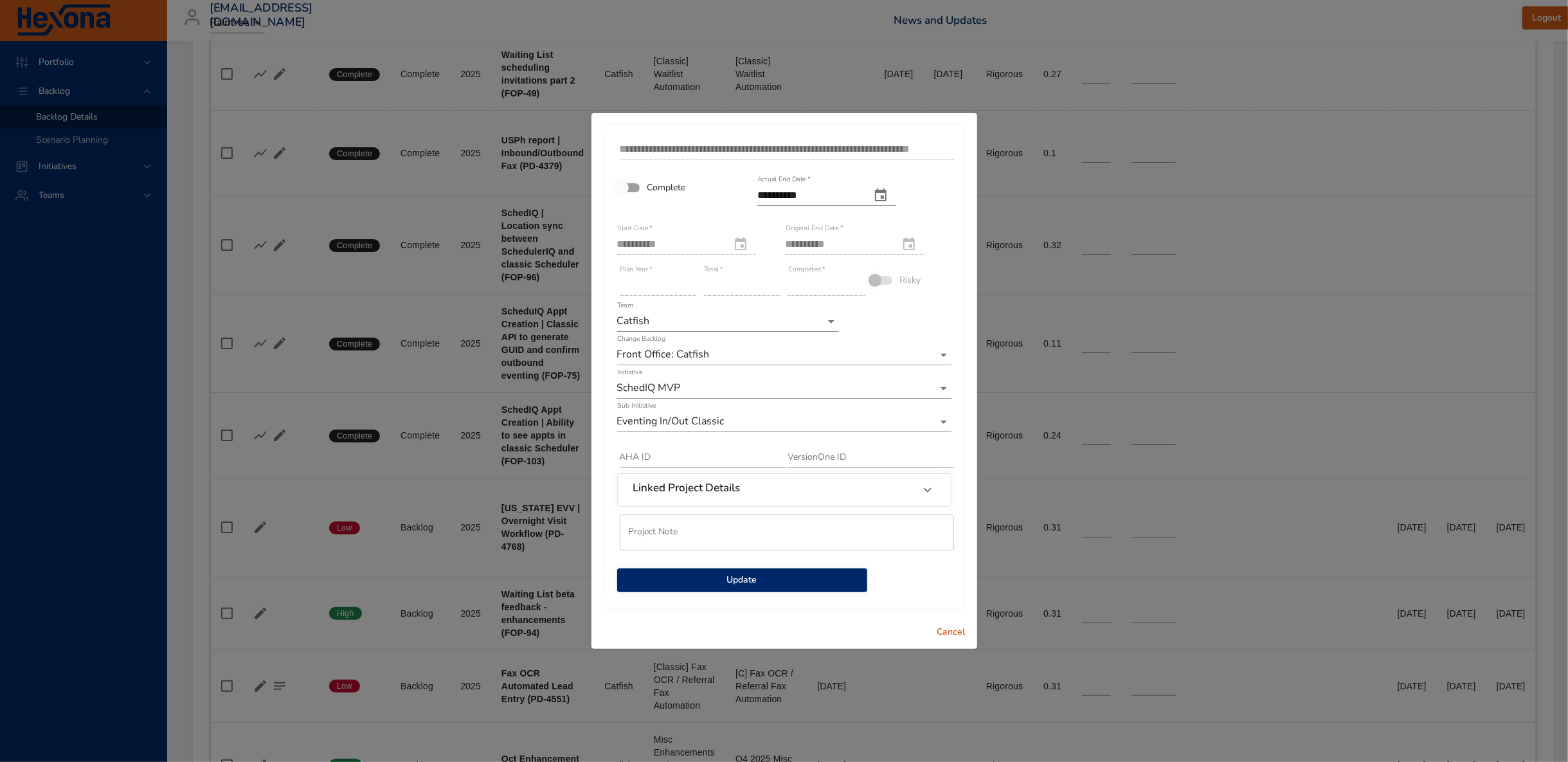
click at [765, 200] on input "**********" at bounding box center [809, 196] width 103 height 21
drag, startPoint x: 765, startPoint y: 200, endPoint x: 937, endPoint y: 206, distance: 172.1
click at [939, 208] on div "**********" at bounding box center [855, 187] width 197 height 49
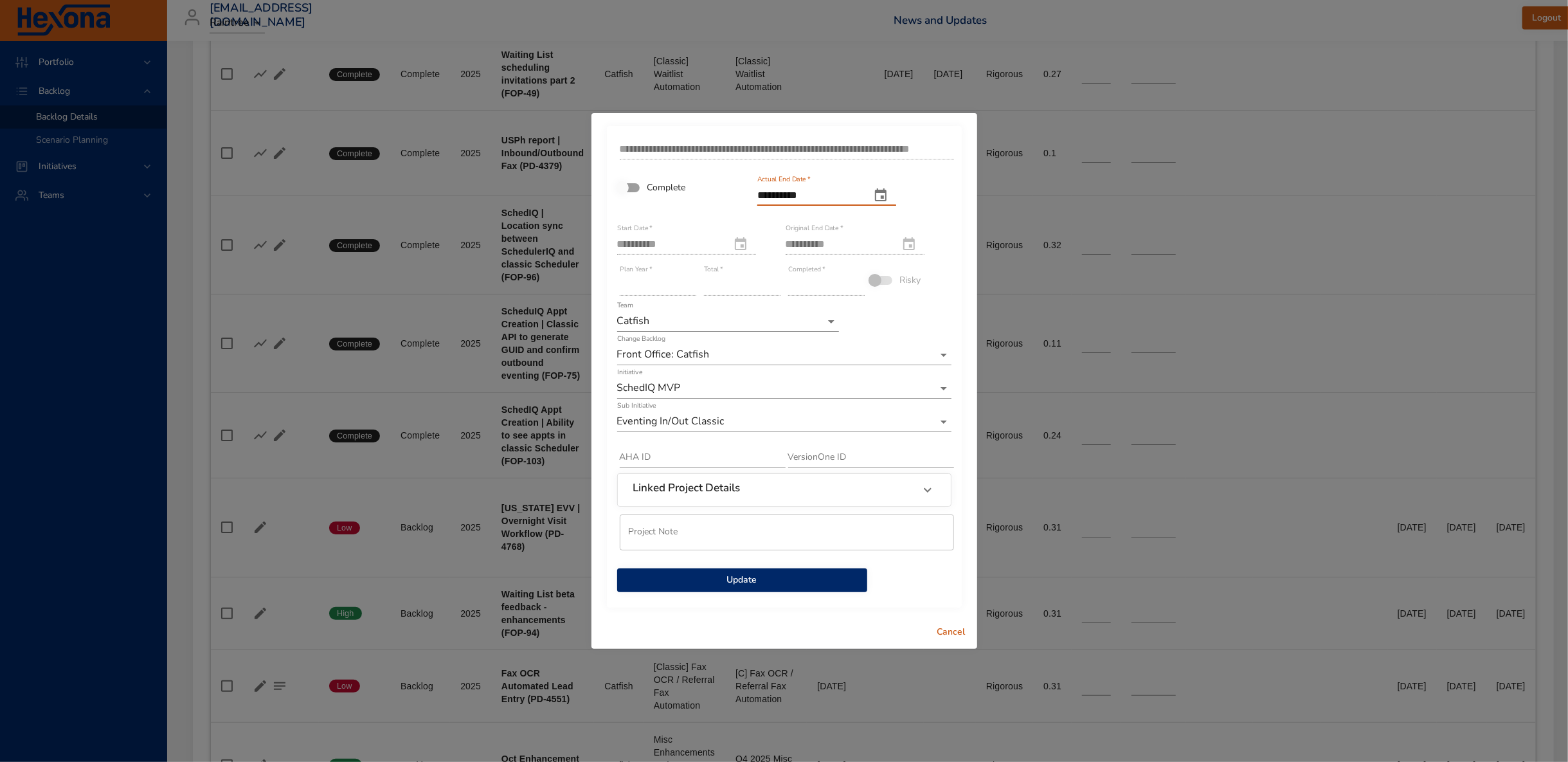
drag, startPoint x: 827, startPoint y: 189, endPoint x: 760, endPoint y: 194, distance: 67.2
click at [760, 194] on input "**********" at bounding box center [809, 196] width 103 height 21
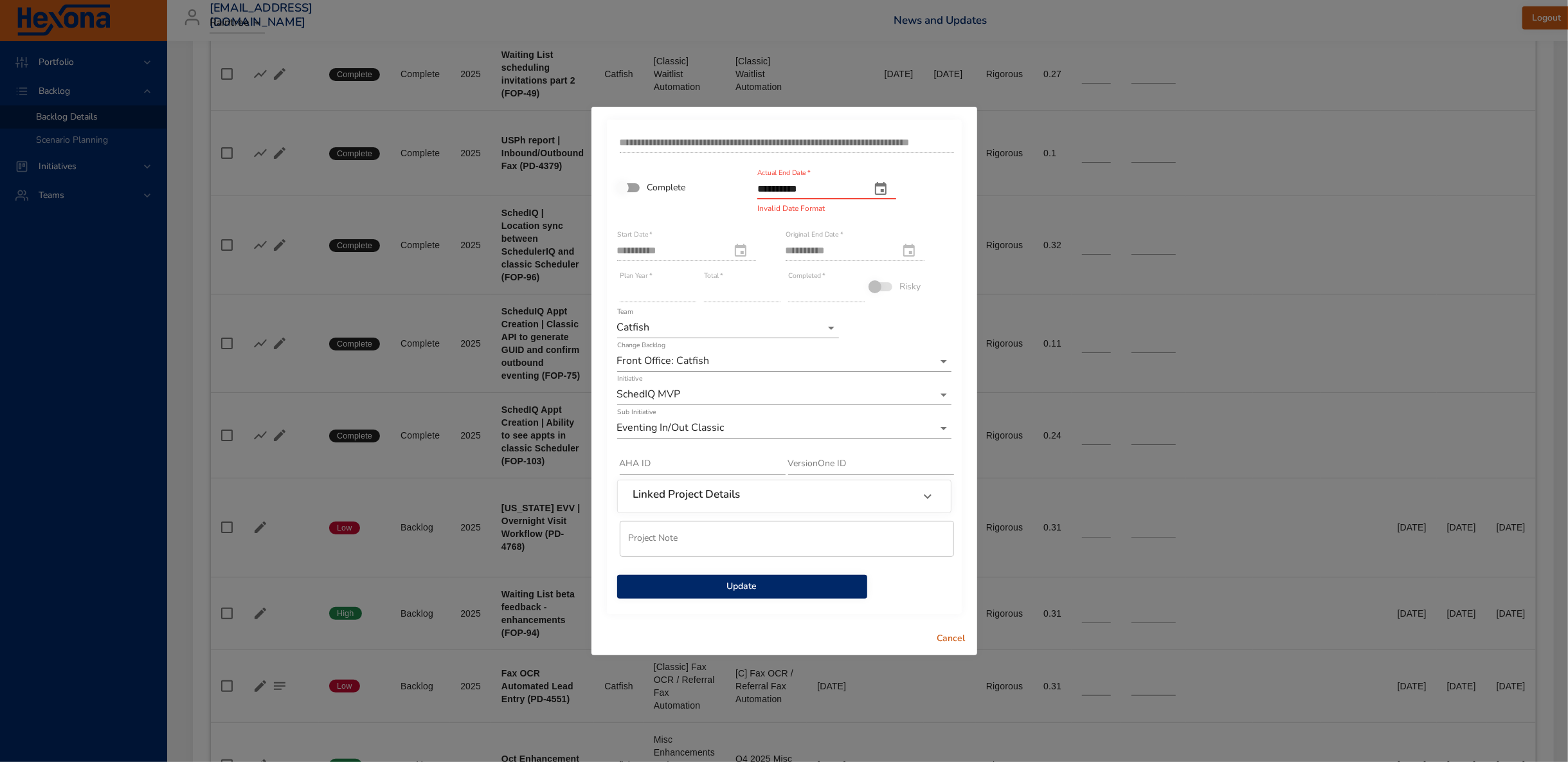
type input "**********"
click at [766, 592] on span "Update" at bounding box center [742, 587] width 230 height 16
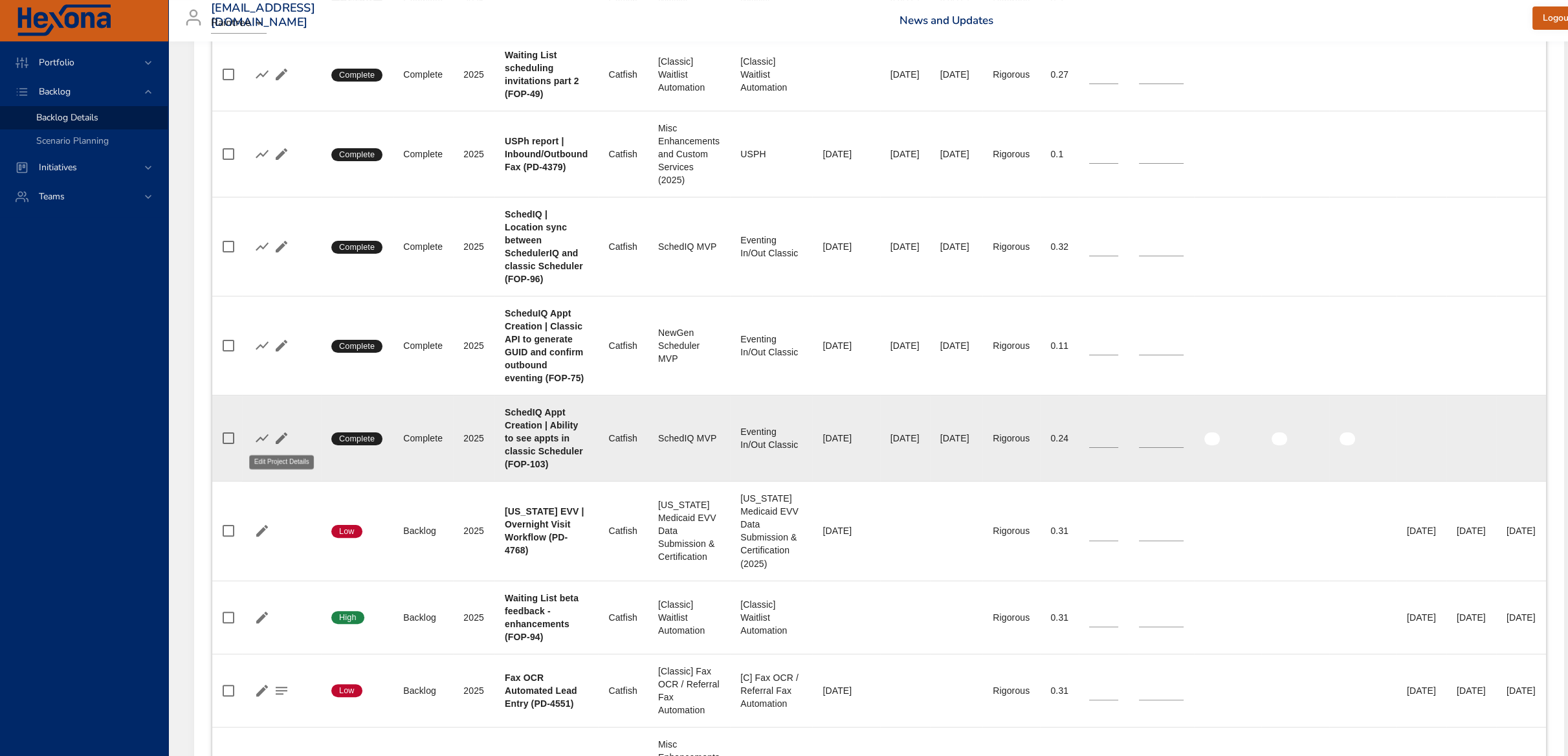
click at [277, 439] on icon "button" at bounding box center [281, 438] width 12 height 12
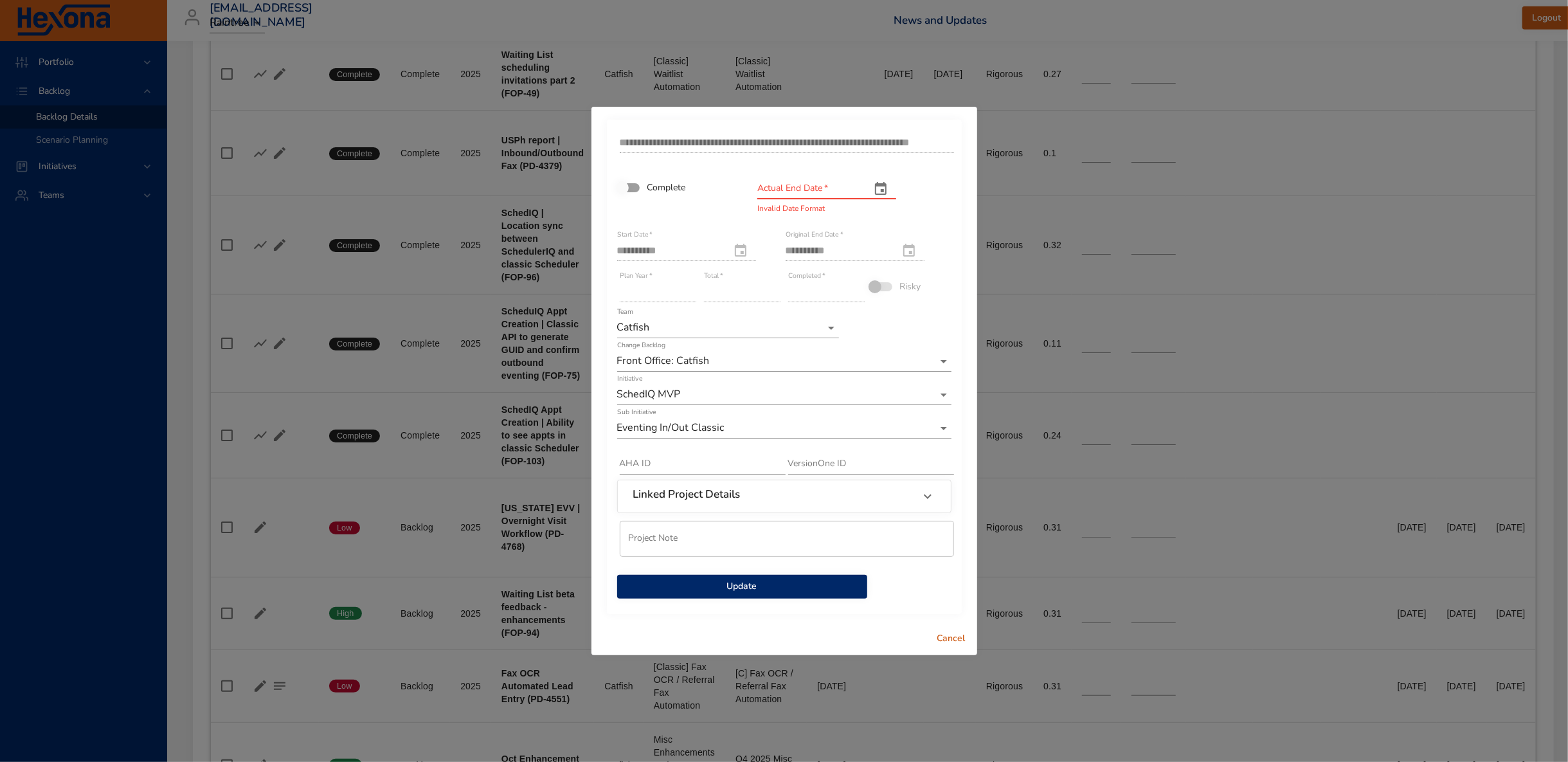
click at [728, 581] on span "Update" at bounding box center [742, 587] width 230 height 16
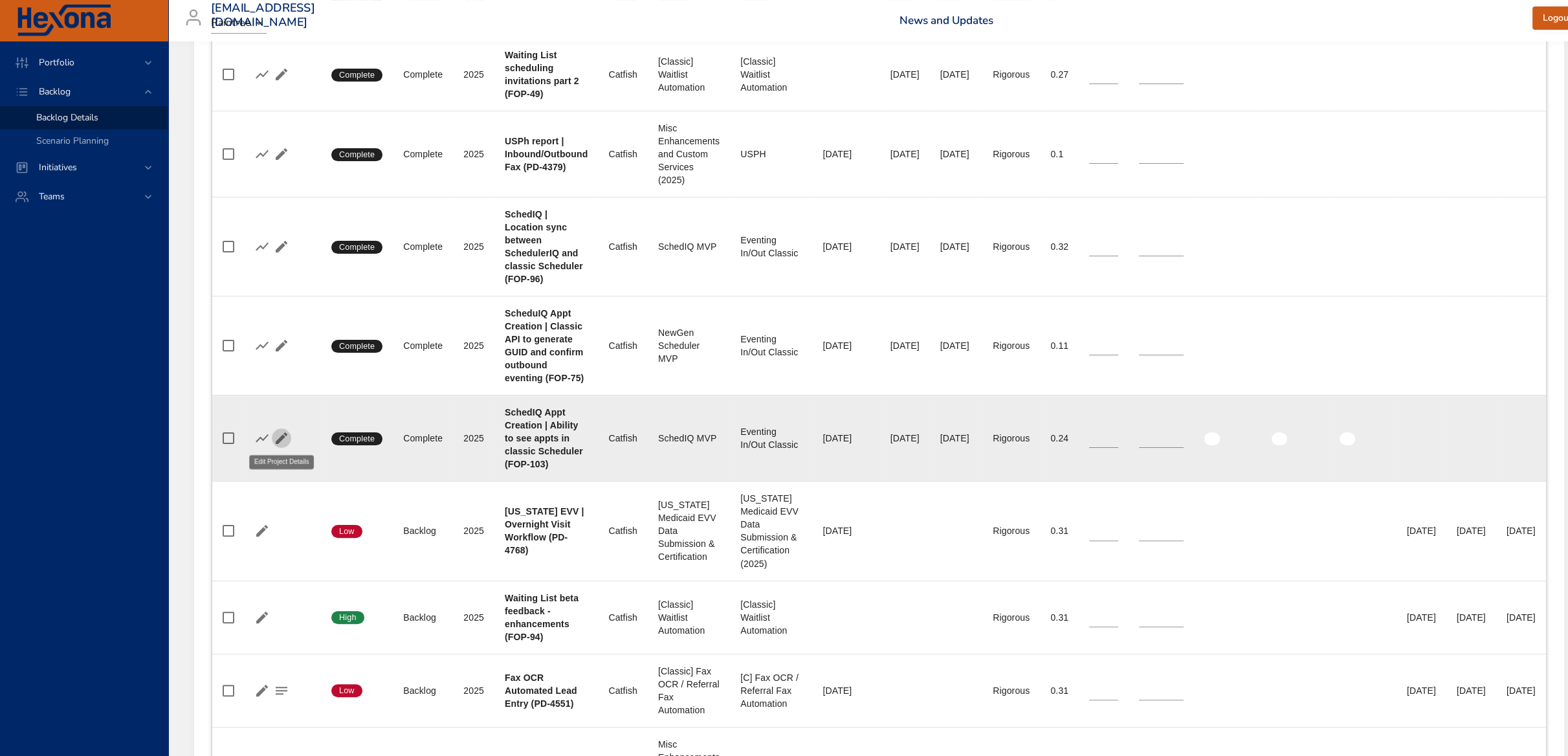
click at [282, 430] on icon "button" at bounding box center [281, 438] width 16 height 16
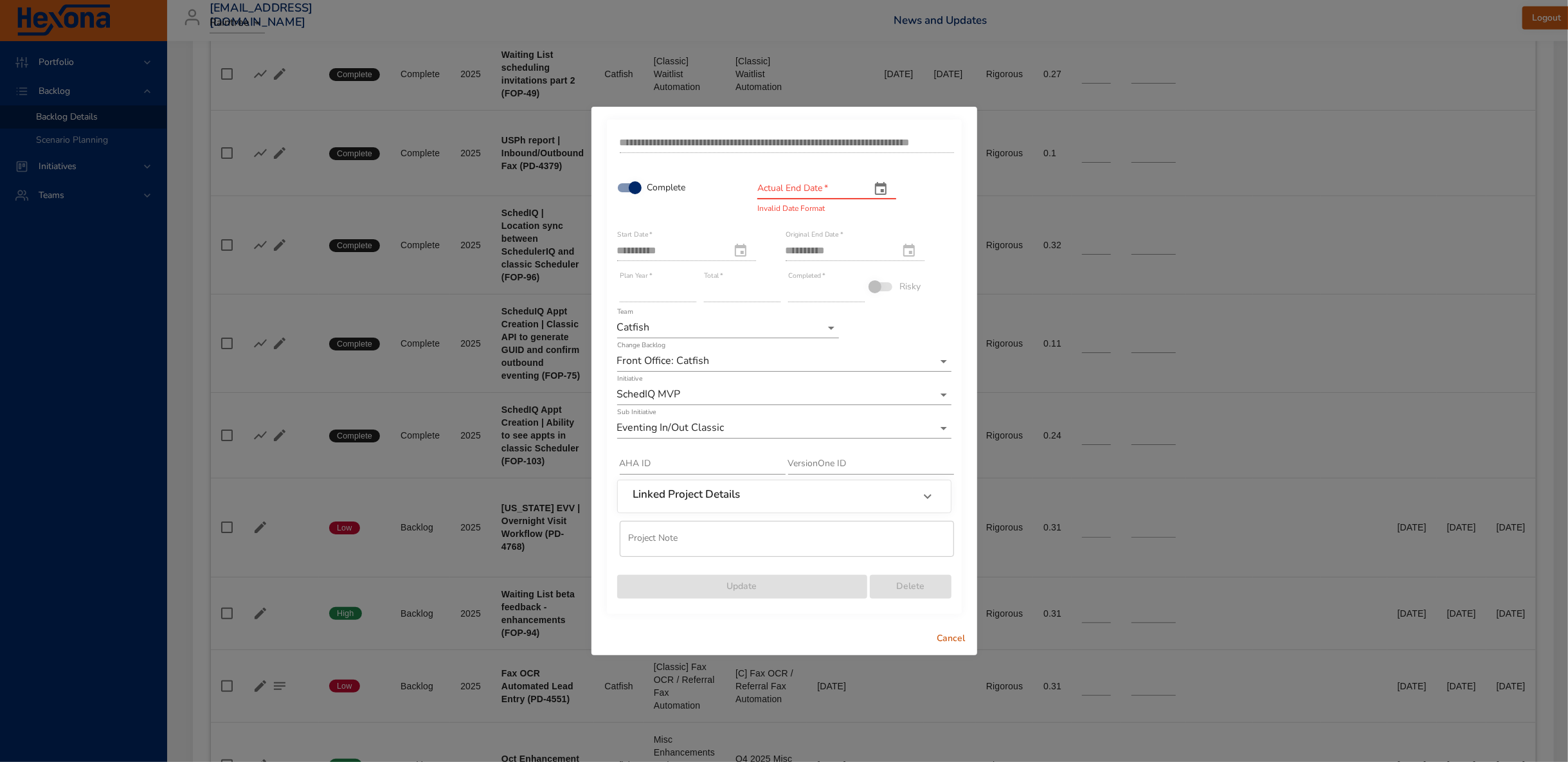
click at [946, 637] on span "Cancel" at bounding box center [952, 638] width 31 height 16
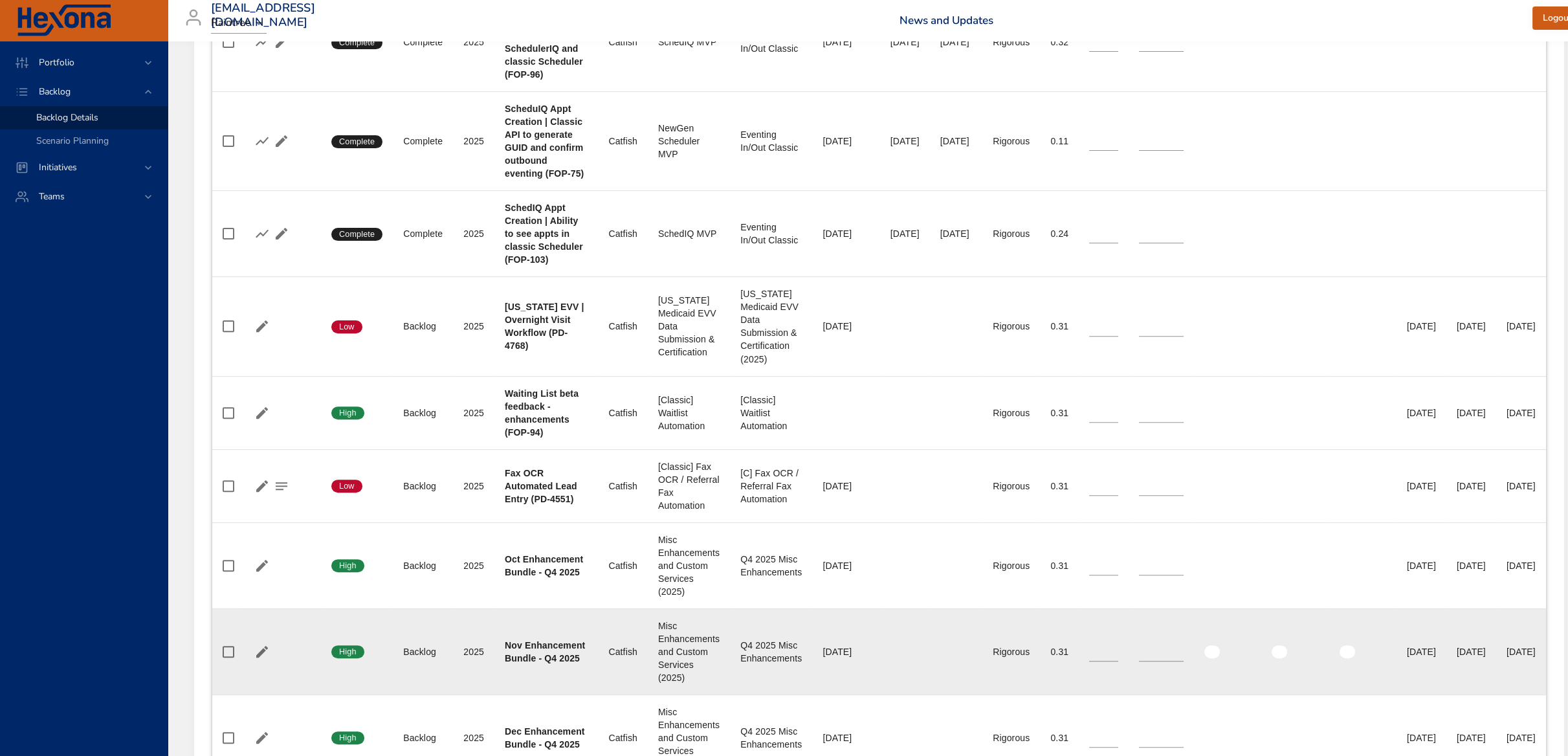
scroll to position [1132, 0]
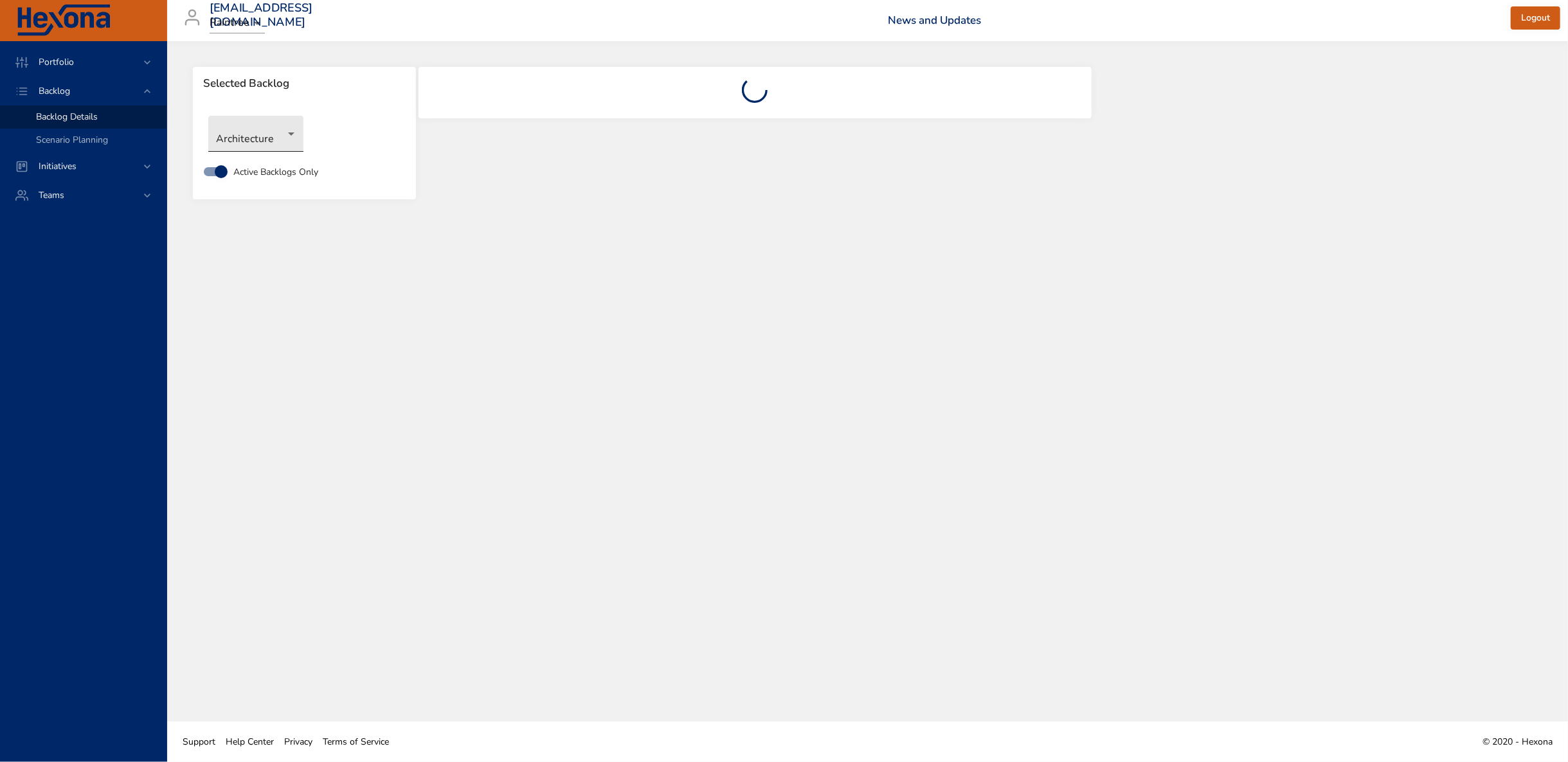
click at [210, 131] on body "Portfolio Backlog Backlog Details Scenario Planning Initiatives Teams [EMAIL_AD…" at bounding box center [784, 381] width 1568 height 762
click at [286, 263] on li "Front Office: Catfish" at bounding box center [274, 261] width 132 height 21
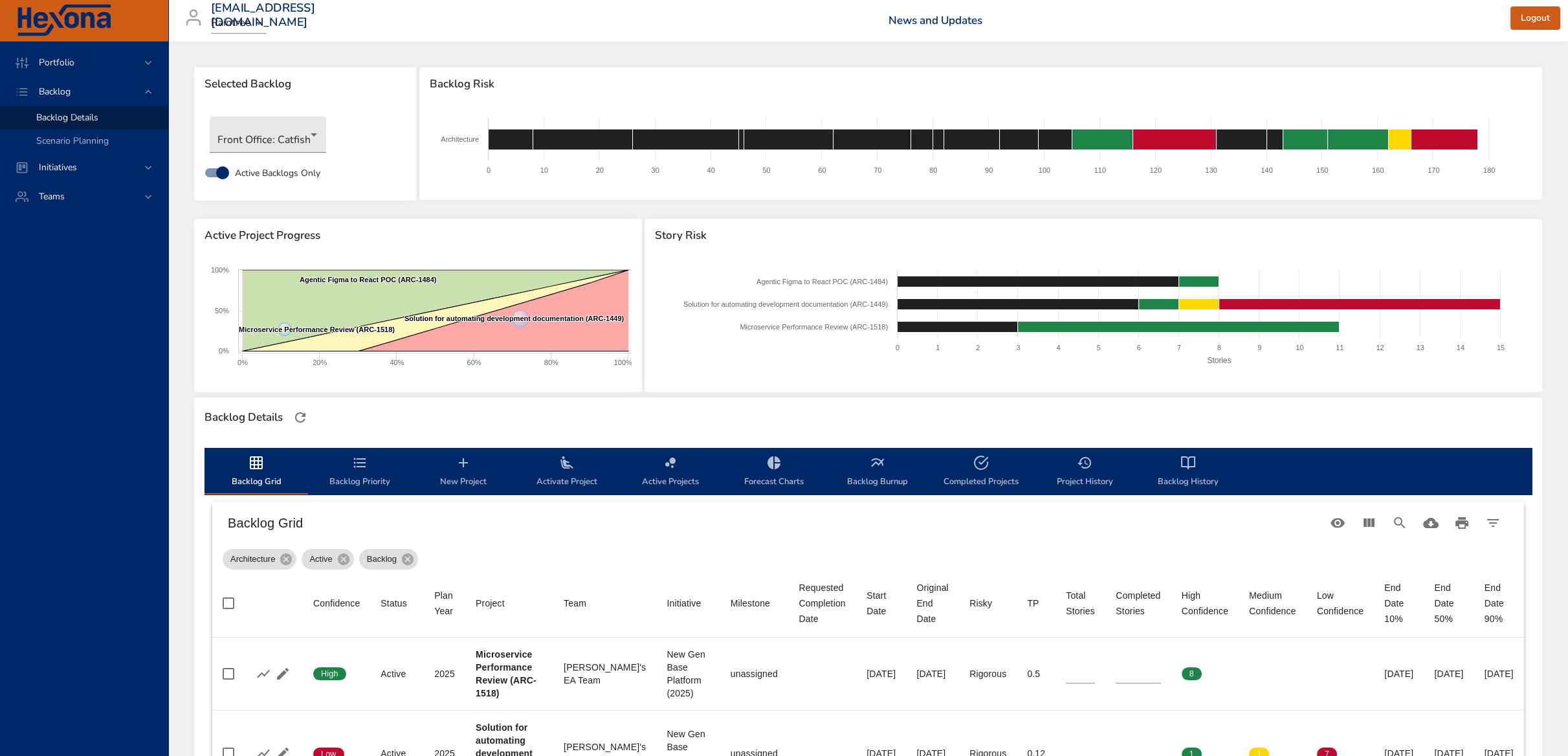
type input "*"
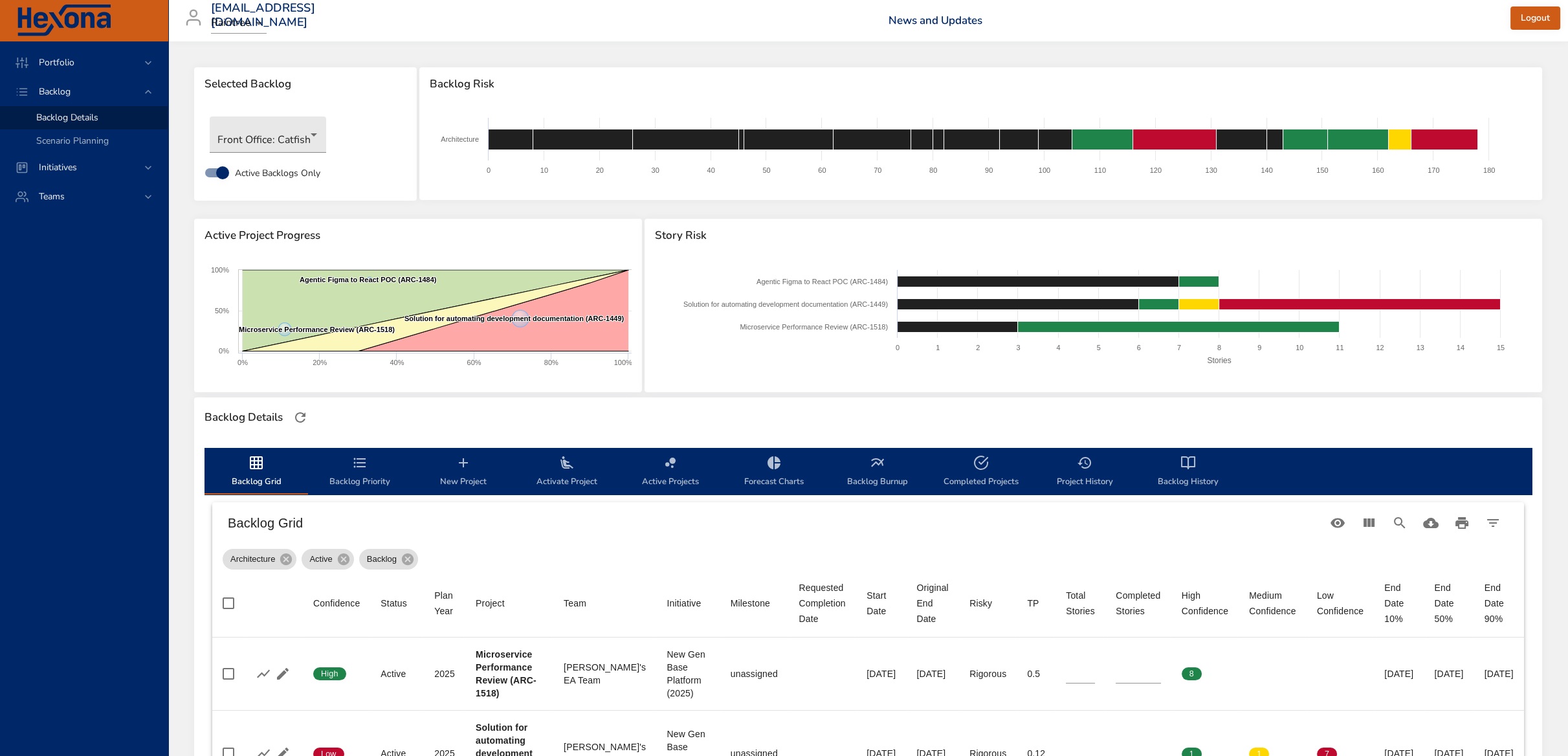
type input "*"
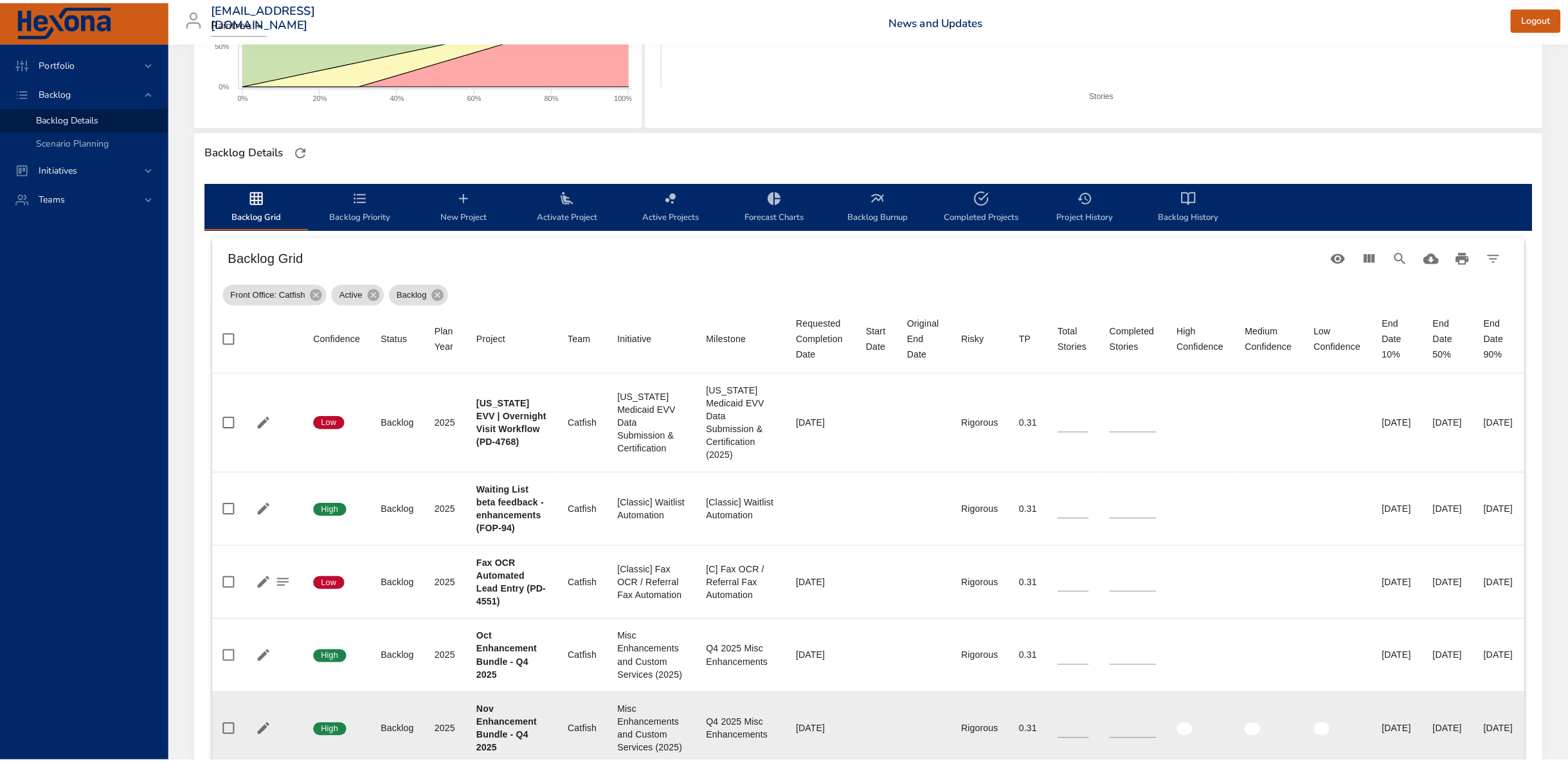
scroll to position [267, 0]
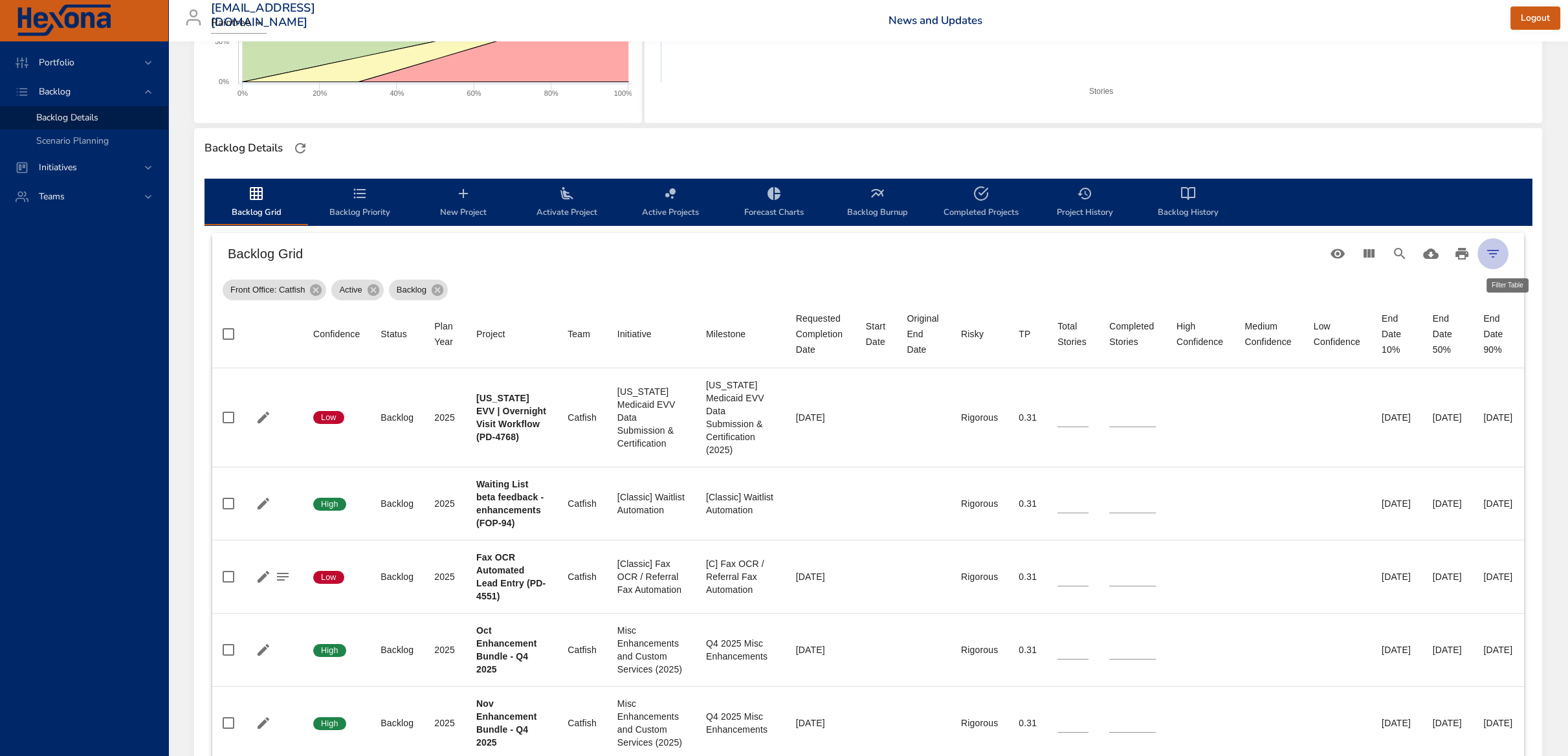
click at [1499, 251] on icon "Filter Table" at bounding box center [1492, 254] width 16 height 16
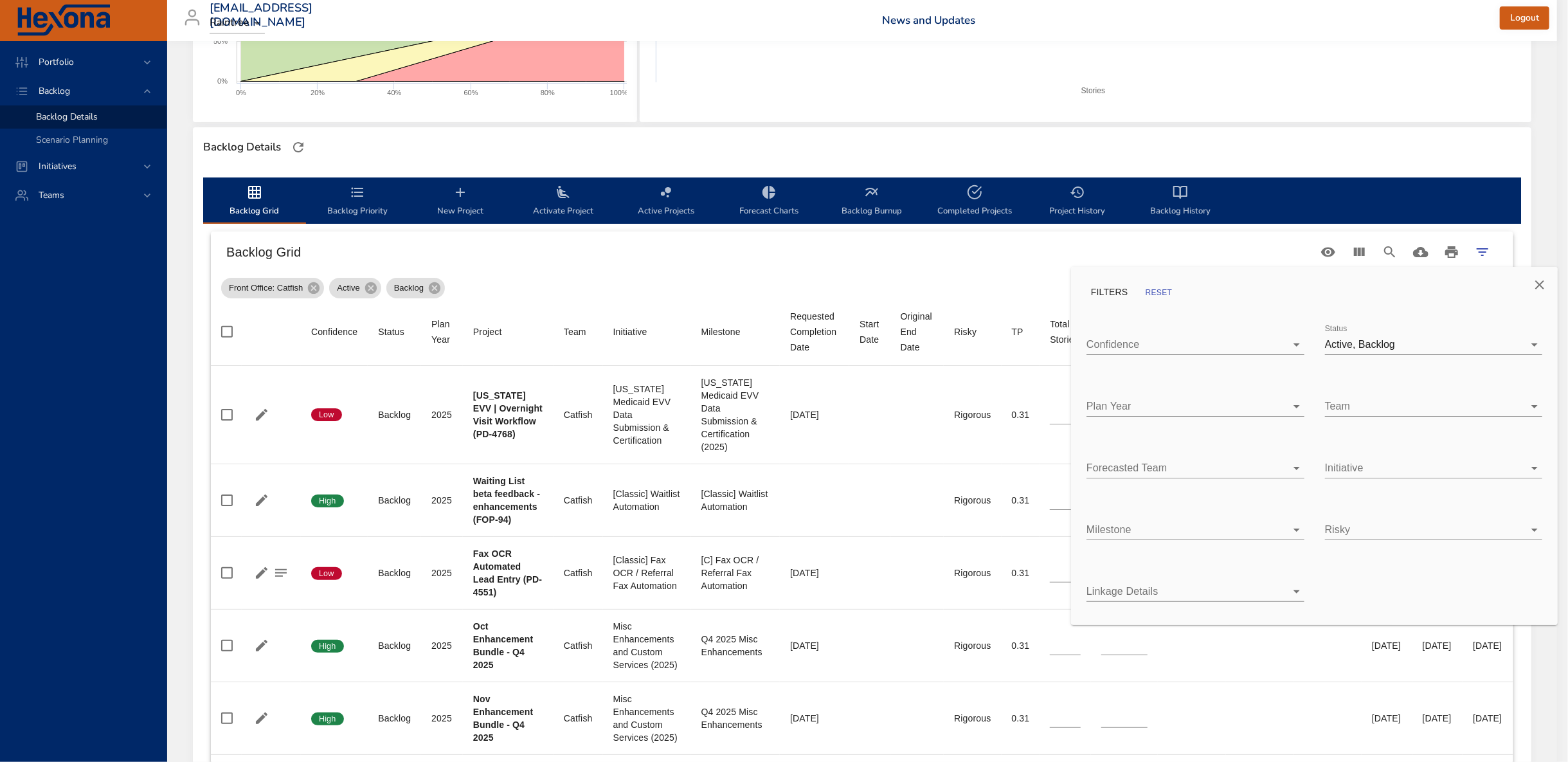
click at [1380, 345] on body "Portfolio Backlog Backlog Details Scenario Planning Initiatives Teams kaisa.tel…" at bounding box center [784, 113] width 1568 height 762
click at [1371, 364] on li "Complete" at bounding box center [1434, 373] width 218 height 28
type input "**"
type input "*"
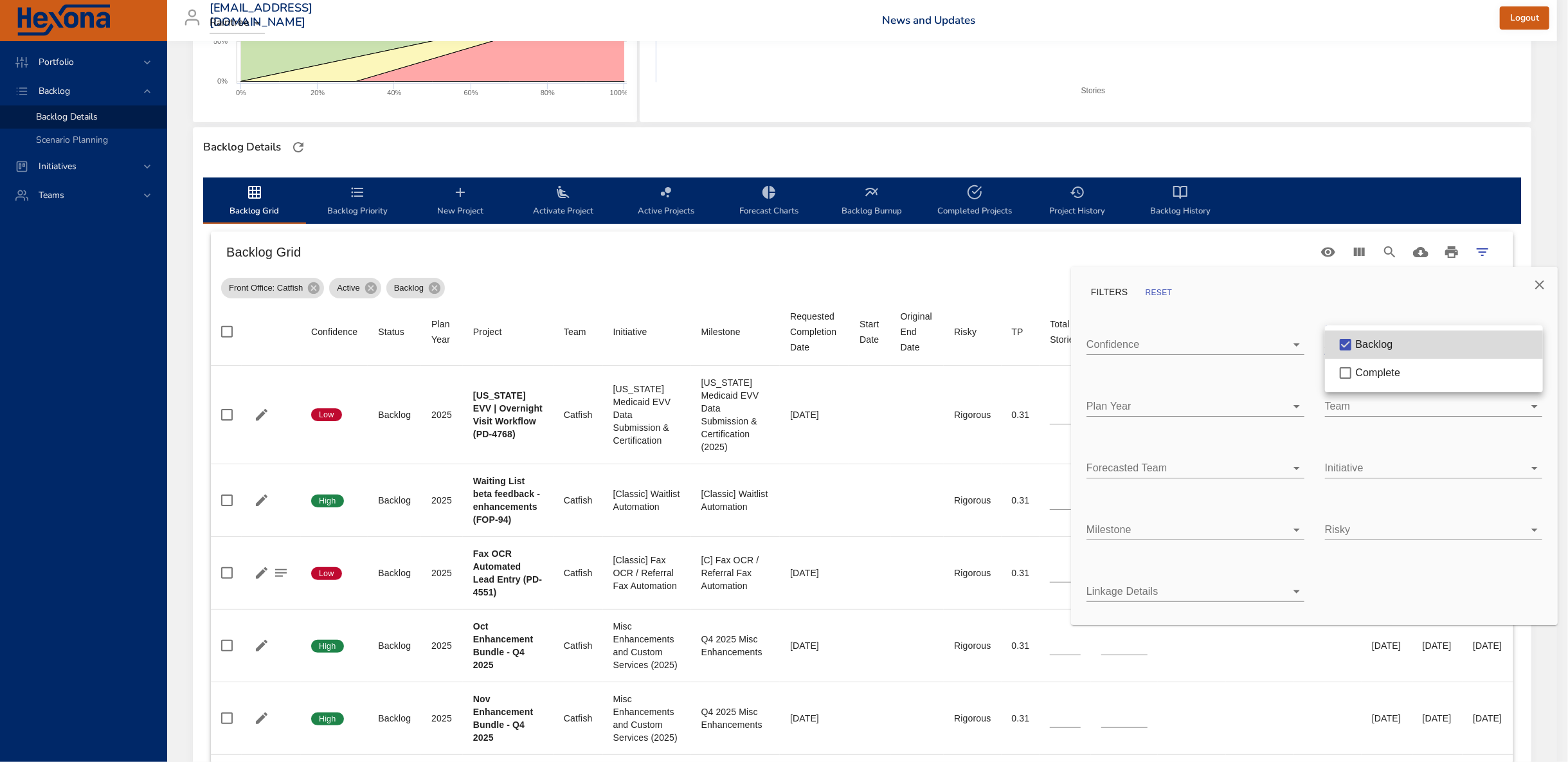
type input "*"
type input "**"
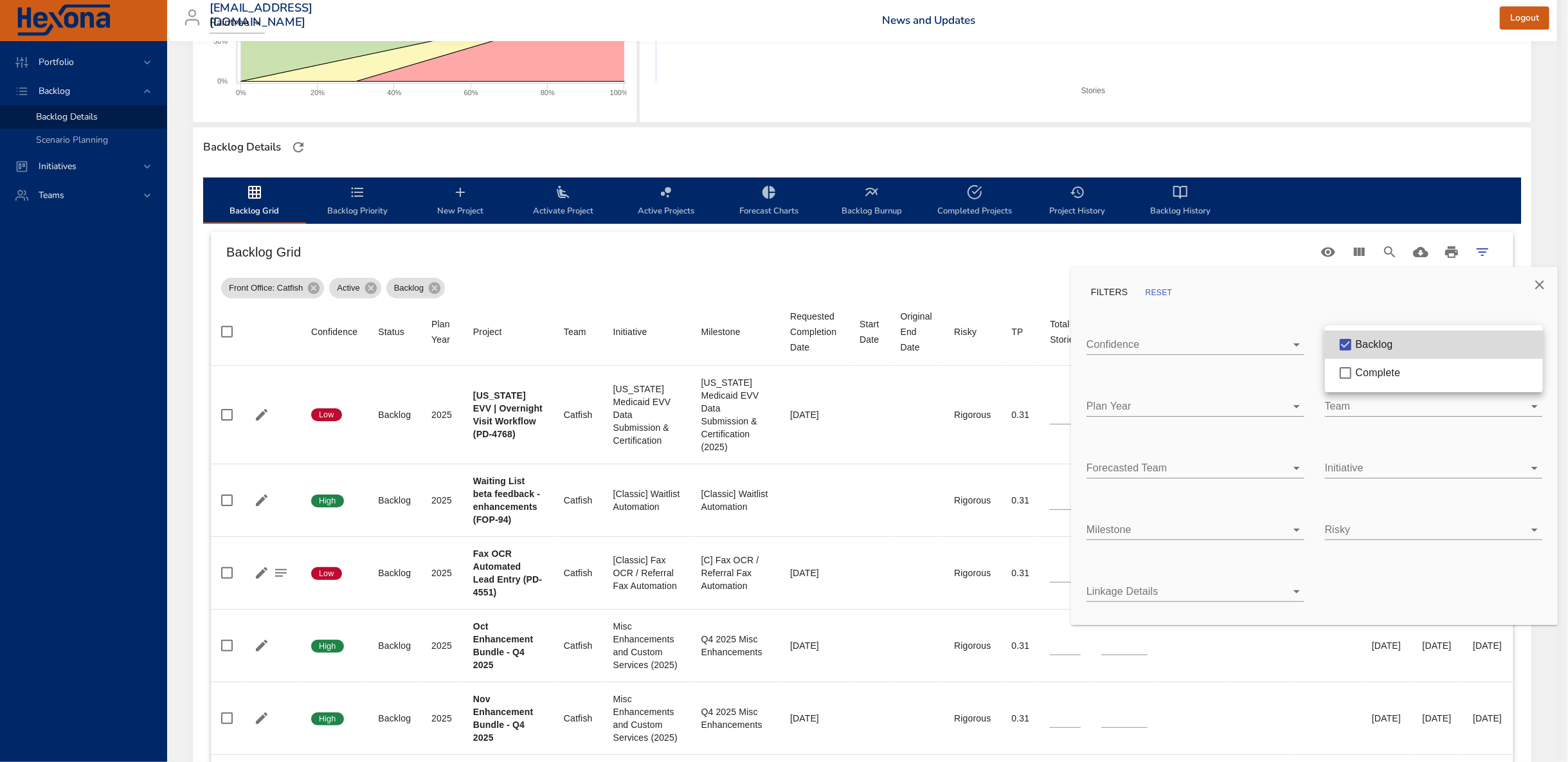
type input "*"
type input "**"
type input "*"
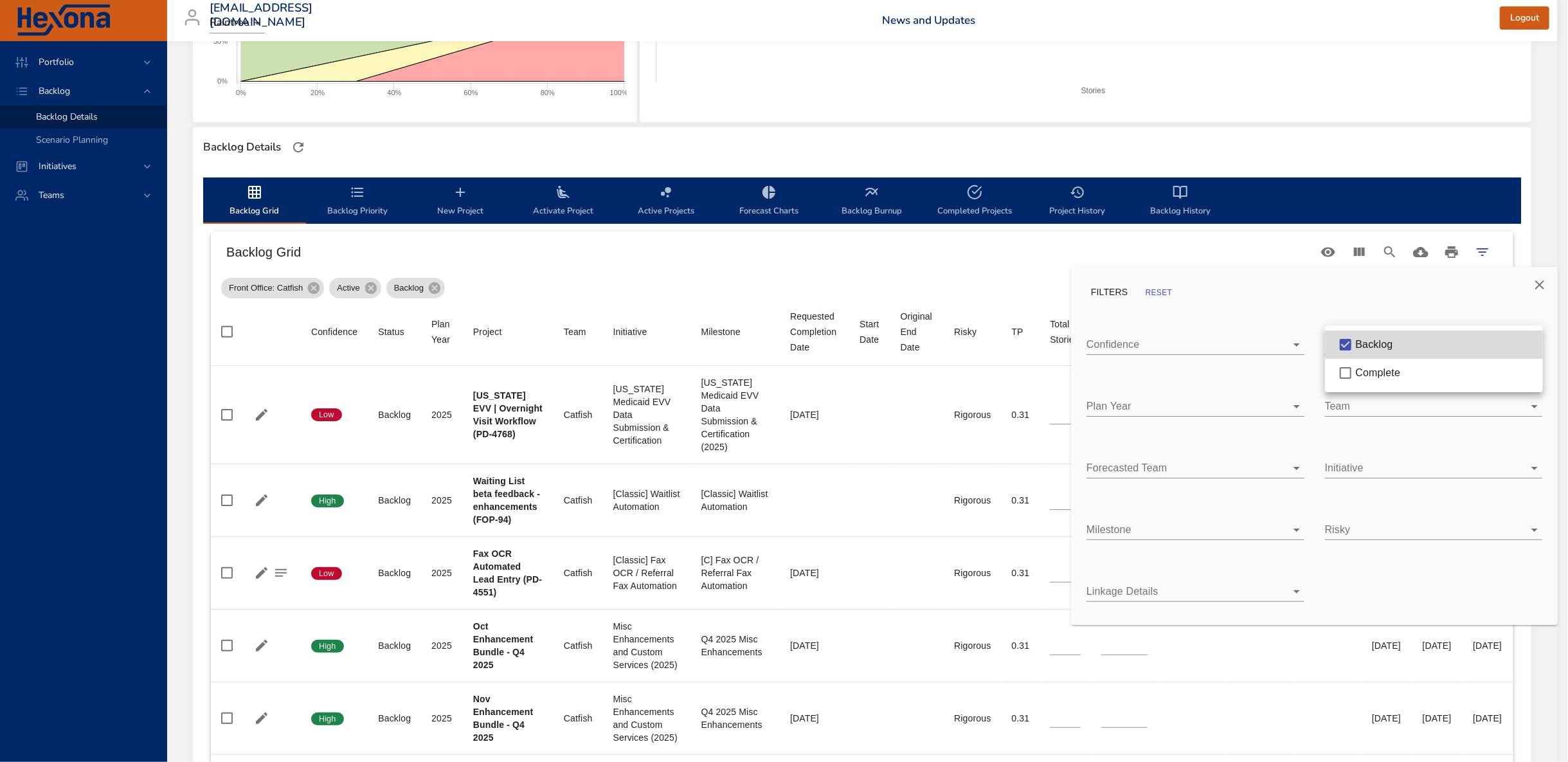
type input "*"
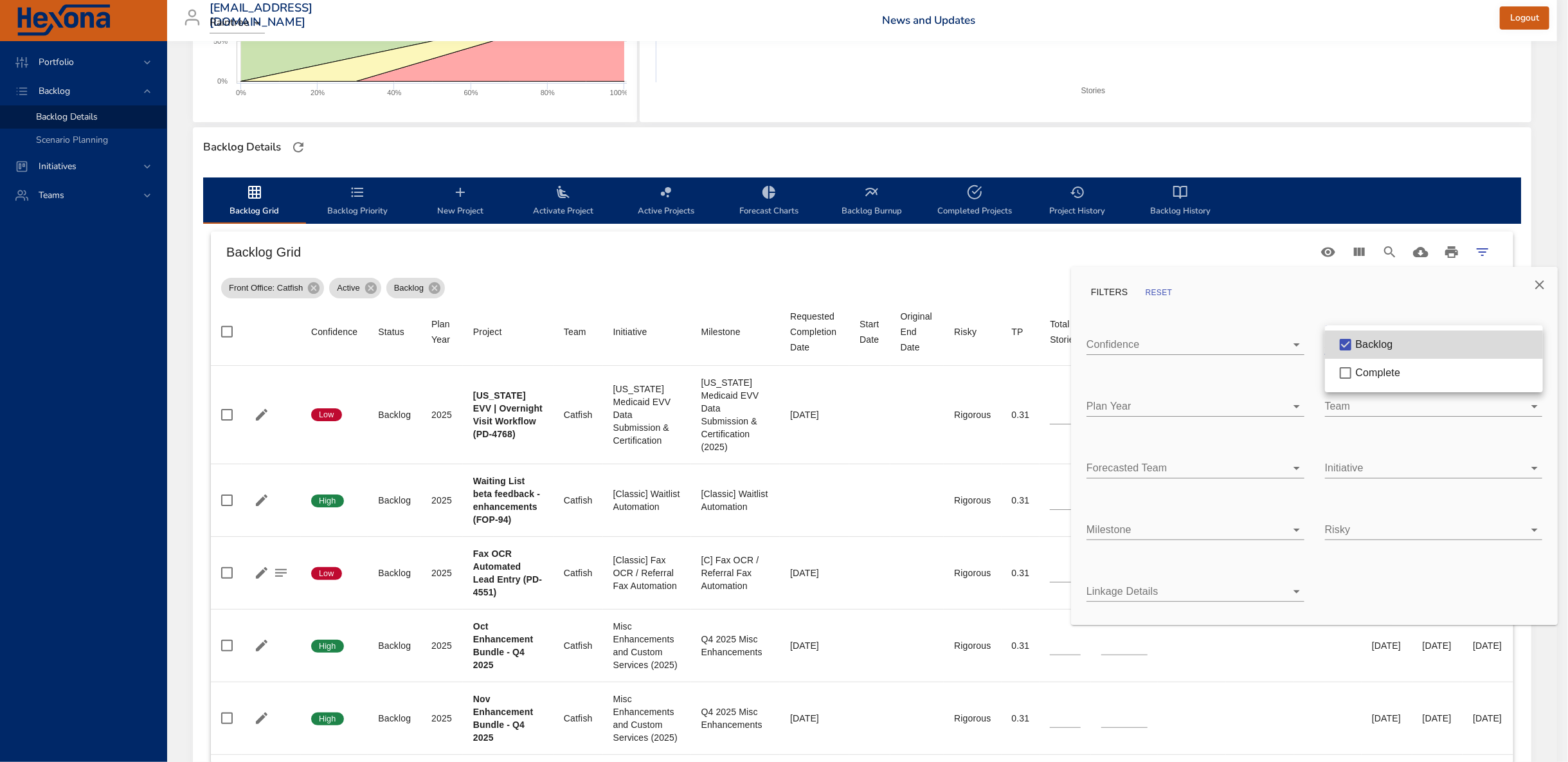
type input "*"
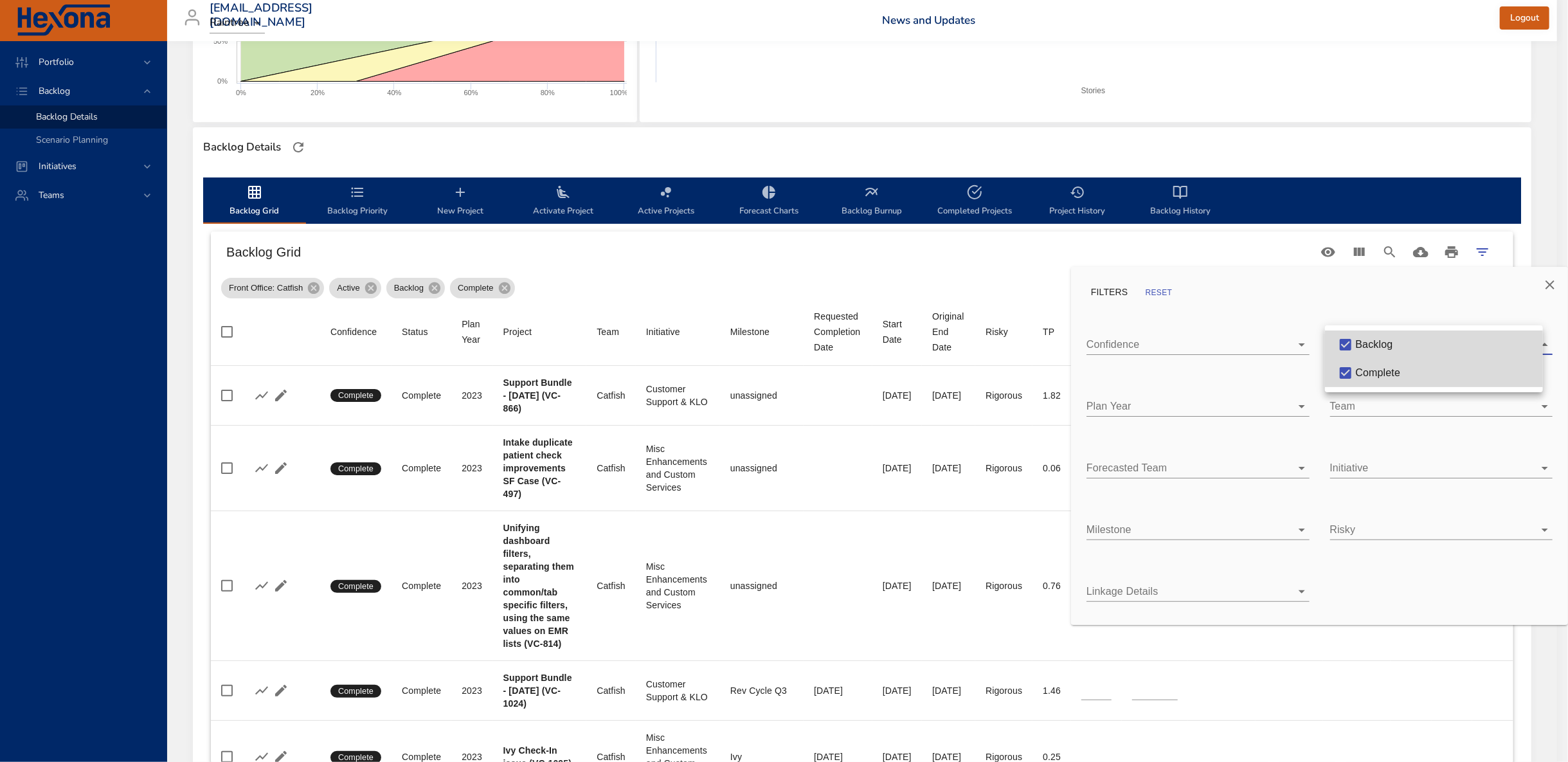
click at [655, 247] on div at bounding box center [784, 381] width 1568 height 762
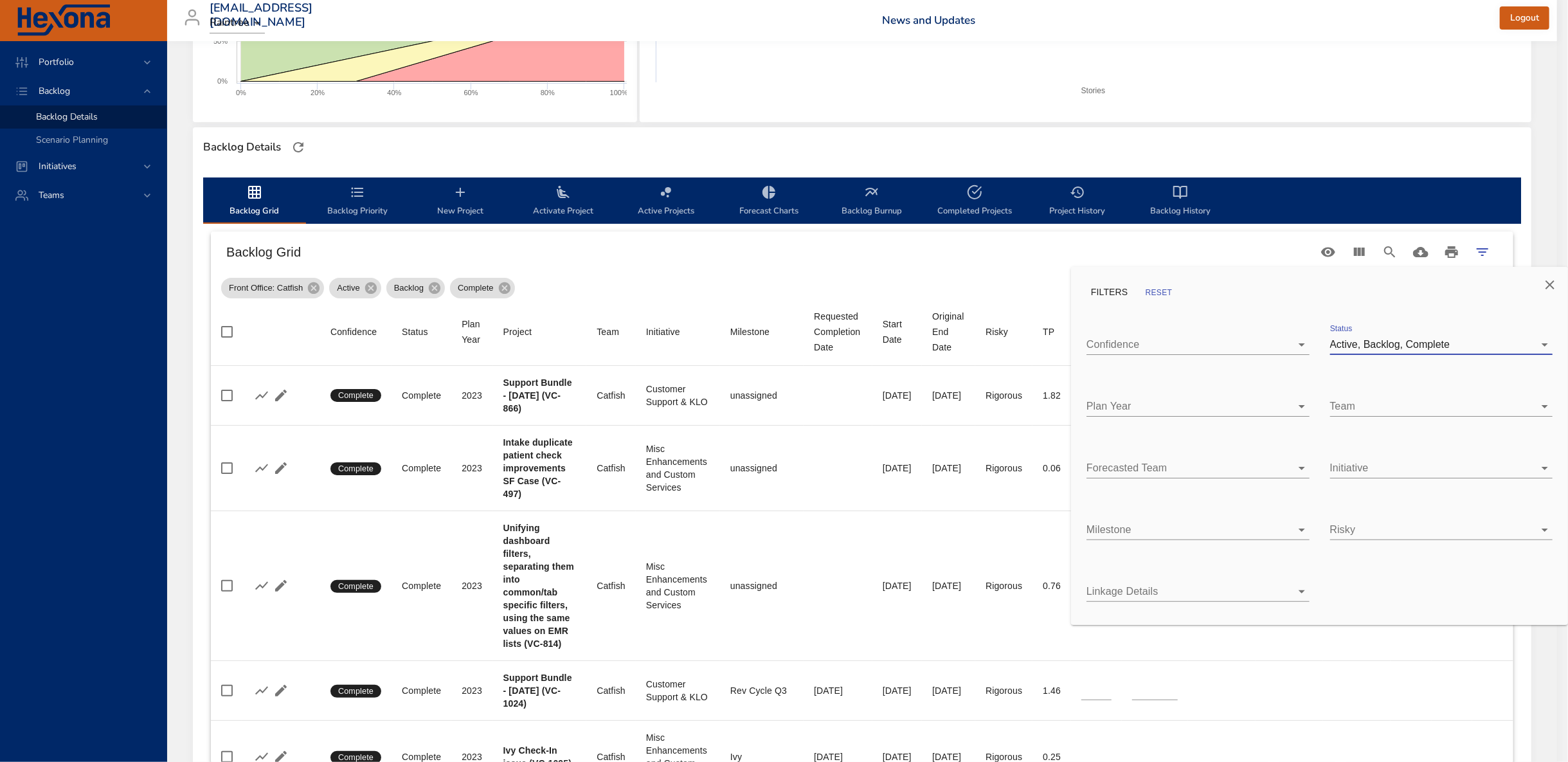
click at [1183, 414] on body "Portfolio Backlog Backlog Details Scenario Planning Initiatives Teams kaisa.tel…" at bounding box center [784, 113] width 1568 height 762
drag, startPoint x: 1144, startPoint y: 460, endPoint x: 882, endPoint y: 289, distance: 312.9
click at [1143, 461] on div "2025" at bounding box center [1208, 463] width 182 height 16
type input "*"
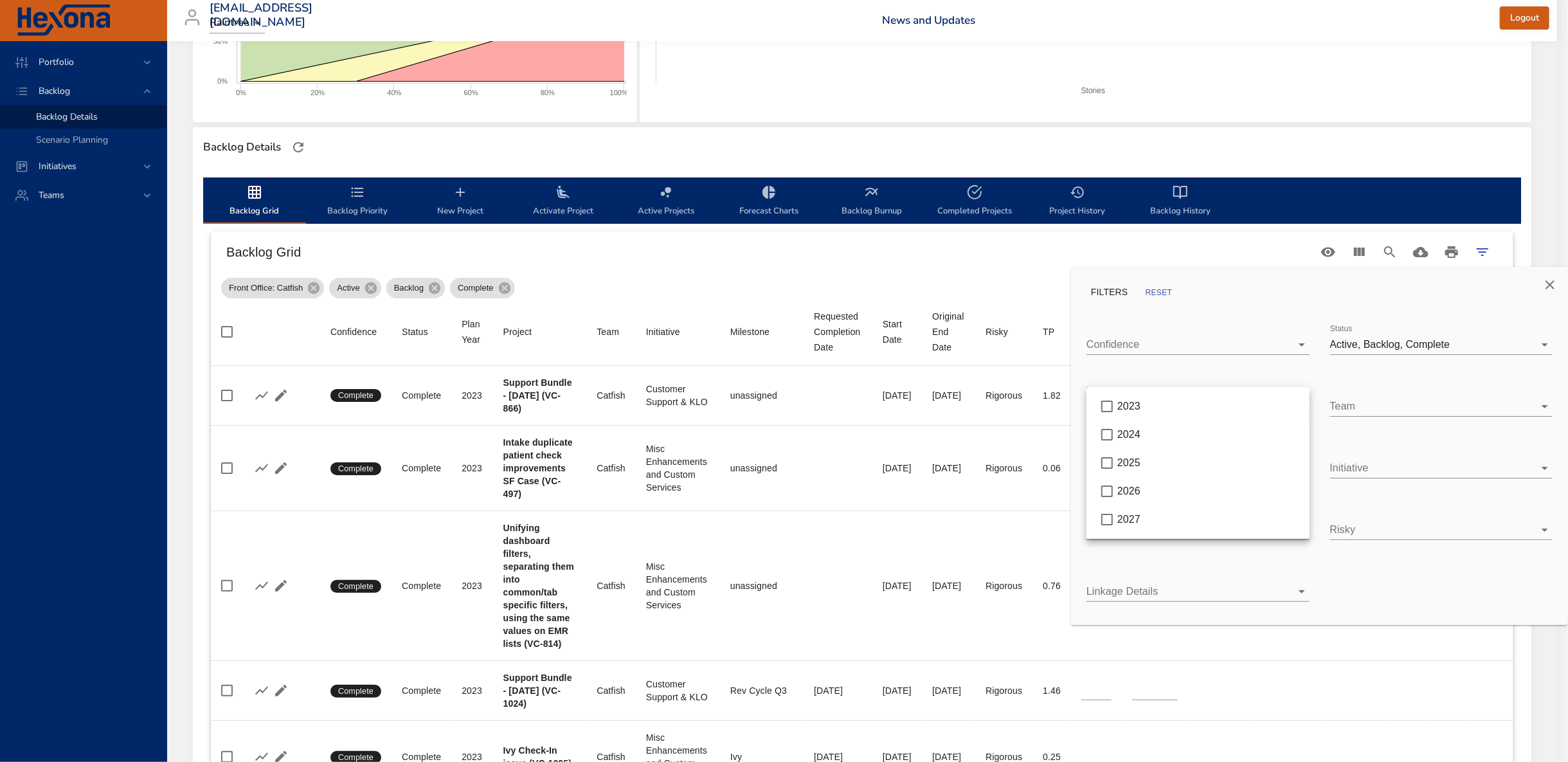
type input "*"
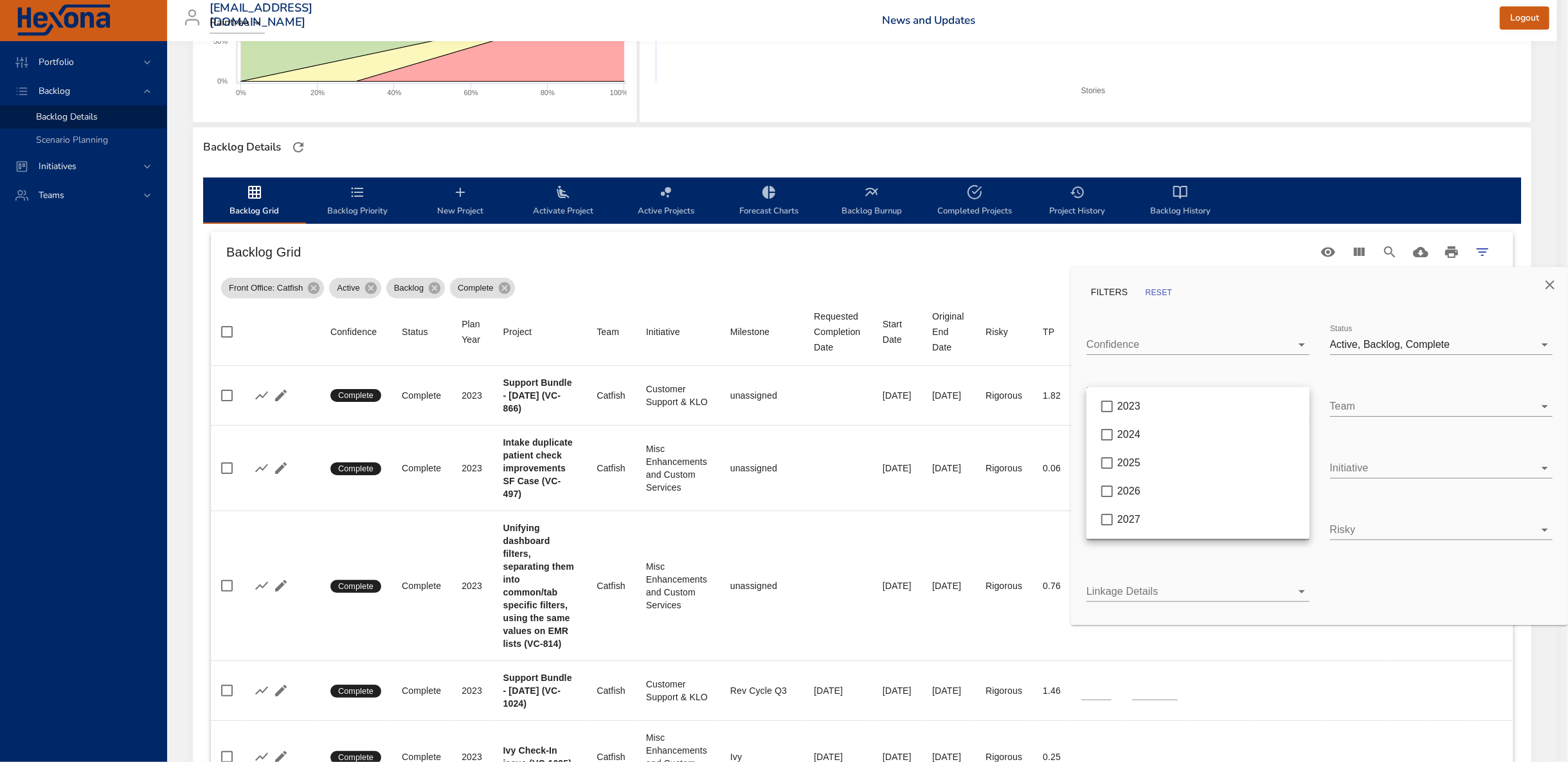
type input "*"
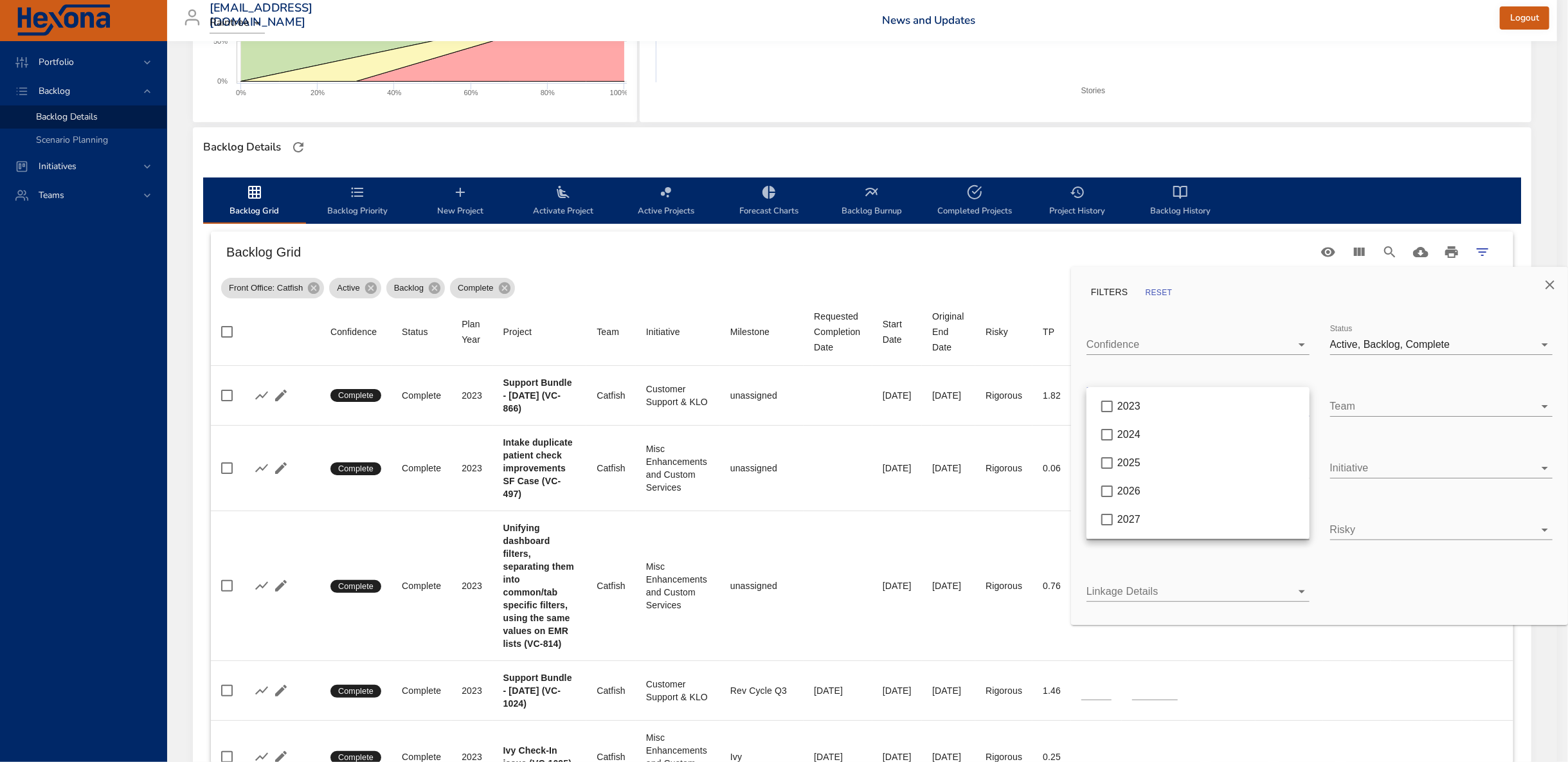
type input "*"
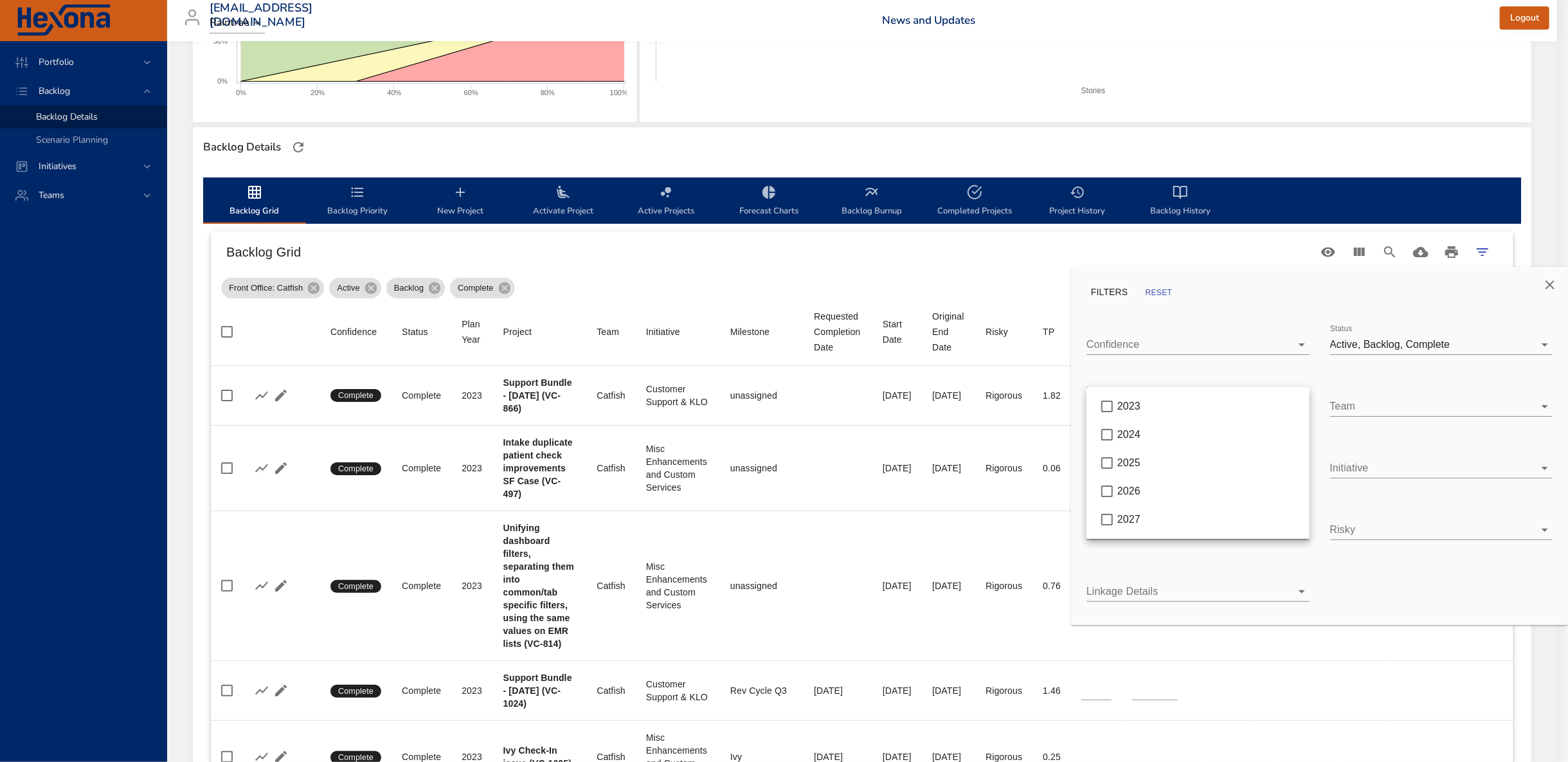
type input "*"
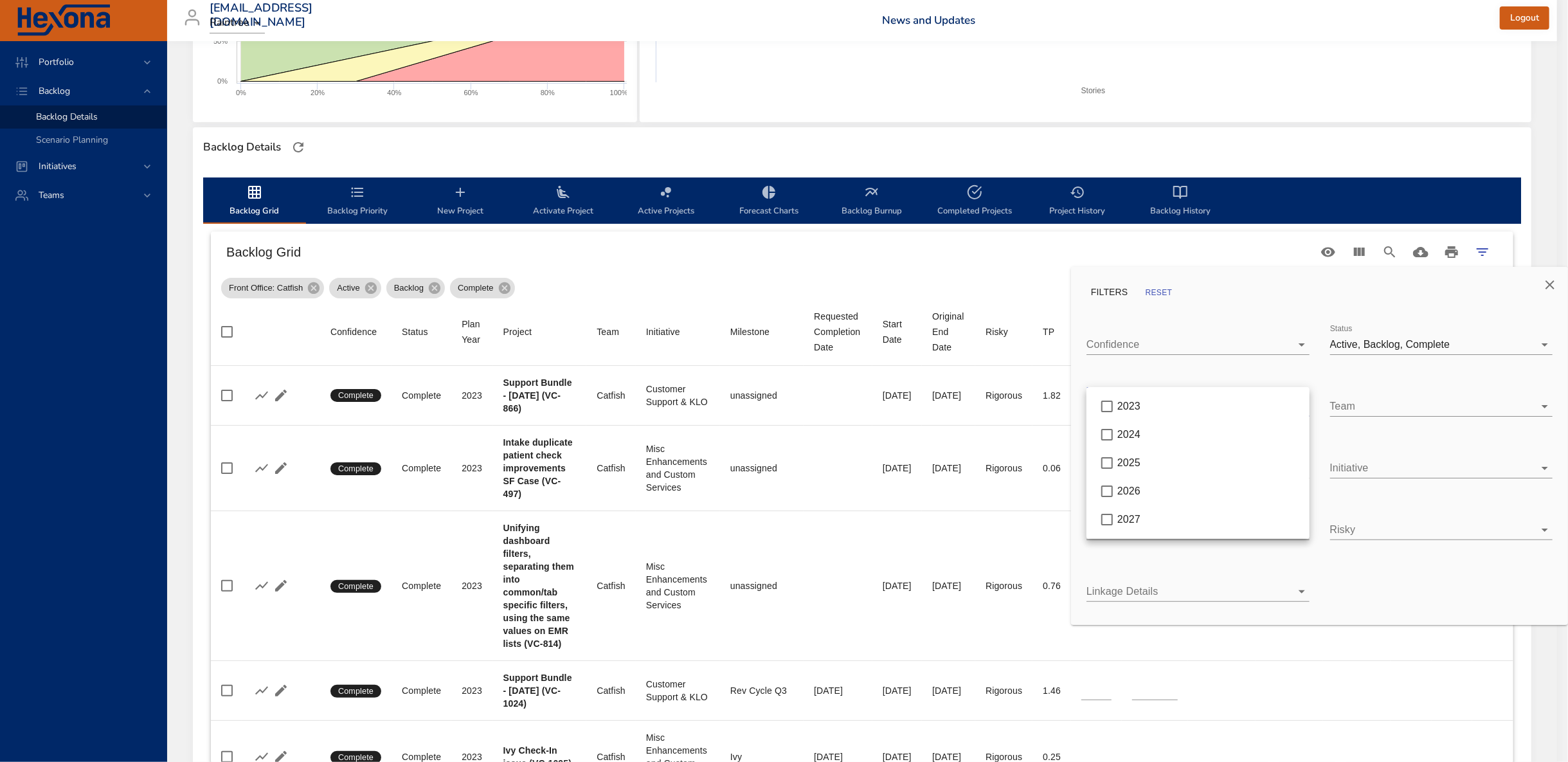
type input "*"
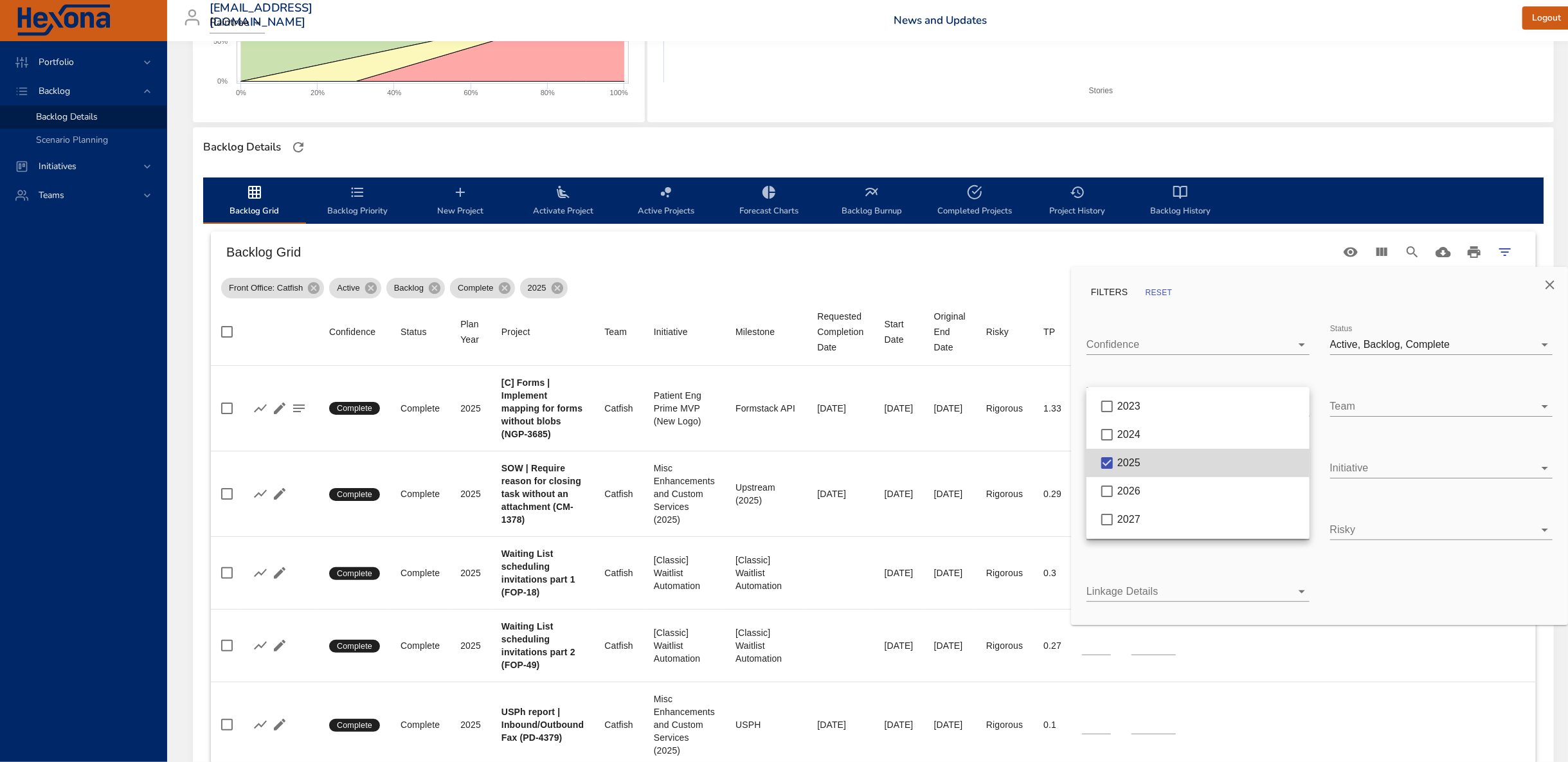
click at [864, 259] on div at bounding box center [784, 381] width 1568 height 762
click at [798, 273] on div at bounding box center [784, 381] width 1568 height 762
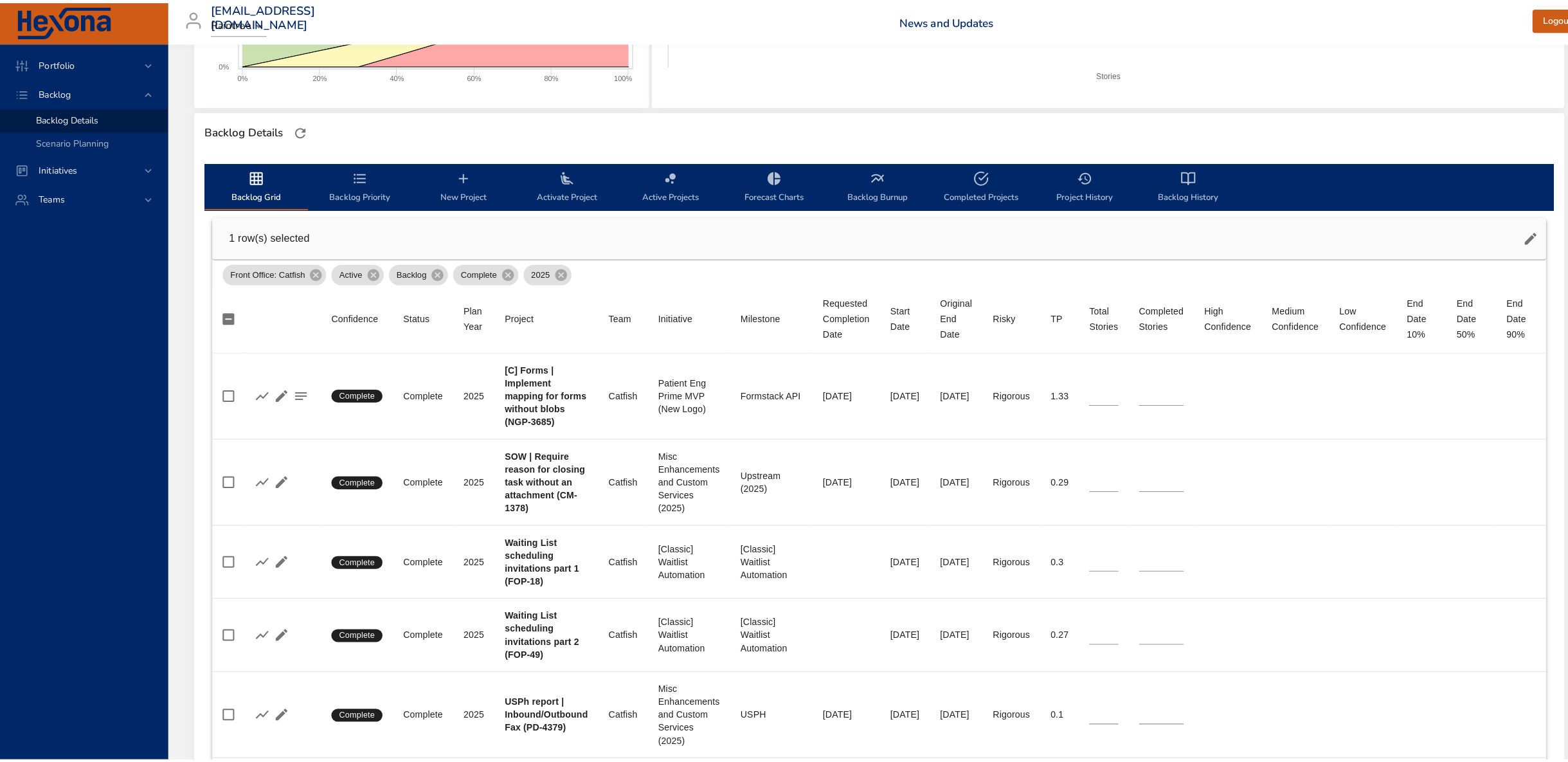
scroll to position [857, 0]
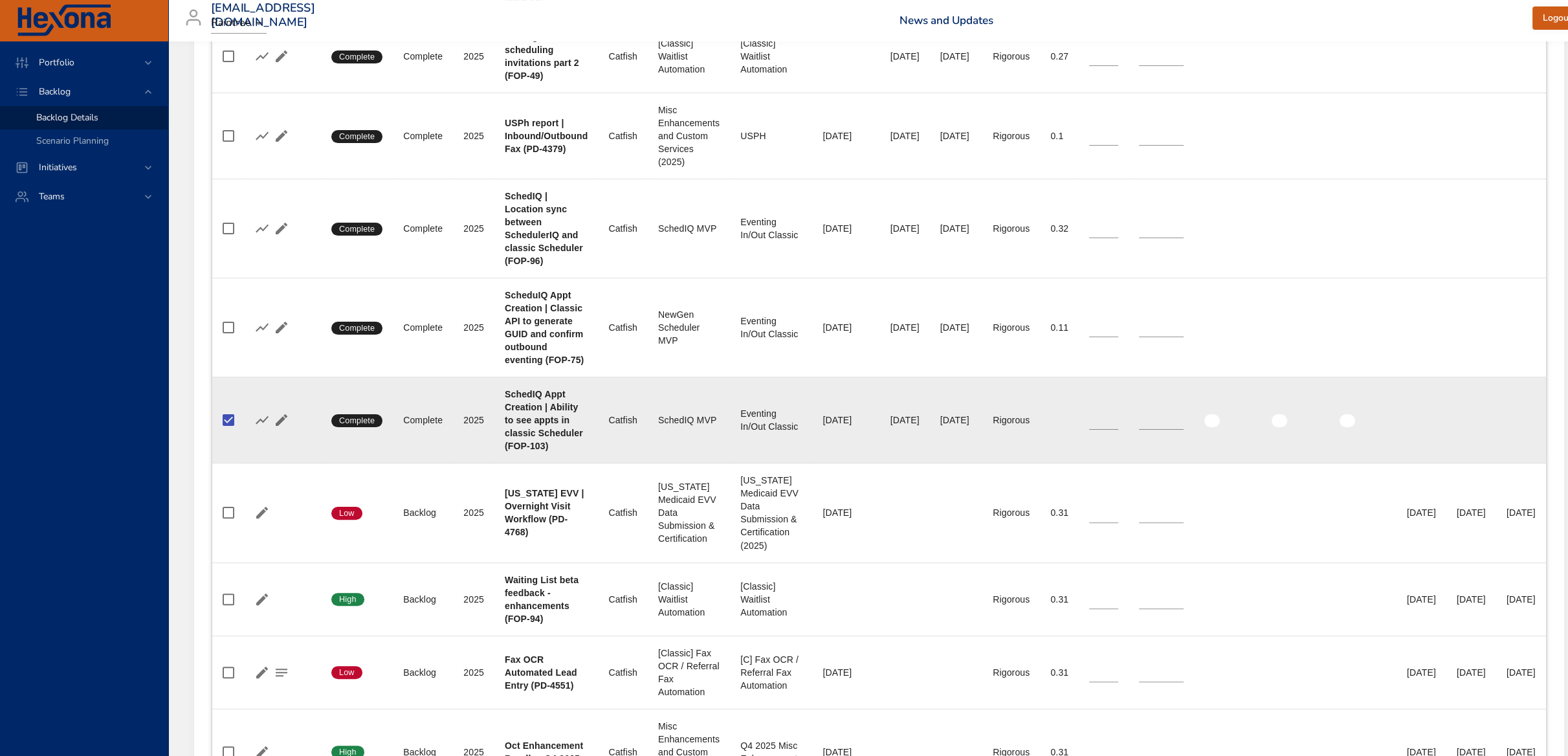
click at [1118, 421] on input "*" at bounding box center [1104, 420] width 29 height 20
click at [1118, 415] on input "*" at bounding box center [1104, 420] width 29 height 20
type input "*"
click at [1118, 415] on input "*" at bounding box center [1104, 420] width 29 height 20
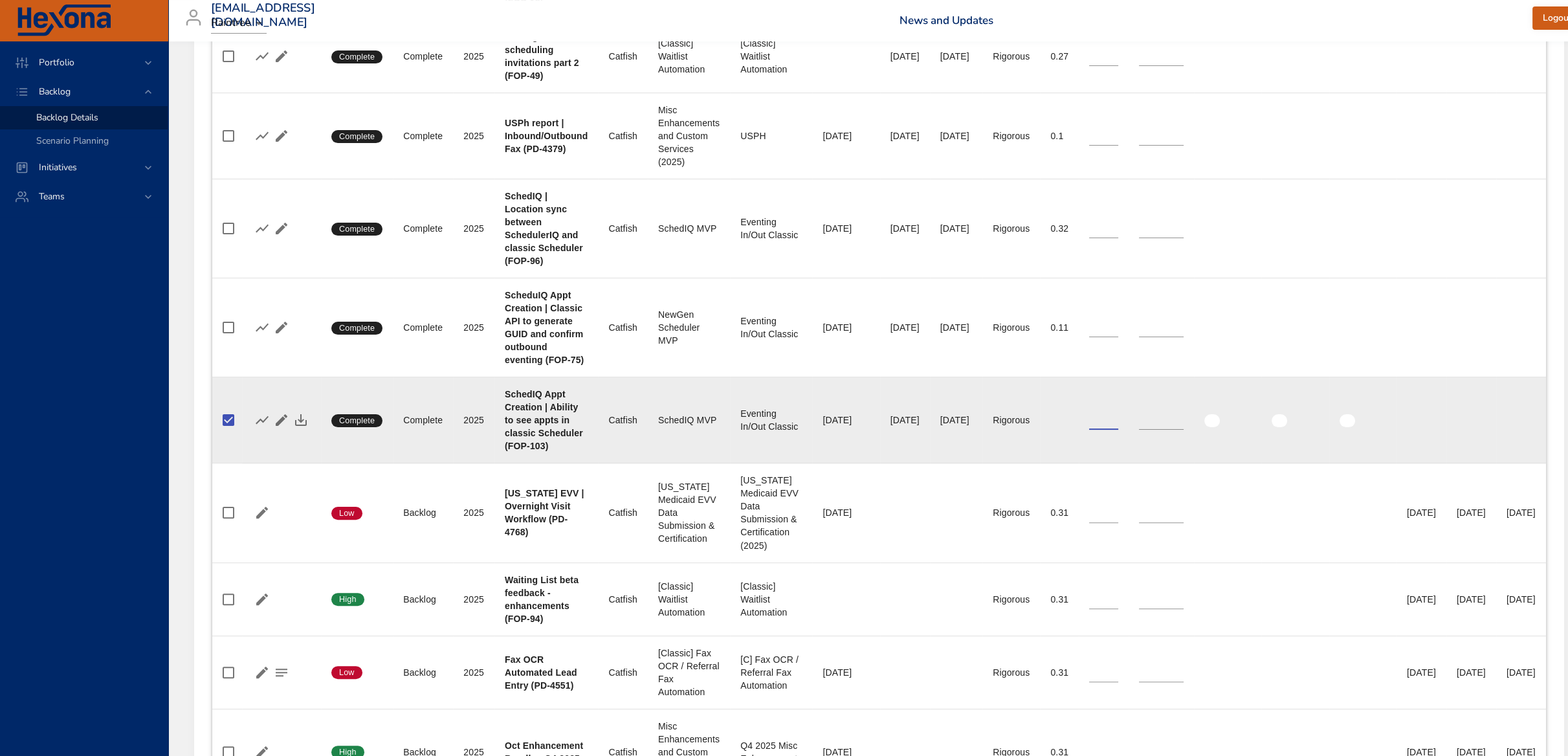
click at [1184, 414] on input "*" at bounding box center [1161, 420] width 45 height 20
click at [1184, 414] on input "**" at bounding box center [1161, 420] width 45 height 20
click at [1184, 422] on input "*" at bounding box center [1161, 420] width 45 height 20
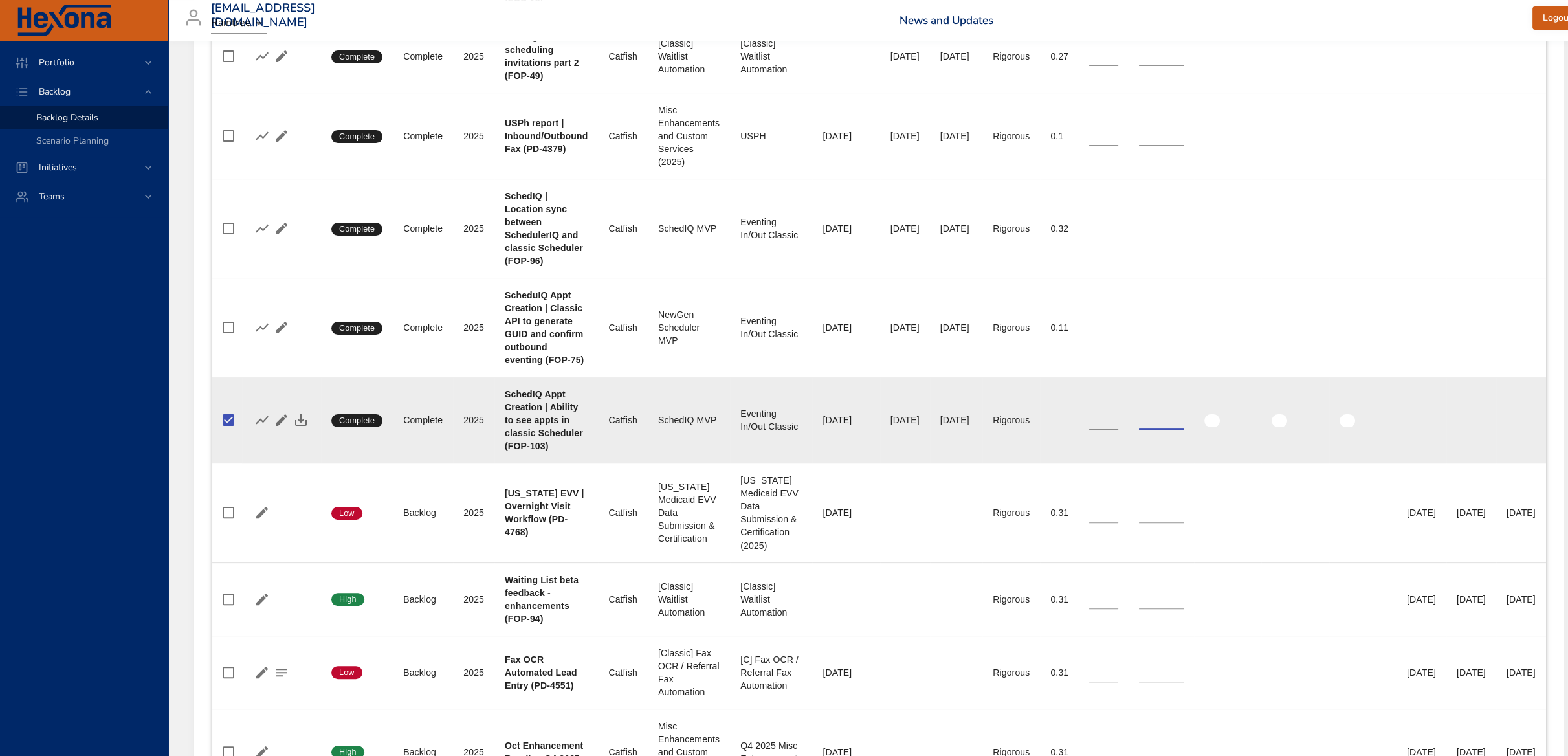
type input "*"
click at [1184, 422] on input "*" at bounding box center [1161, 420] width 45 height 20
click at [1118, 420] on input "*" at bounding box center [1104, 420] width 29 height 20
type input "*"
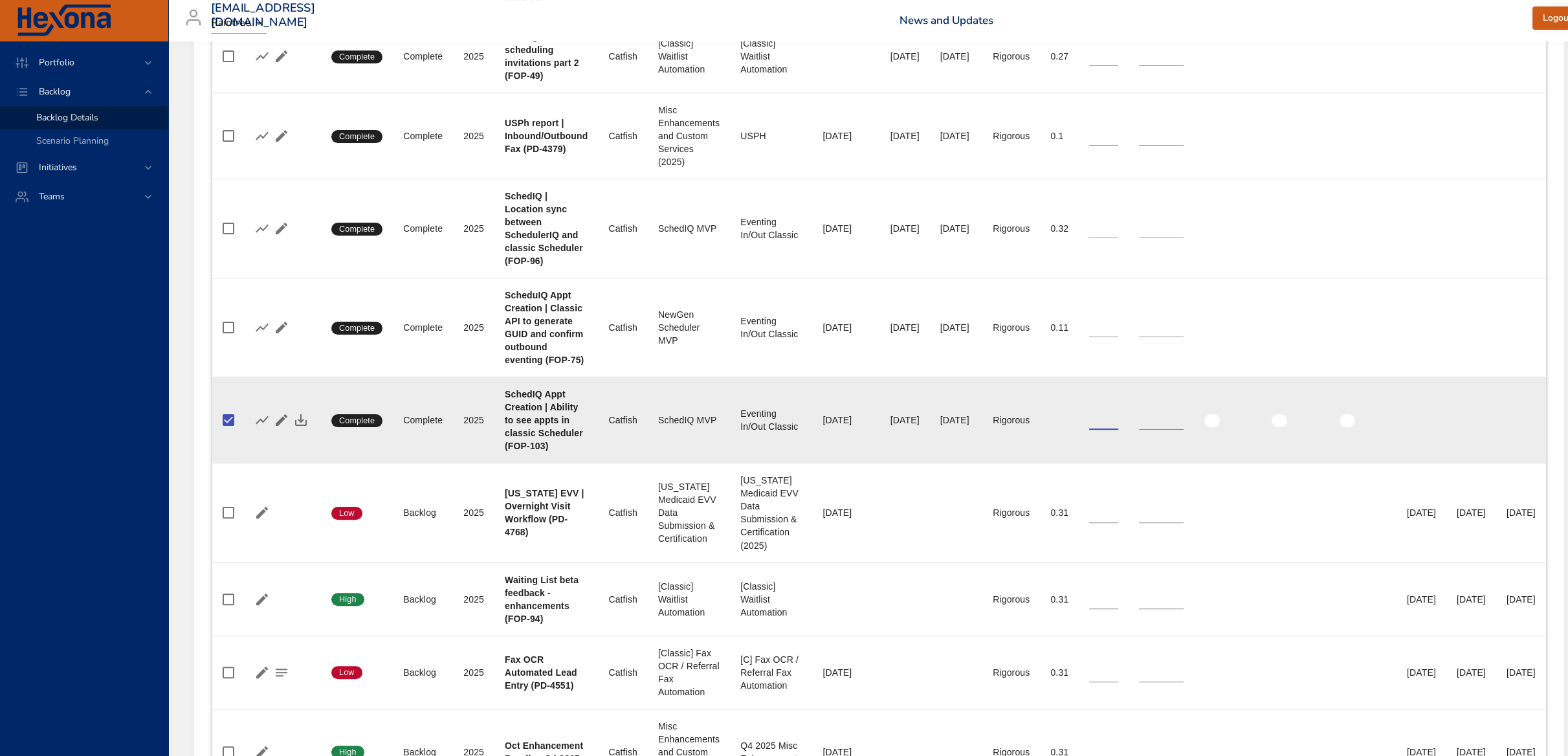
click at [1118, 420] on input "*" at bounding box center [1104, 420] width 29 height 20
click at [294, 420] on icon "button" at bounding box center [301, 420] width 16 height 16
click at [279, 416] on icon "button" at bounding box center [281, 420] width 16 height 16
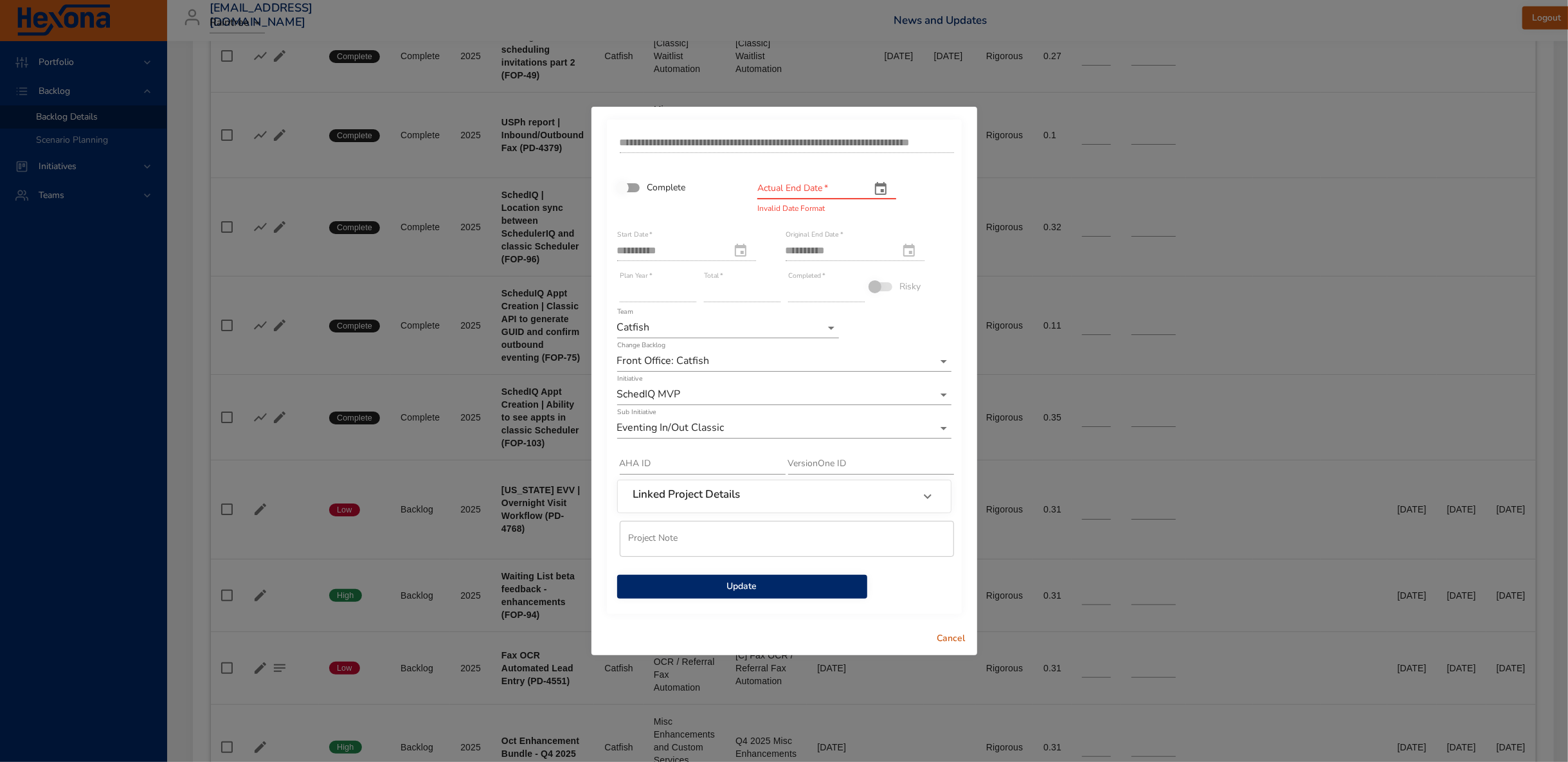
click at [728, 590] on span "Update" at bounding box center [742, 587] width 230 height 16
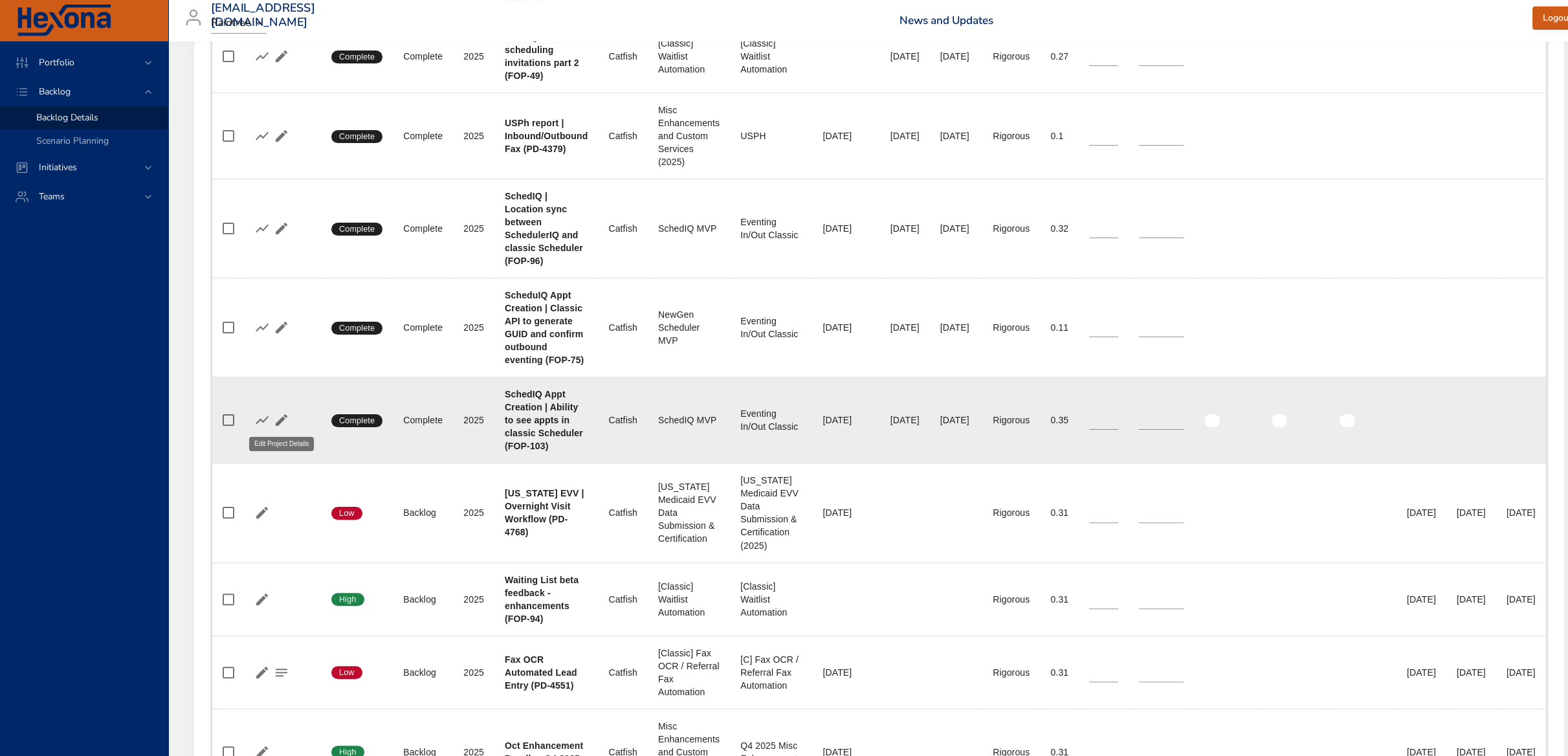
click at [283, 414] on icon "button" at bounding box center [281, 420] width 16 height 16
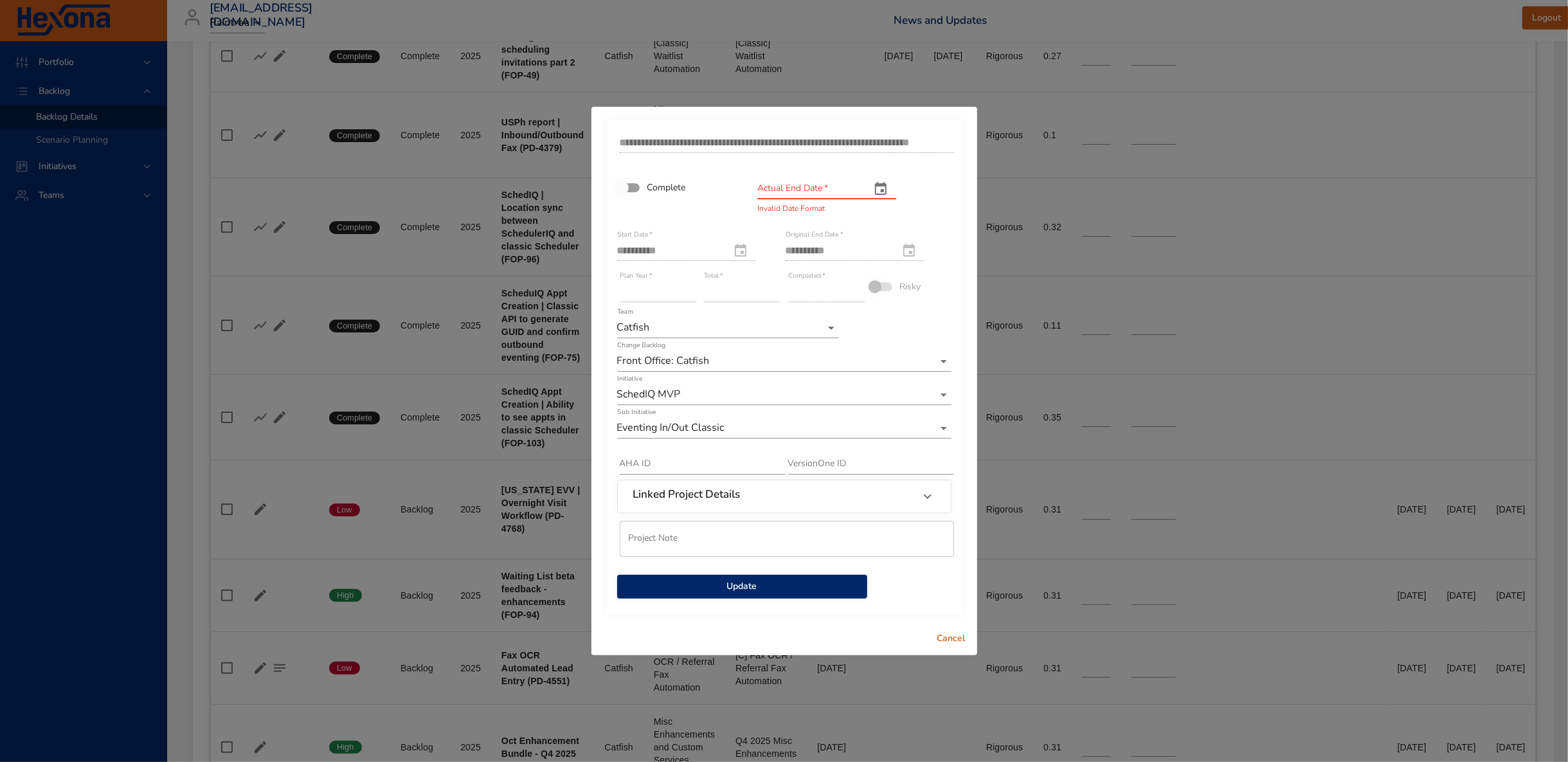
drag, startPoint x: 803, startPoint y: 196, endPoint x: 823, endPoint y: 192, distance: 20.4
click at [803, 195] on input "text" at bounding box center [809, 189] width 103 height 21
click at [889, 189] on icon "actual end date" at bounding box center [881, 189] width 16 height 16
click at [796, 333] on p "23" at bounding box center [792, 334] width 10 height 13
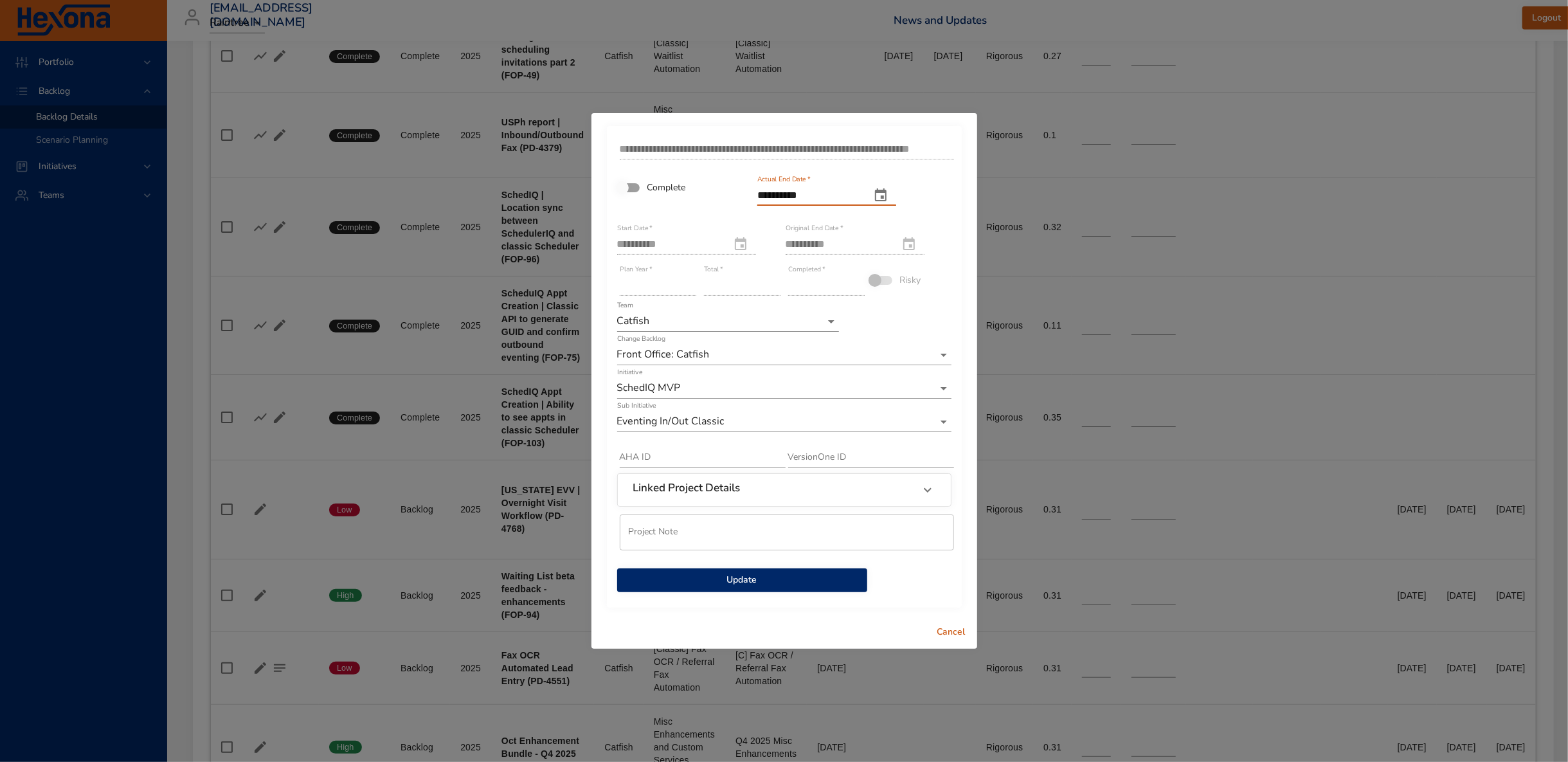
click at [801, 189] on input "**********" at bounding box center [809, 196] width 103 height 21
click at [858, 188] on input "**********" at bounding box center [809, 196] width 103 height 21
click at [790, 196] on input "**********" at bounding box center [809, 196] width 103 height 21
click at [889, 194] on icon "actual end date" at bounding box center [881, 196] width 16 height 16
click at [860, 294] on span "12" at bounding box center [869, 294] width 23 height 13
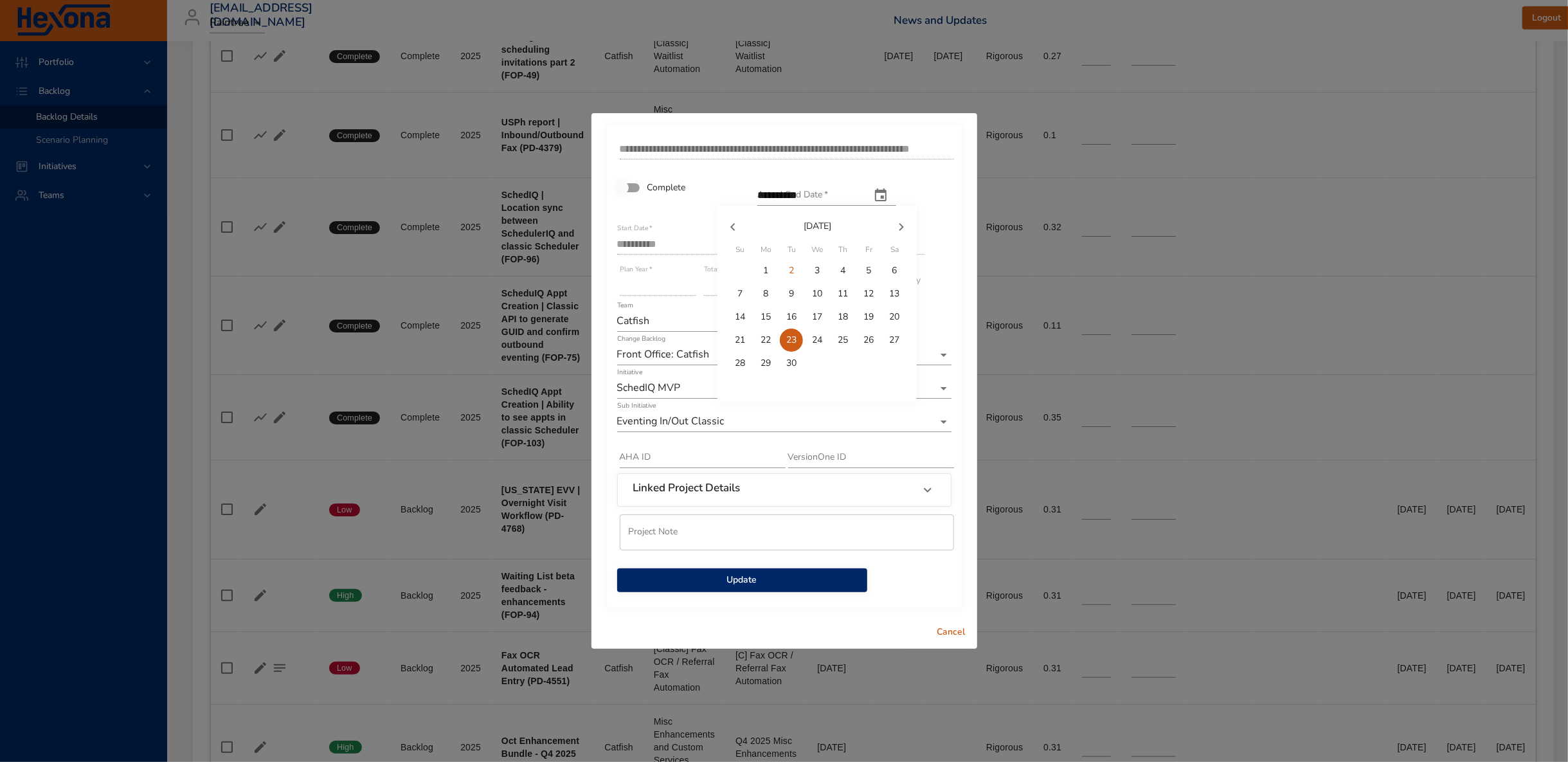
type input "**********"
click at [774, 583] on span "Update" at bounding box center [742, 580] width 230 height 16
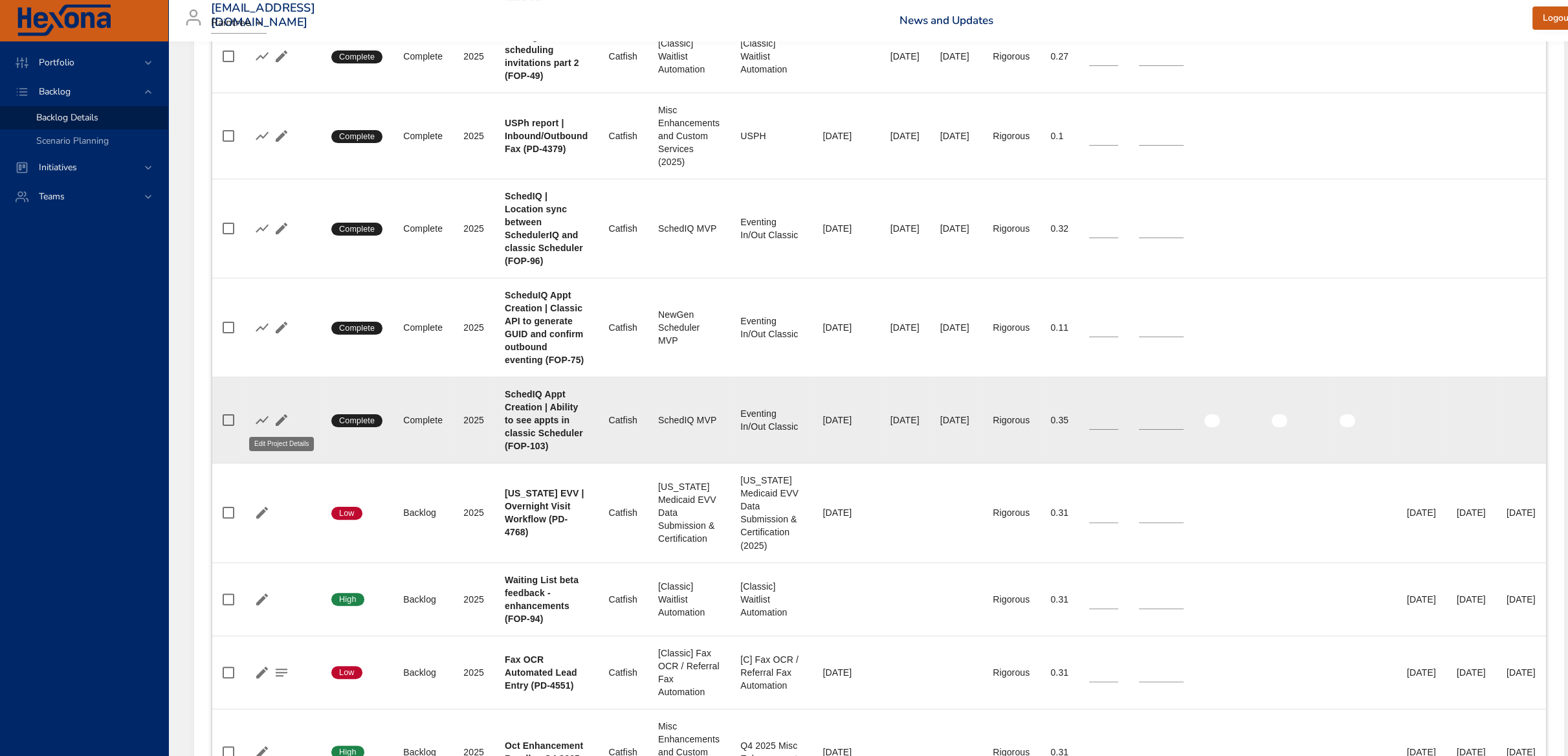
click at [285, 414] on icon "button" at bounding box center [281, 420] width 12 height 12
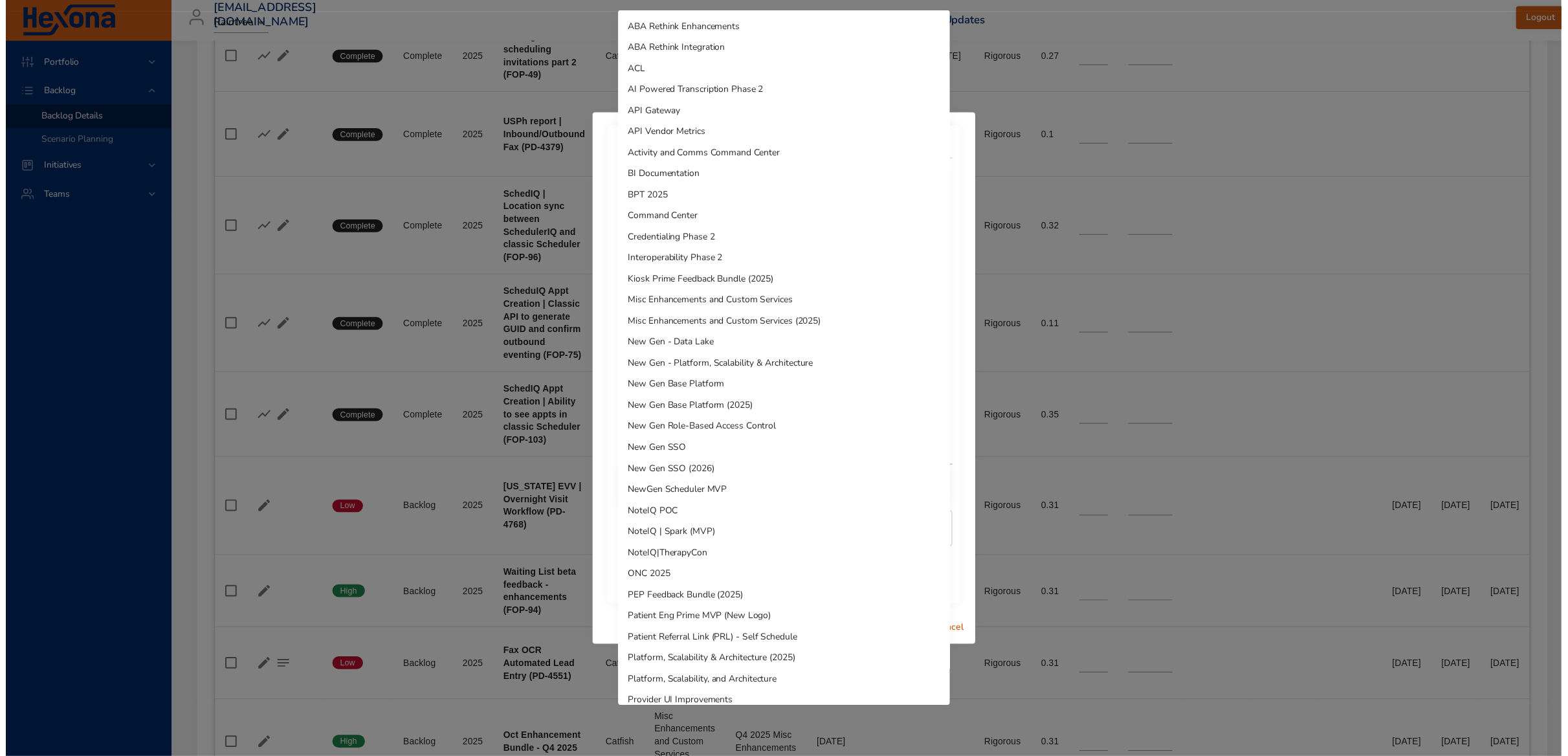
scroll to position [330, 0]
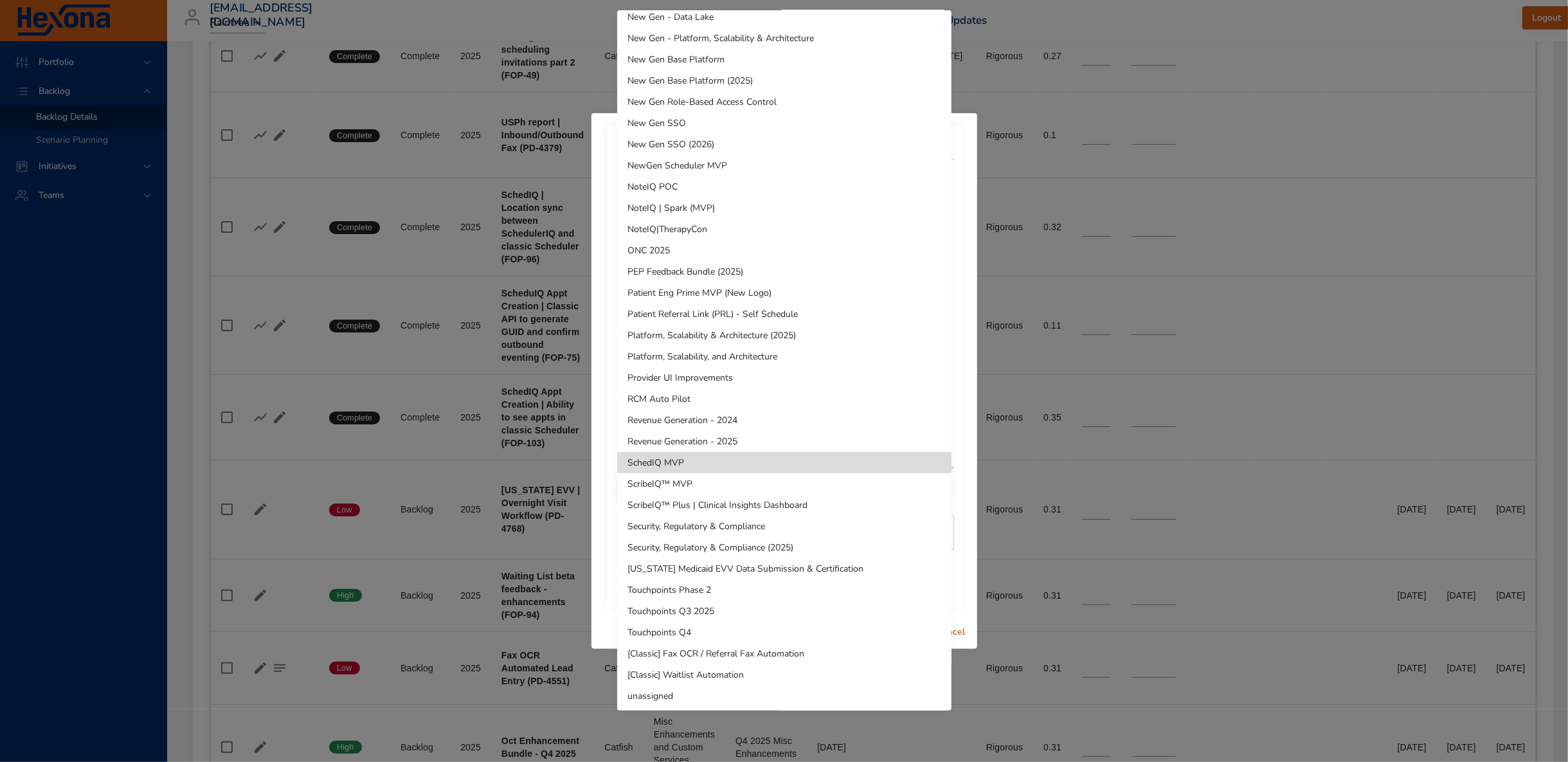
click at [669, 463] on li "SchedIQ MVP" at bounding box center [784, 462] width 334 height 21
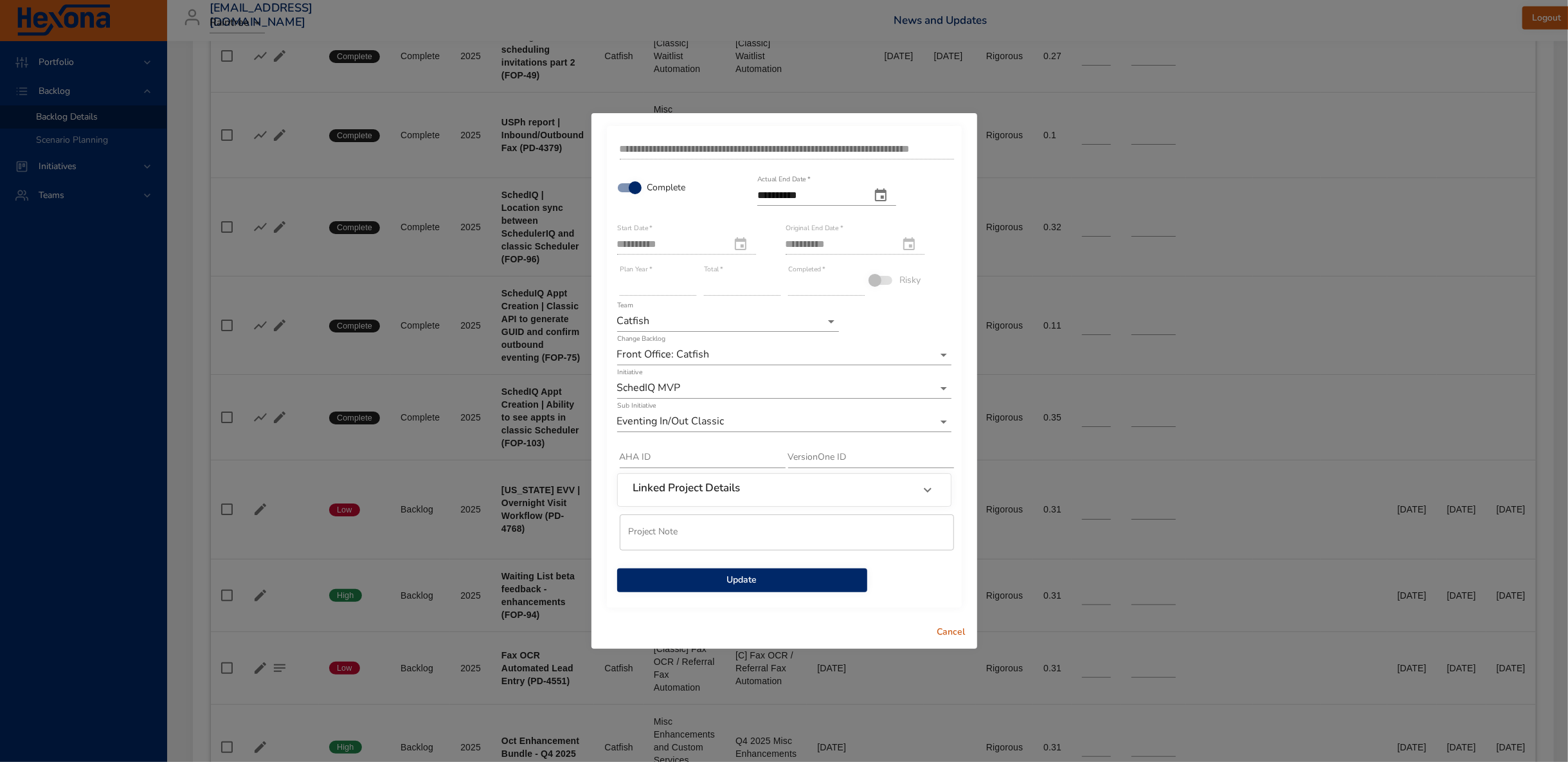
click at [693, 493] on h6 "Linked Project Details" at bounding box center [687, 488] width 107 height 13
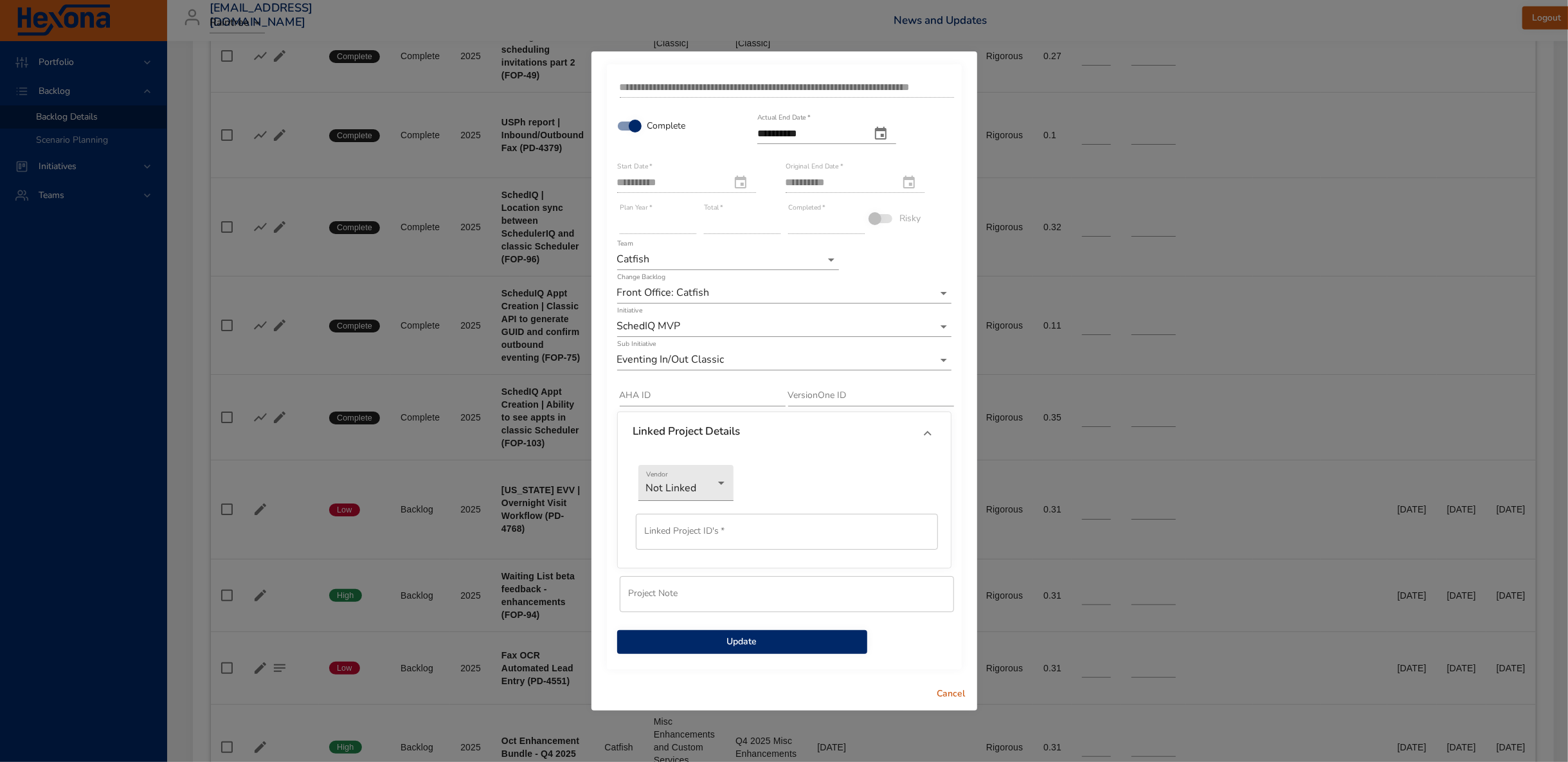
click at [688, 427] on h6 "Linked Project Details" at bounding box center [687, 432] width 107 height 13
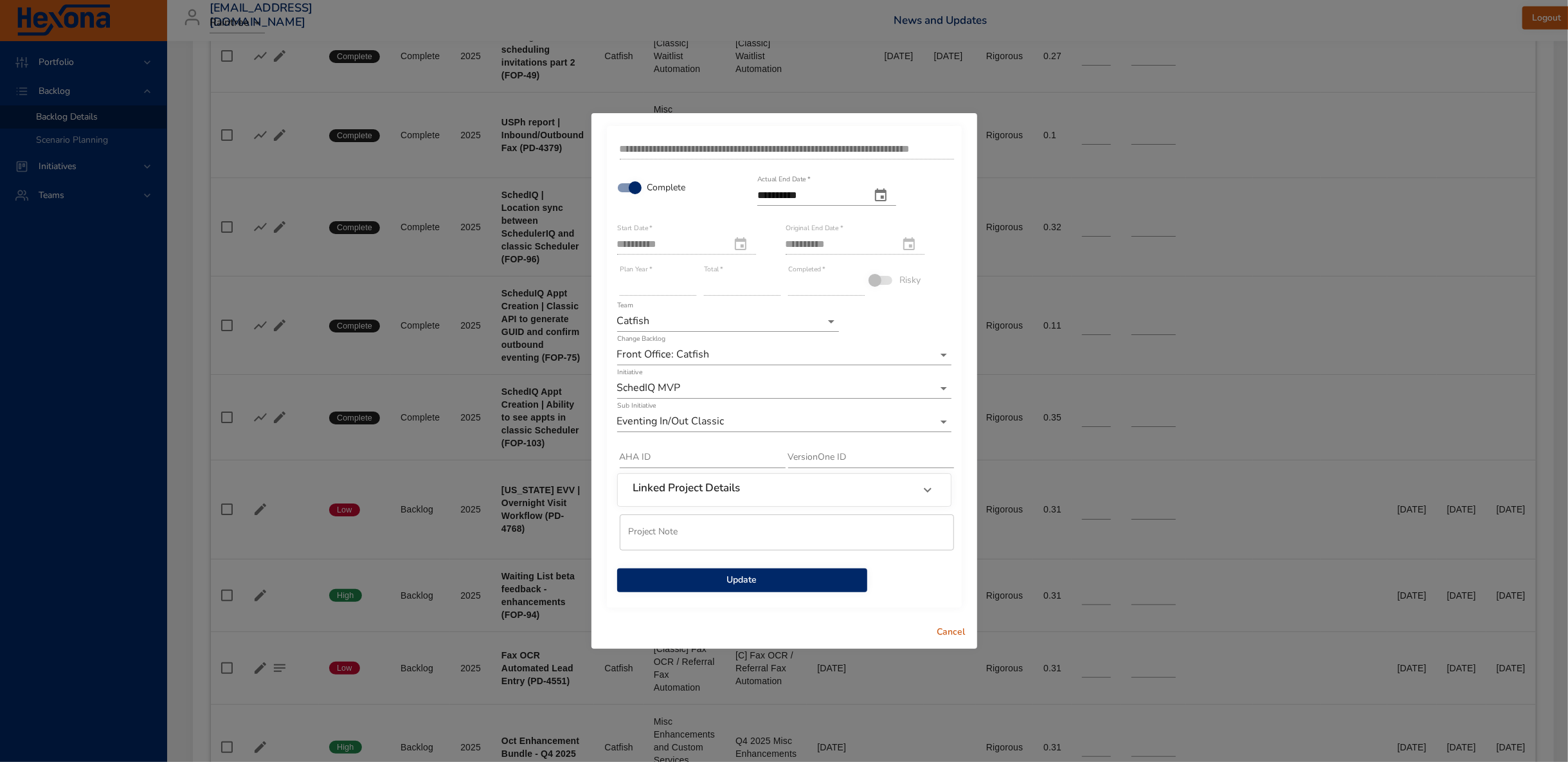
drag, startPoint x: 959, startPoint y: 631, endPoint x: 955, endPoint y: 623, distance: 8.9
click at [959, 631] on span "Cancel" at bounding box center [952, 632] width 31 height 16
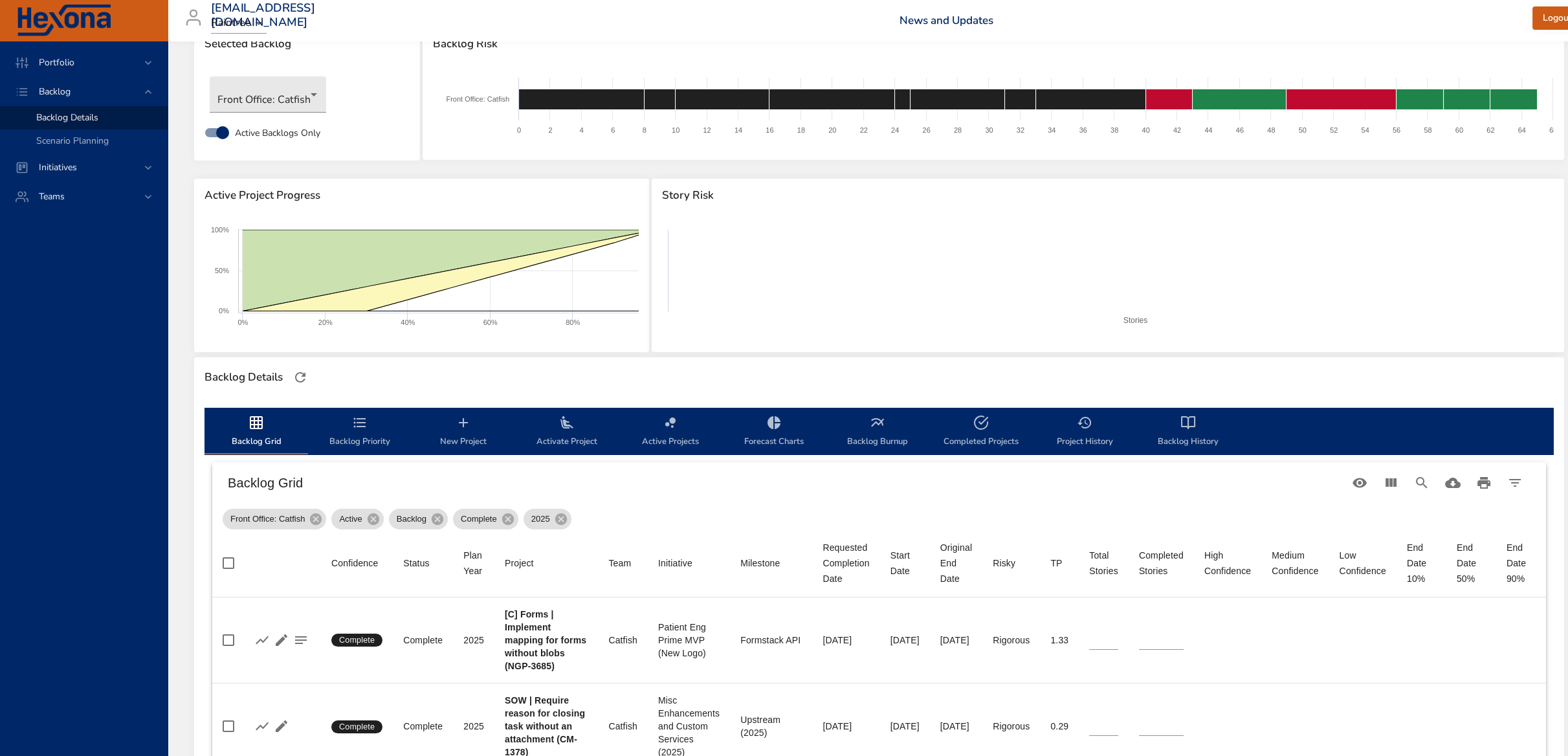
scroll to position [0, 0]
